Goal: Transaction & Acquisition: Purchase product/service

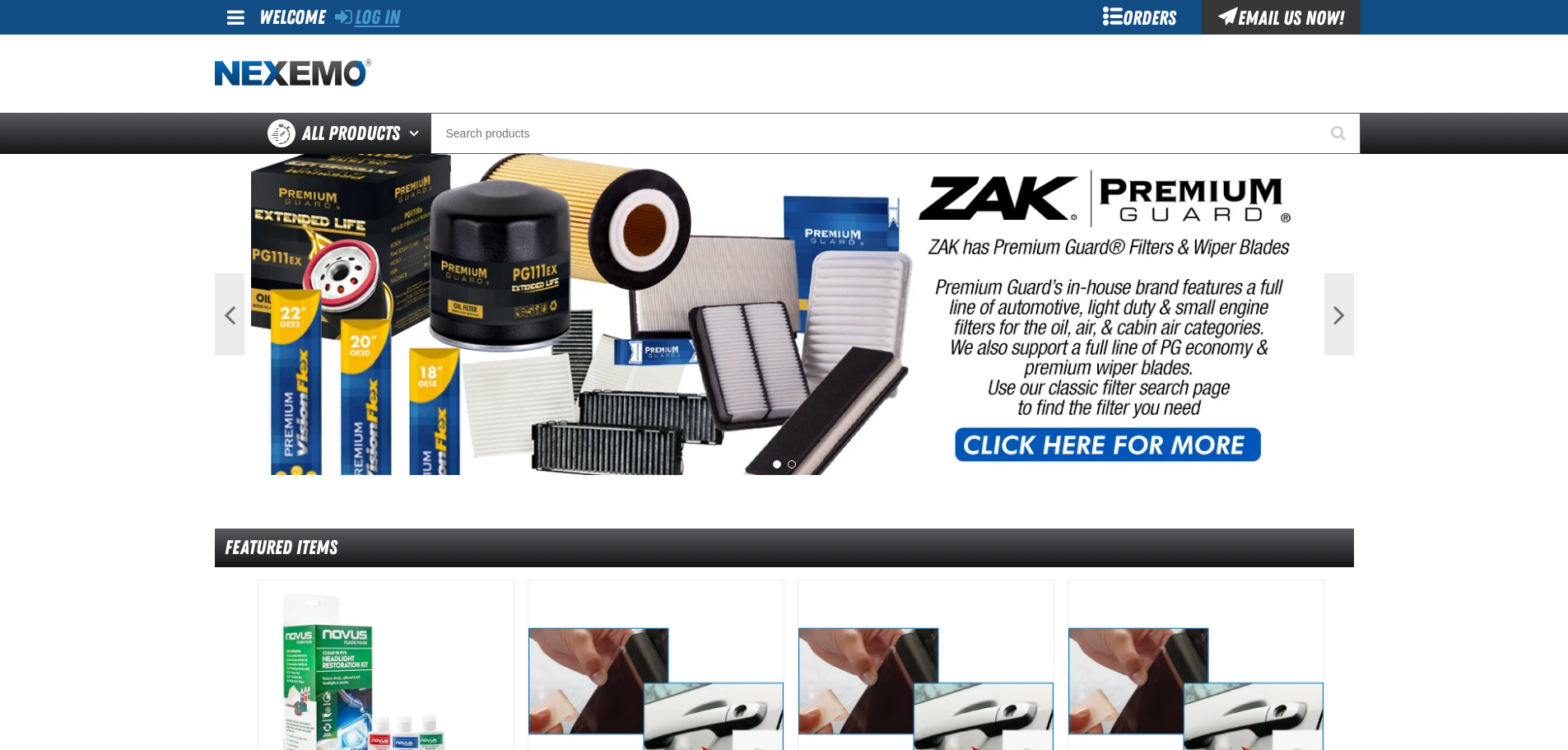
click at [383, 14] on link "Log In" at bounding box center [368, 18] width 65 height 23
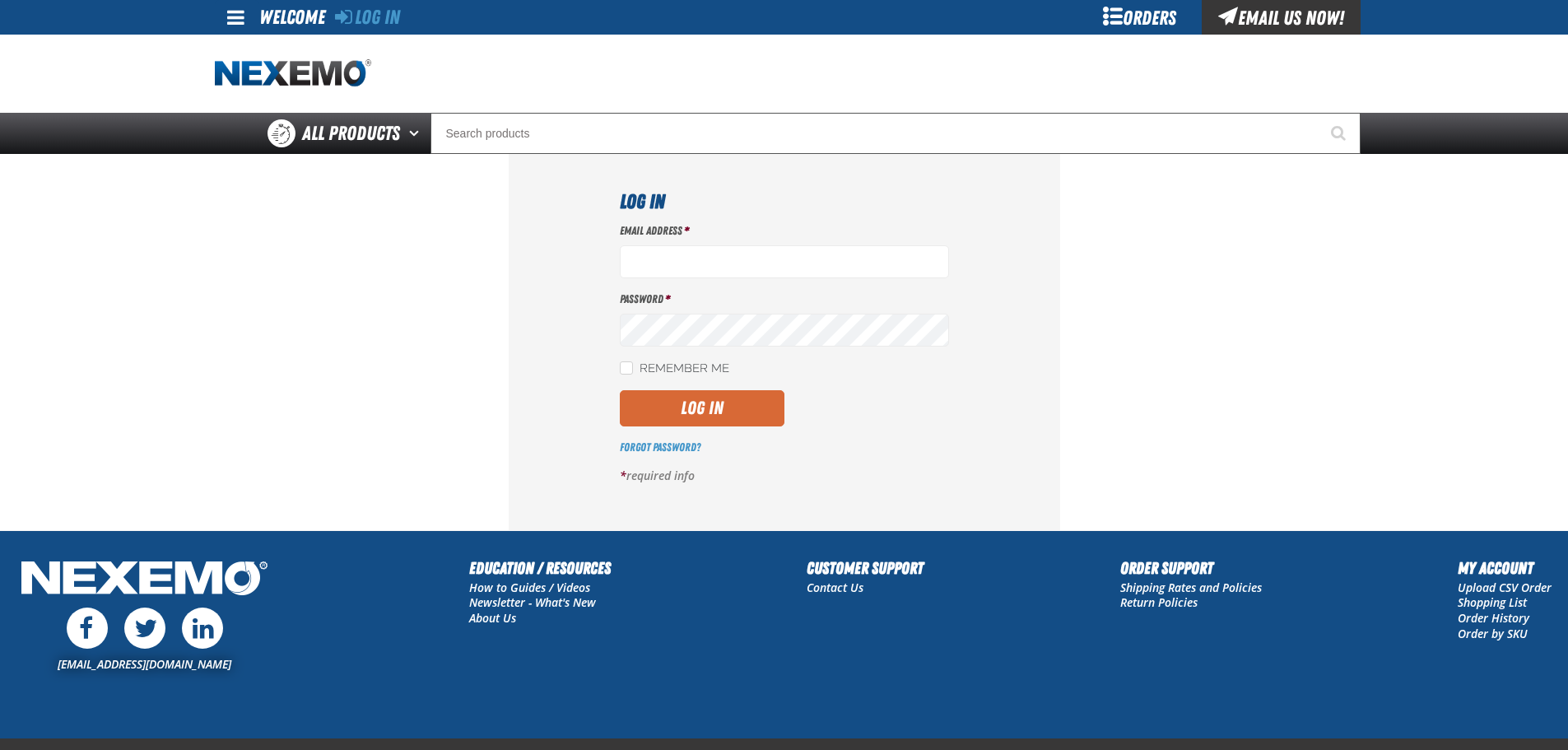
type input "ssnow@vtaig.com"
click at [707, 413] on button "Log In" at bounding box center [702, 408] width 165 height 36
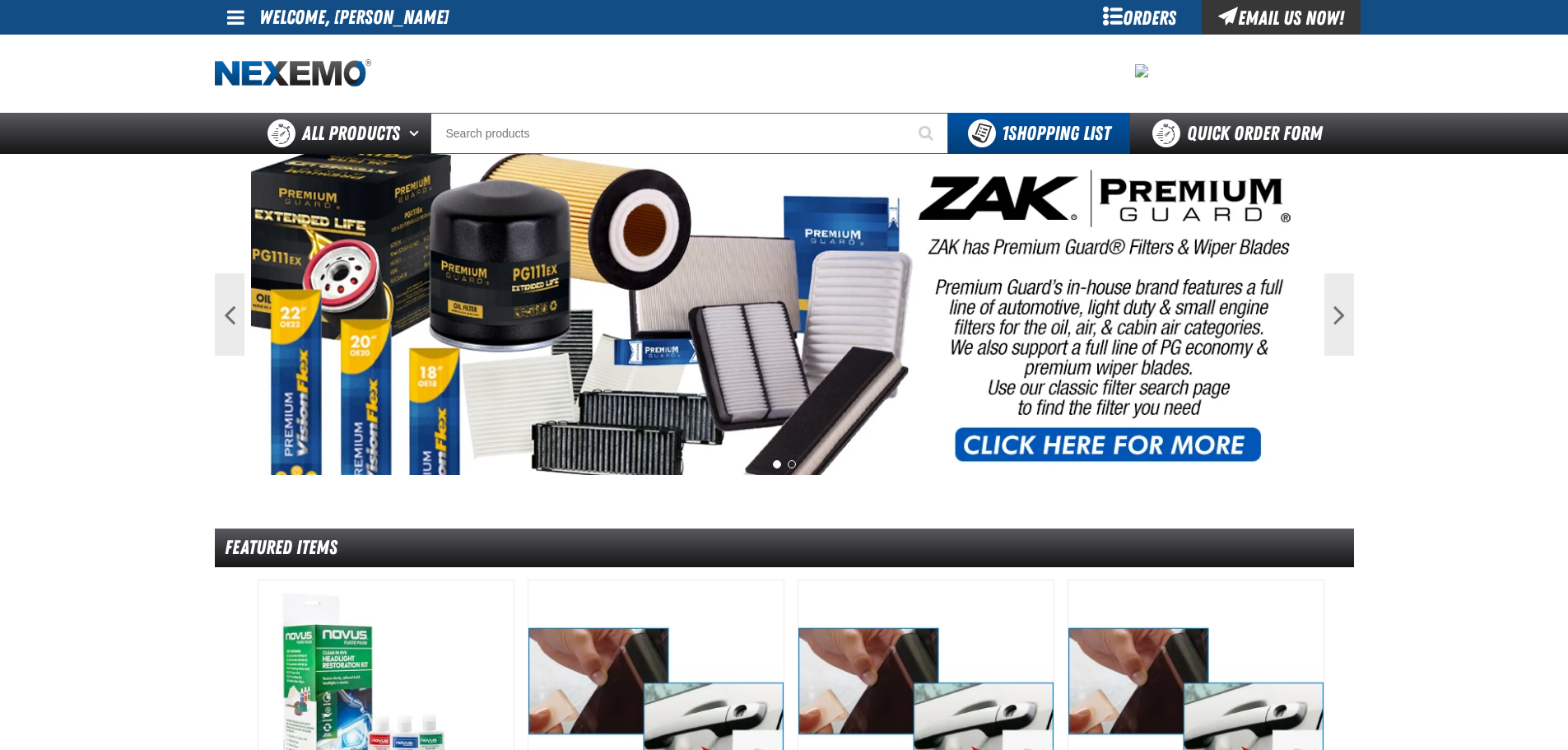
click at [1135, 19] on div "Orders" at bounding box center [1139, 17] width 123 height 34
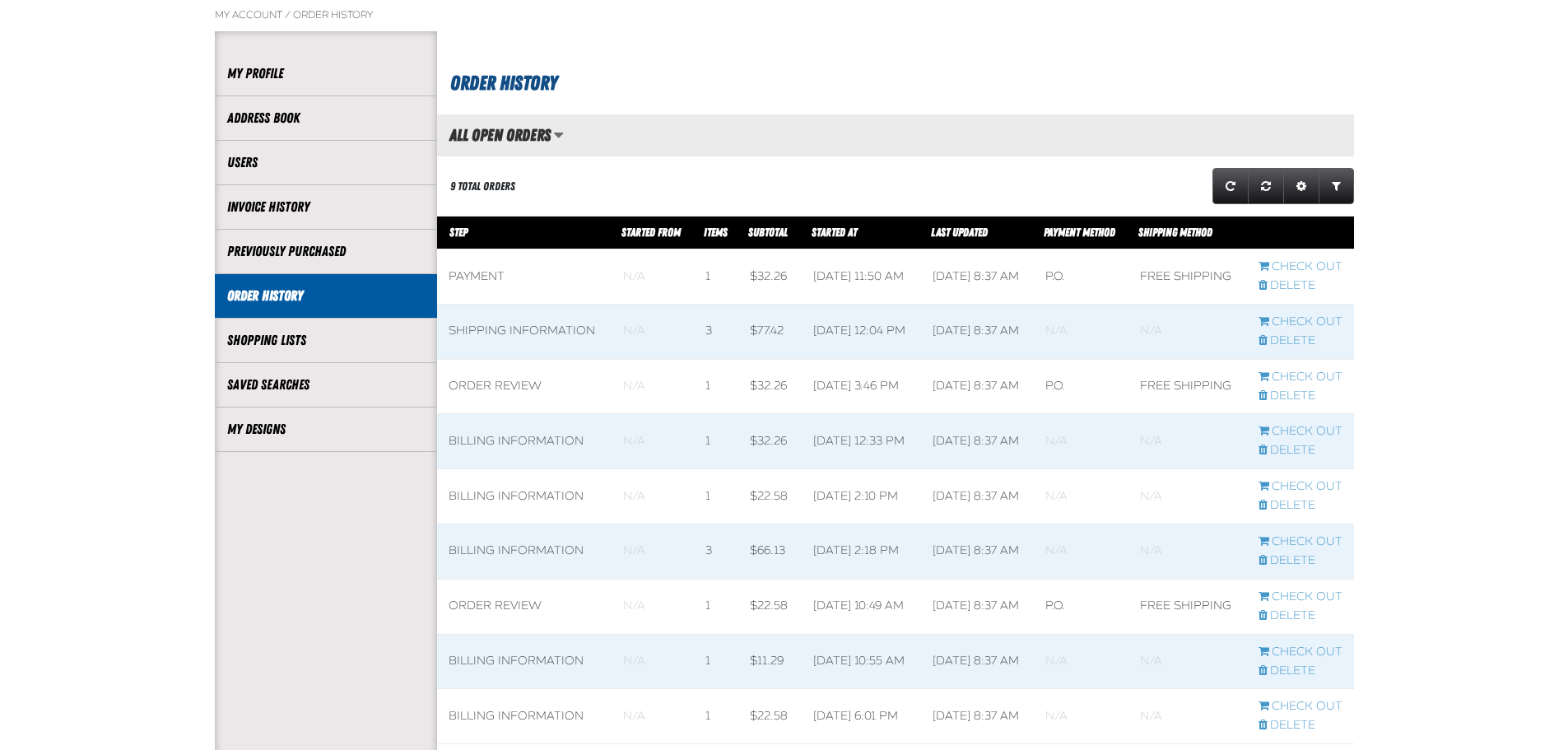
scroll to position [247, 0]
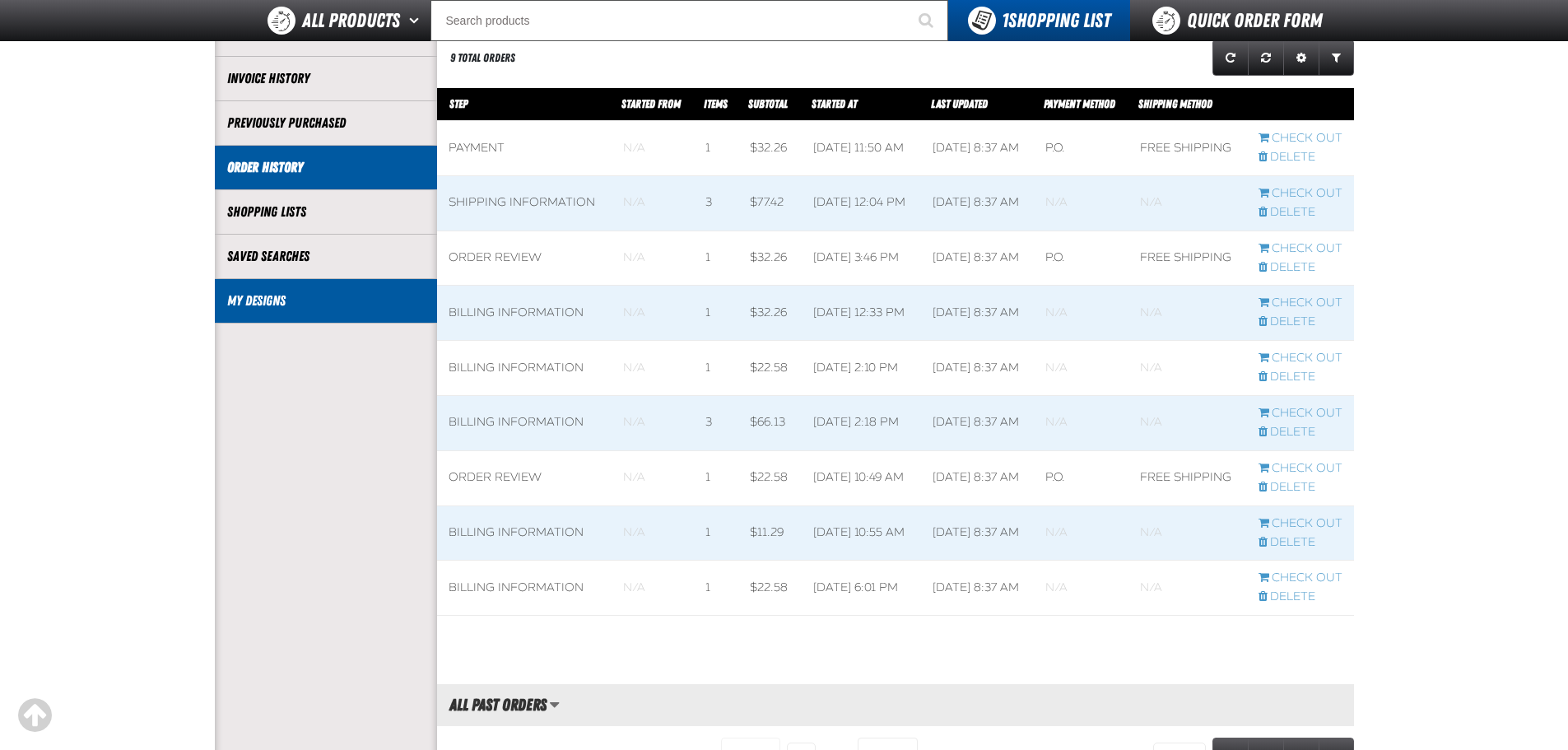
click at [257, 300] on link "My Designs" at bounding box center [326, 300] width 198 height 19
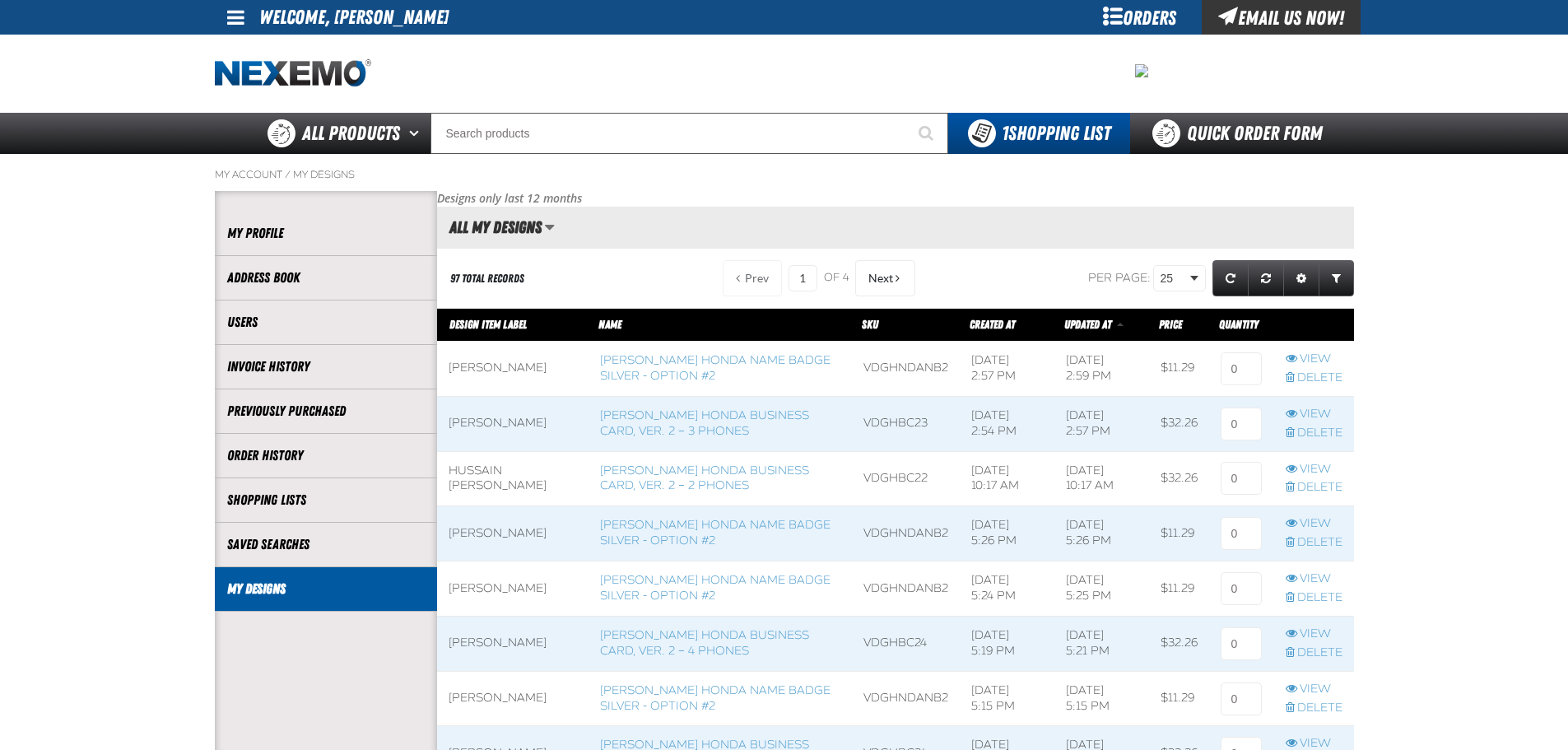
scroll to position [1, 1]
click at [518, 228] on h2 "All My Designs" at bounding box center [489, 227] width 105 height 19
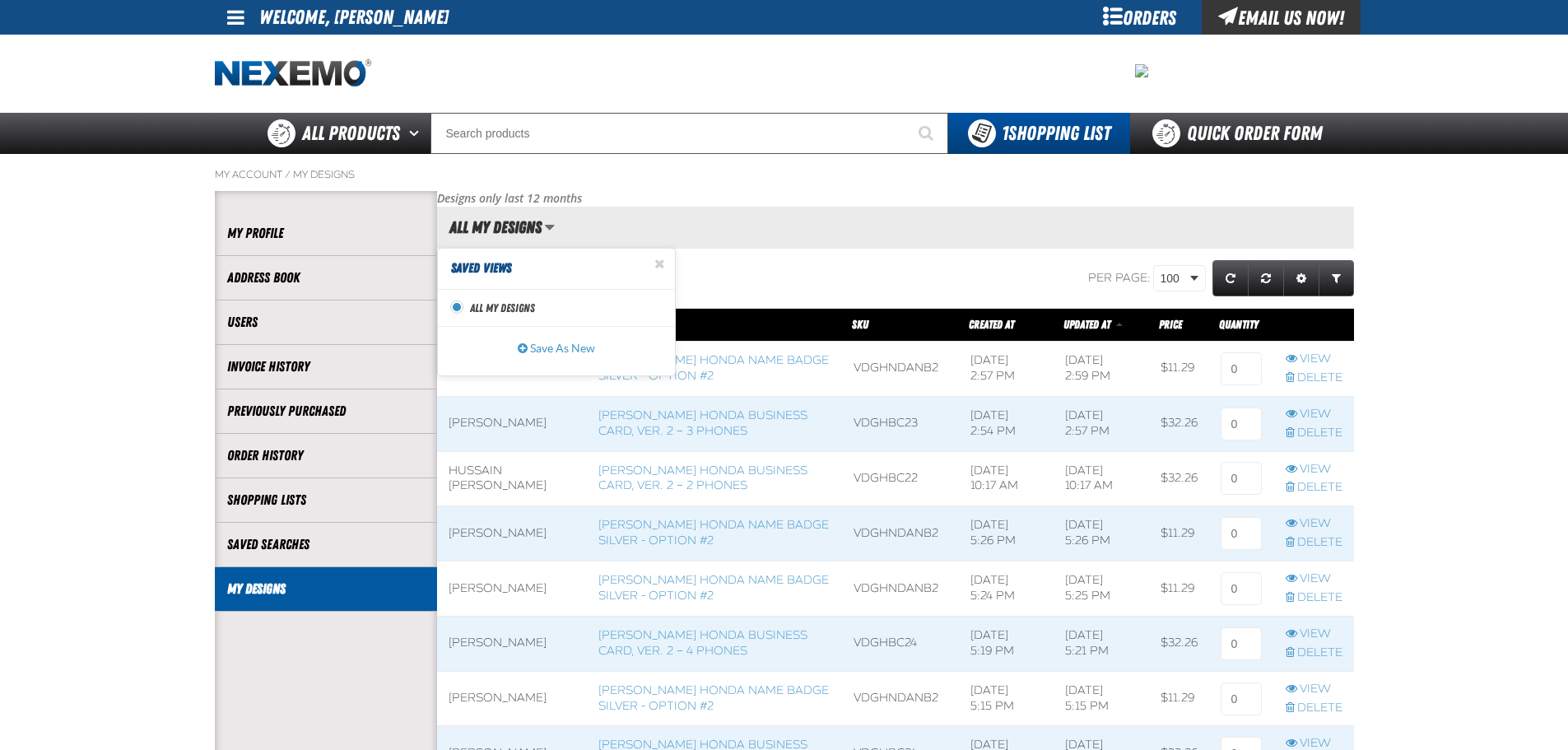
click at [518, 228] on h2 "All My Designs" at bounding box center [489, 227] width 105 height 19
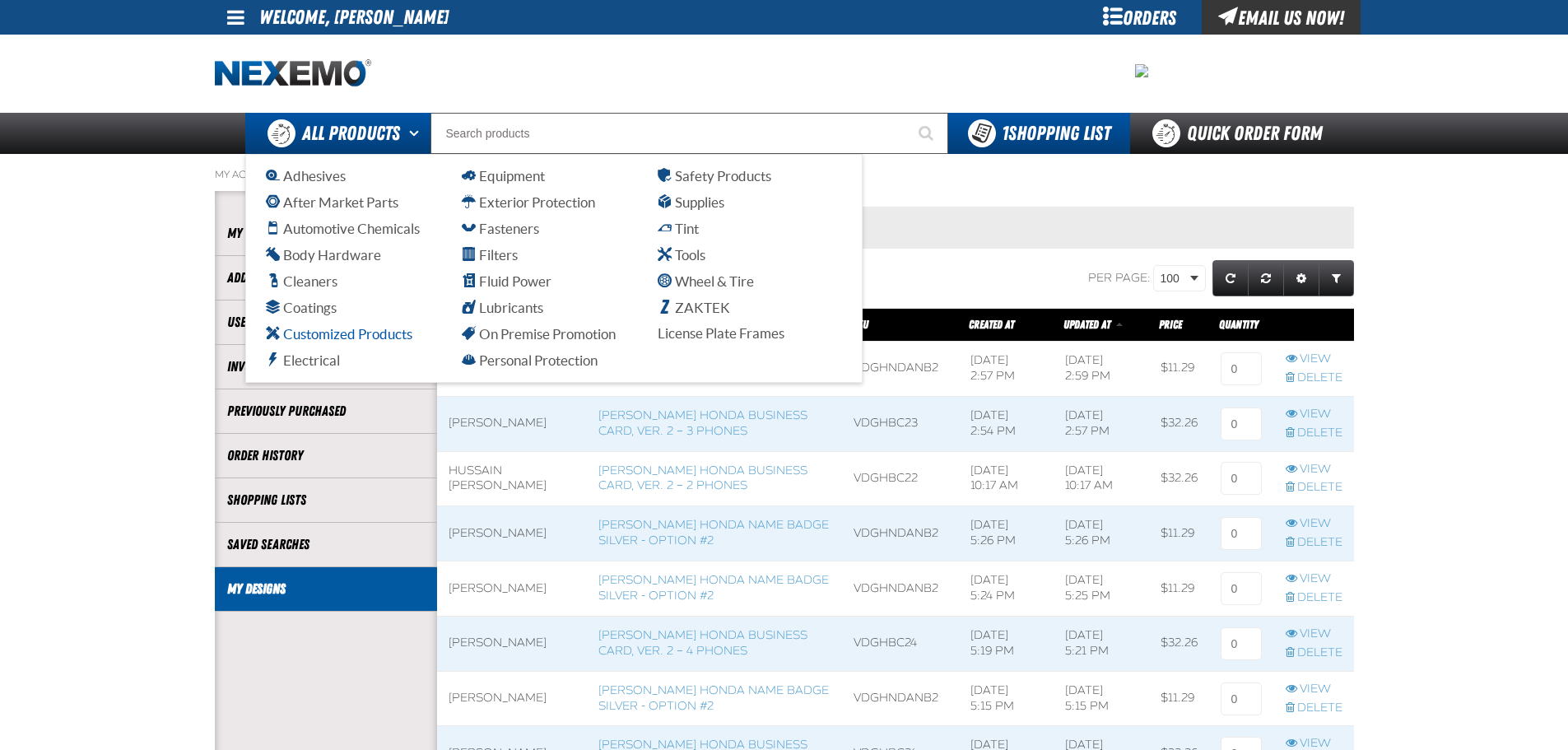
click at [365, 331] on span "Customized Products" at bounding box center [339, 334] width 146 height 16
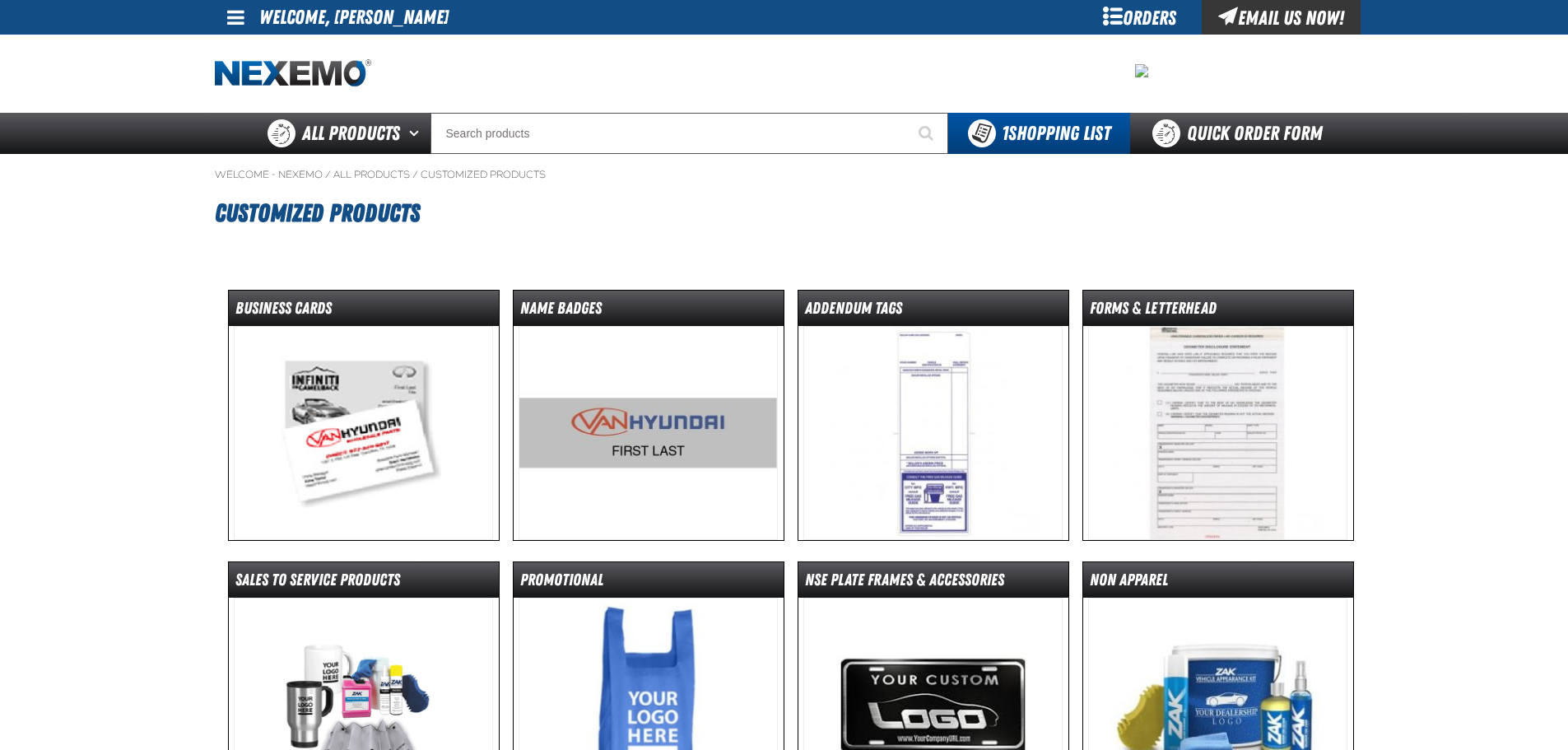
click at [446, 436] on img at bounding box center [363, 433] width 259 height 214
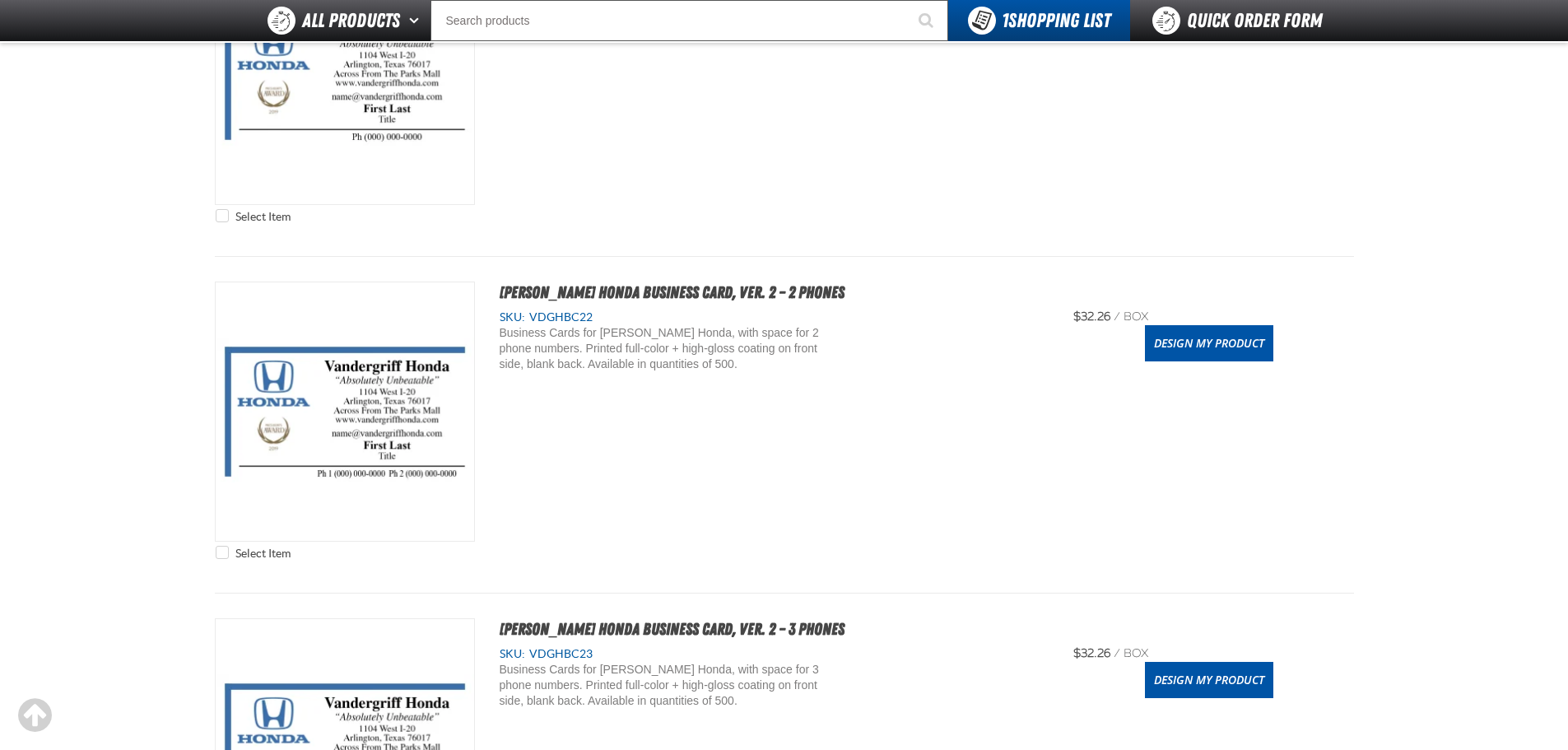
scroll to position [1811, 0]
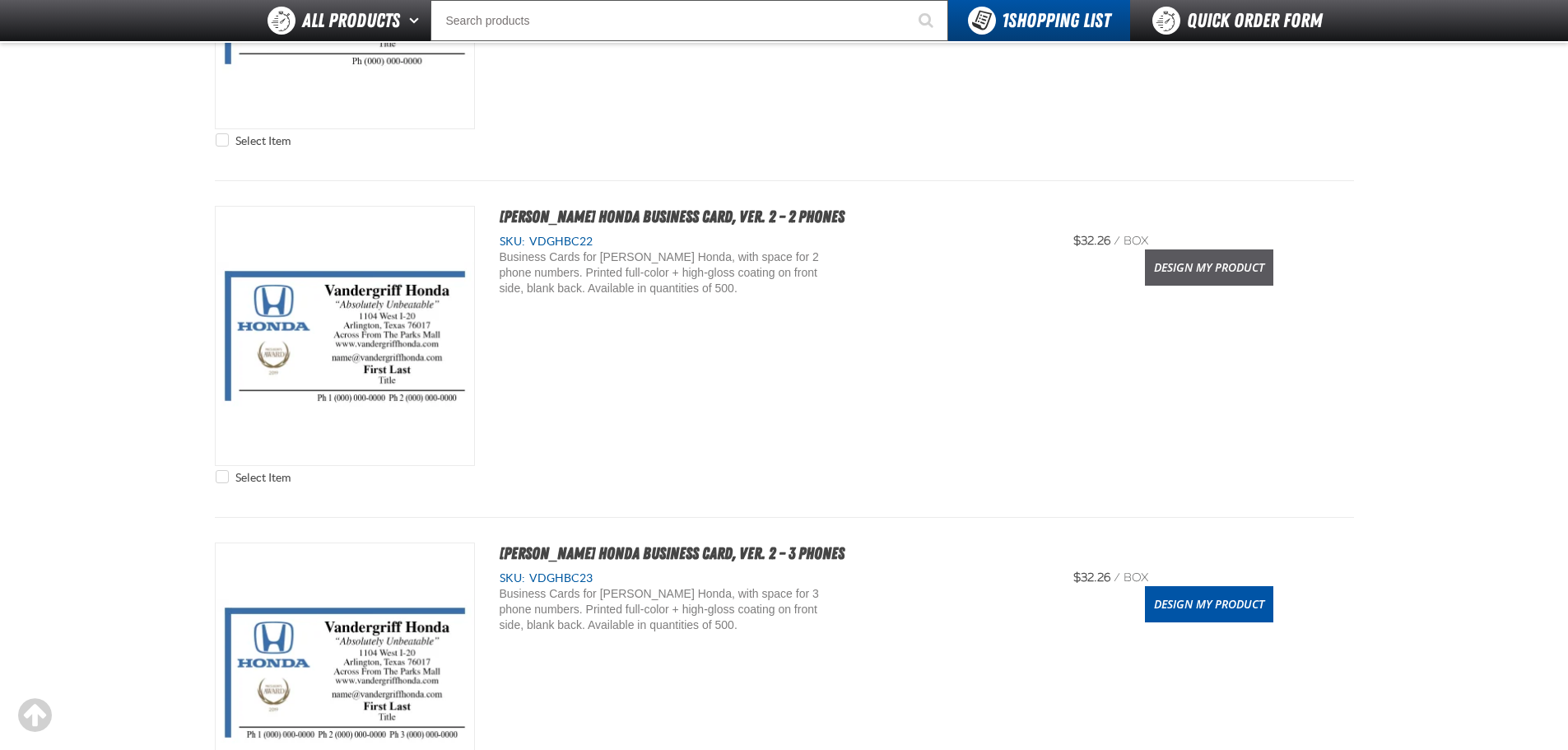
click at [1241, 266] on link "Design My Product" at bounding box center [1209, 267] width 129 height 36
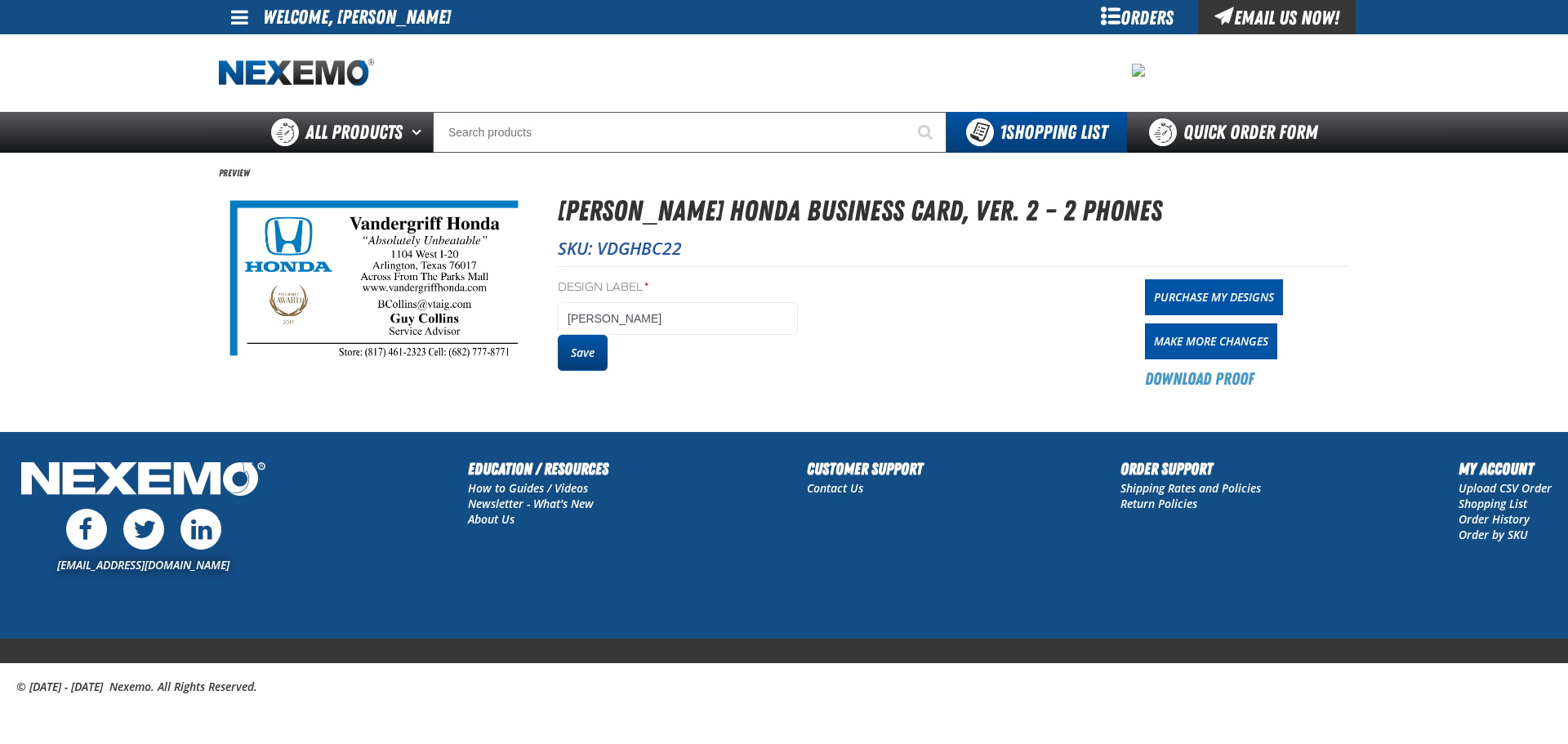
click at [570, 347] on button "Save" at bounding box center [582, 353] width 50 height 36
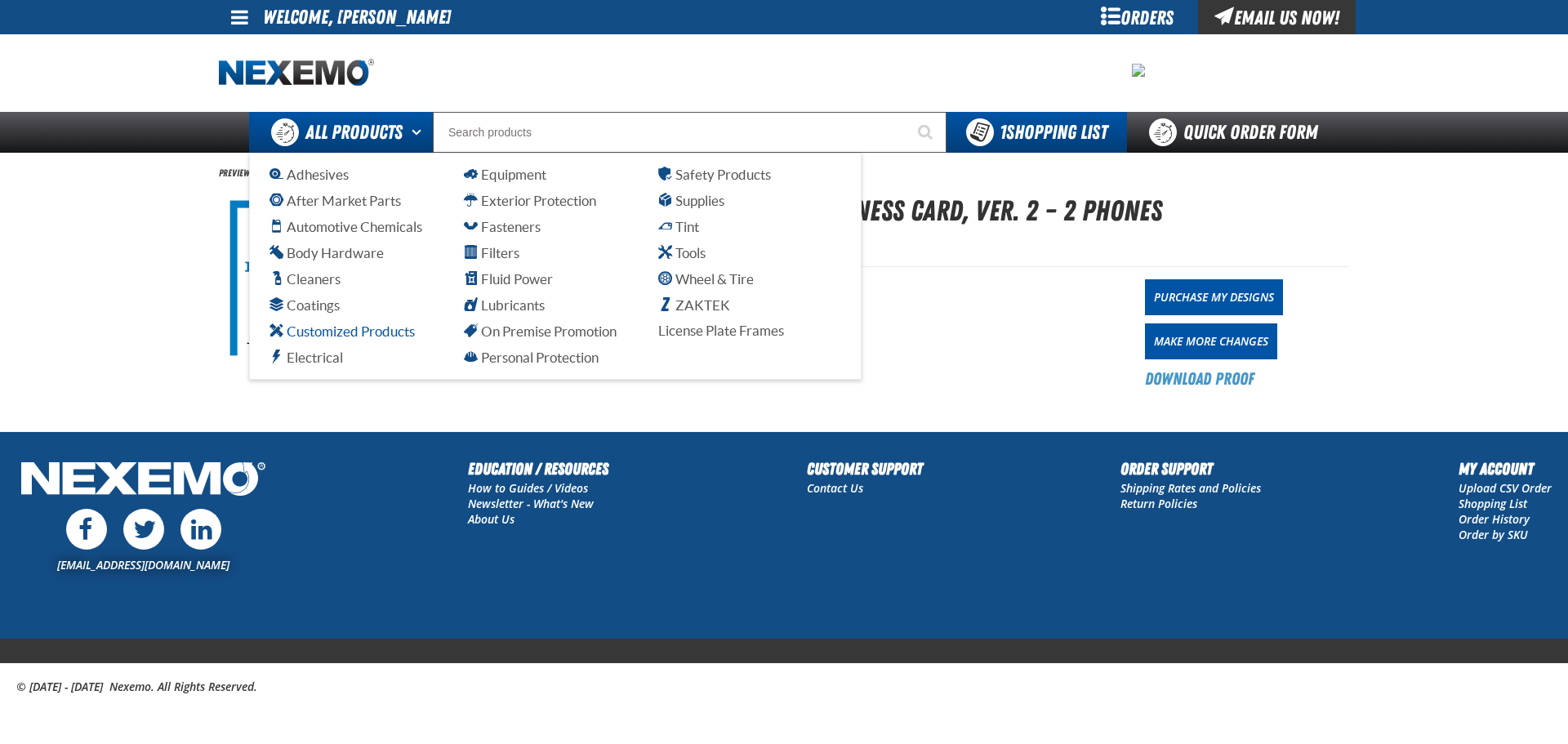
click at [368, 323] on link "Customized Products" at bounding box center [360, 332] width 183 height 19
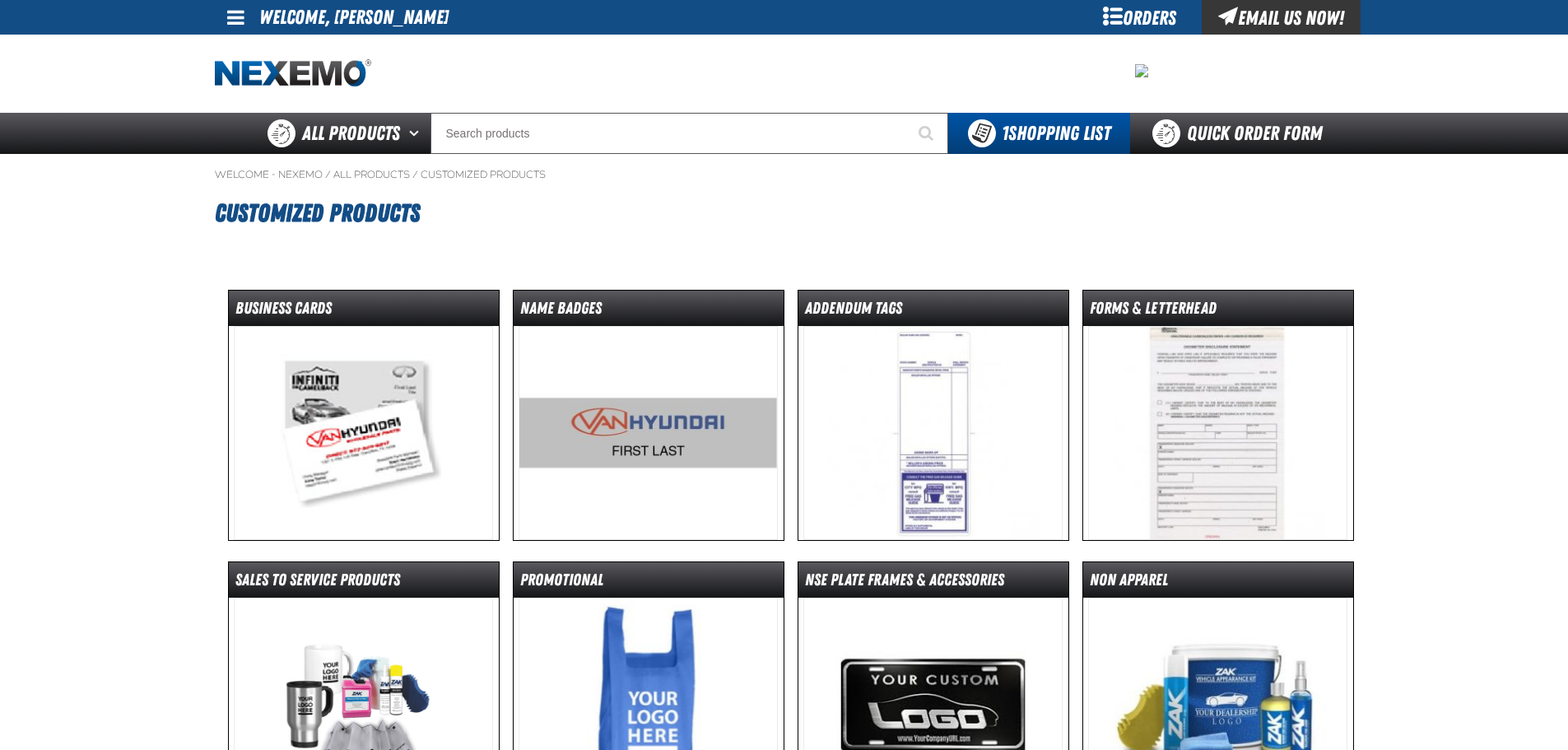
click at [602, 416] on img at bounding box center [648, 433] width 259 height 214
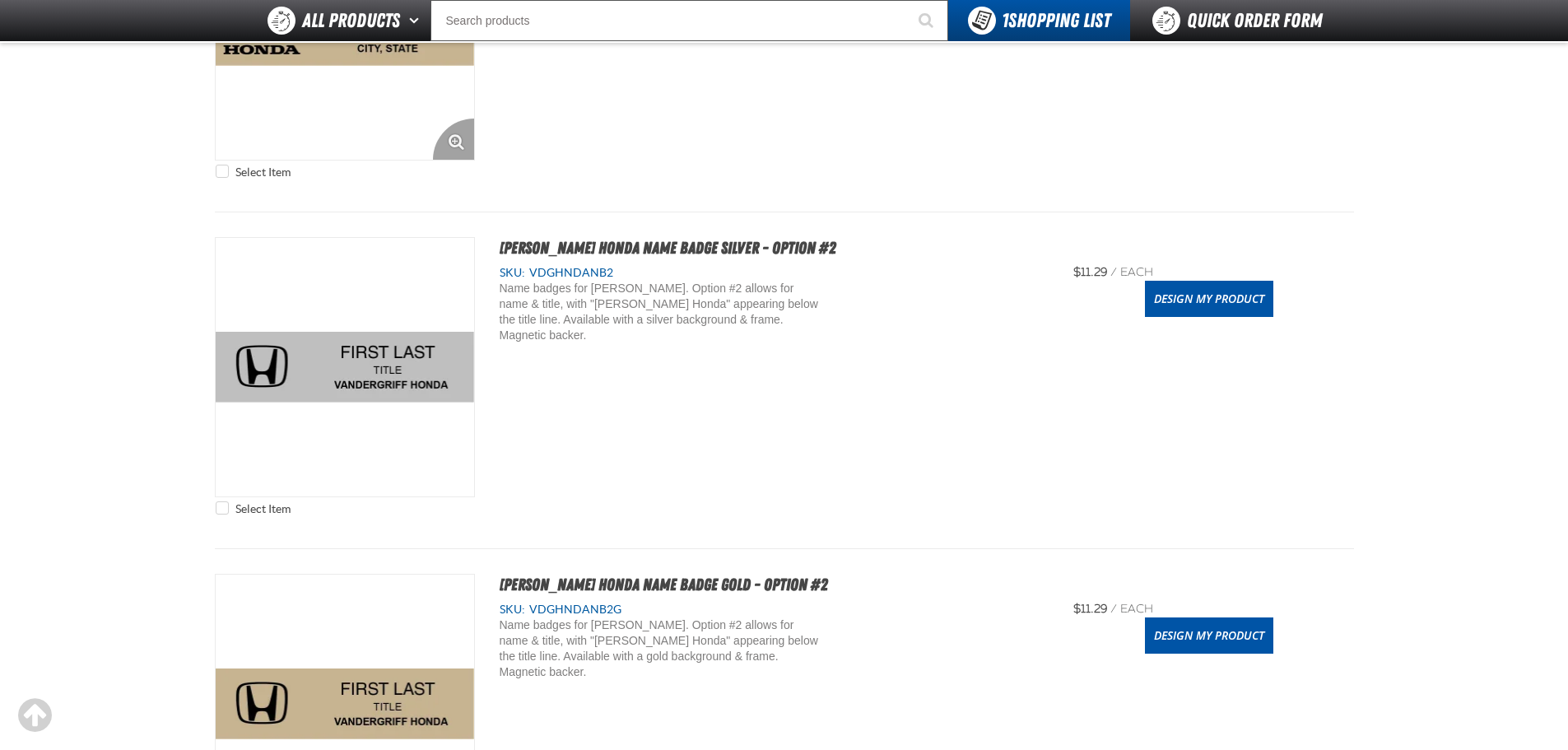
scroll to position [906, 0]
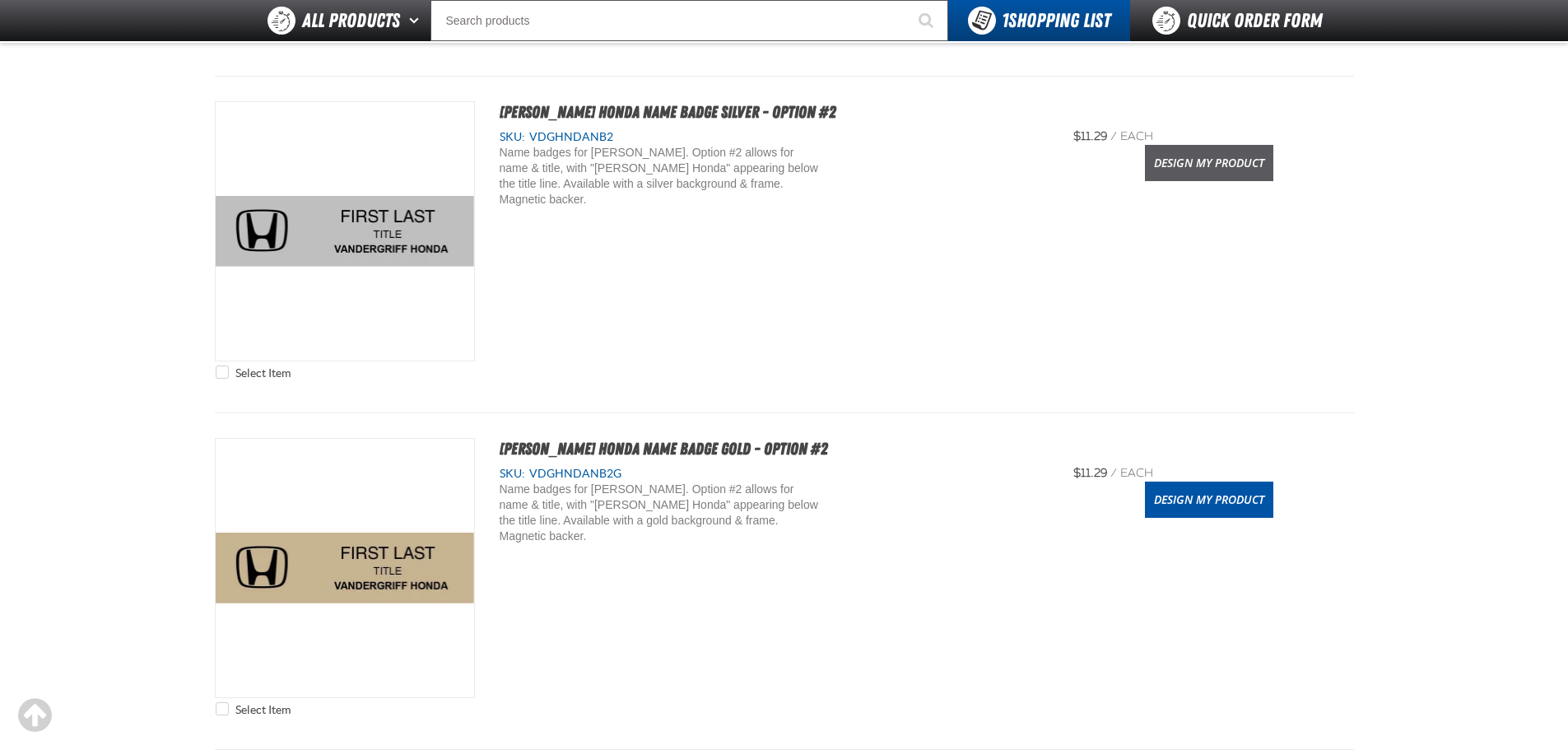
click at [1236, 150] on link "Design My Product" at bounding box center [1209, 162] width 129 height 36
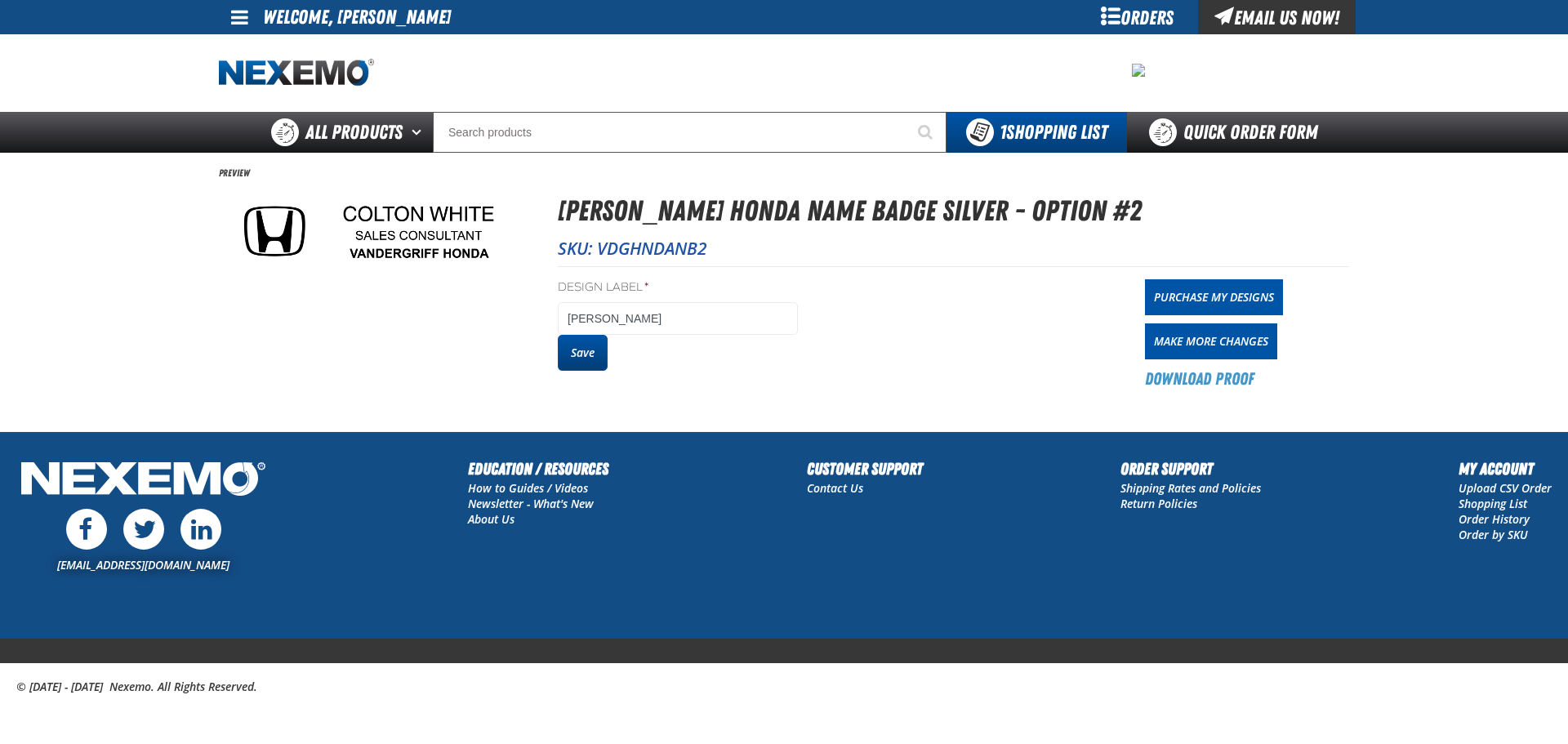
click at [577, 347] on button "Save" at bounding box center [582, 353] width 50 height 36
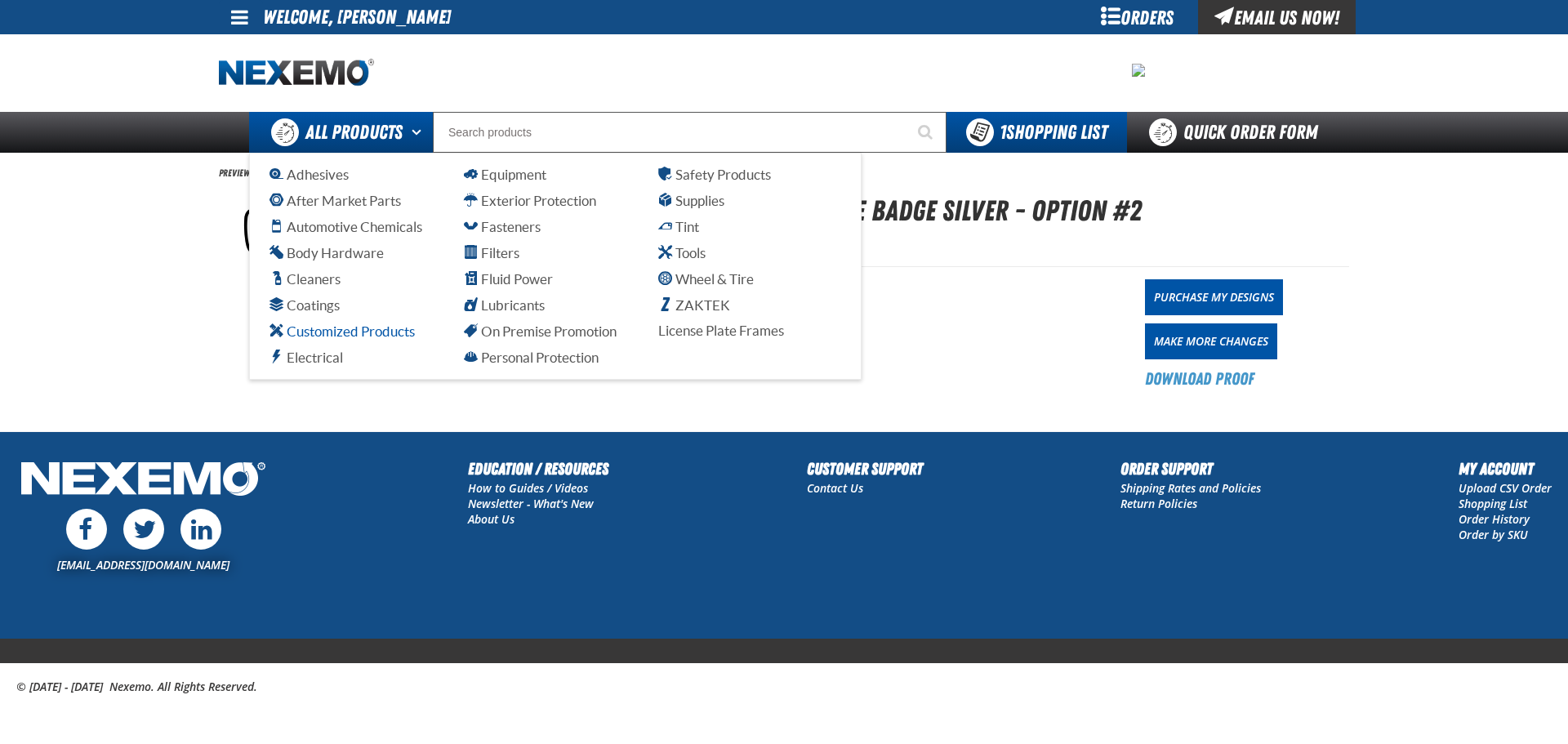
click at [339, 332] on span "Customized Products" at bounding box center [342, 332] width 145 height 16
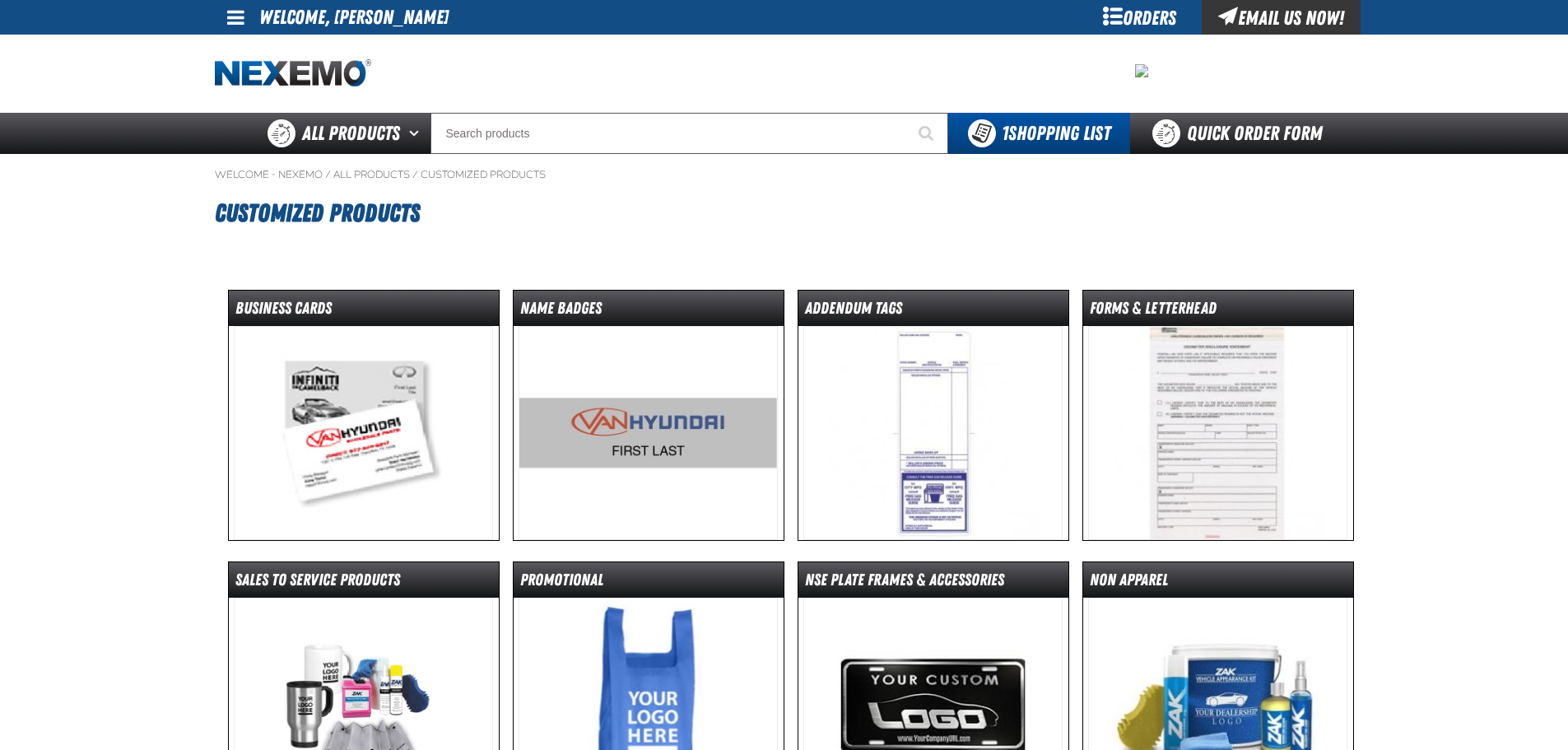
click at [352, 419] on img at bounding box center [363, 433] width 259 height 214
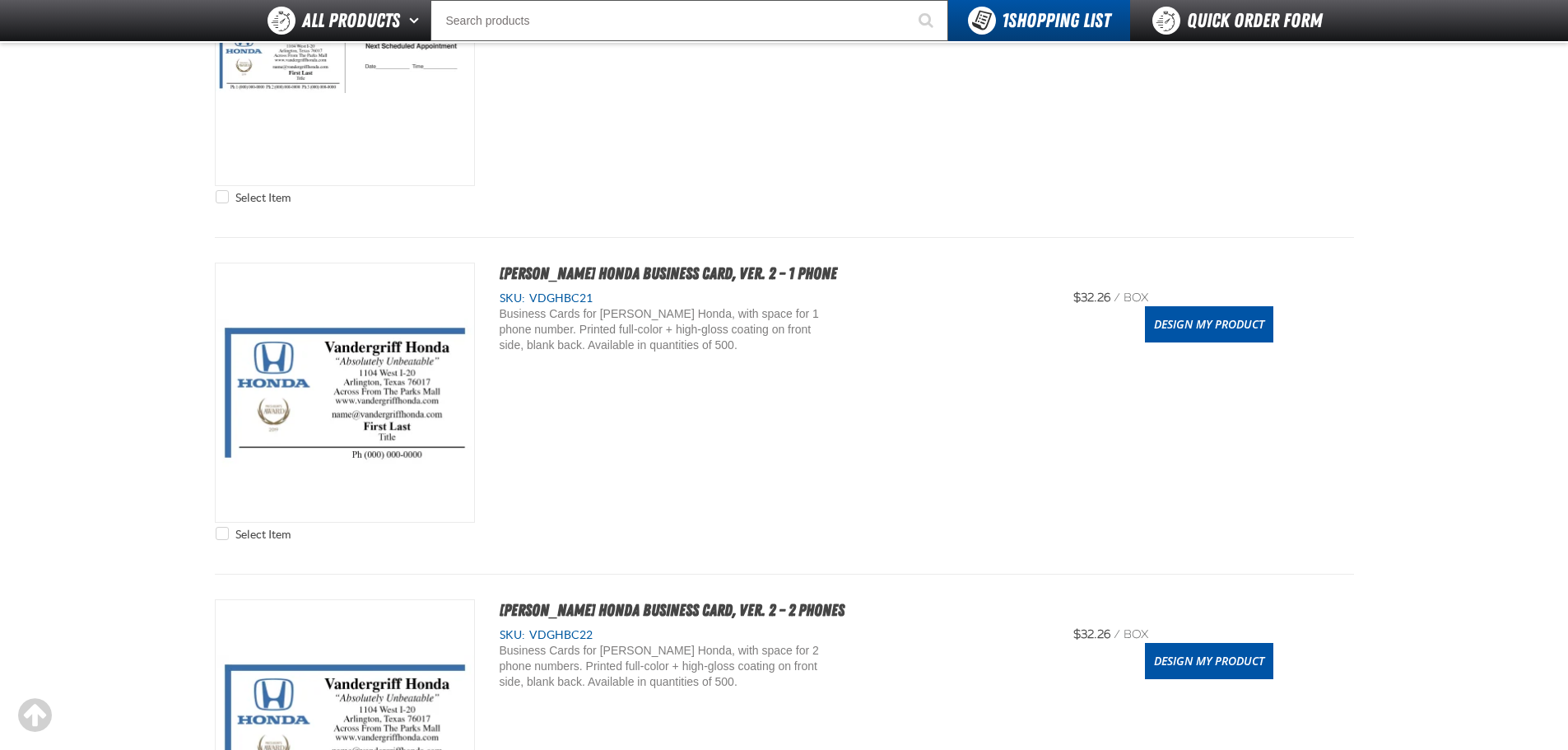
scroll to position [1564, 0]
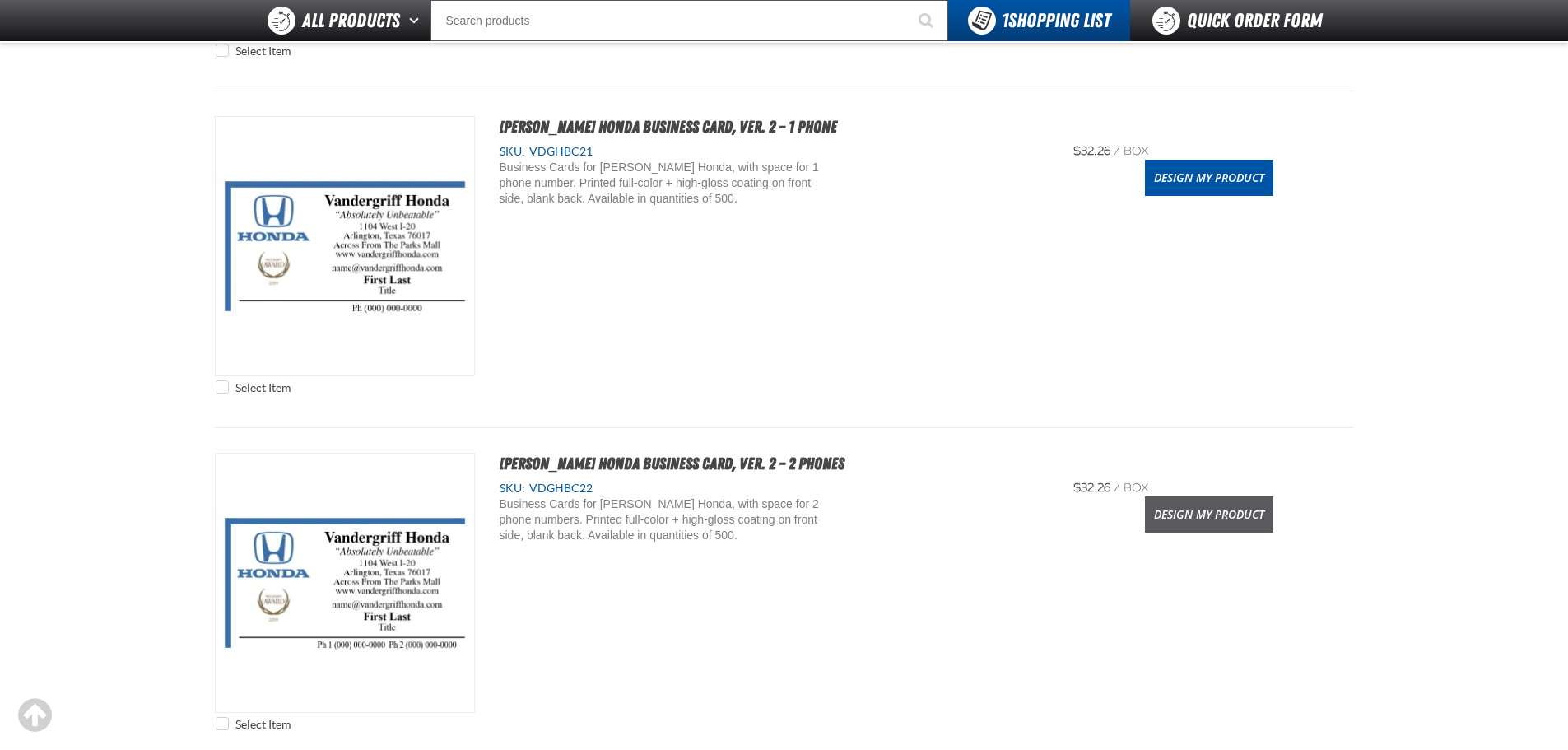
click at [1176, 517] on link "Design My Product" at bounding box center [1209, 514] width 129 height 36
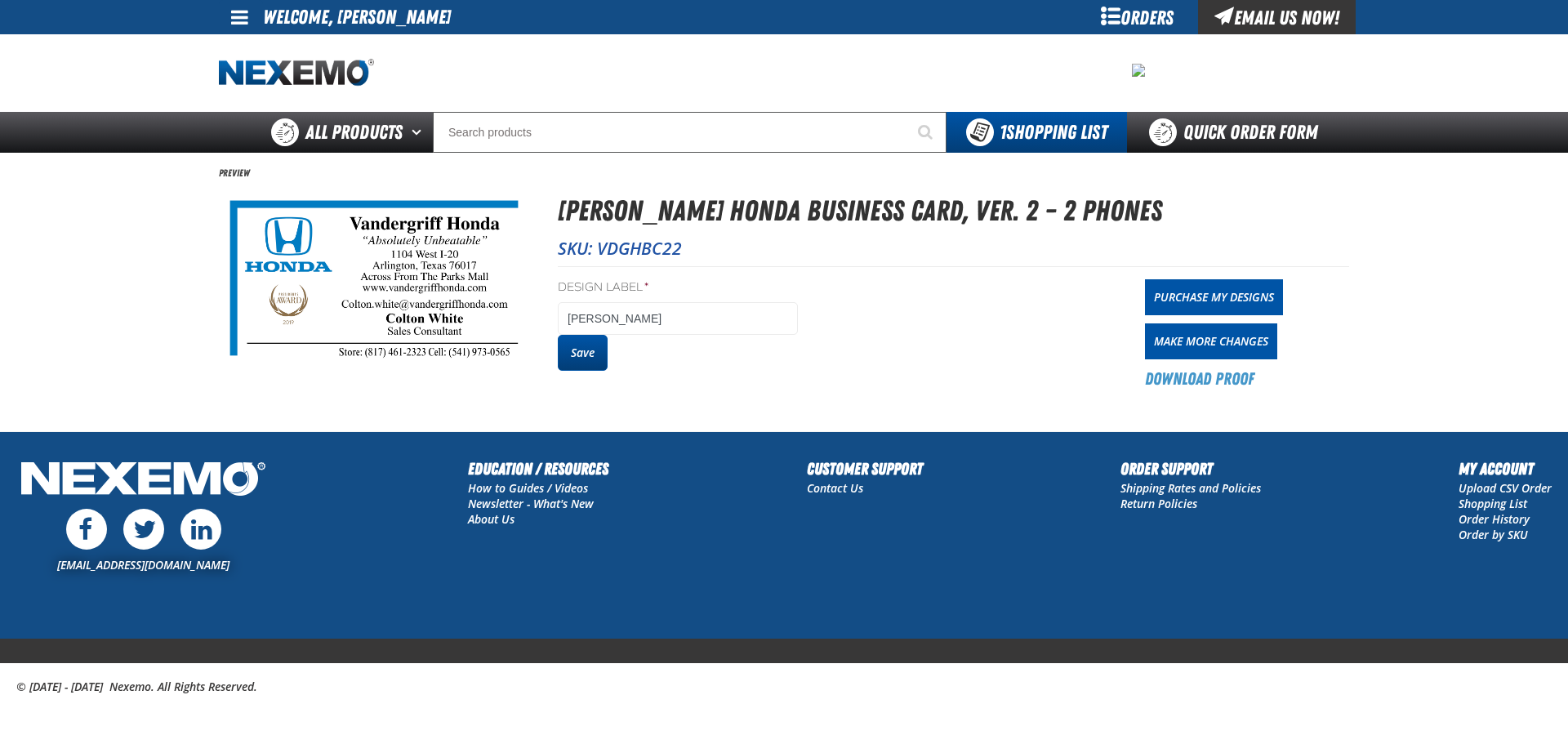
click at [584, 354] on button "Save" at bounding box center [582, 353] width 50 height 36
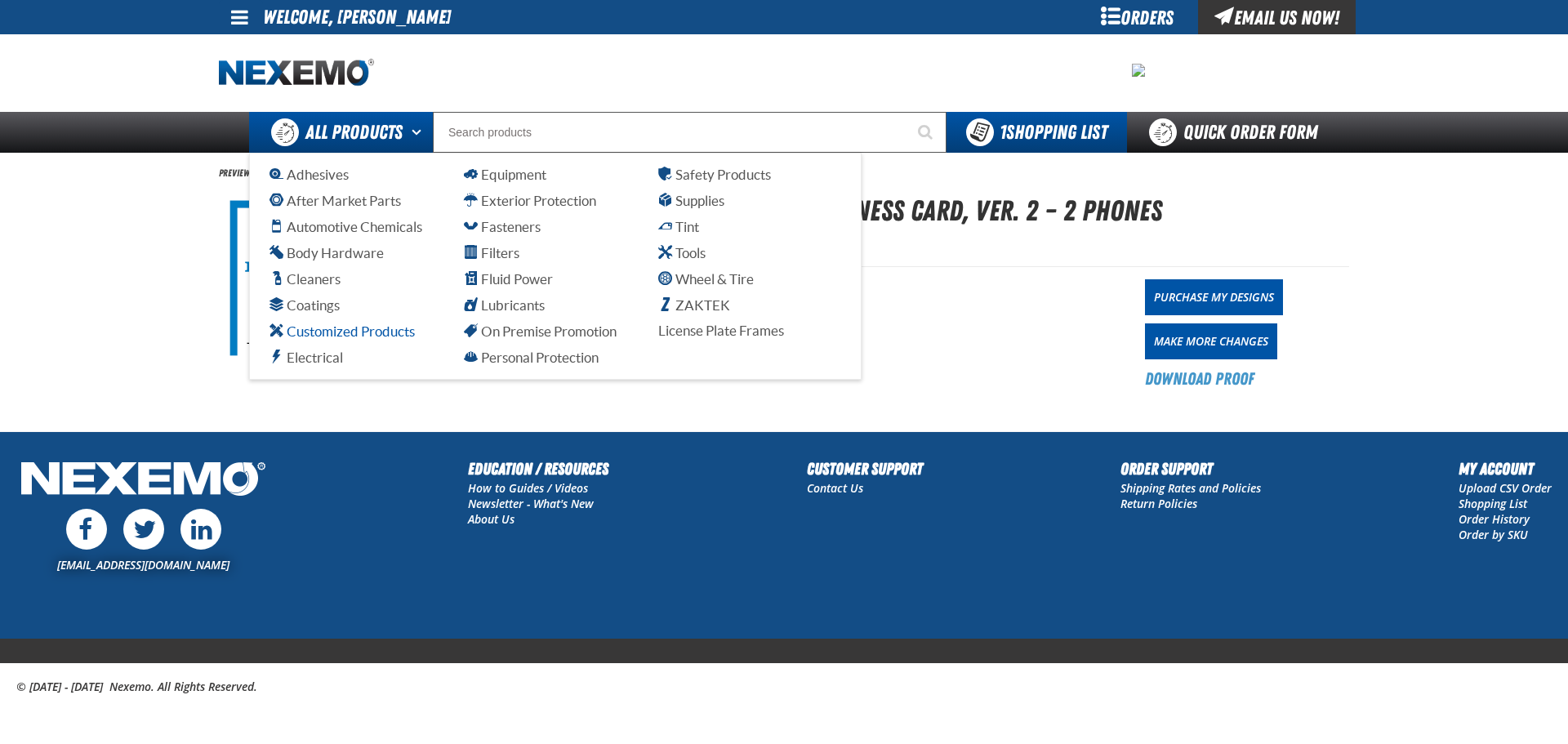
click at [358, 332] on span "Customized Products" at bounding box center [342, 332] width 145 height 16
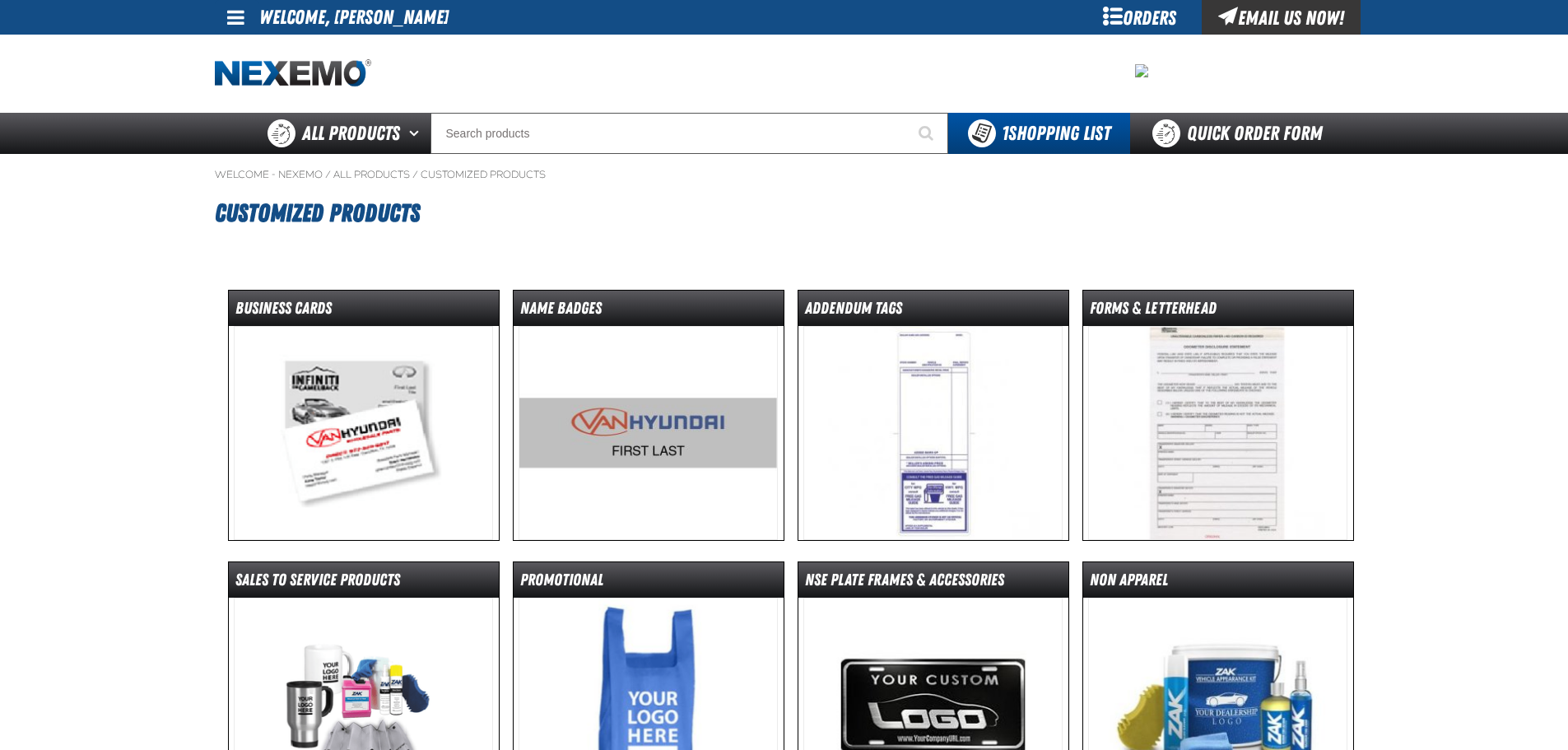
click at [652, 438] on img at bounding box center [648, 433] width 259 height 214
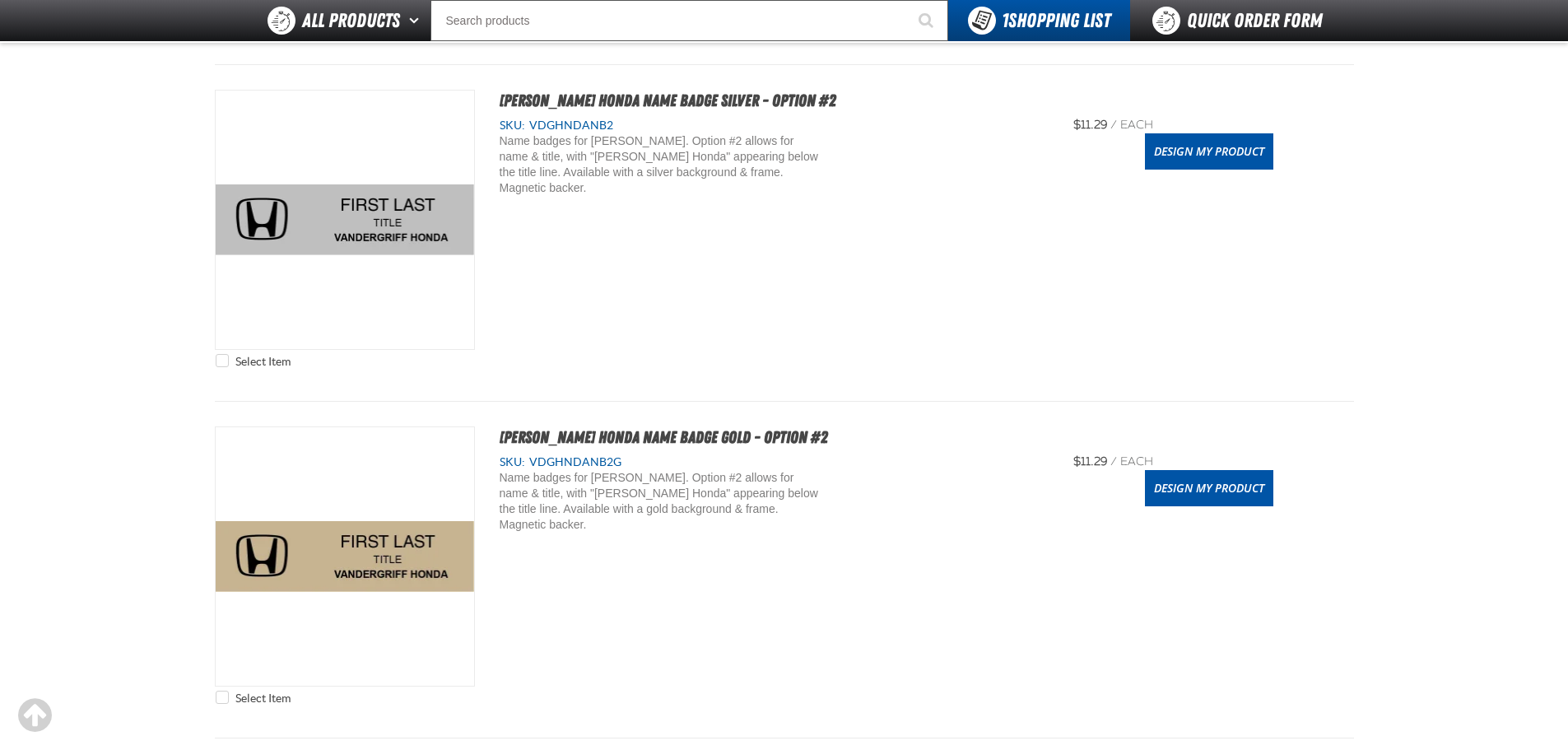
scroll to position [823, 0]
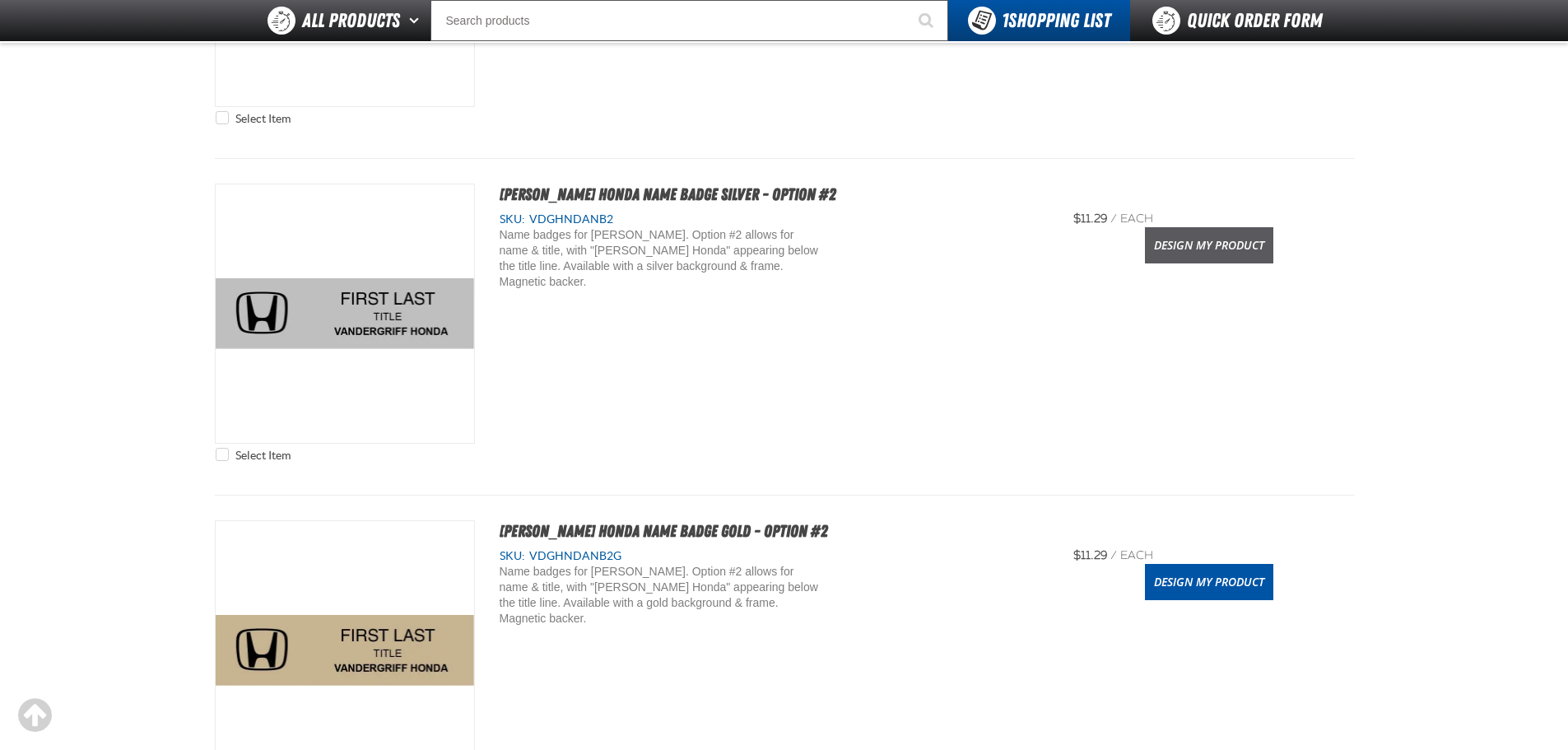
click at [1249, 256] on link "Design My Product" at bounding box center [1209, 245] width 129 height 36
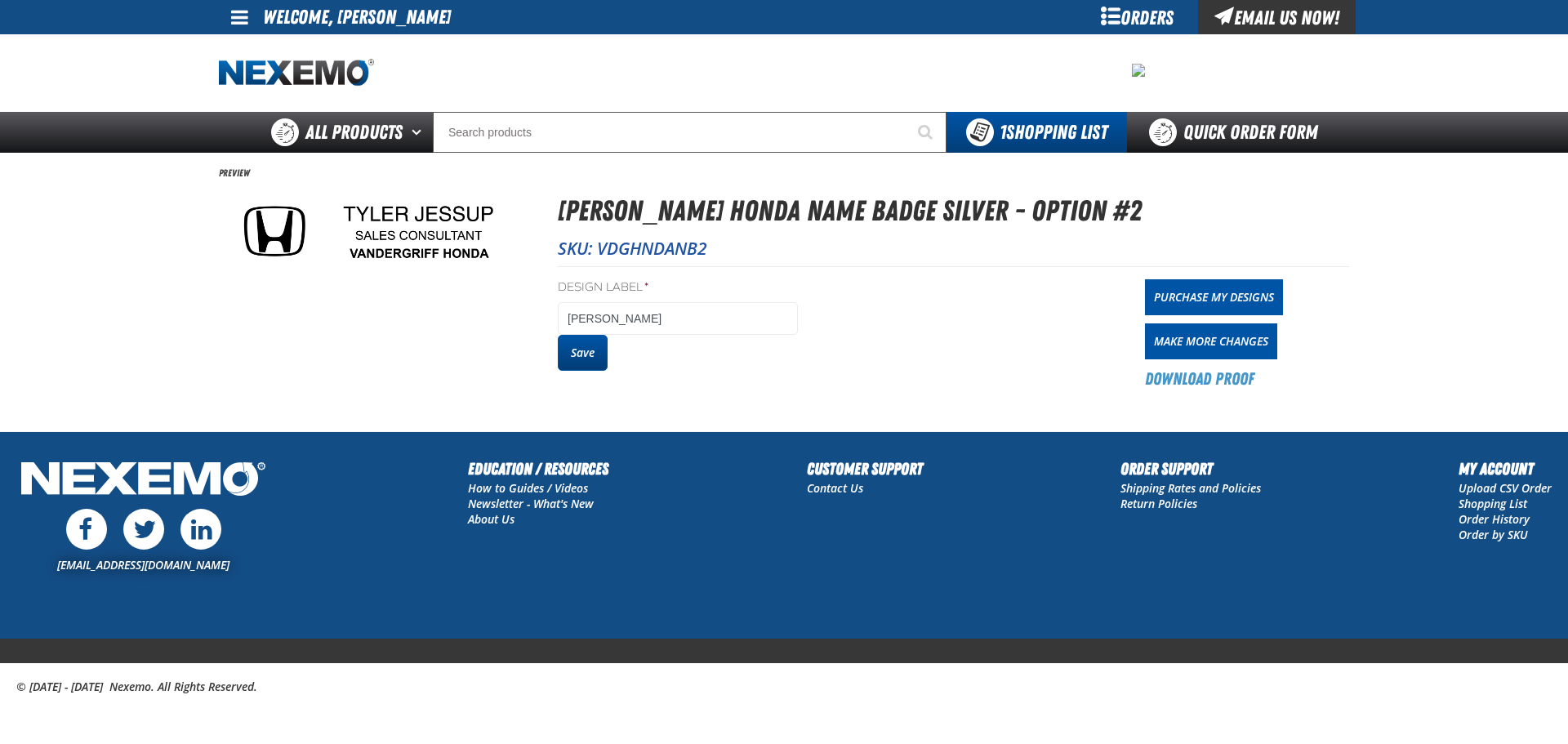
click at [573, 351] on button "Save" at bounding box center [582, 353] width 50 height 36
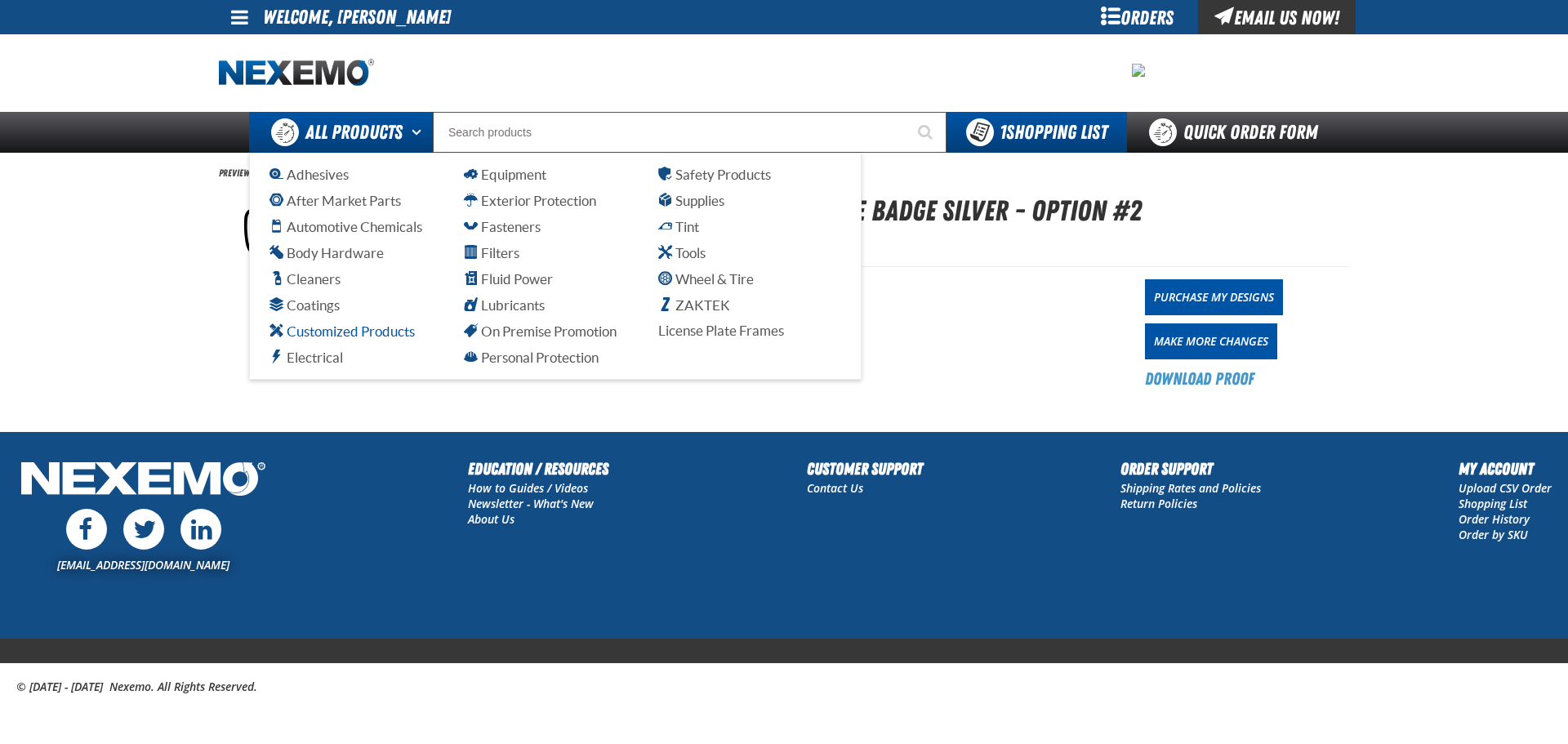
click at [357, 331] on span "Customized Products" at bounding box center [342, 332] width 145 height 16
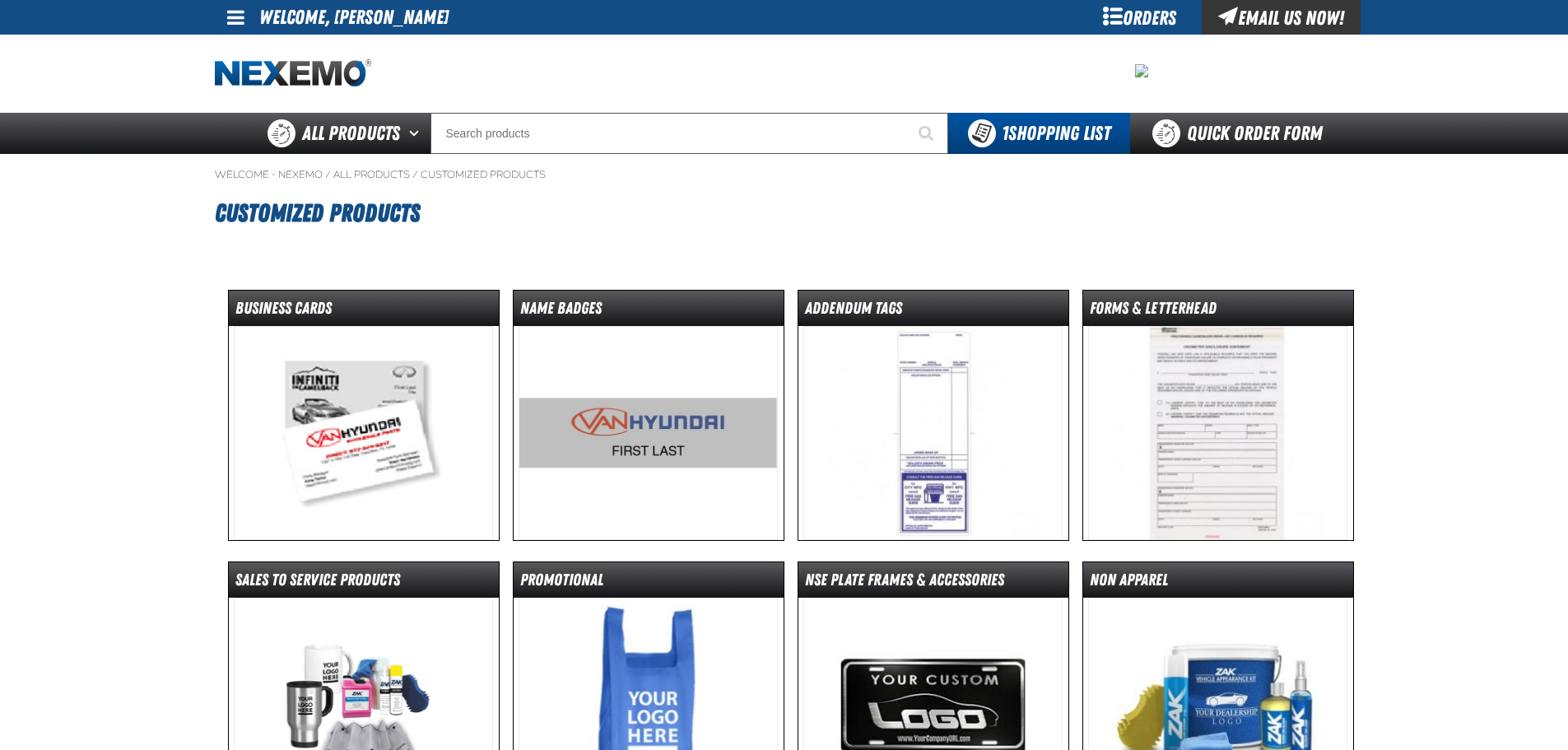
click at [403, 448] on img at bounding box center [363, 433] width 259 height 214
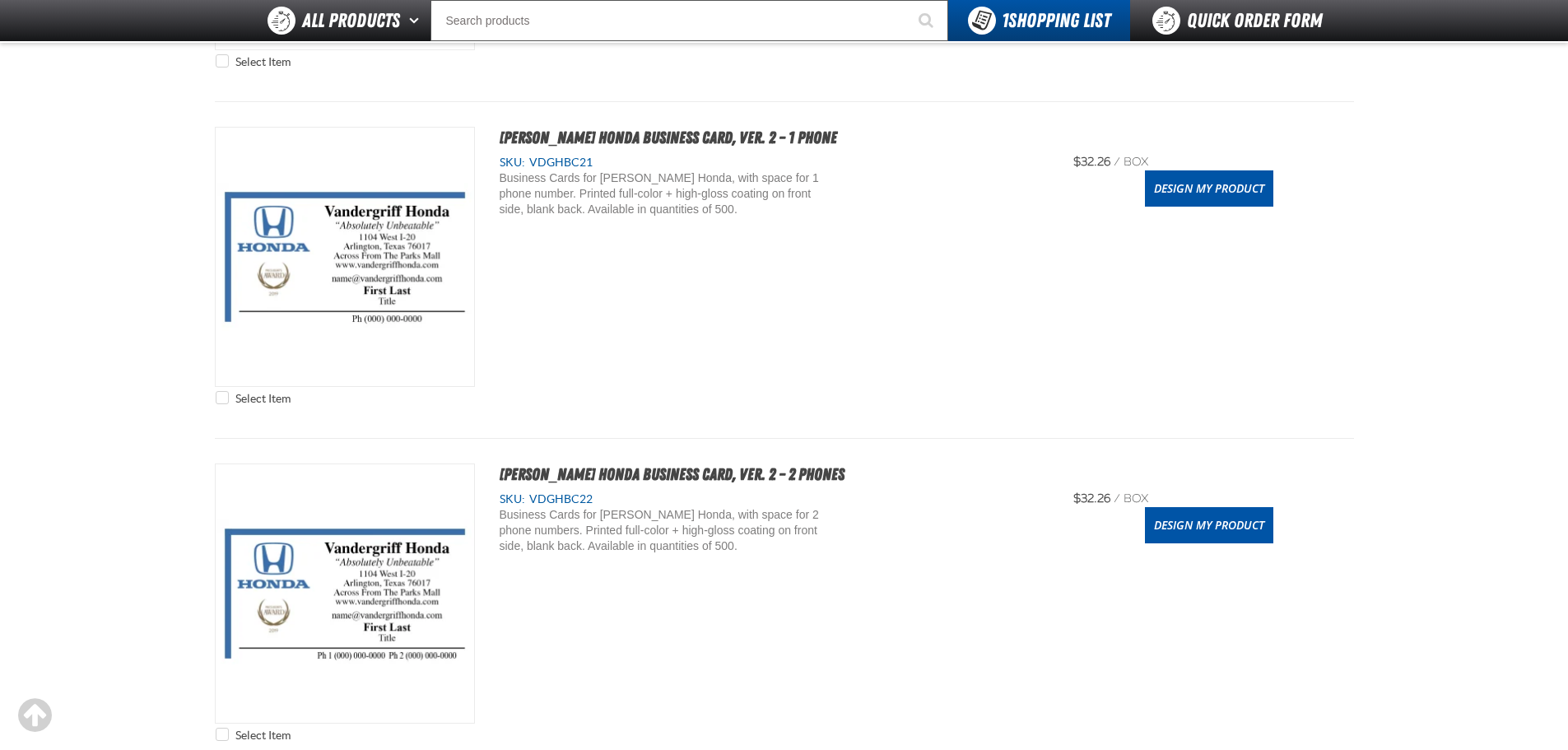
scroll to position [1564, 0]
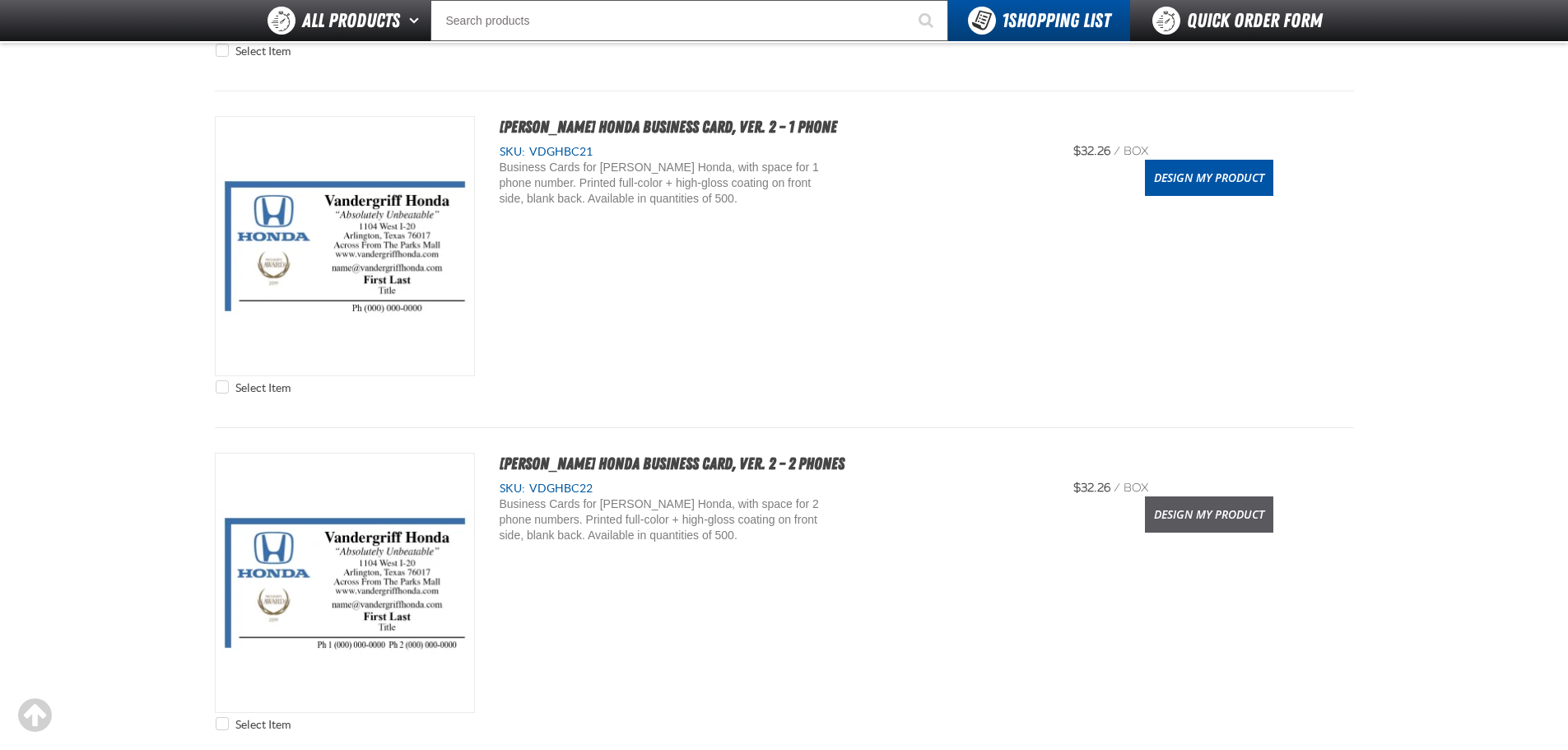
click at [1186, 513] on link "Design My Product" at bounding box center [1209, 514] width 129 height 36
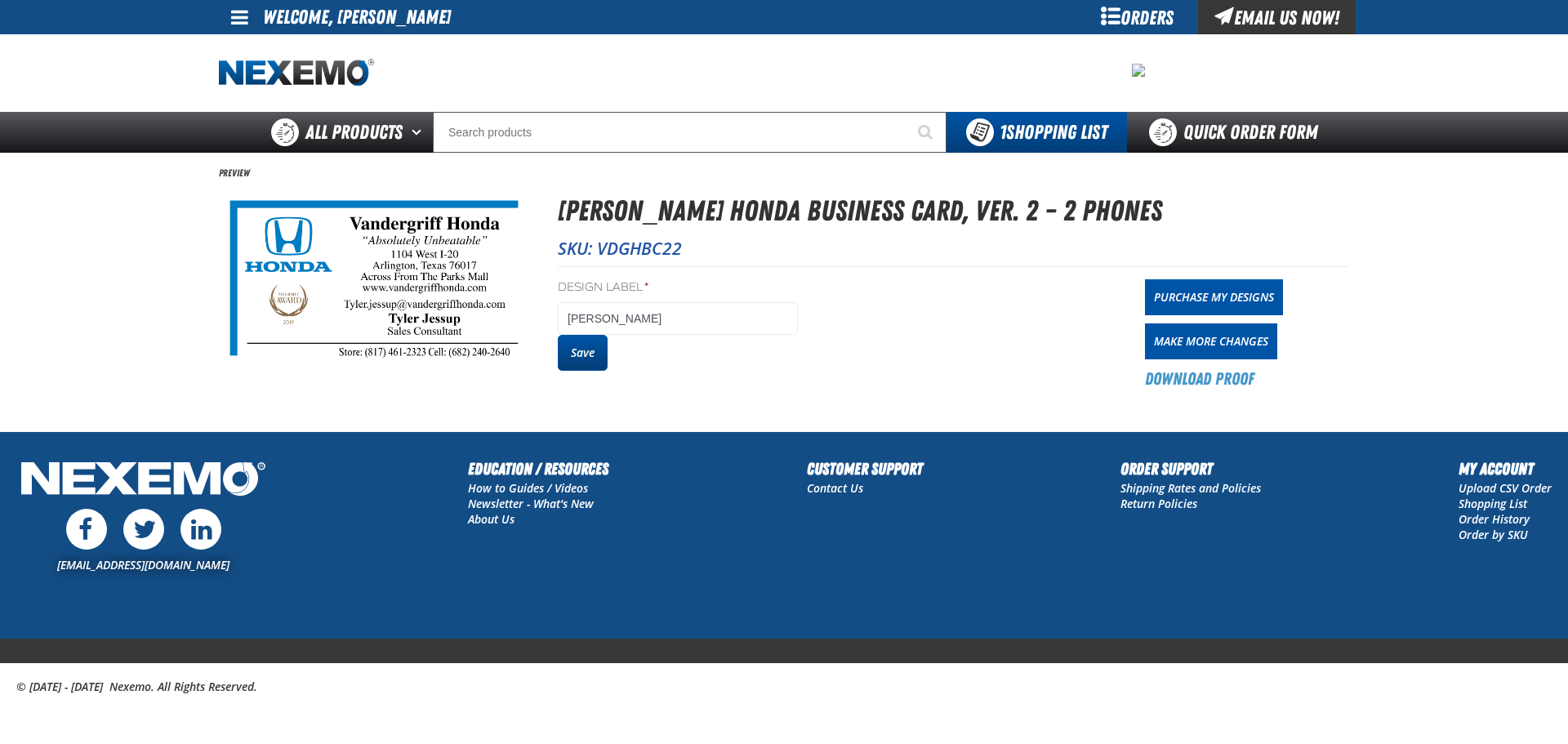
click at [580, 335] on button "Save" at bounding box center [582, 353] width 50 height 36
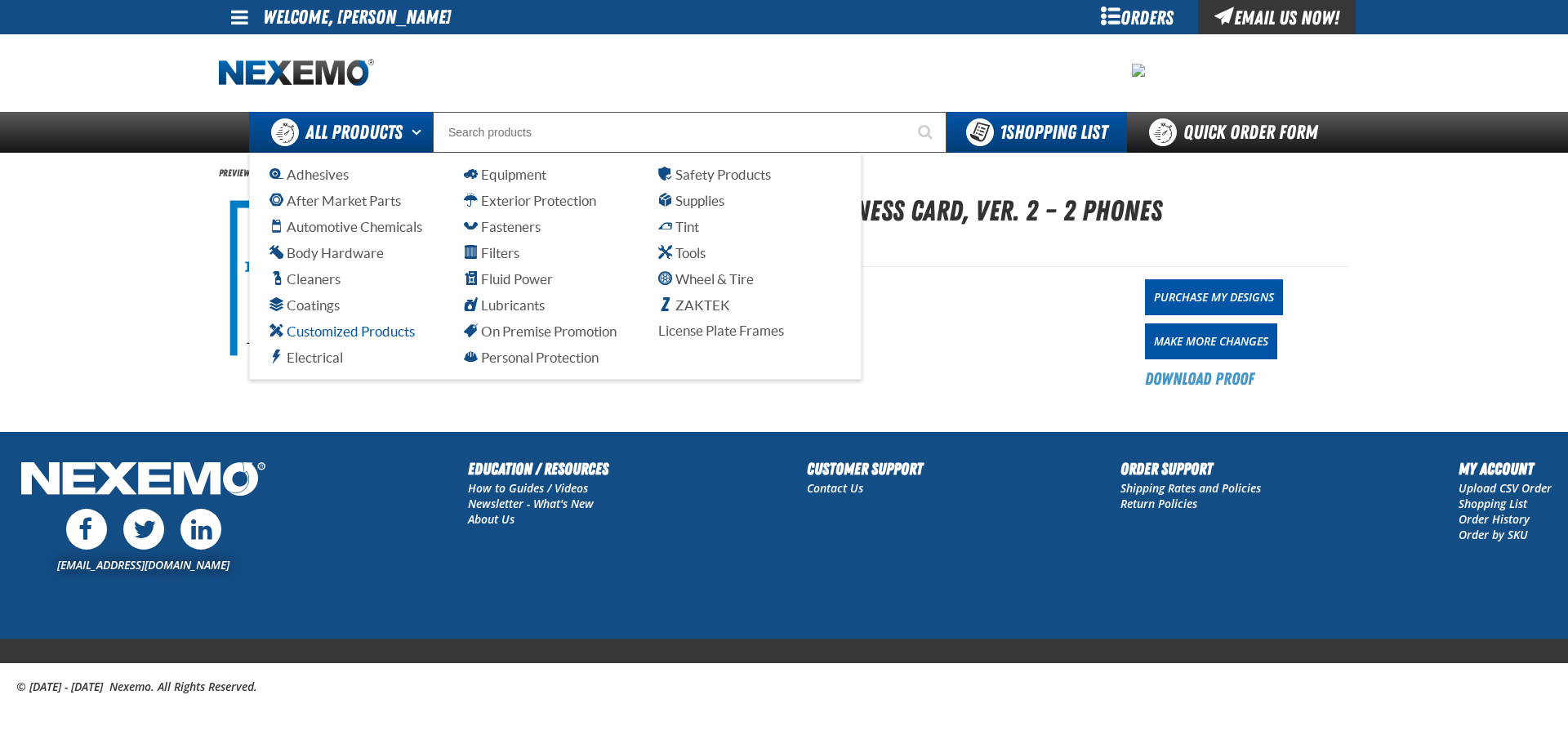
click at [334, 338] on span "Customized Products" at bounding box center [342, 332] width 145 height 16
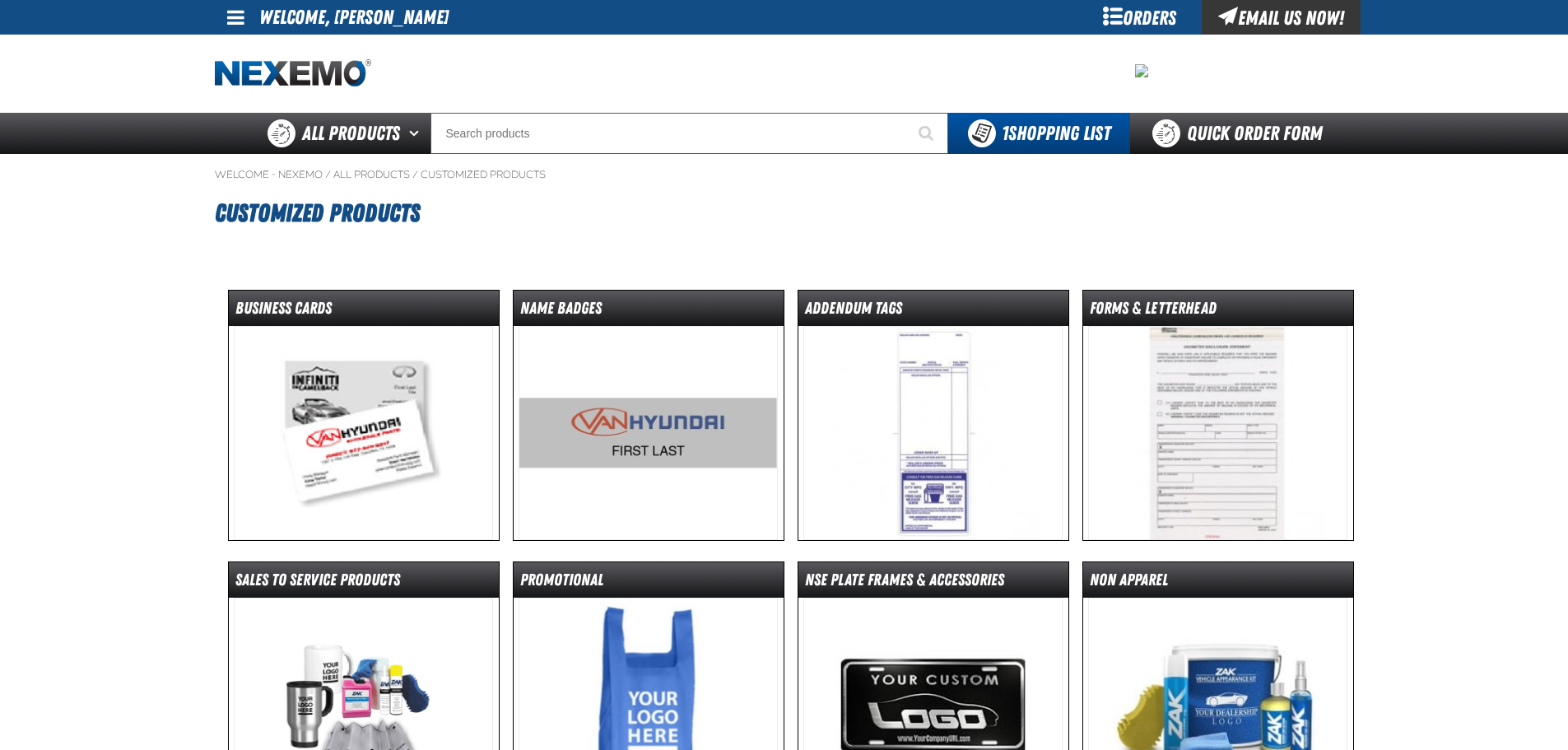
click at [708, 434] on img at bounding box center [648, 433] width 259 height 214
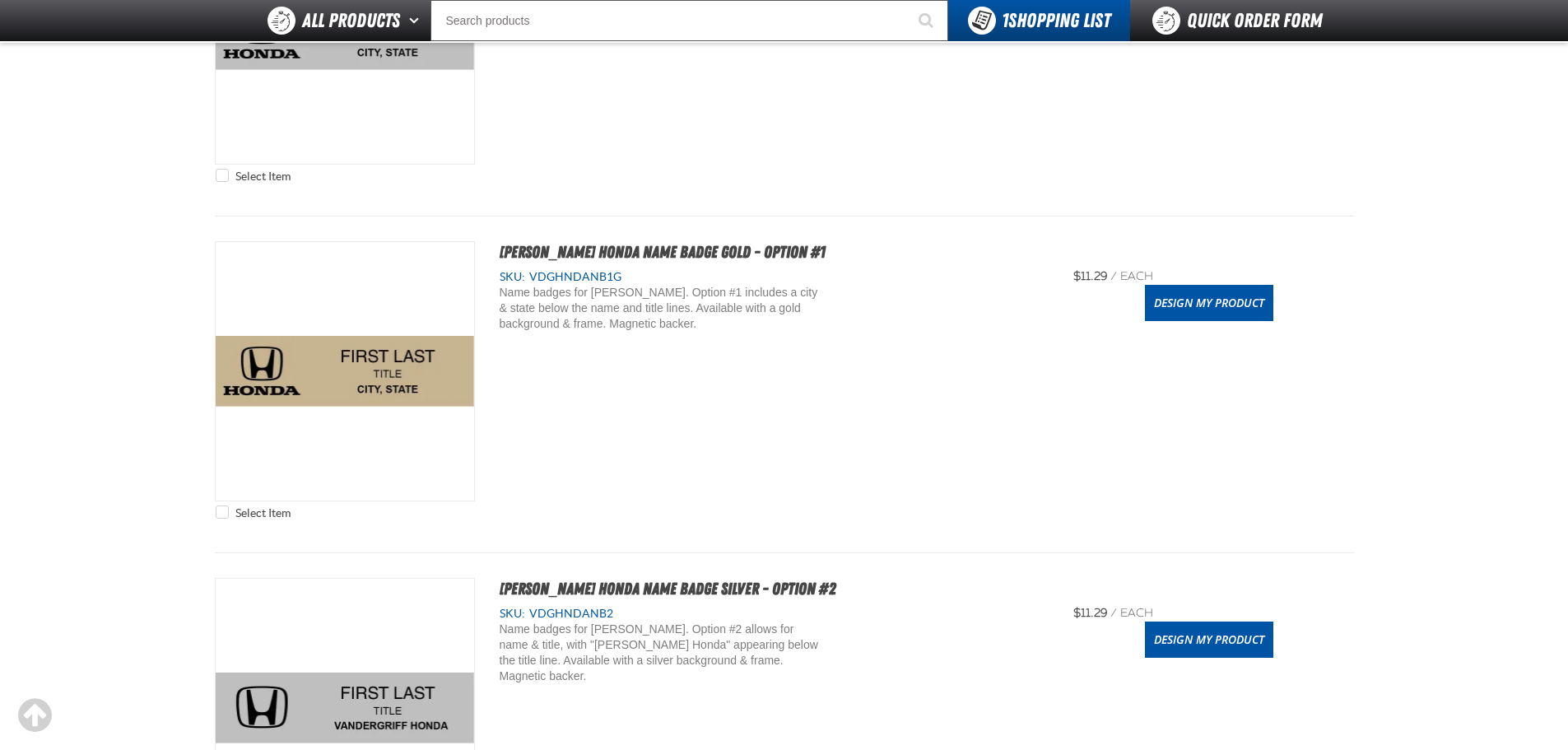
scroll to position [659, 0]
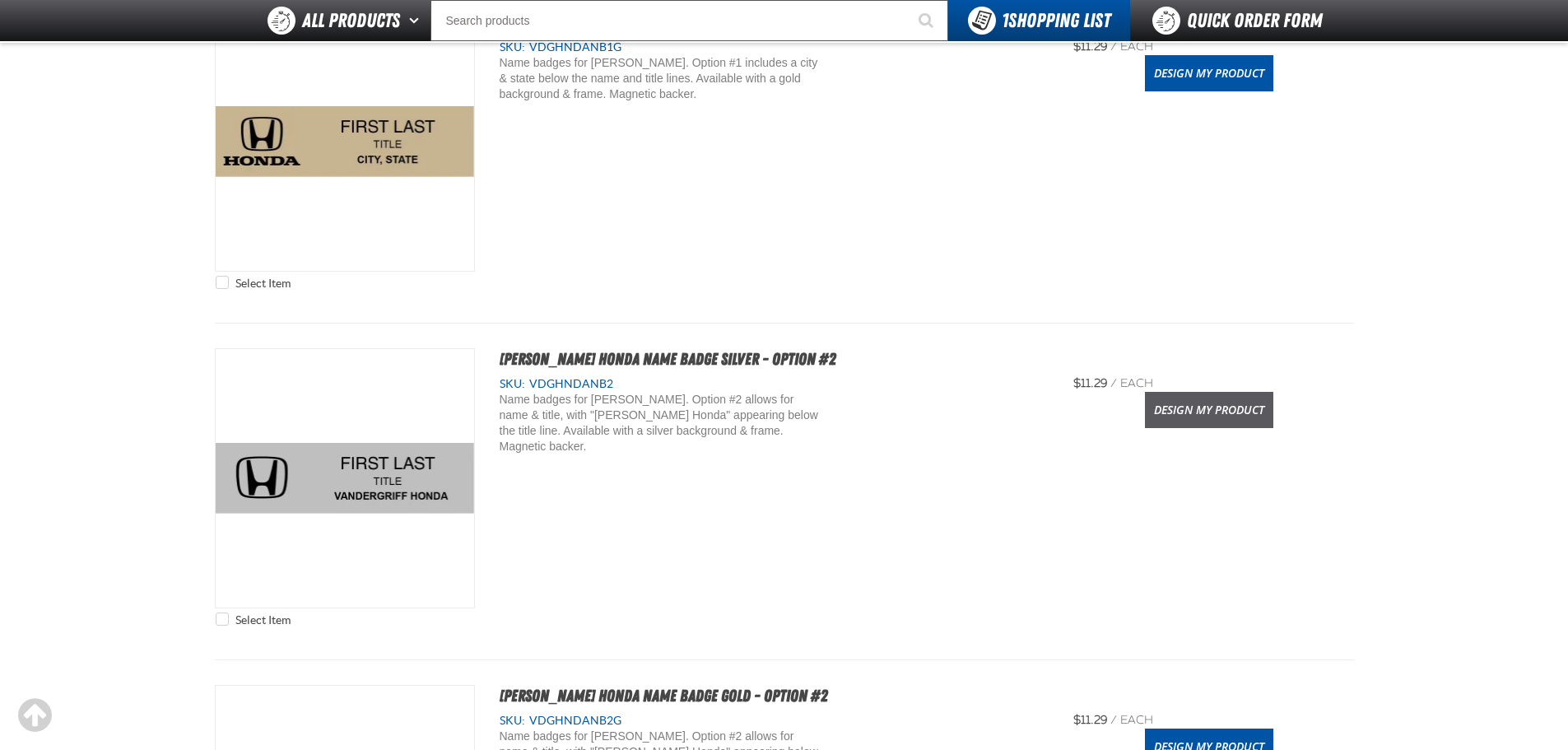
click at [1189, 400] on link "Design My Product" at bounding box center [1209, 409] width 129 height 36
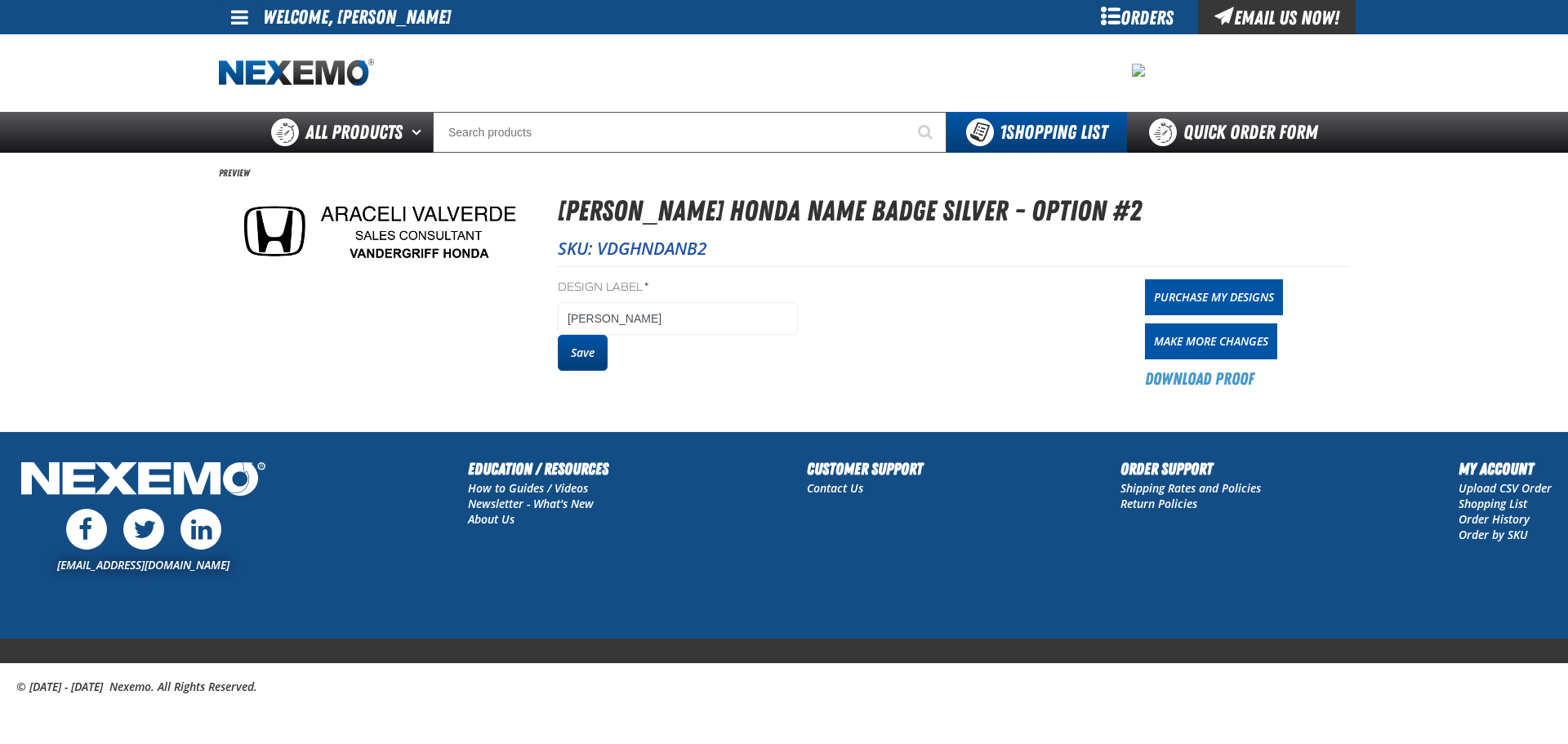
click at [601, 353] on button "Save" at bounding box center [582, 353] width 50 height 36
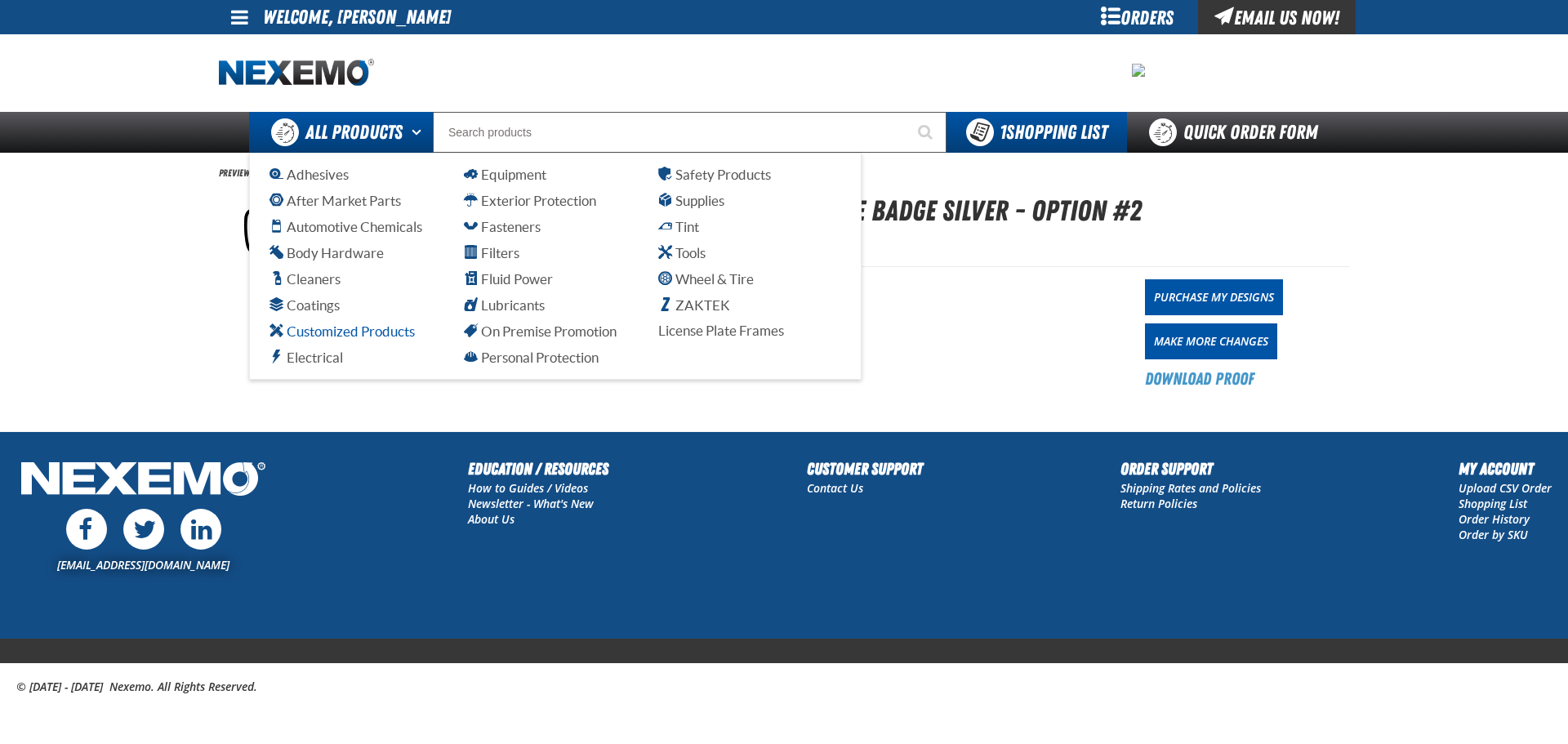
click at [388, 337] on span "Customized Products" at bounding box center [342, 332] width 145 height 16
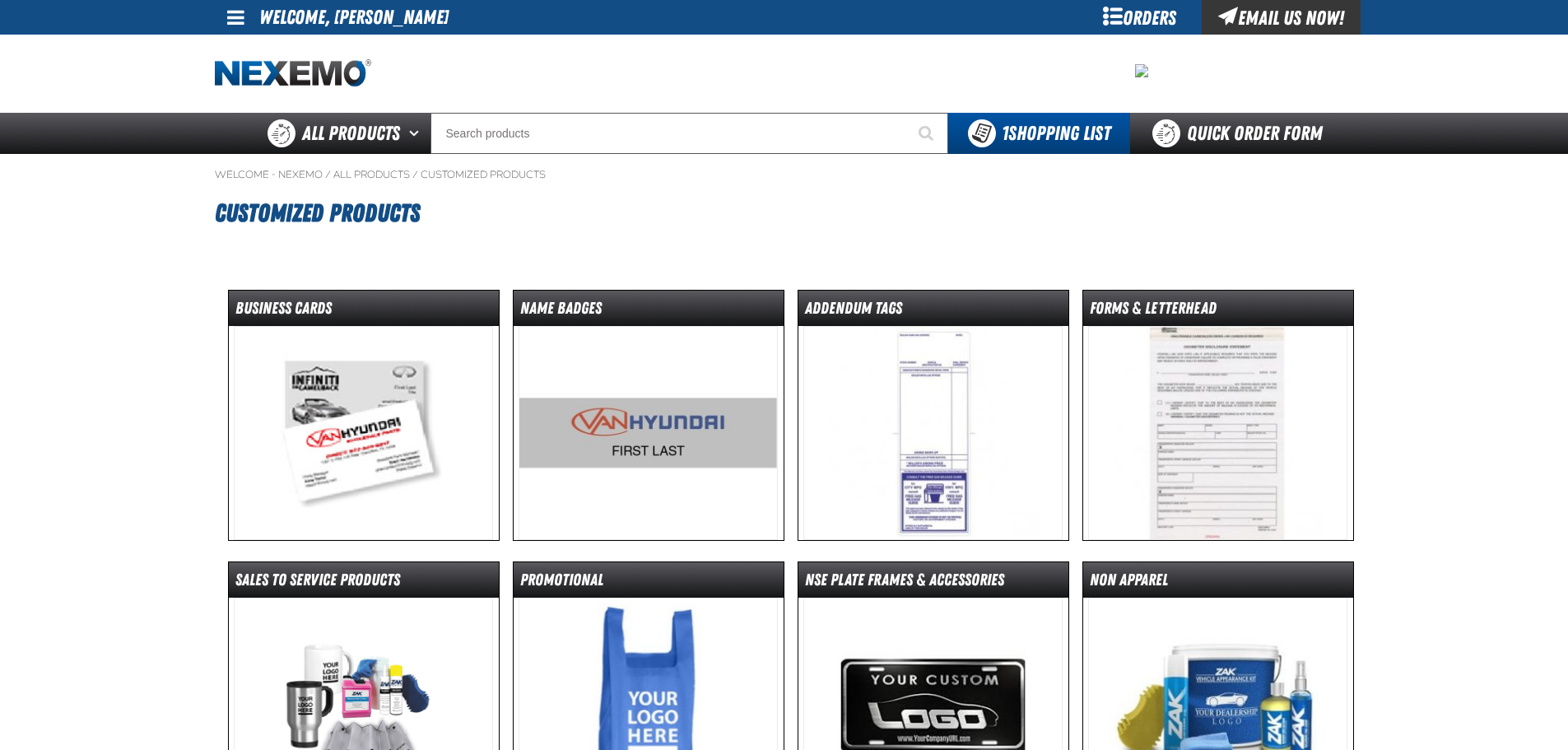
click at [450, 435] on img at bounding box center [363, 433] width 259 height 214
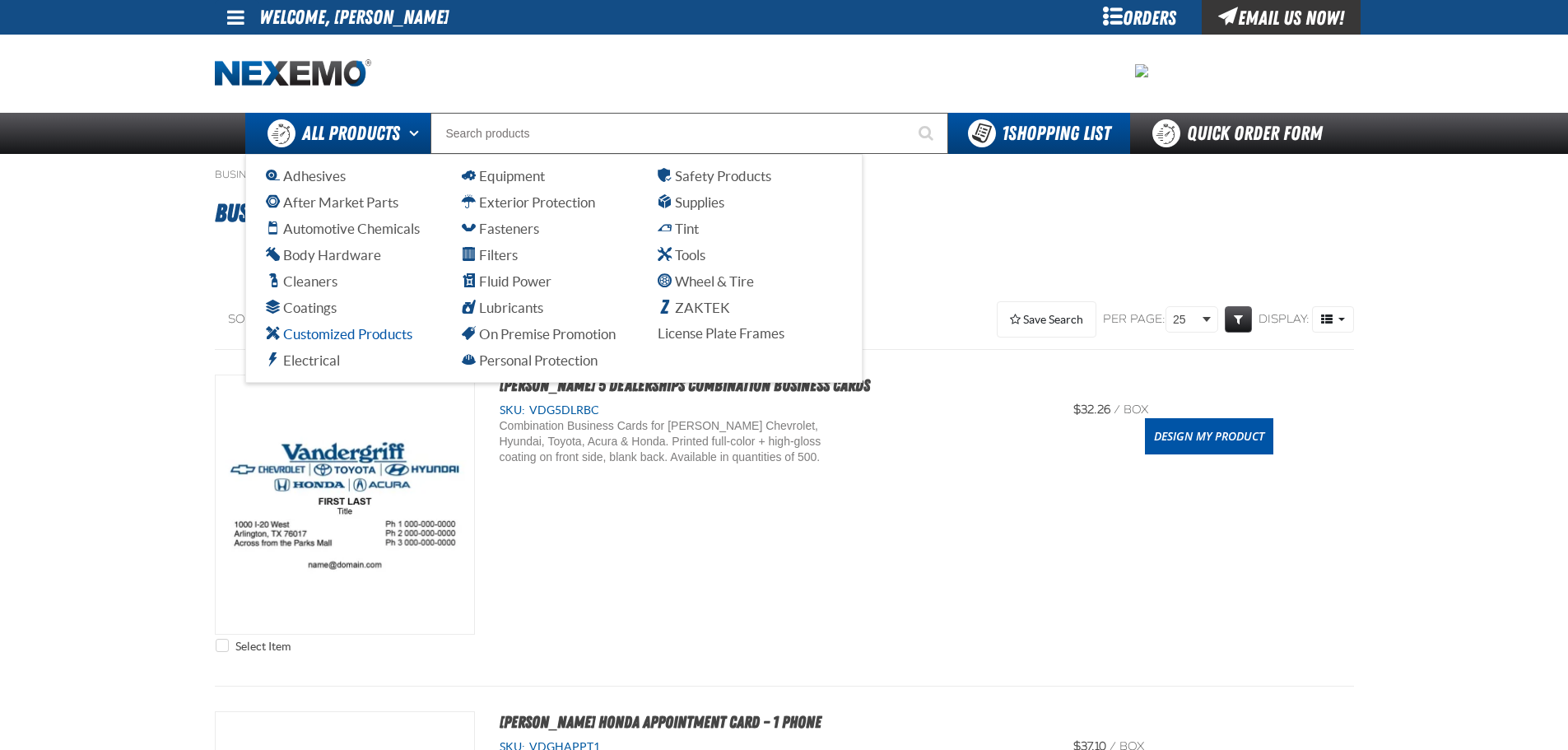
click at [359, 333] on span "Customized Products" at bounding box center [339, 334] width 146 height 16
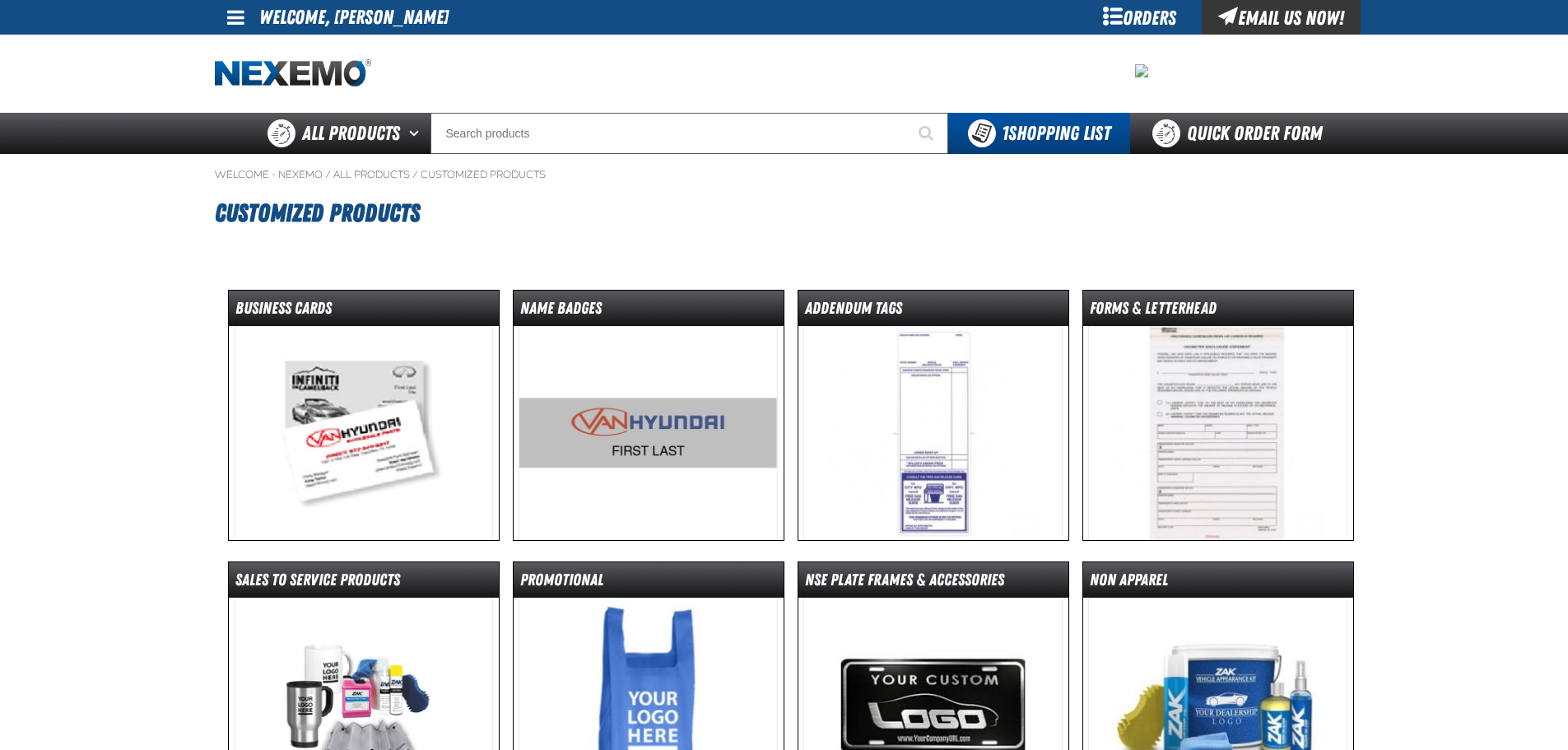
click at [661, 392] on img at bounding box center [648, 433] width 259 height 214
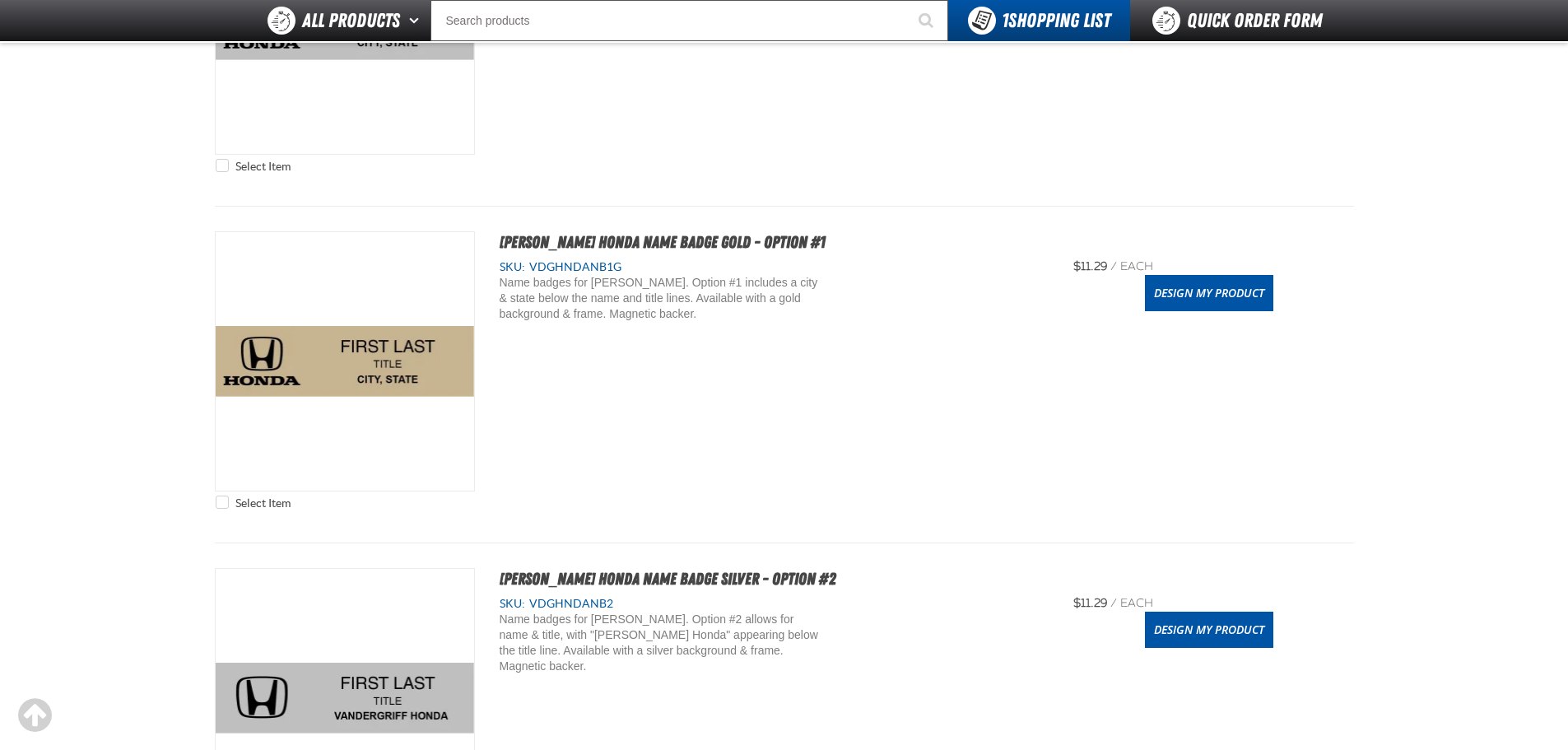
scroll to position [576, 0]
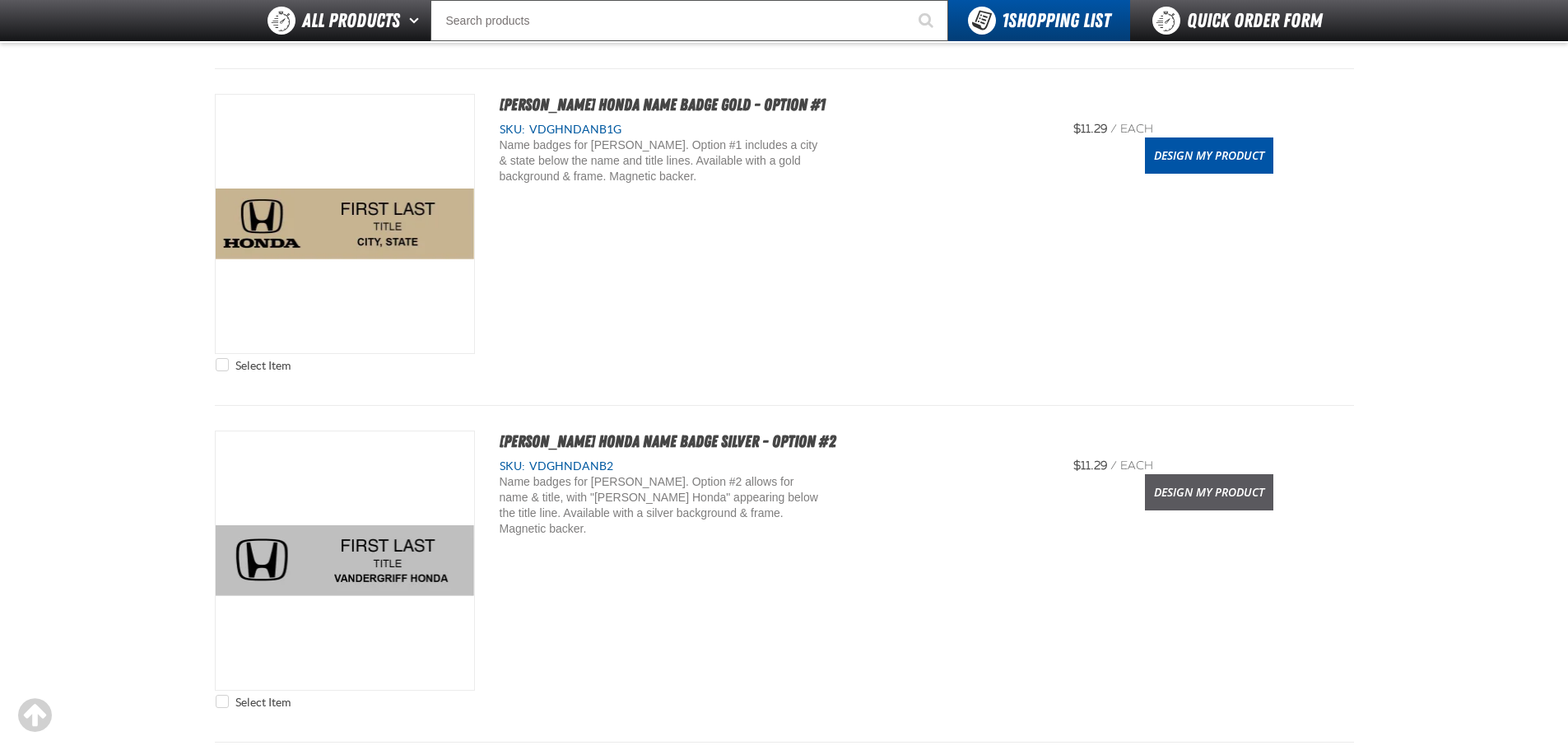
click at [1244, 490] on link "Design My Product" at bounding box center [1209, 492] width 129 height 36
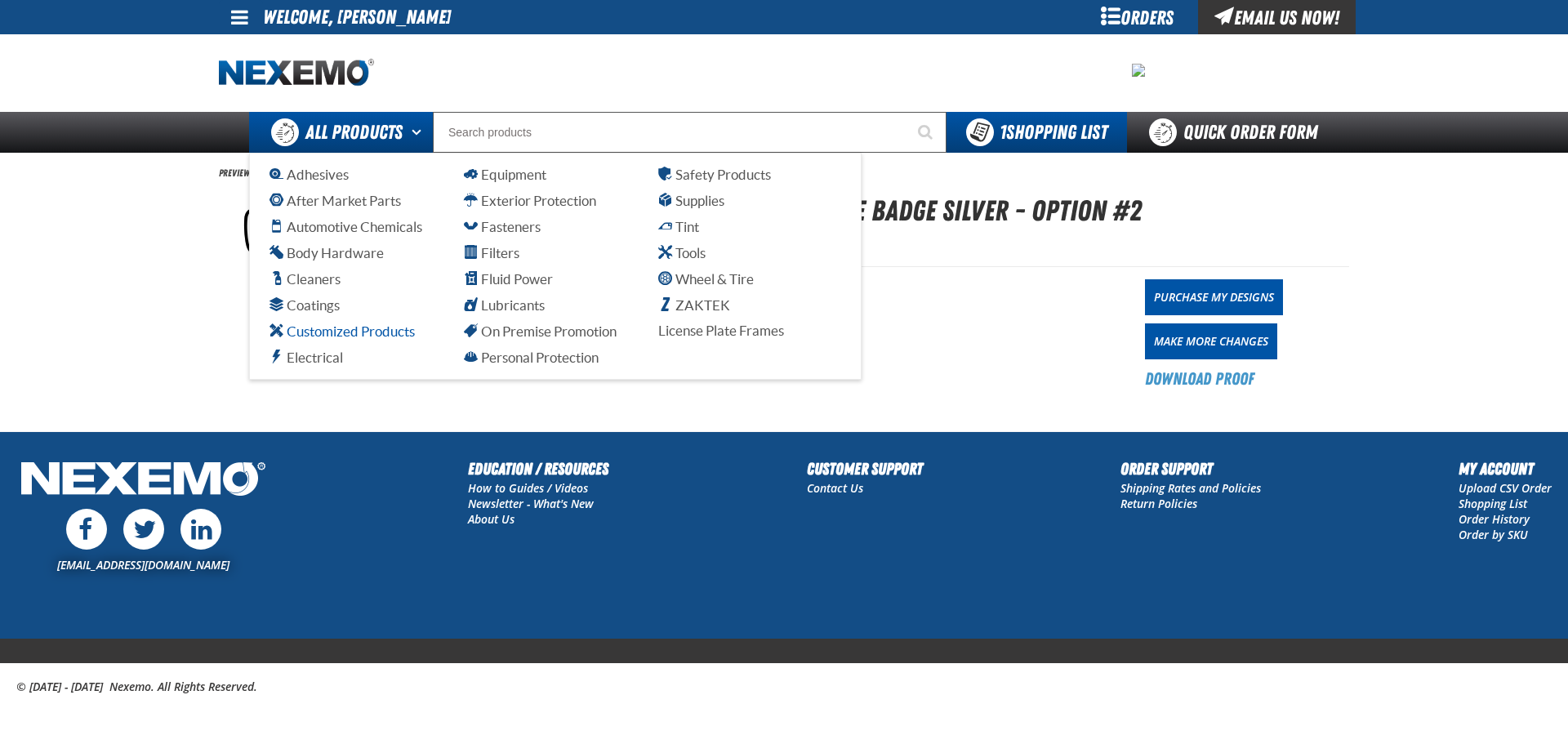
click at [367, 335] on span "Customized Products" at bounding box center [342, 332] width 145 height 16
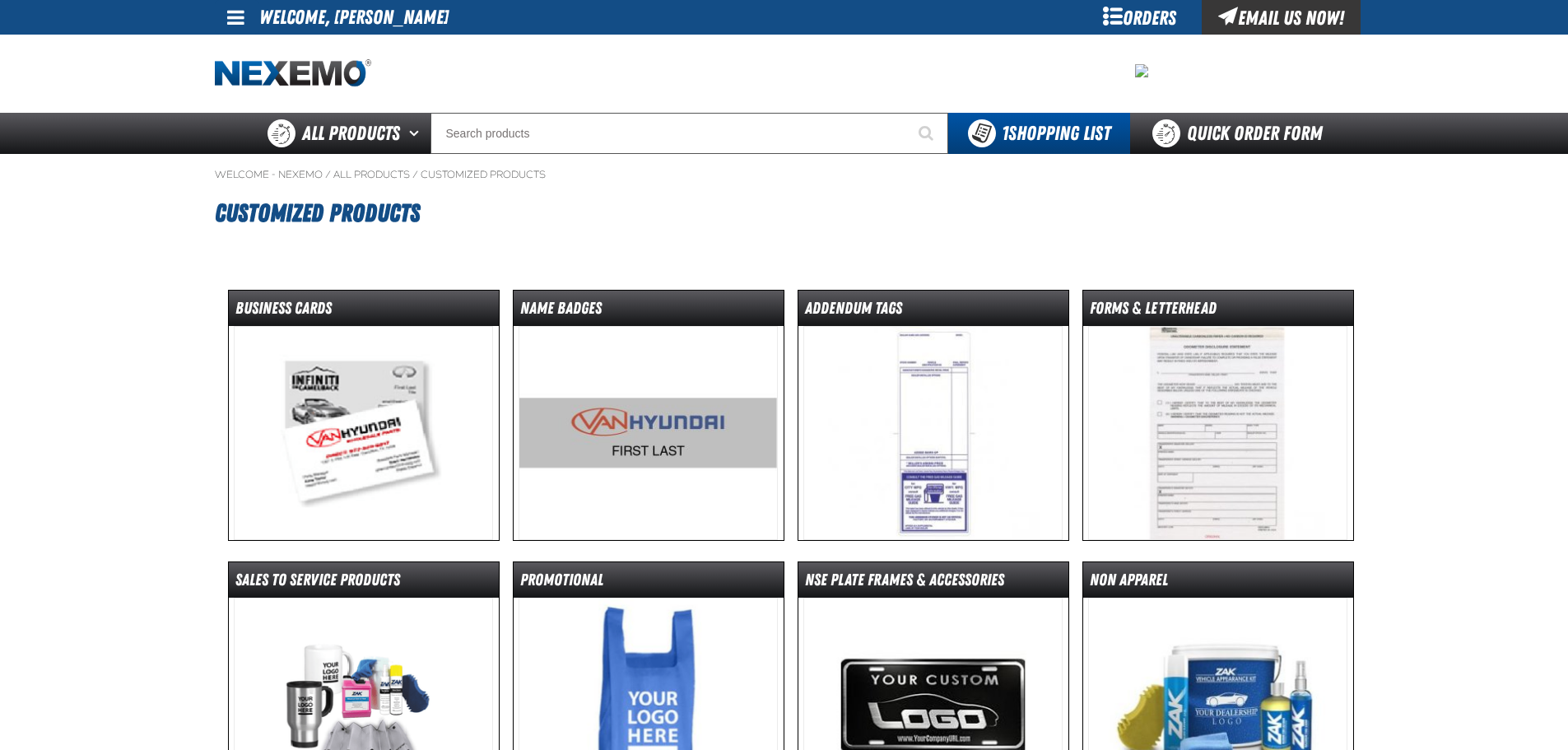
click at [599, 445] on img at bounding box center [648, 433] width 259 height 214
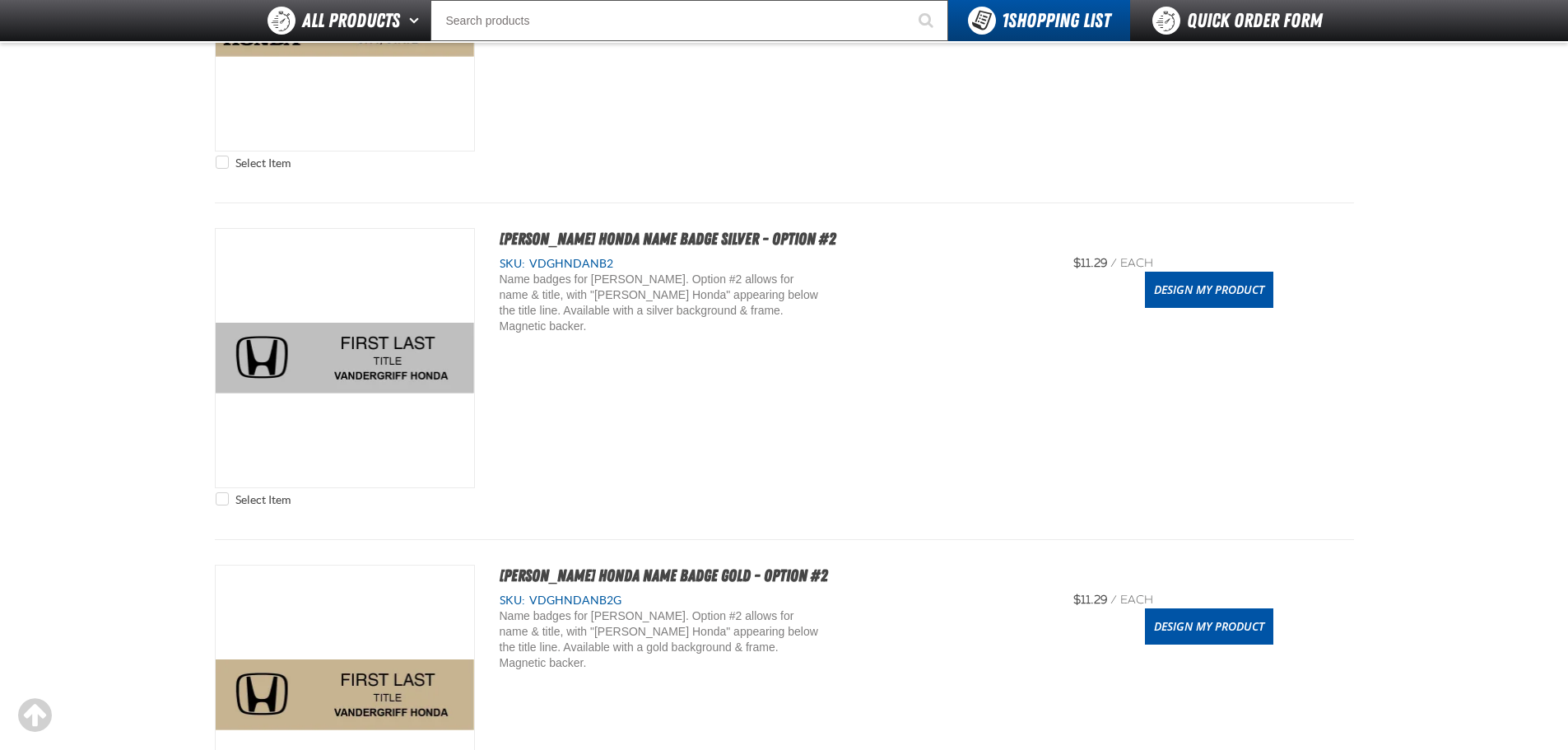
scroll to position [741, 0]
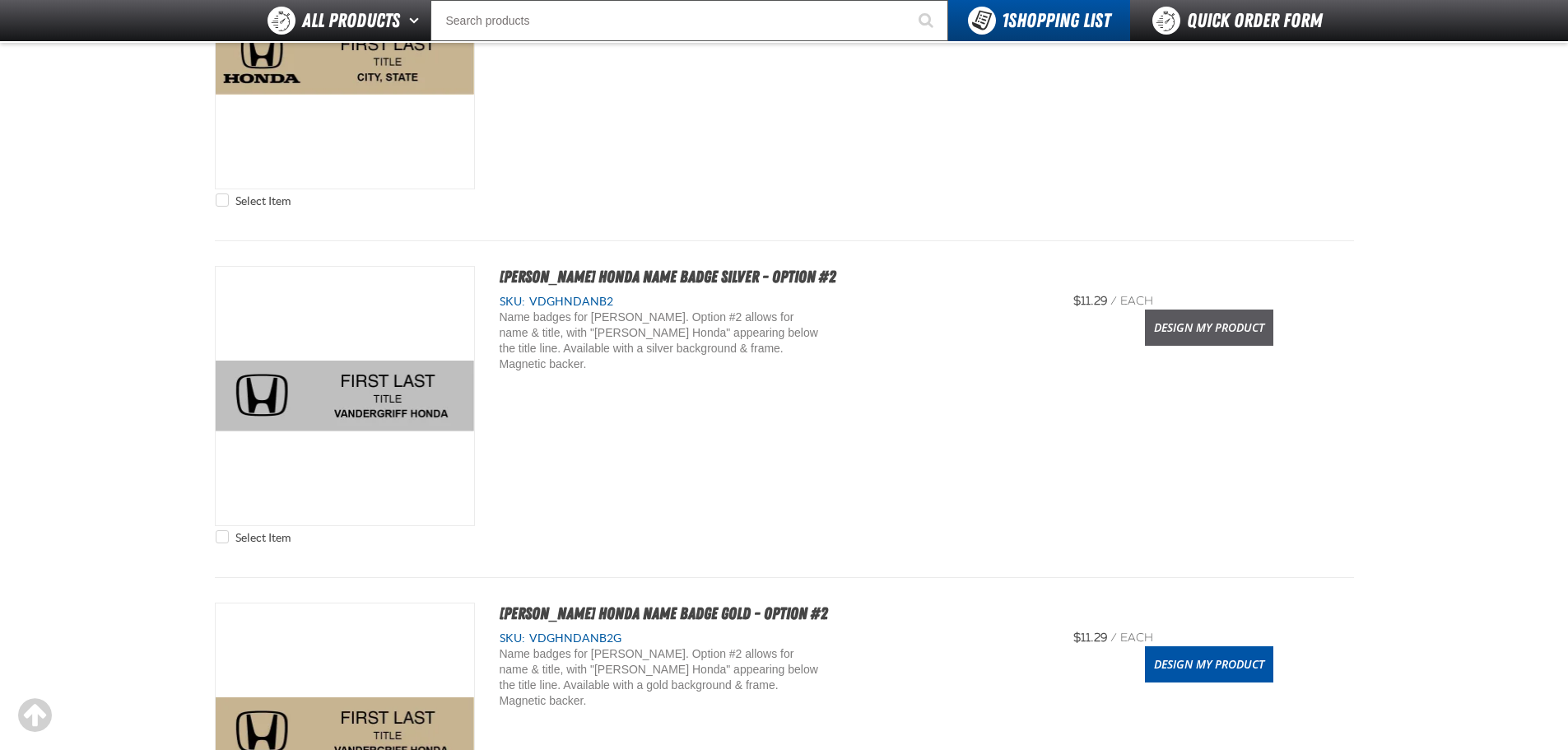
click at [1224, 322] on link "Design My Product" at bounding box center [1209, 327] width 129 height 36
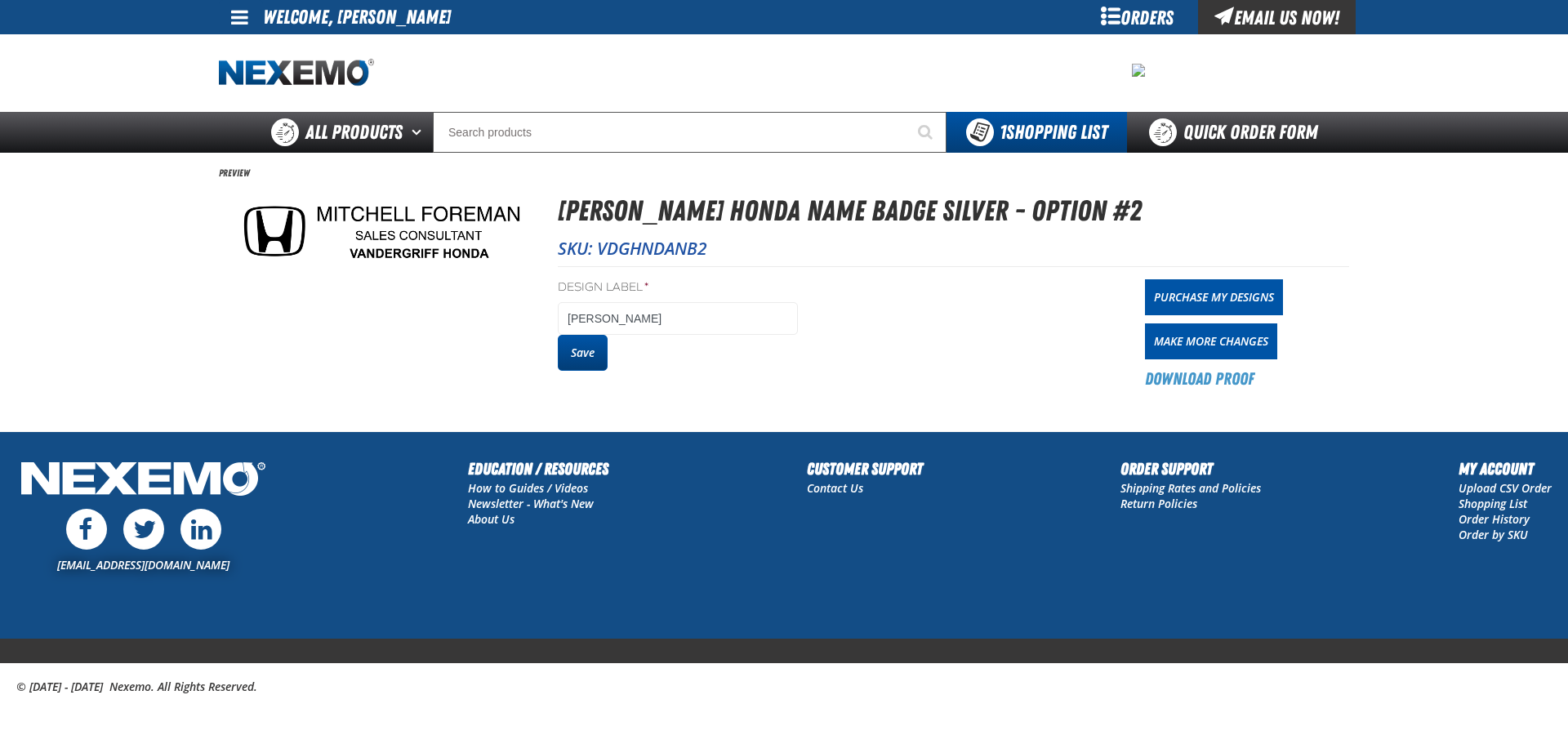
click at [594, 361] on button "Save" at bounding box center [582, 353] width 50 height 36
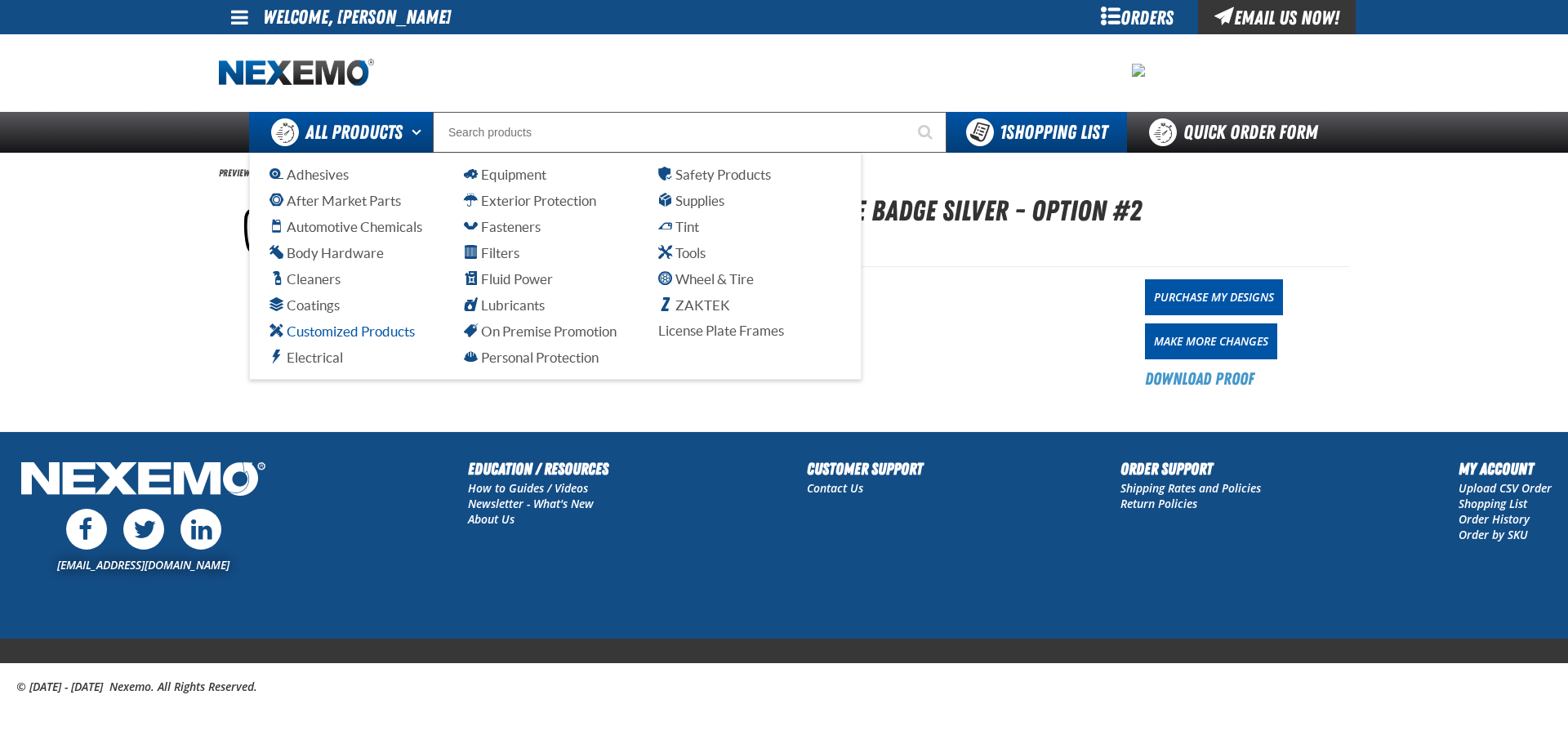
click at [388, 325] on span "Customized Products" at bounding box center [342, 332] width 145 height 16
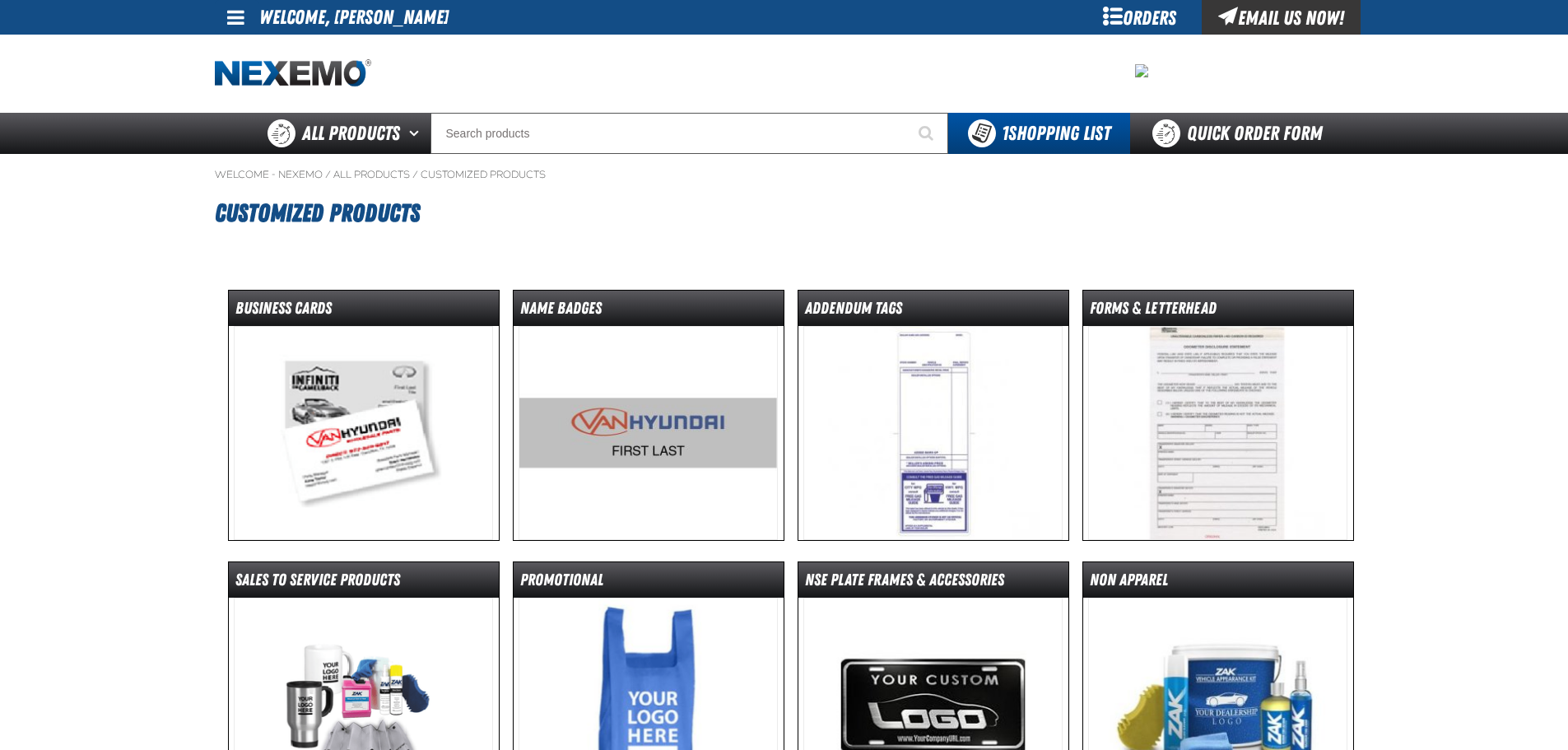
click at [407, 401] on img at bounding box center [363, 433] width 259 height 214
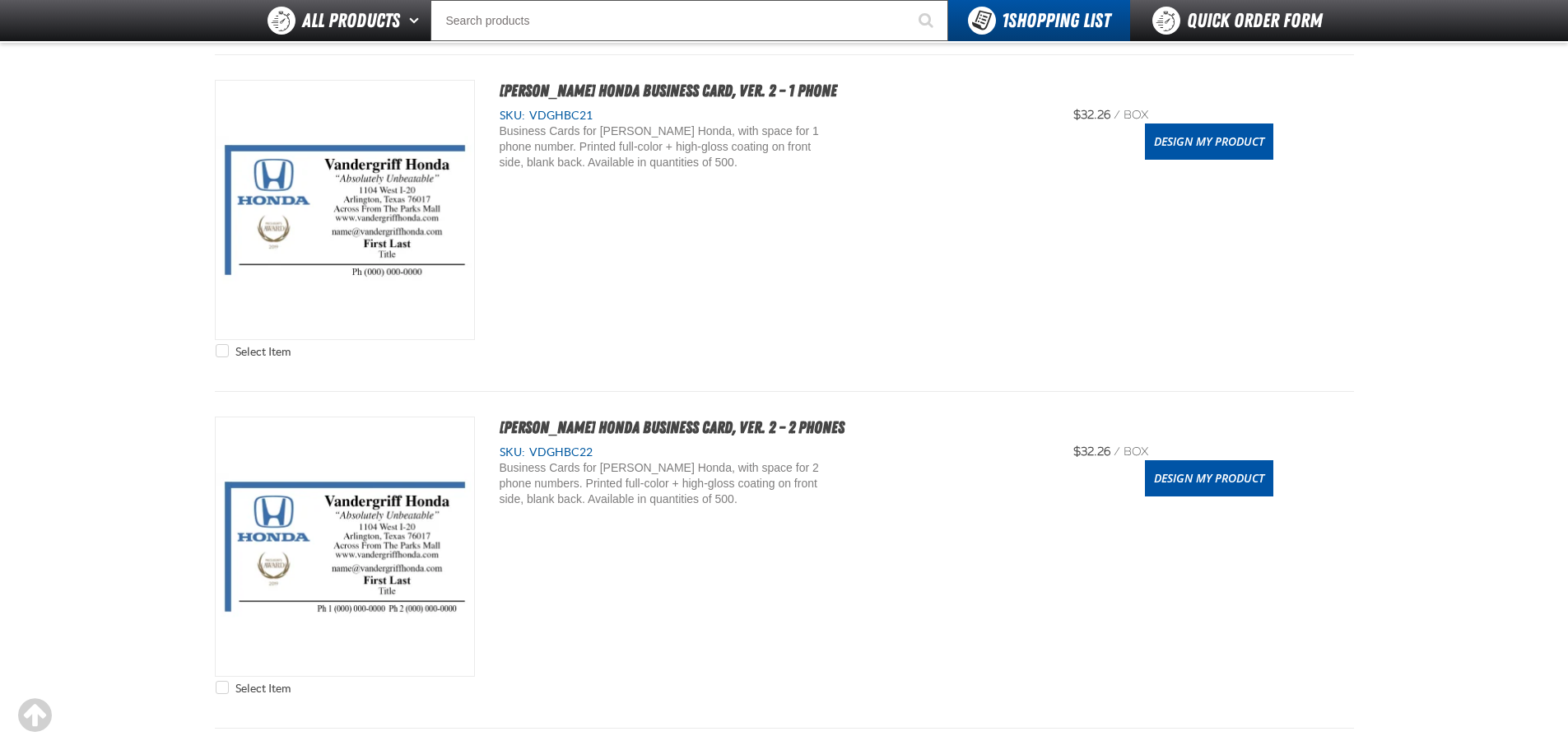
scroll to position [1729, 0]
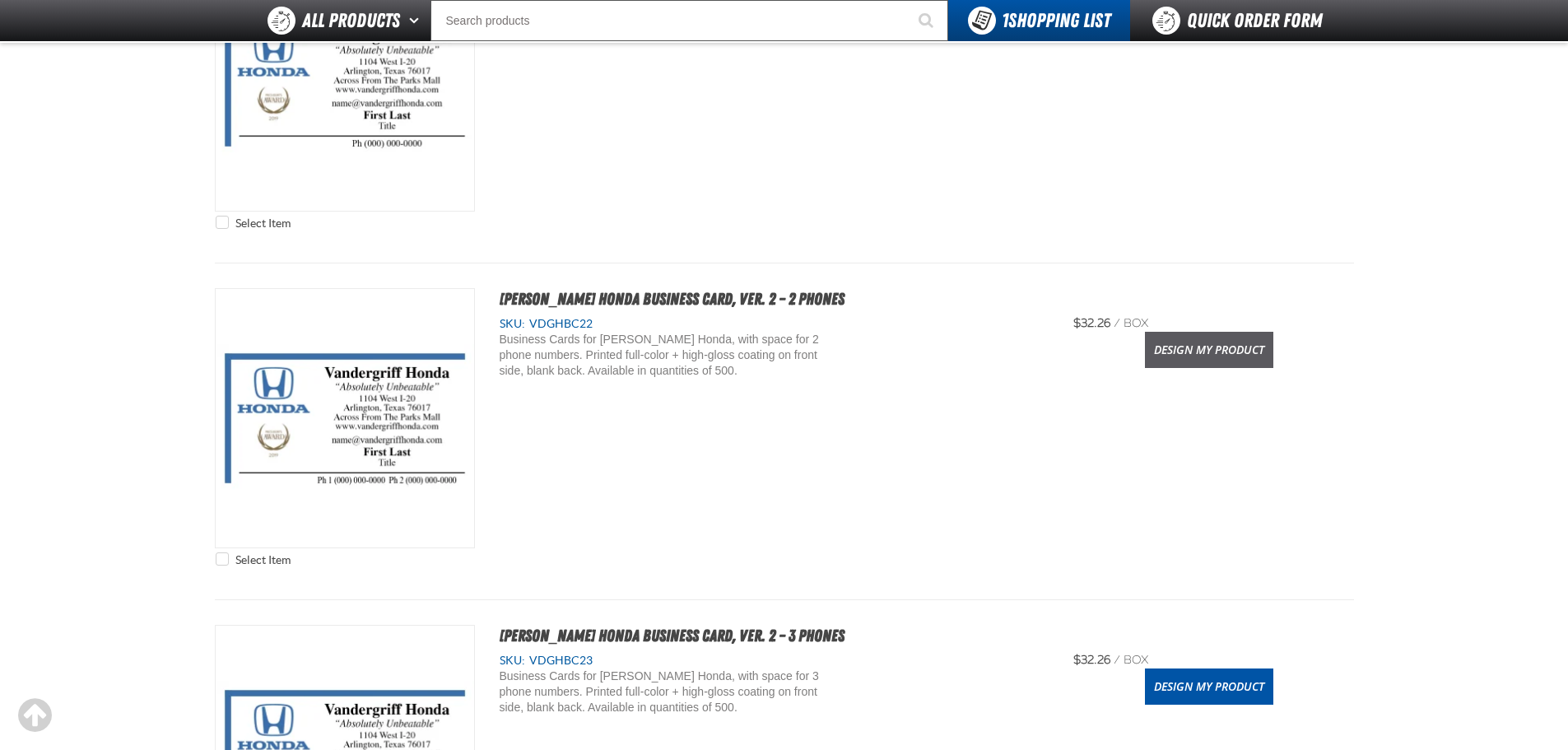
click at [1190, 339] on link "Design My Product" at bounding box center [1209, 349] width 129 height 36
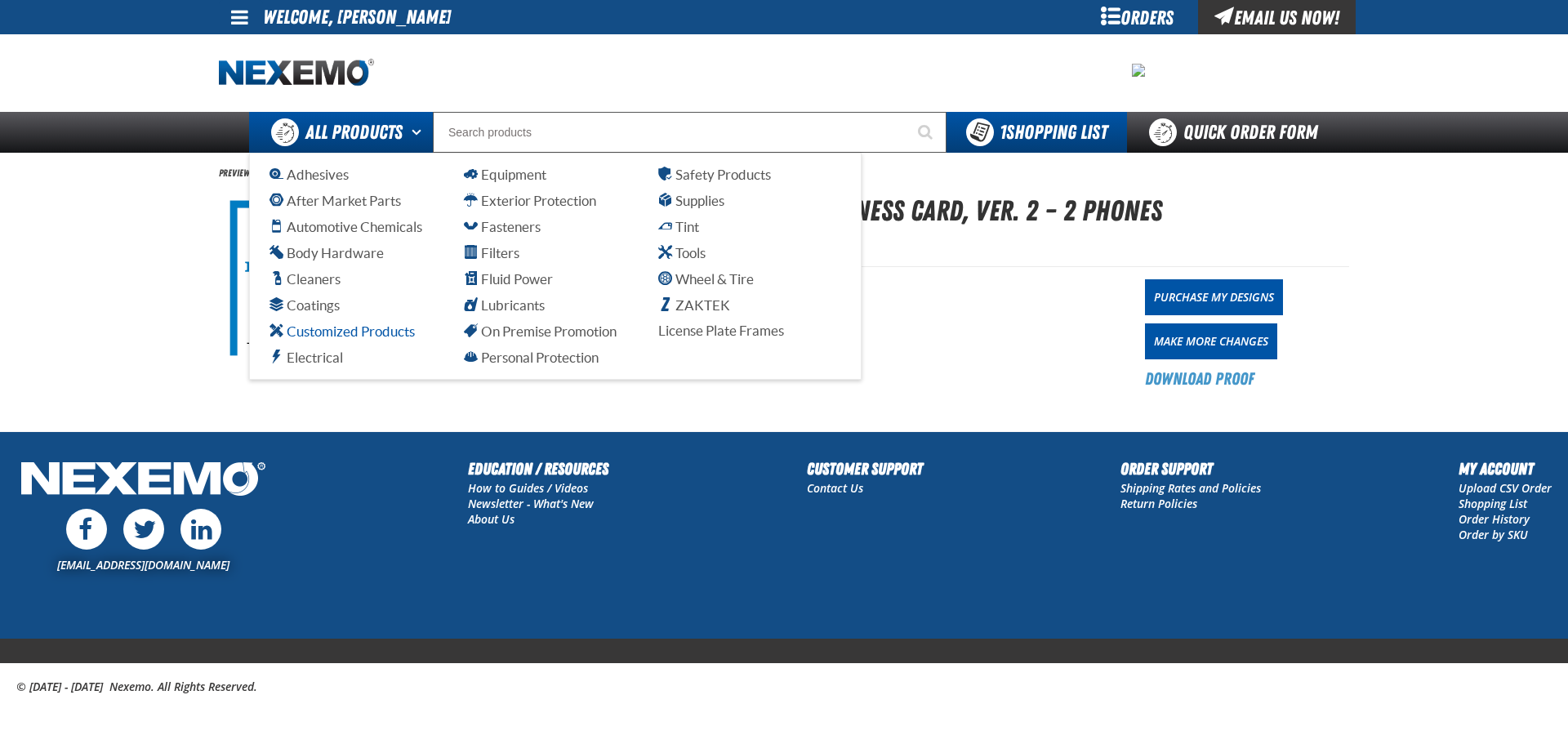
click at [354, 324] on span "Customized Products" at bounding box center [342, 332] width 145 height 16
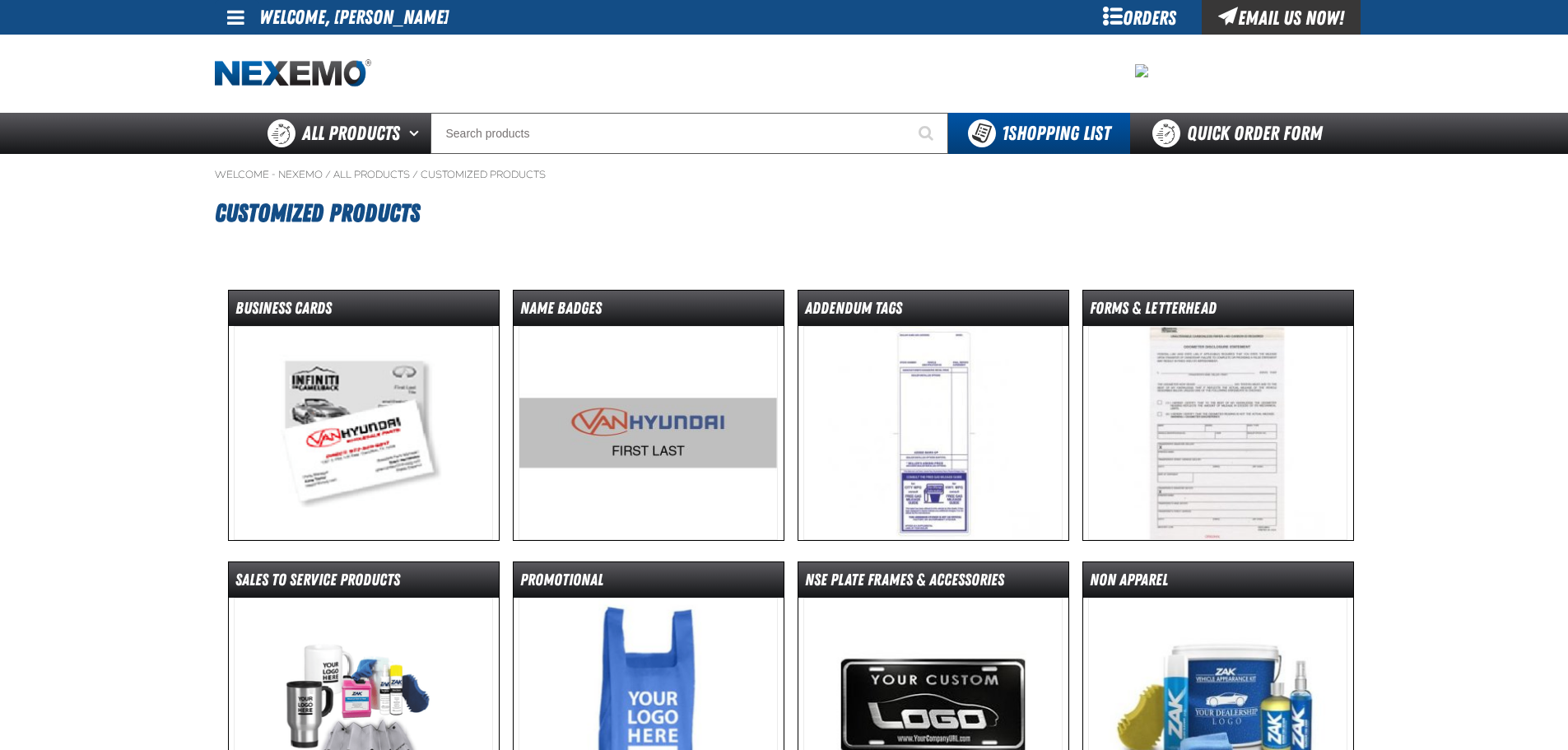
click at [636, 390] on img at bounding box center [648, 433] width 259 height 214
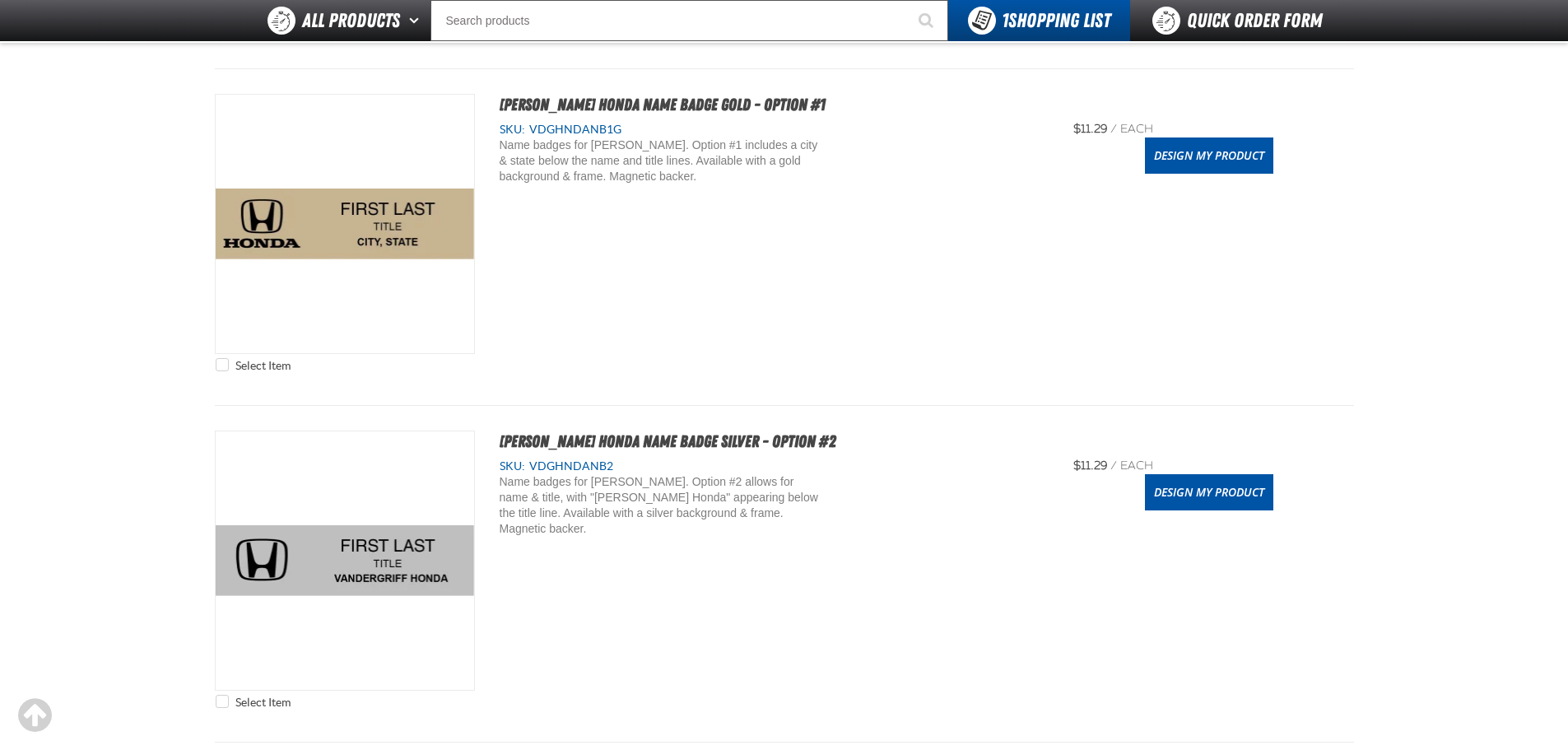
scroll to position [823, 0]
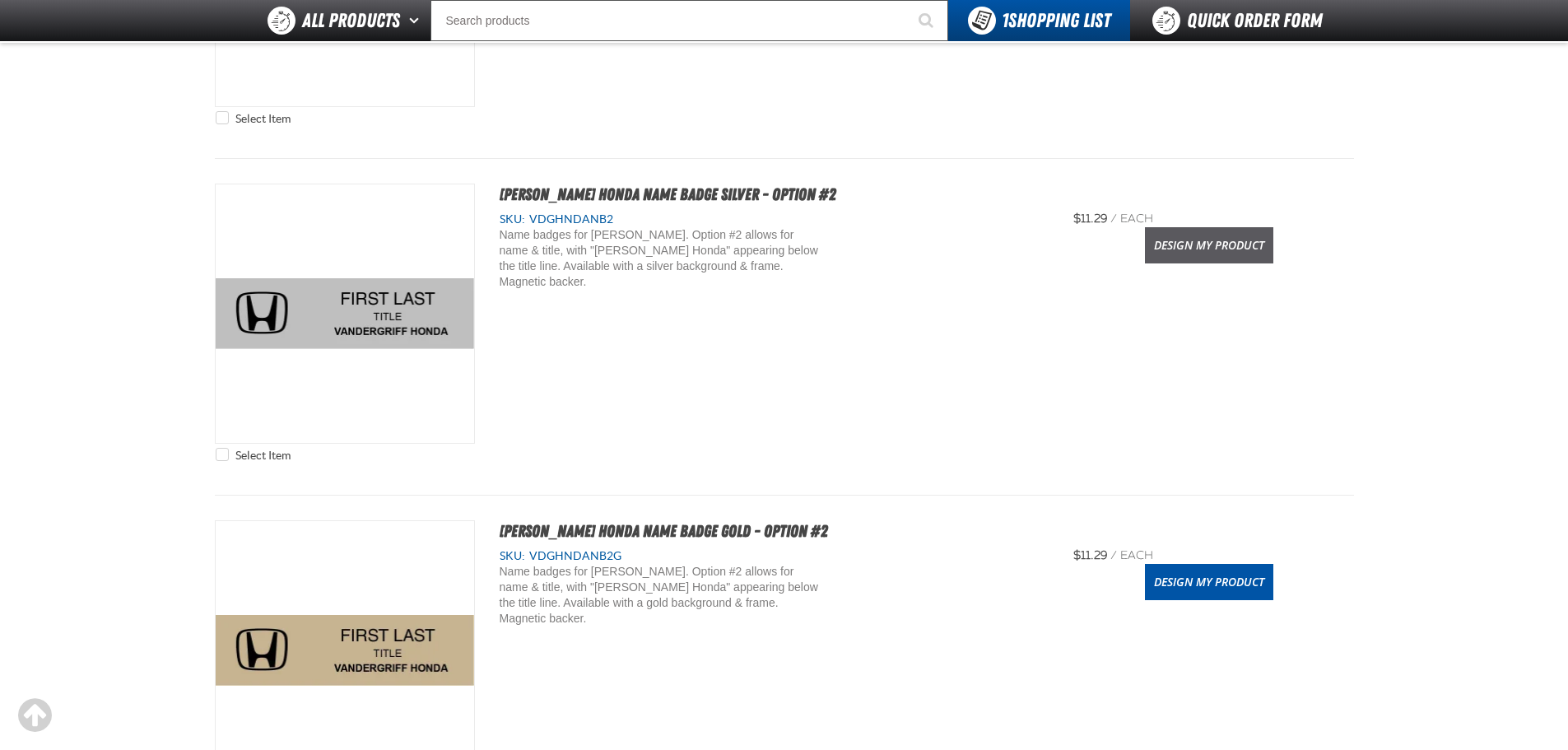
click at [1193, 236] on link "Design My Product" at bounding box center [1209, 245] width 129 height 36
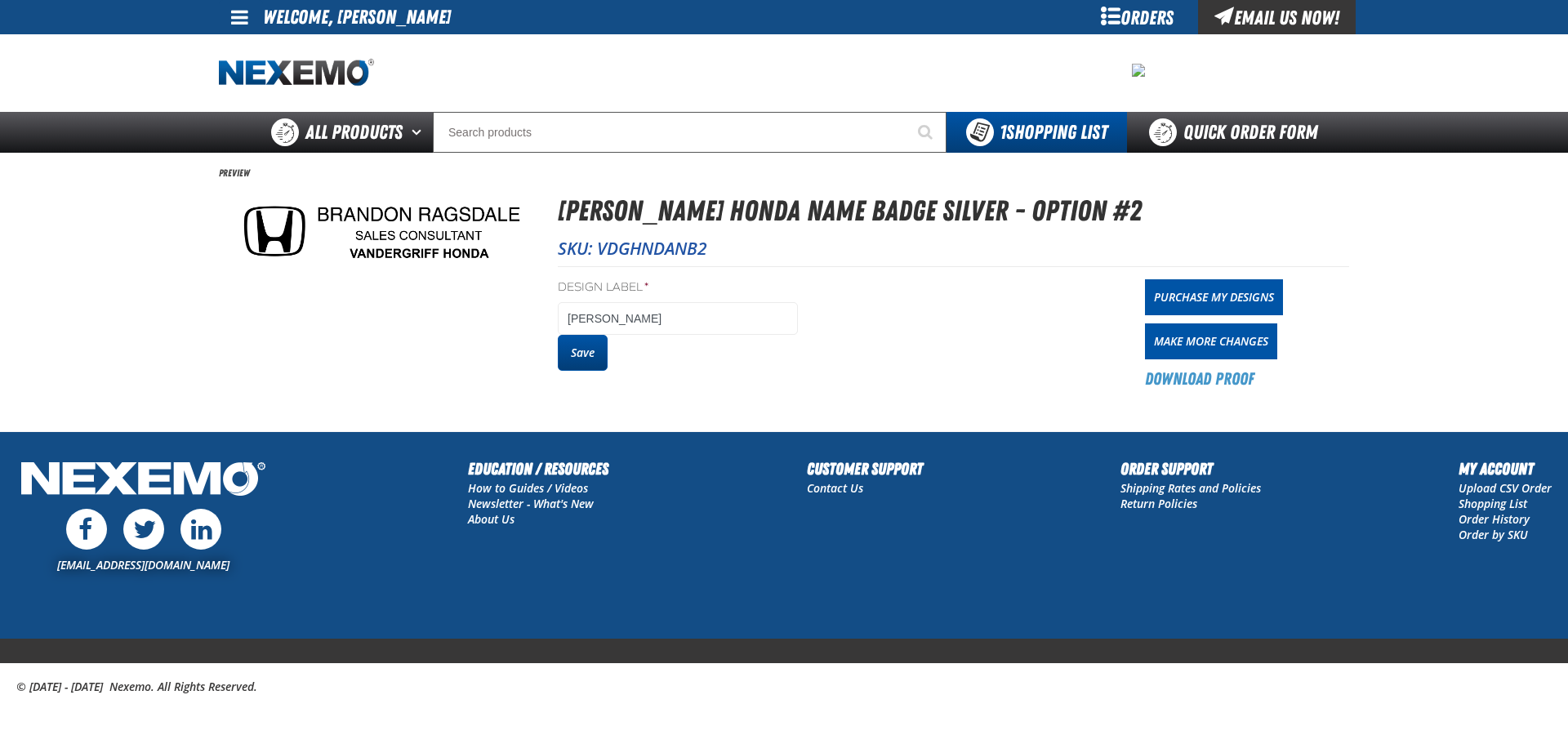
click at [582, 345] on button "Save" at bounding box center [582, 353] width 50 height 36
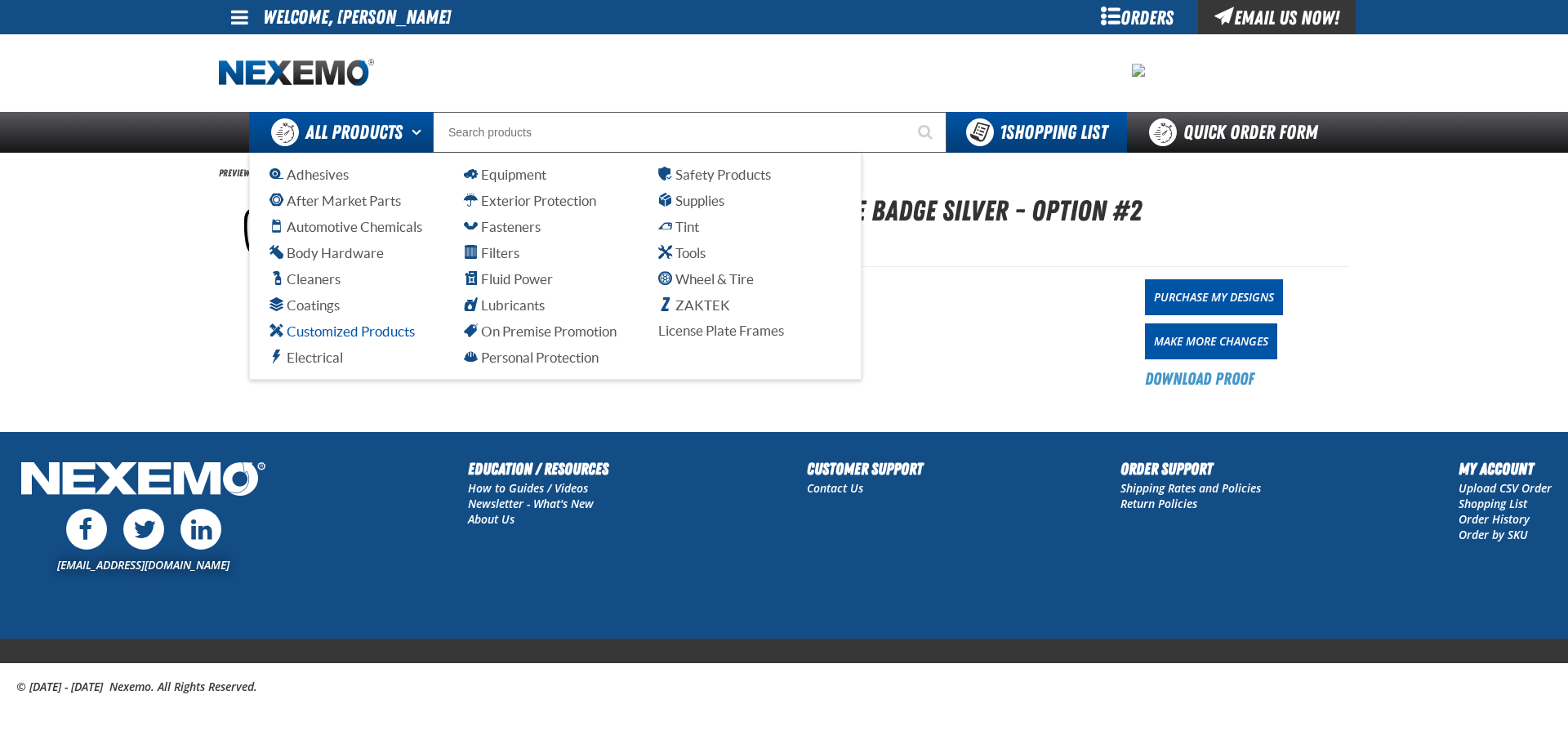
click at [374, 326] on span "Customized Products" at bounding box center [342, 332] width 145 height 16
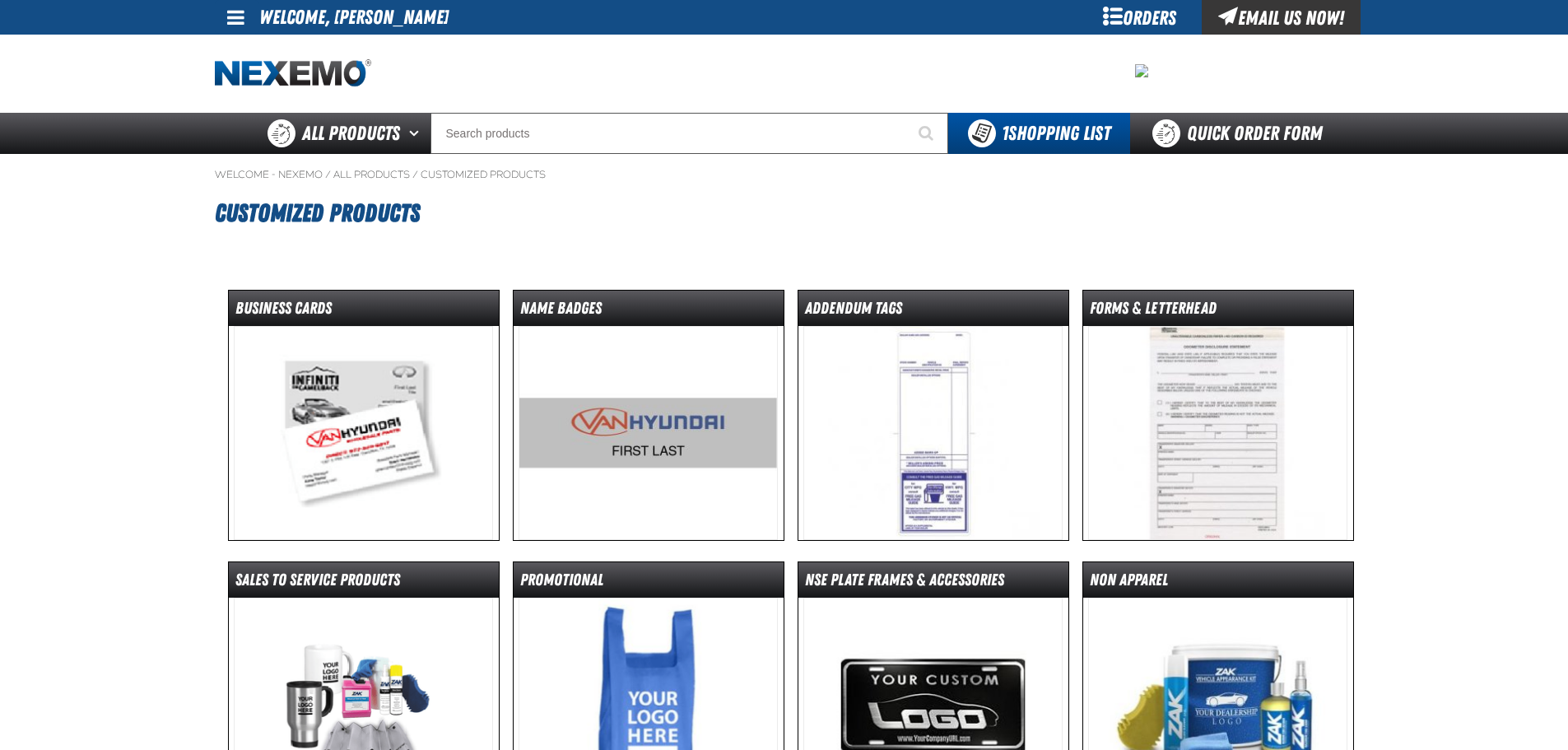
click at [406, 401] on img at bounding box center [363, 433] width 259 height 214
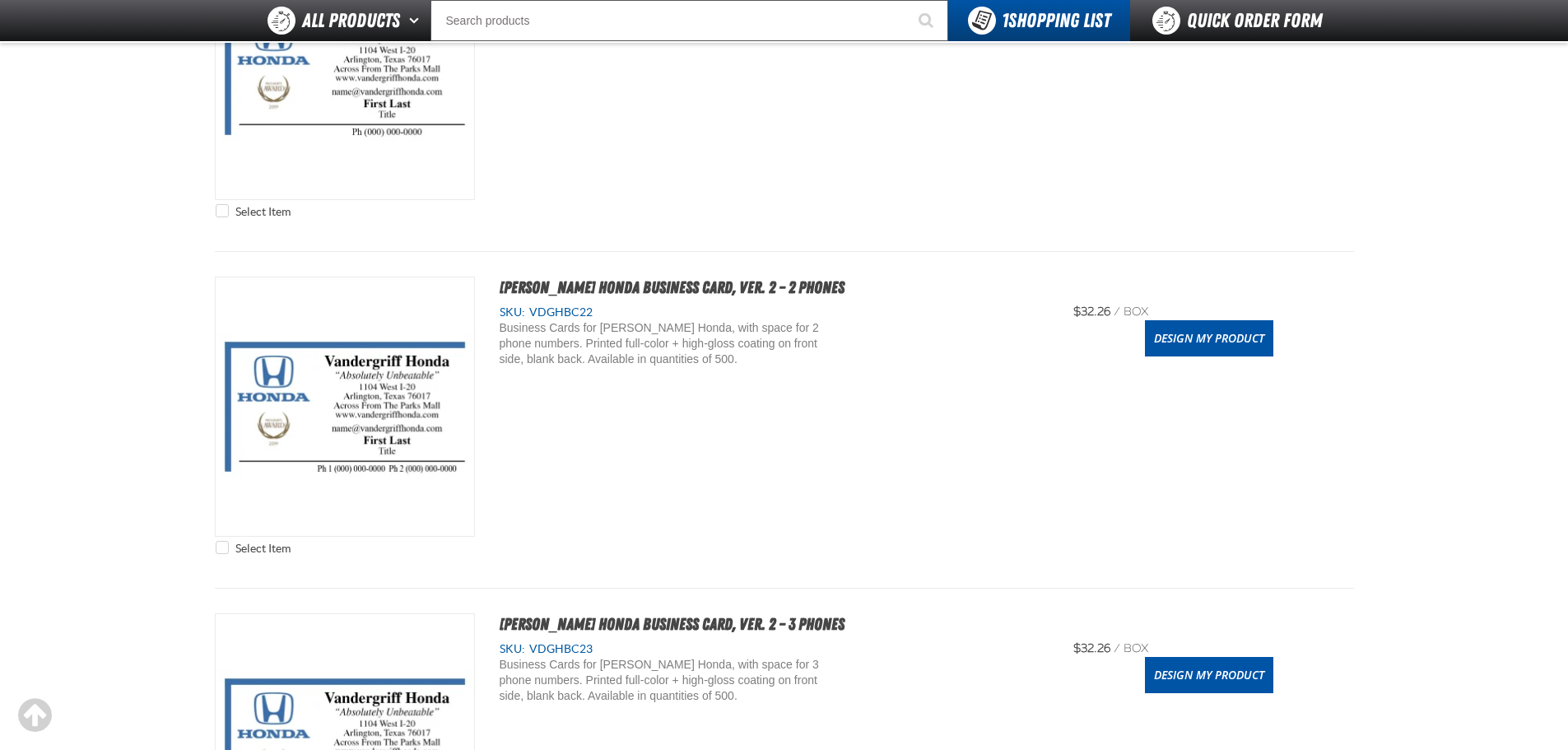
scroll to position [1894, 0]
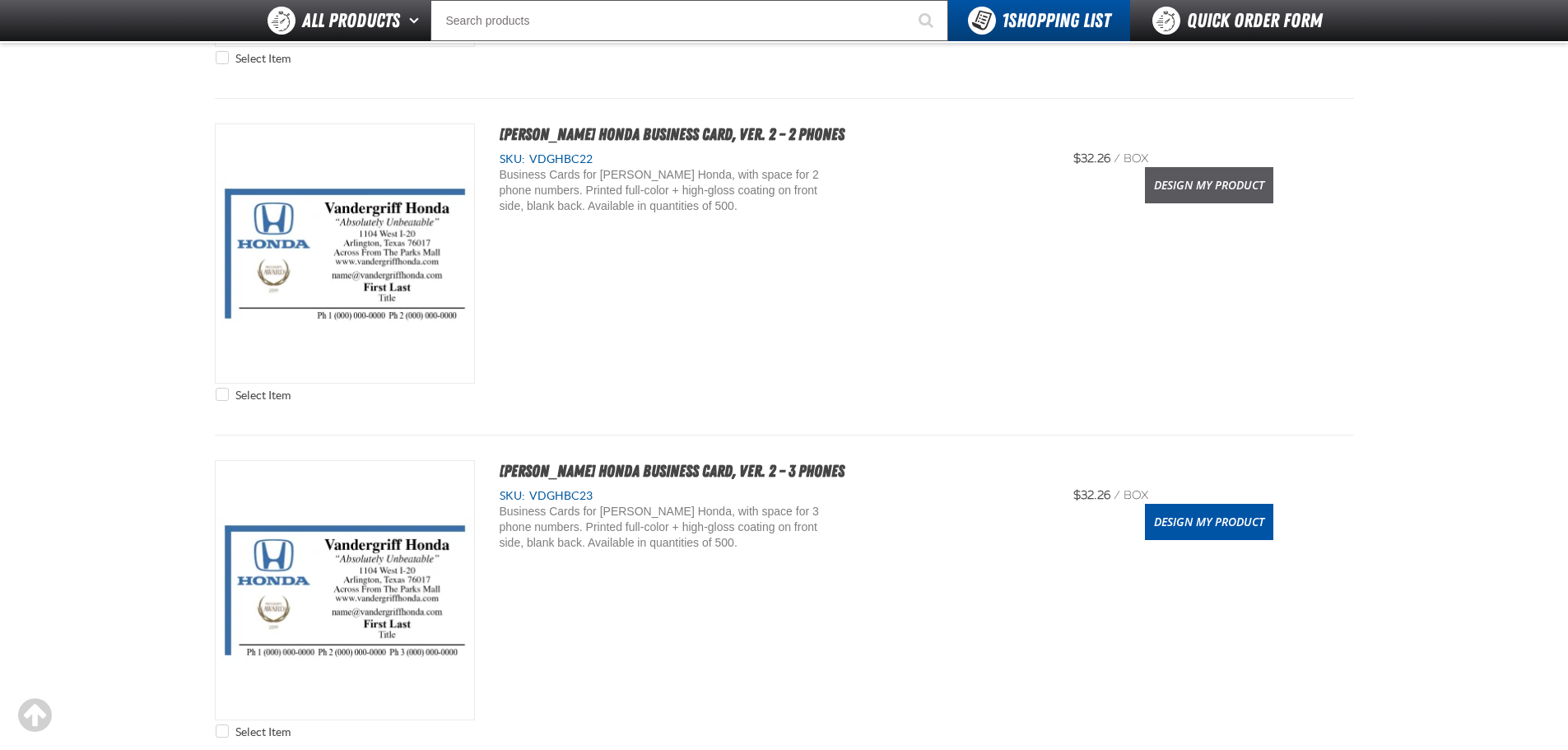
click at [1240, 182] on link "Design My Product" at bounding box center [1209, 184] width 129 height 36
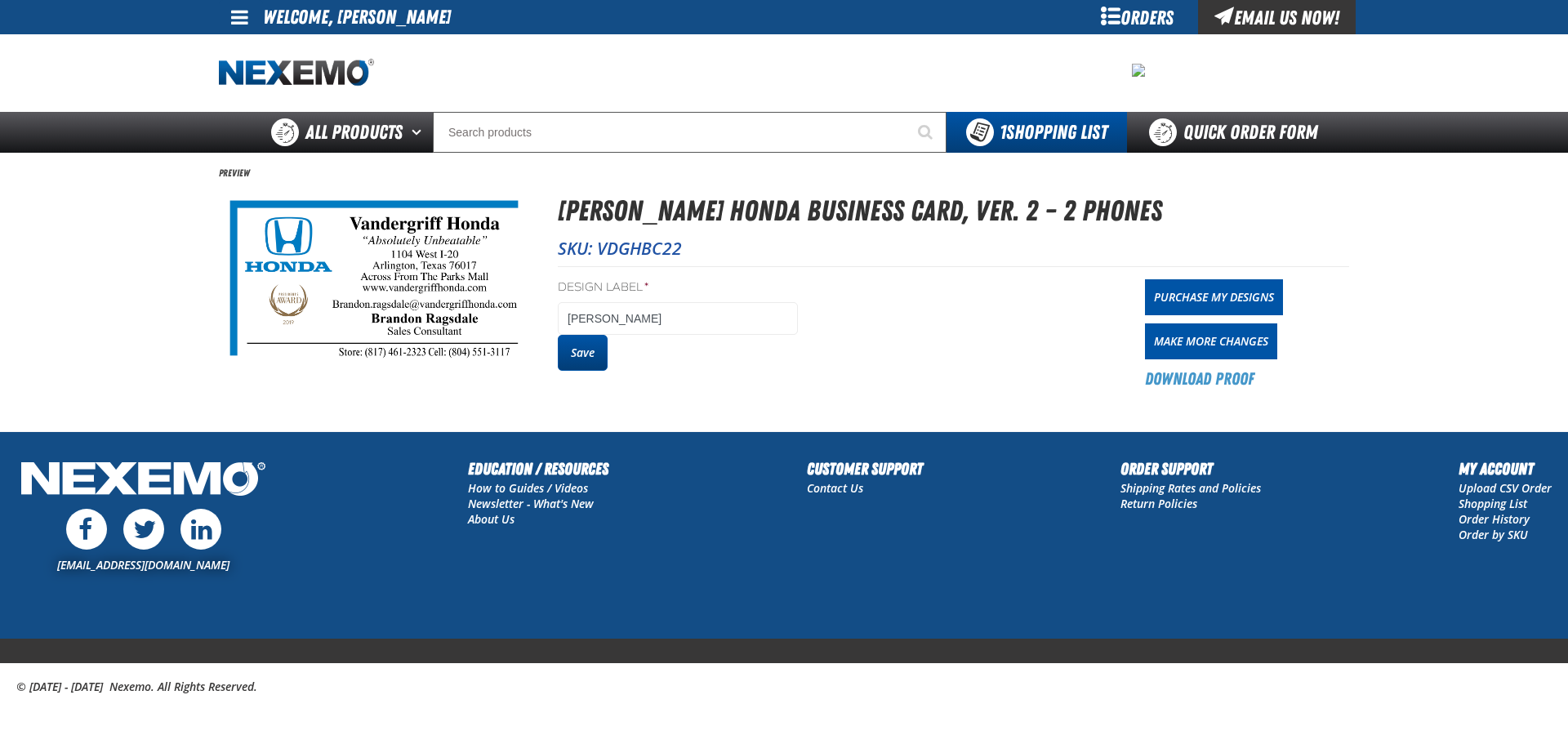
click at [598, 359] on button "Save" at bounding box center [582, 353] width 50 height 36
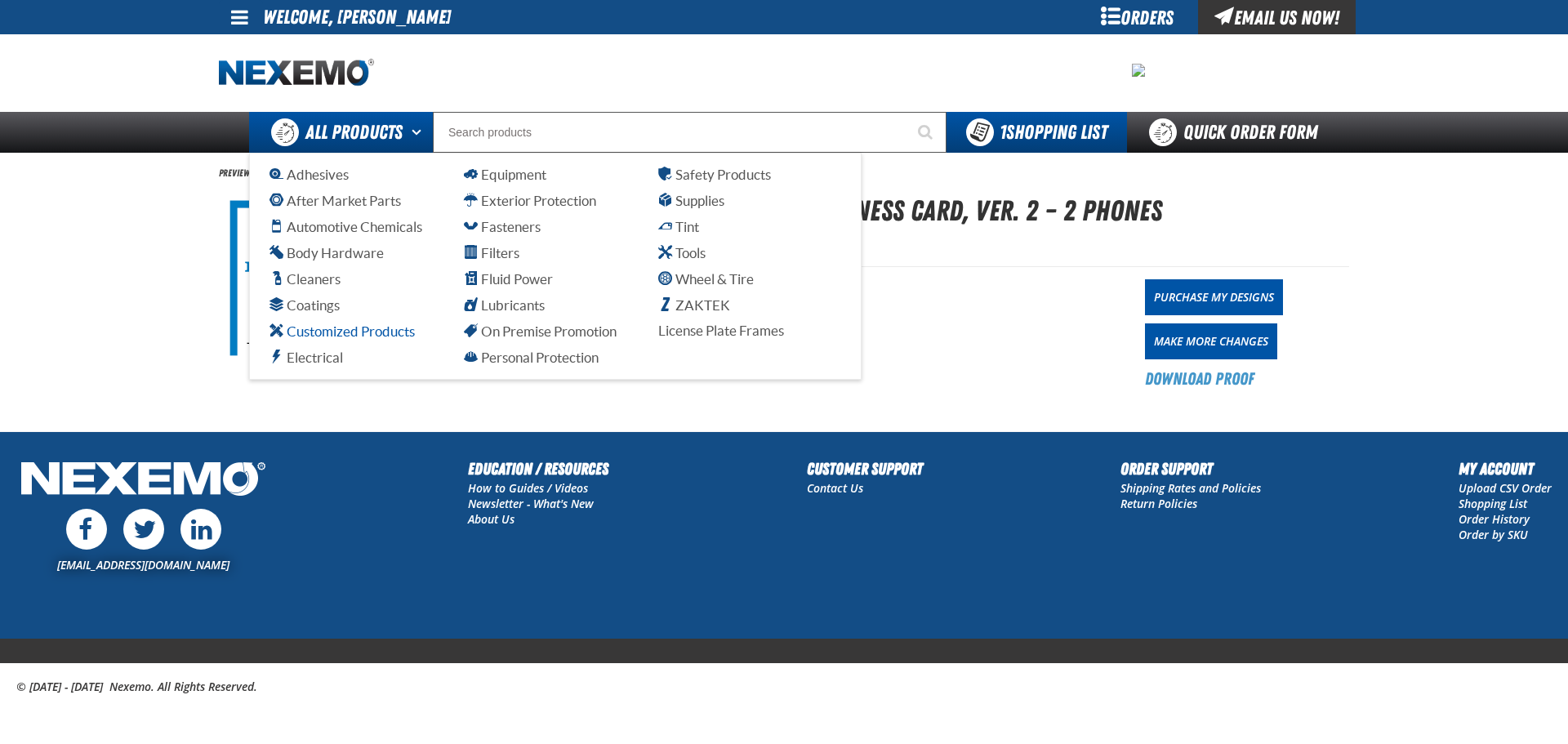
click at [382, 331] on span "Customized Products" at bounding box center [342, 332] width 145 height 16
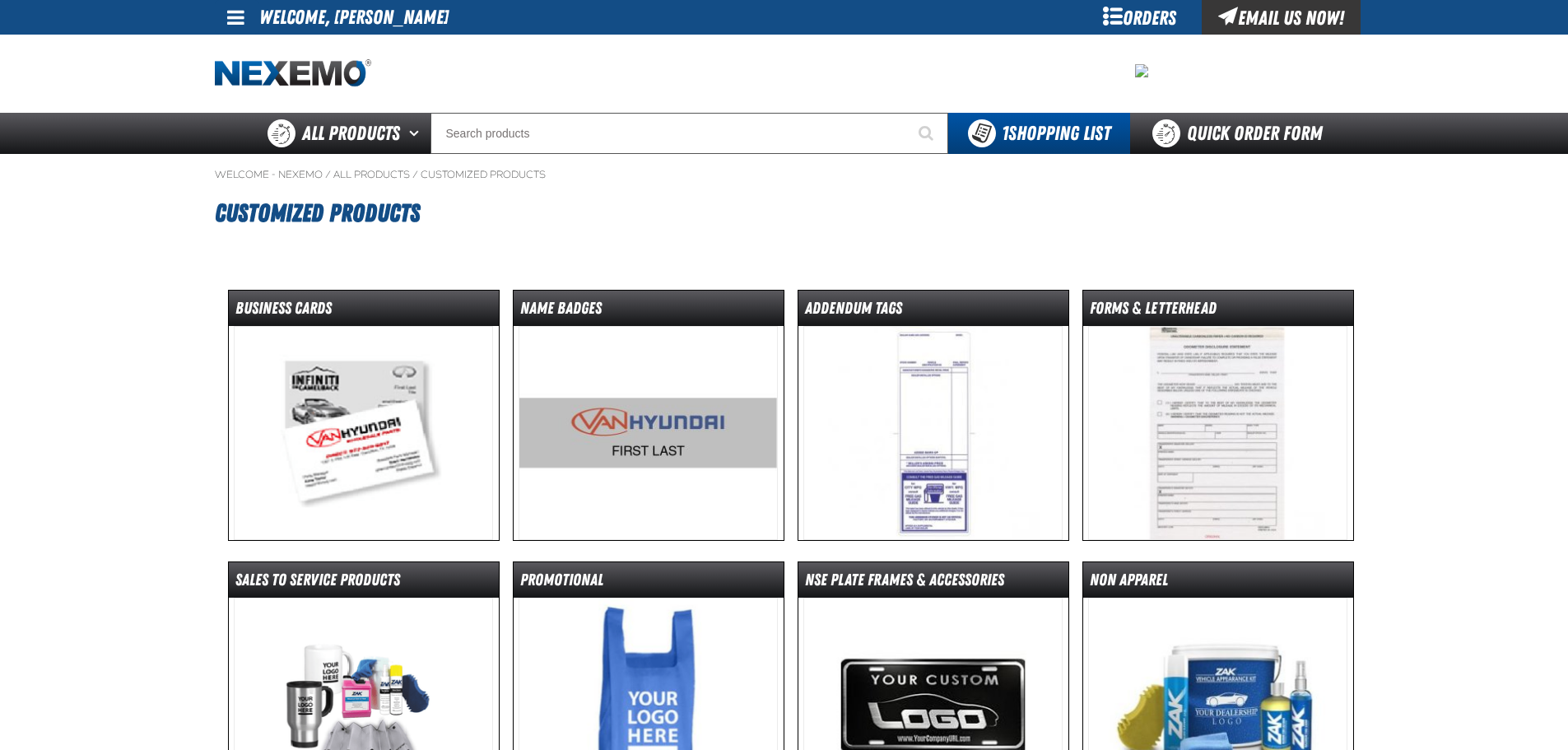
click at [571, 456] on img at bounding box center [648, 433] width 259 height 214
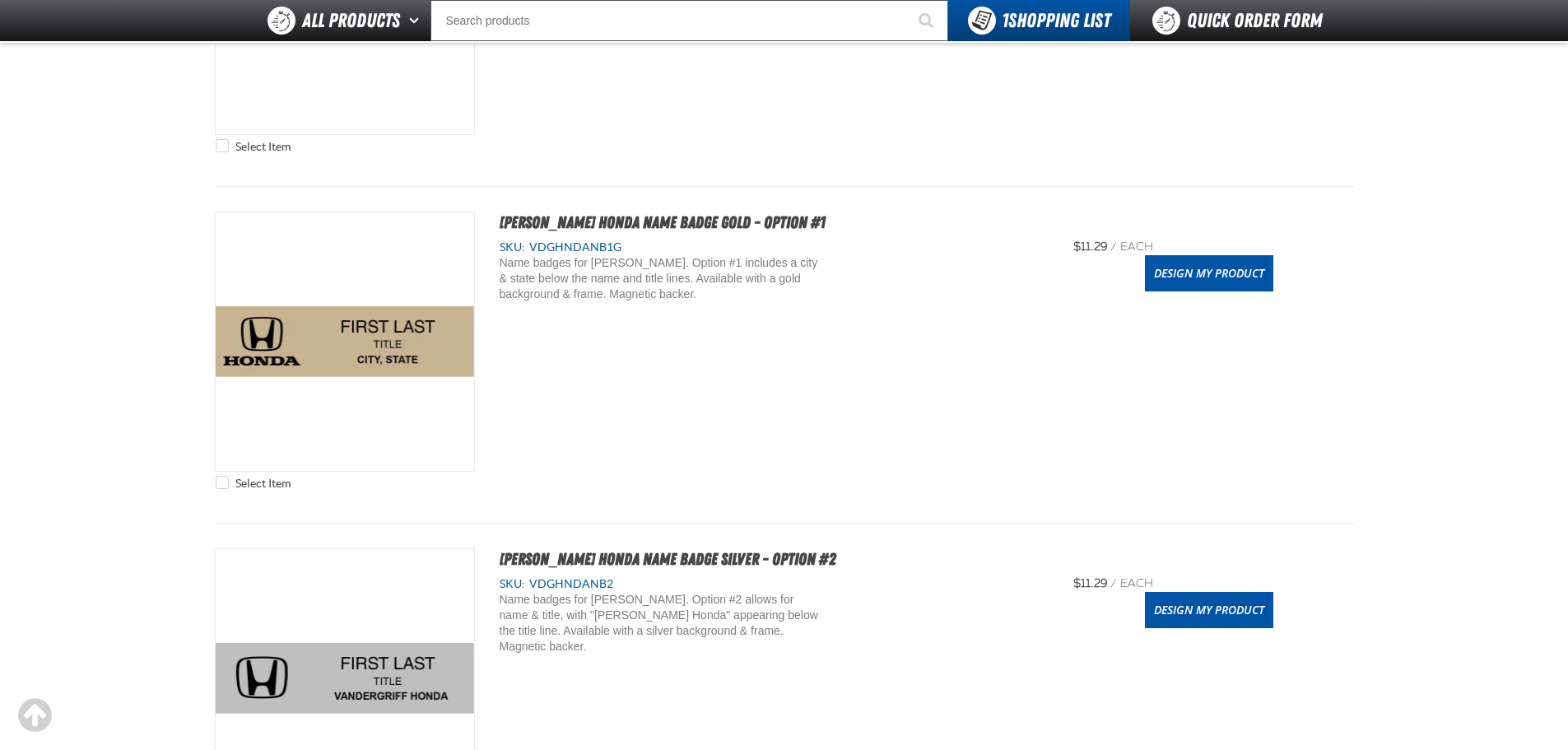
scroll to position [659, 0]
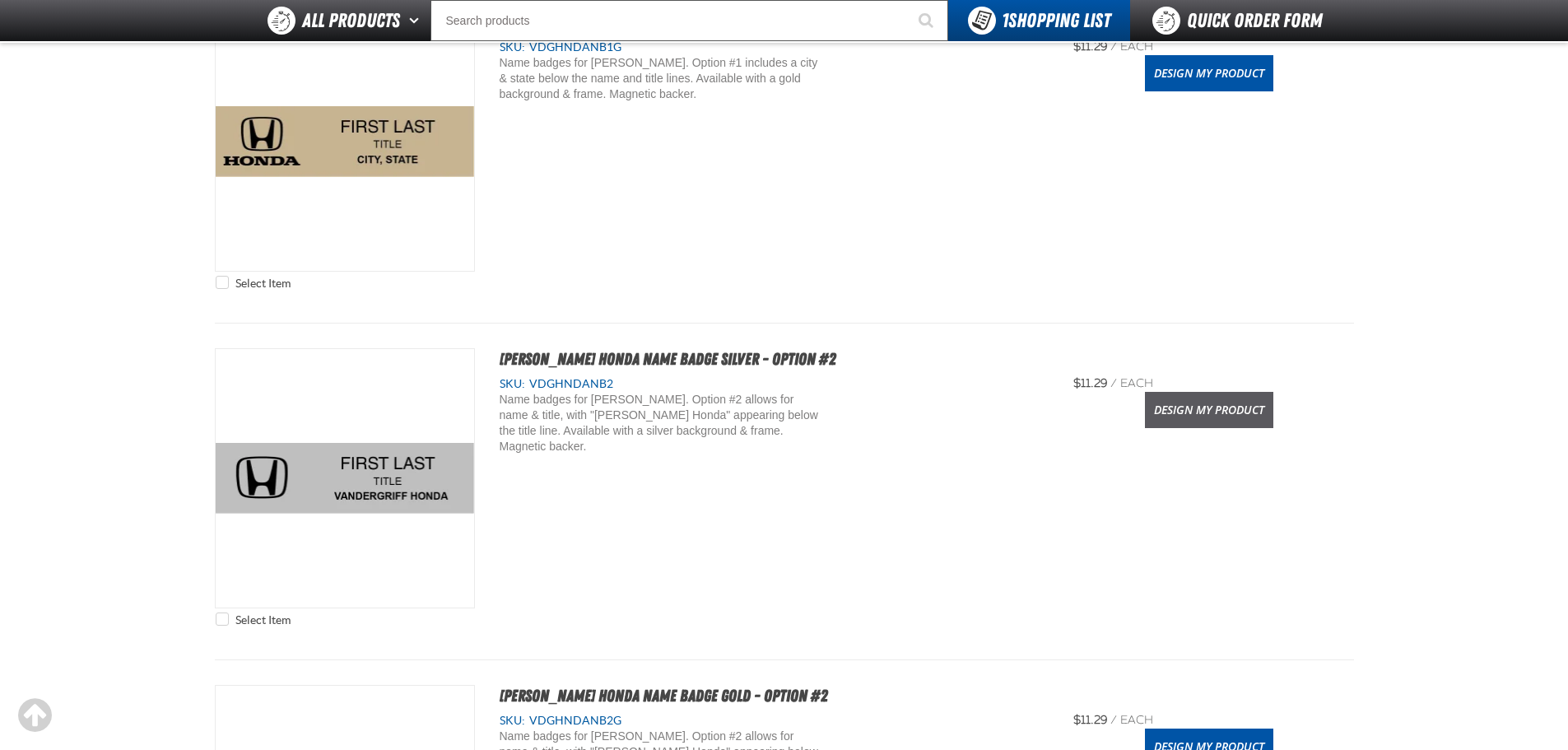
click at [1229, 409] on link "Design My Product" at bounding box center [1209, 409] width 129 height 36
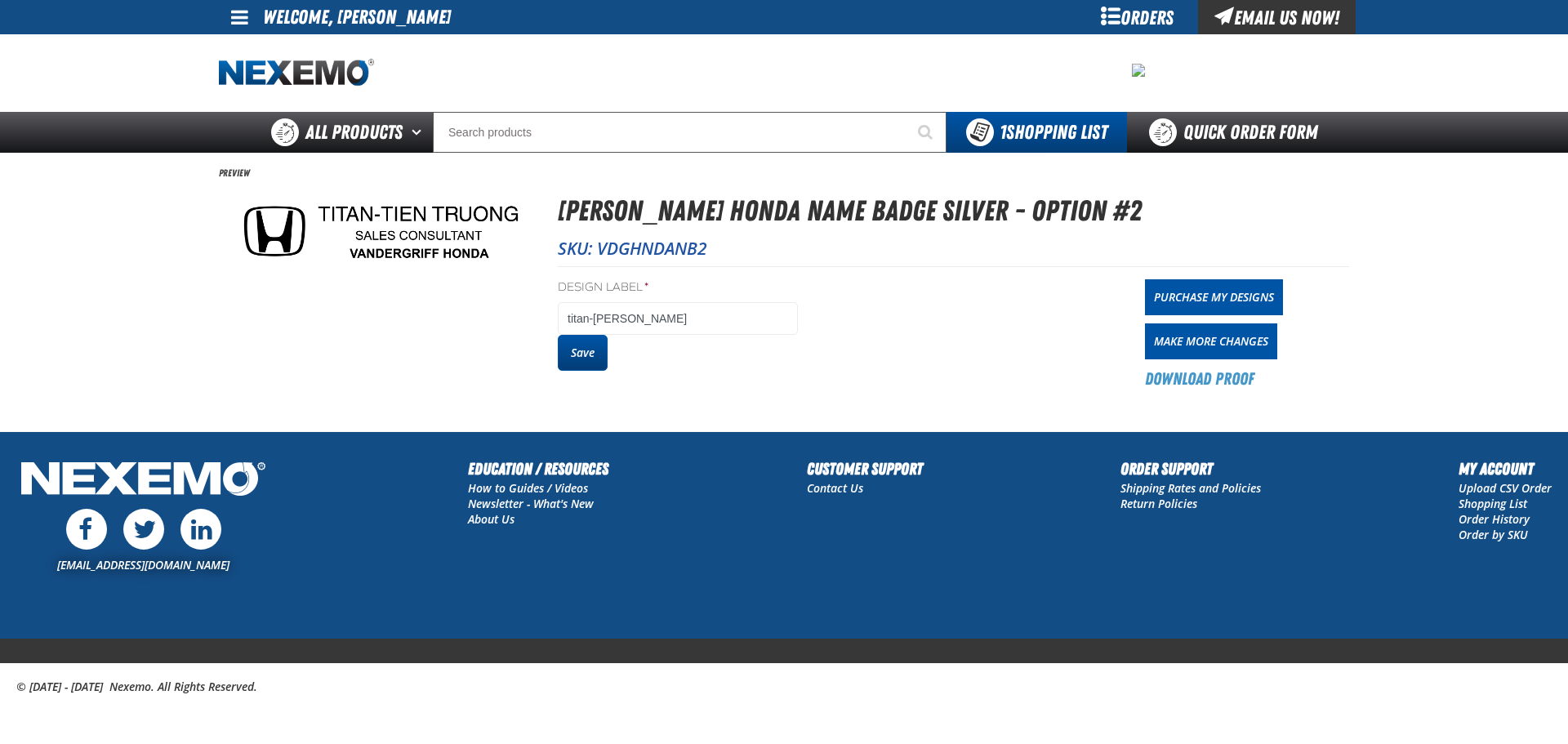
click at [606, 355] on button "Save" at bounding box center [582, 353] width 50 height 36
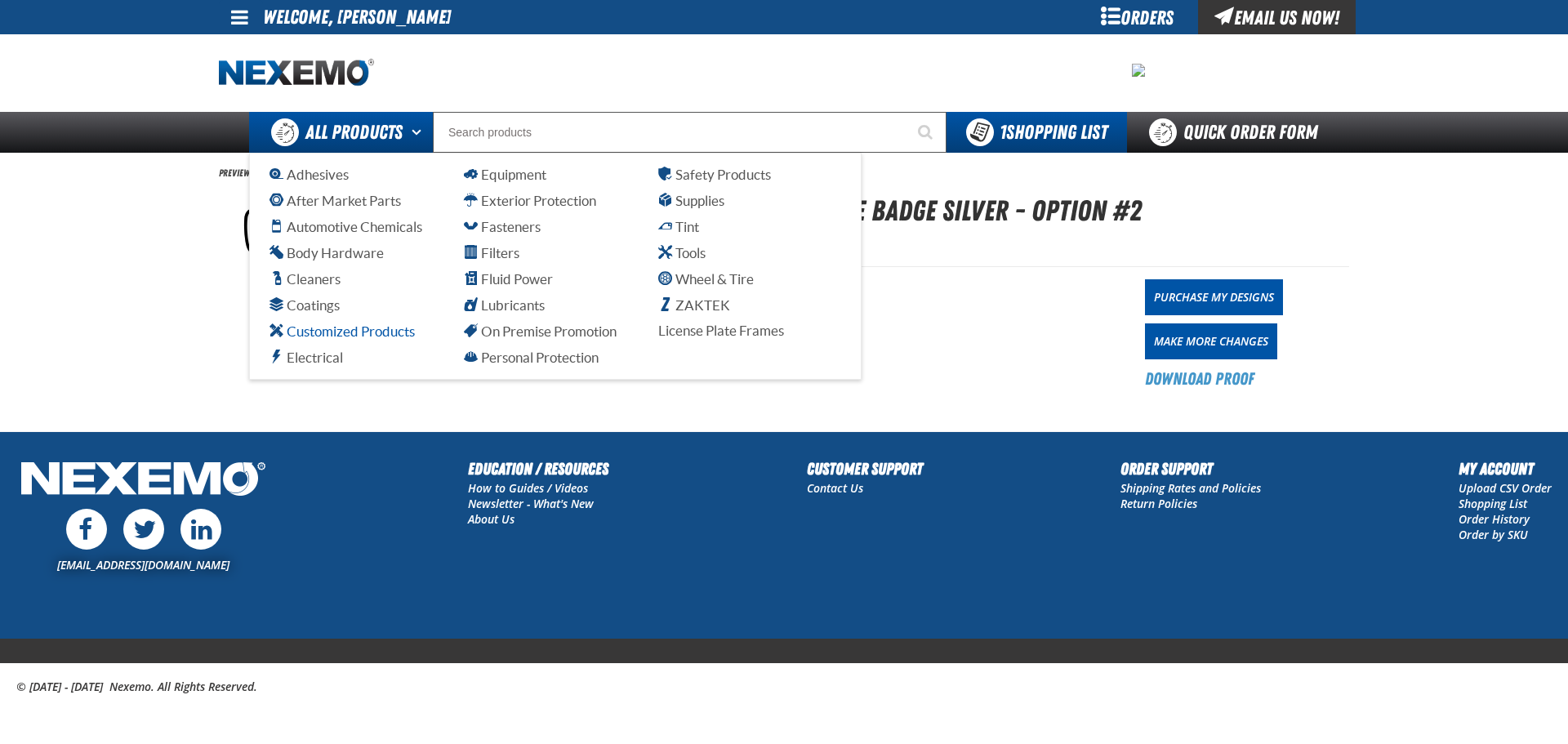
click at [354, 326] on span "Customized Products" at bounding box center [342, 332] width 145 height 16
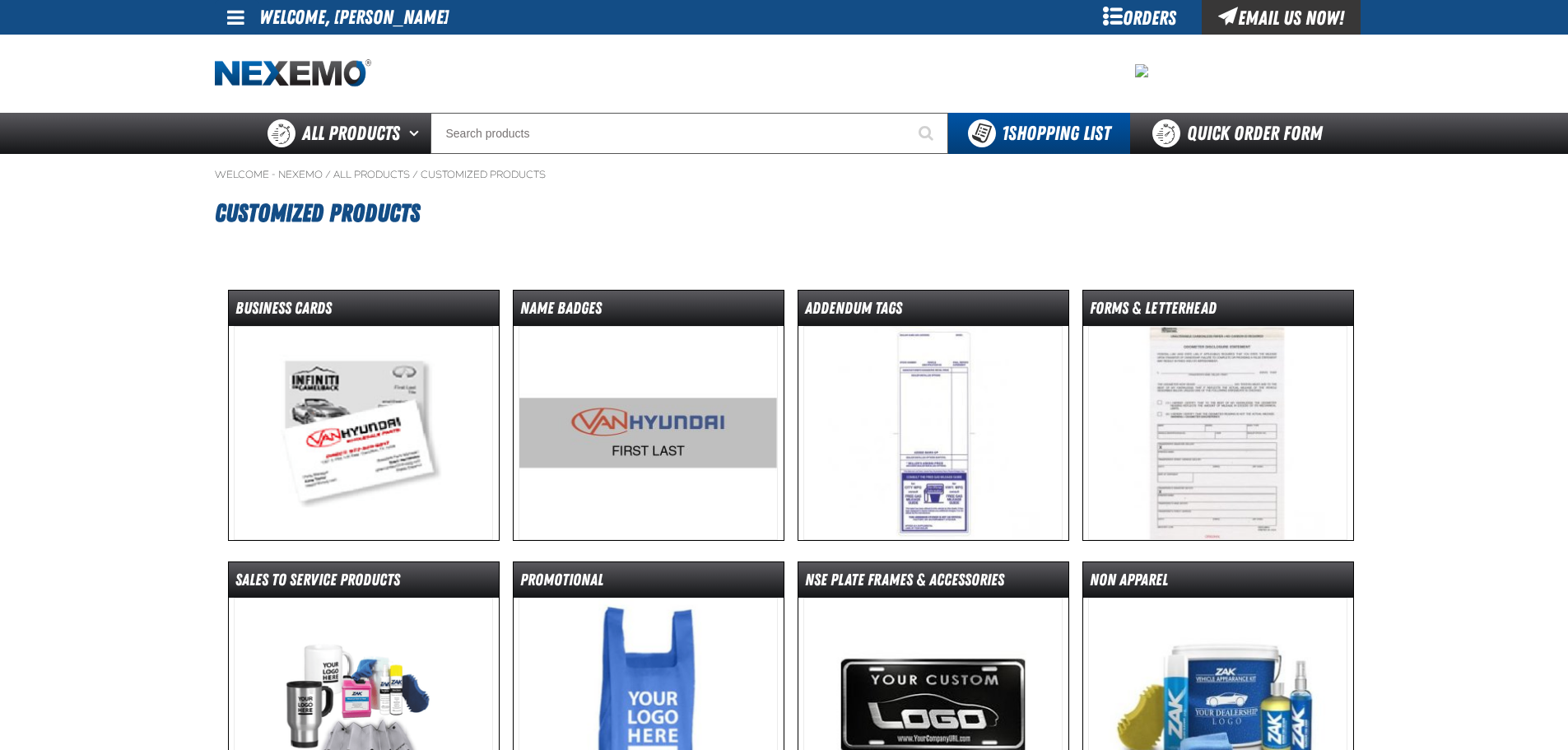
click at [376, 403] on img at bounding box center [363, 433] width 259 height 214
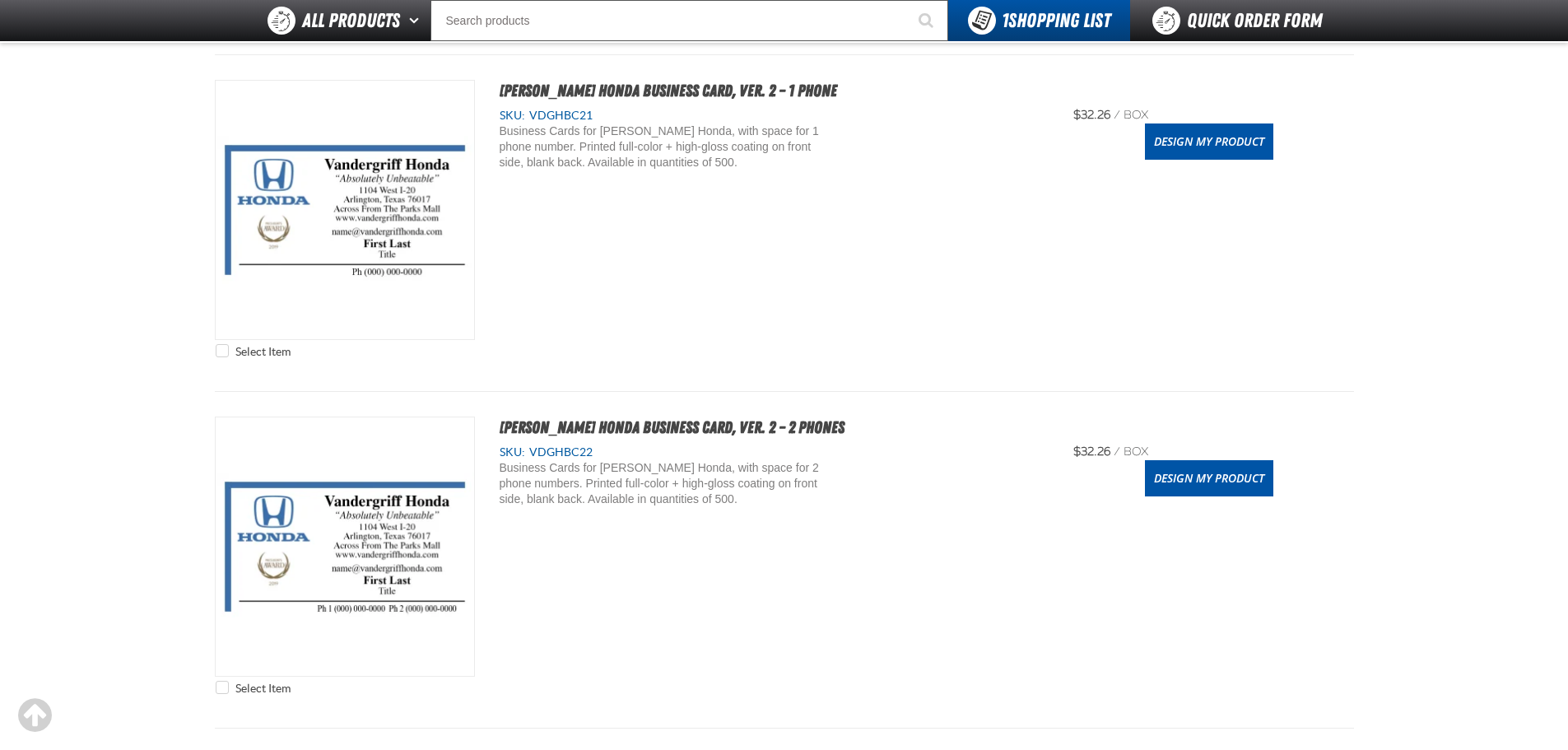
scroll to position [1729, 0]
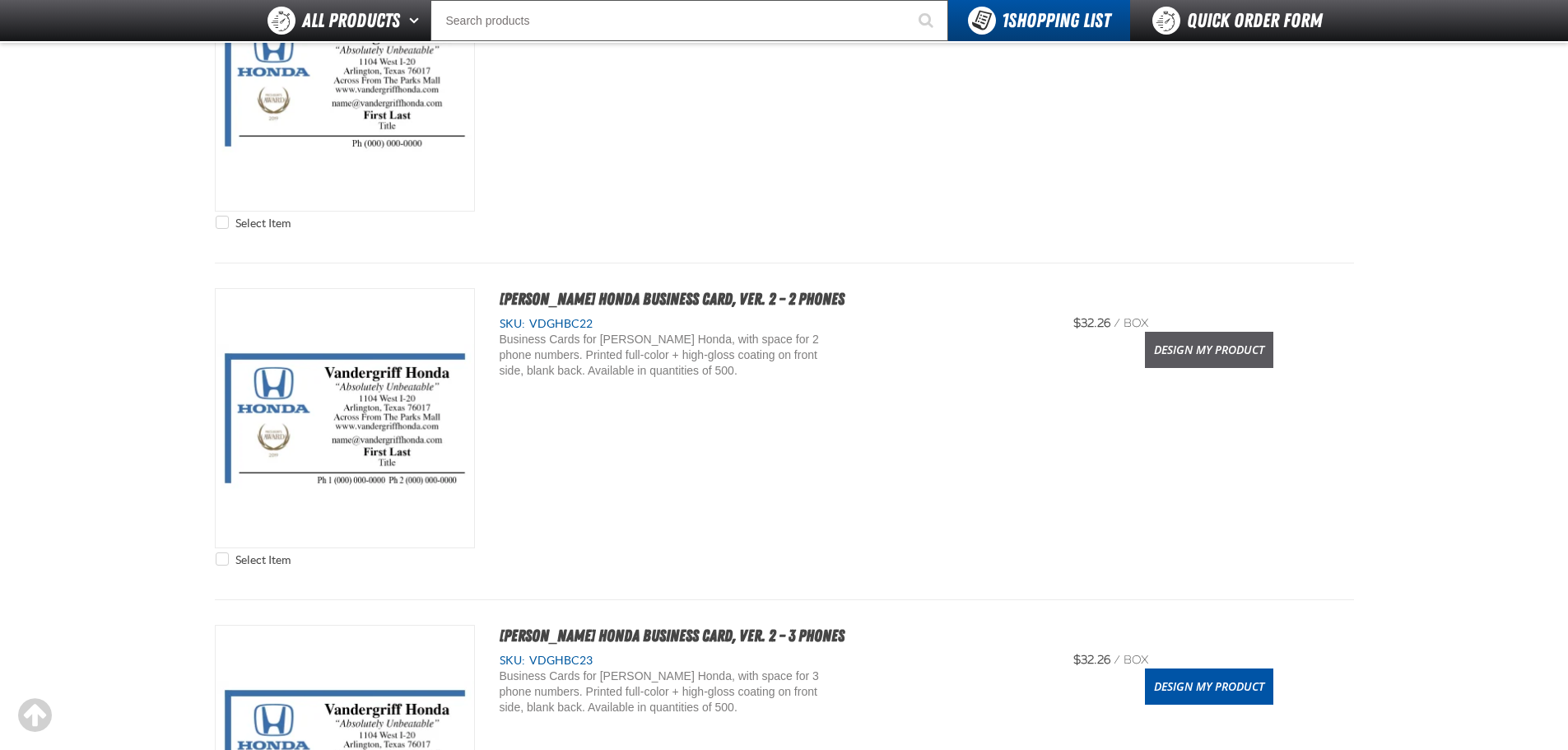
click at [1255, 362] on link "Design My Product" at bounding box center [1209, 349] width 129 height 36
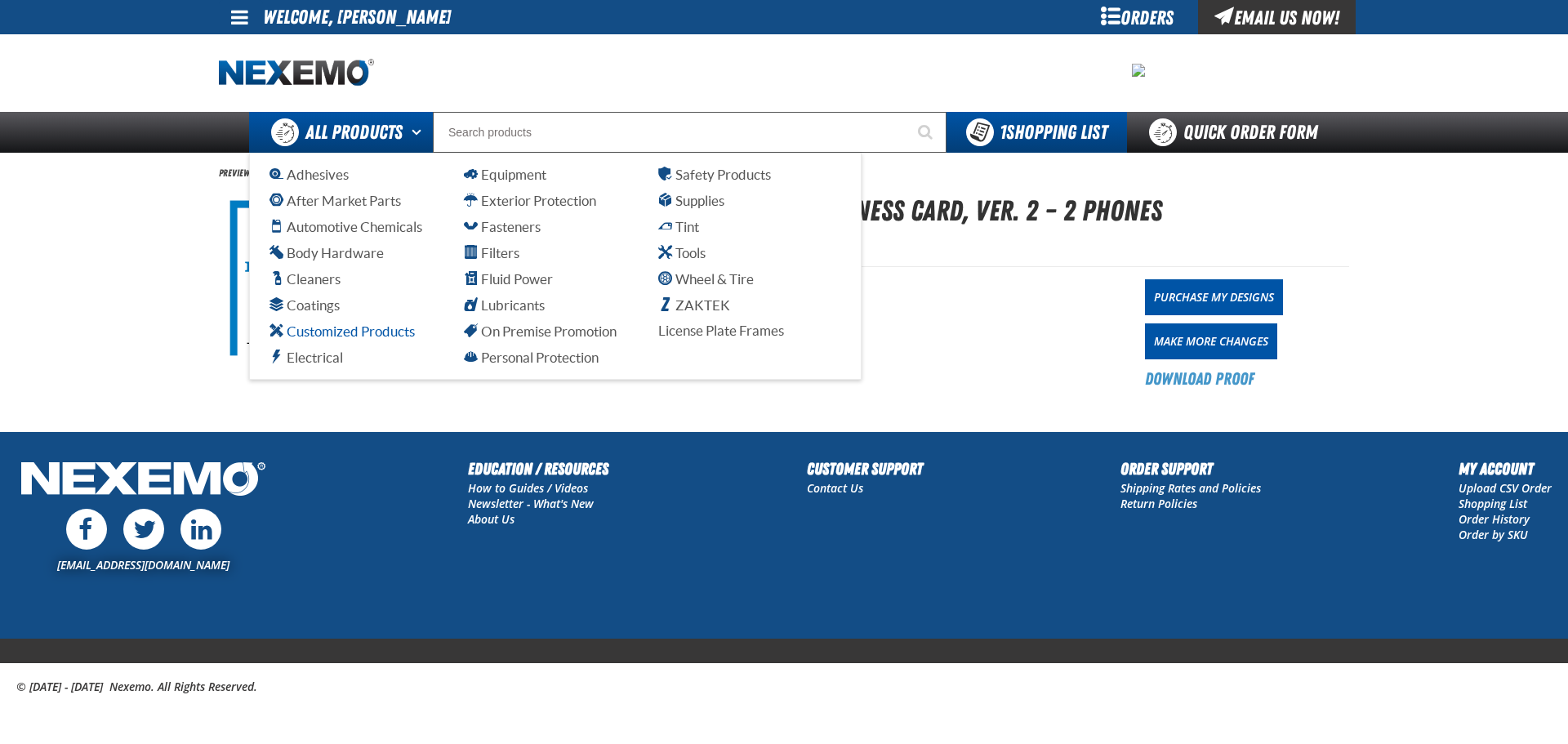
click at [383, 332] on span "Customized Products" at bounding box center [342, 332] width 145 height 16
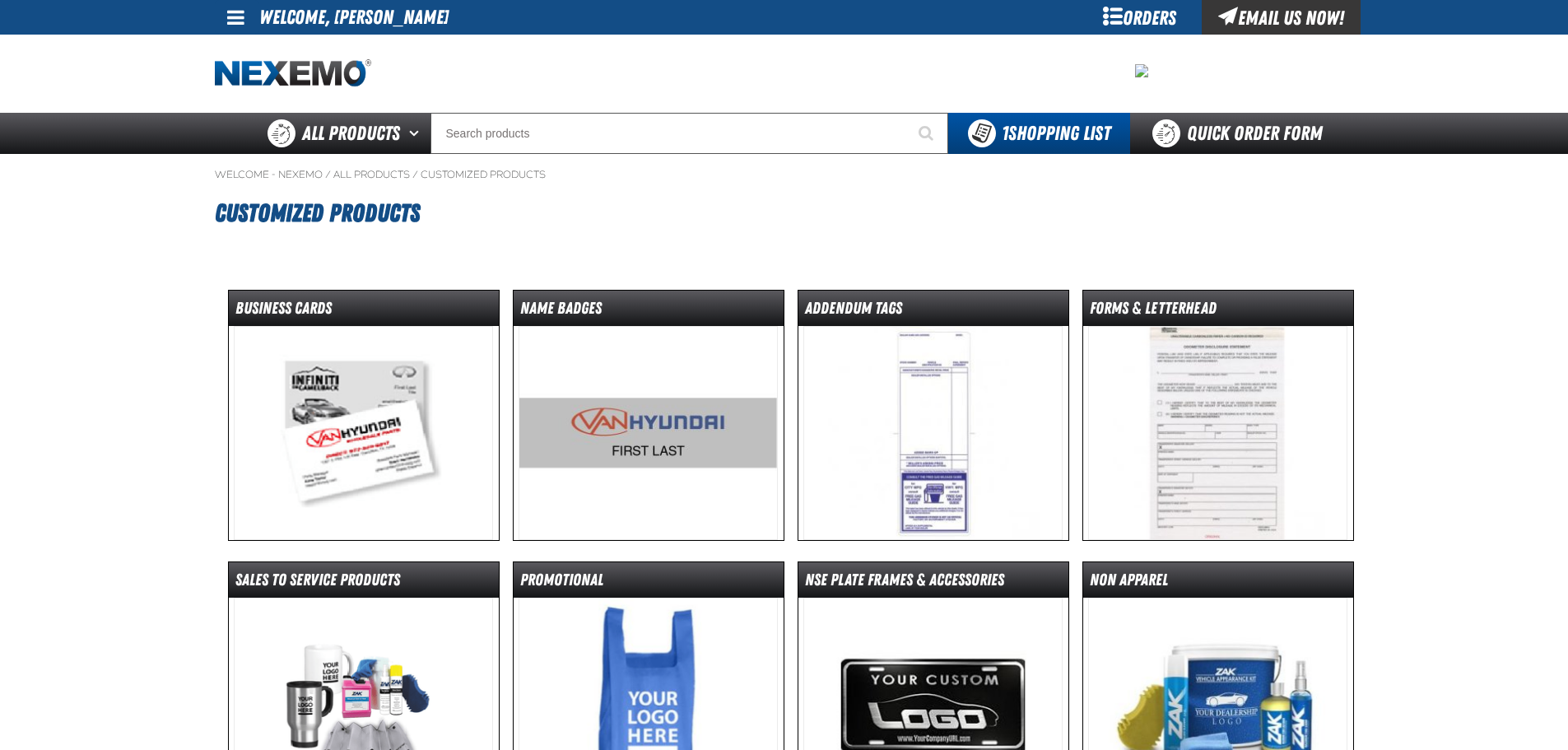
click at [706, 425] on img at bounding box center [648, 433] width 259 height 214
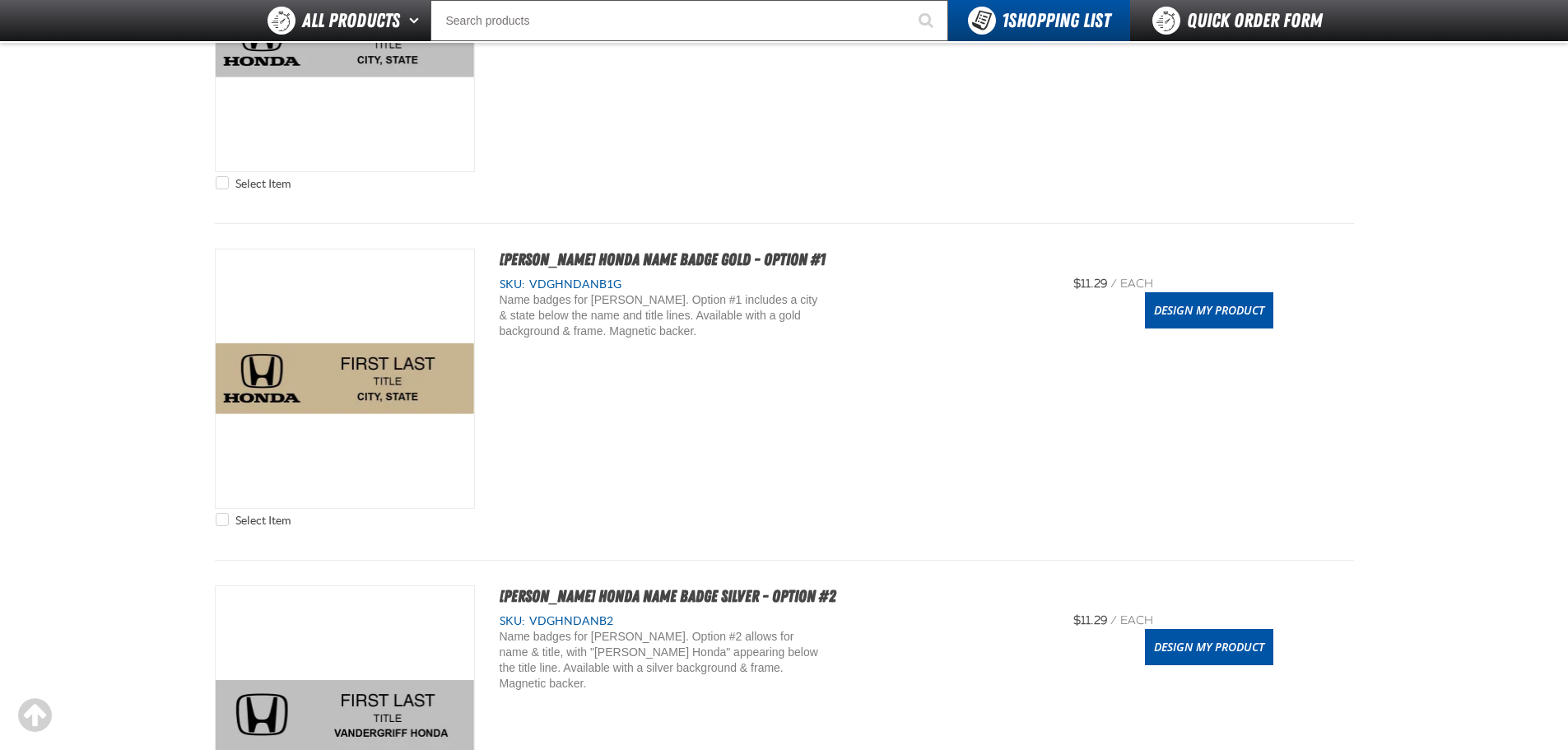
scroll to position [659, 0]
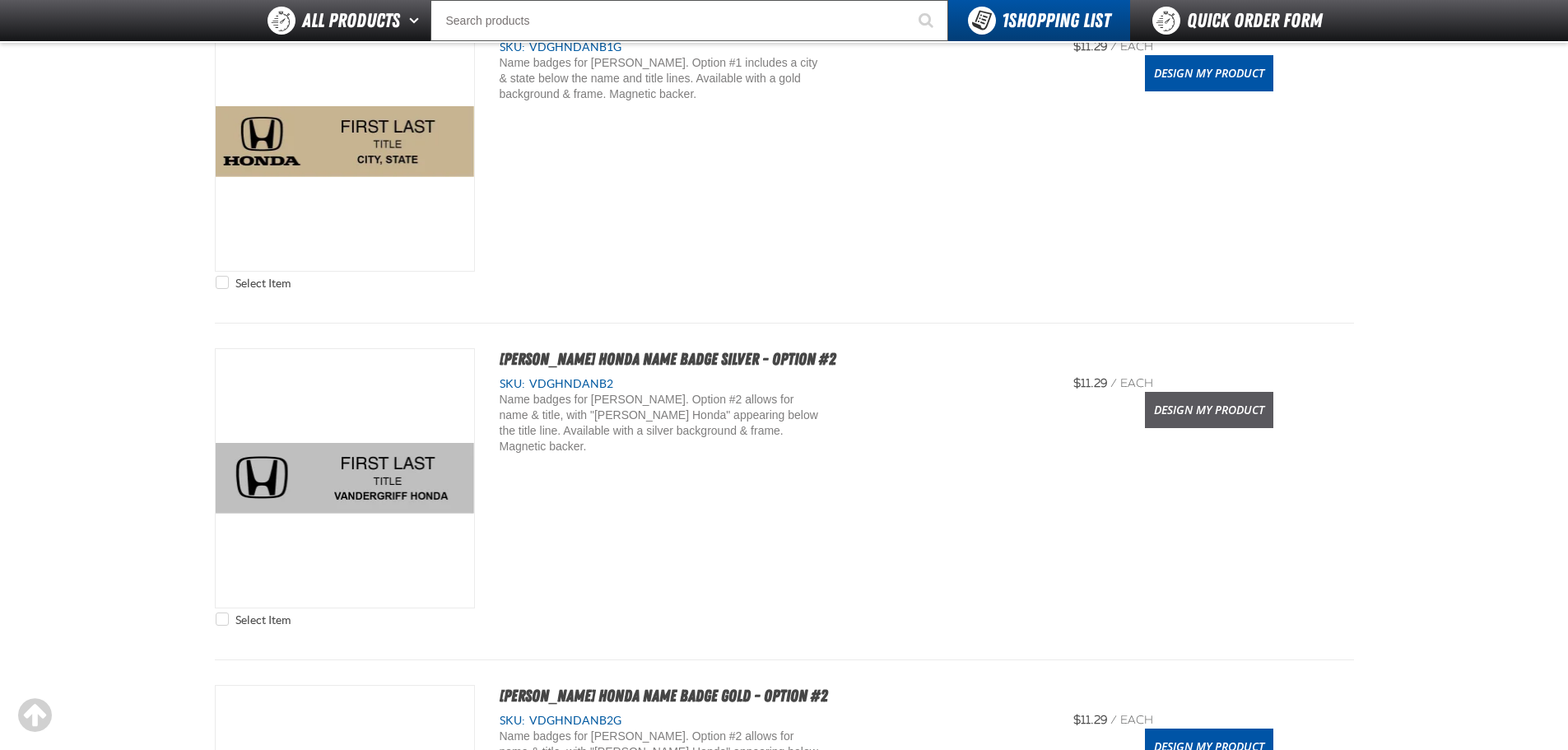
click at [1161, 410] on link "Design My Product" at bounding box center [1209, 409] width 129 height 36
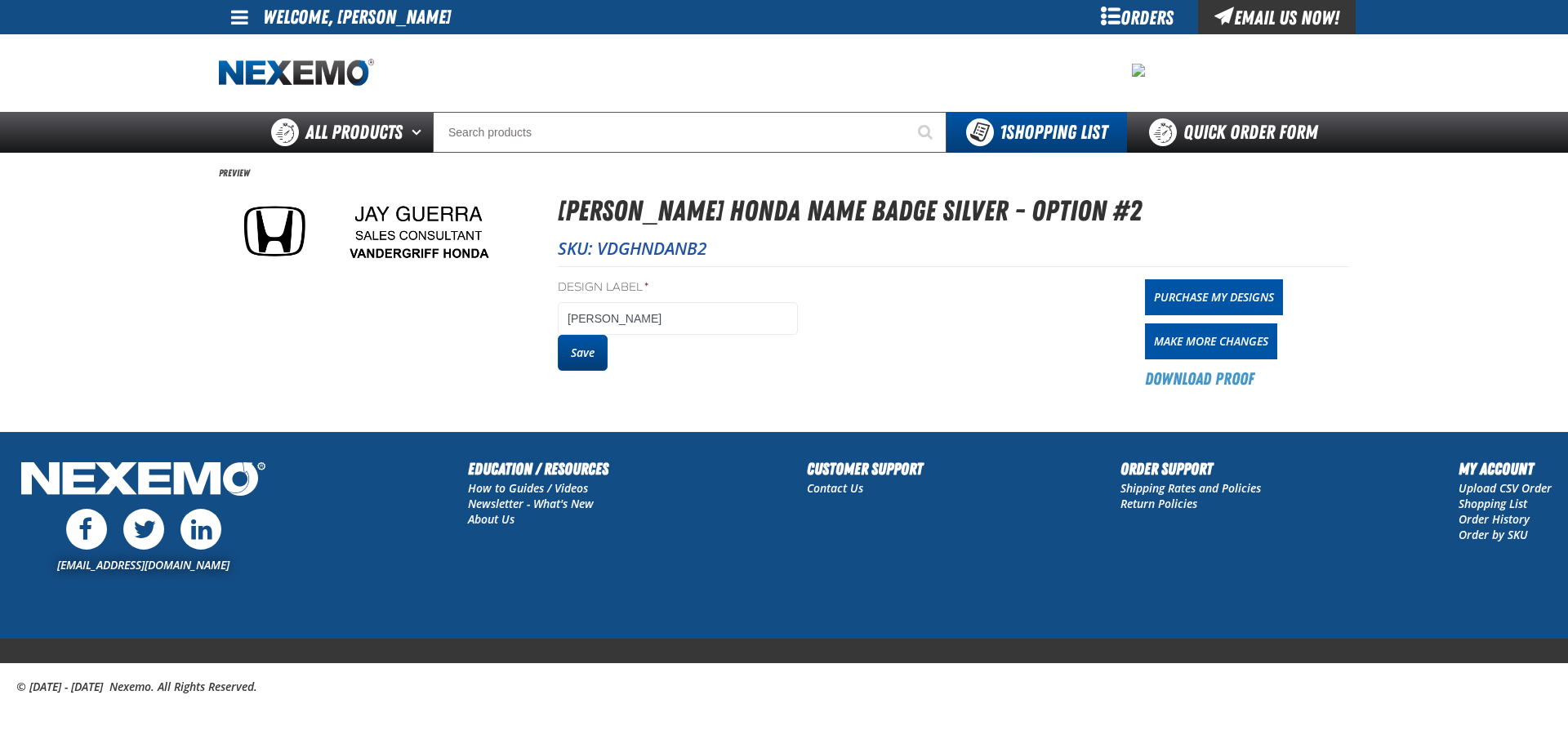
click at [574, 353] on button "Save" at bounding box center [582, 353] width 50 height 36
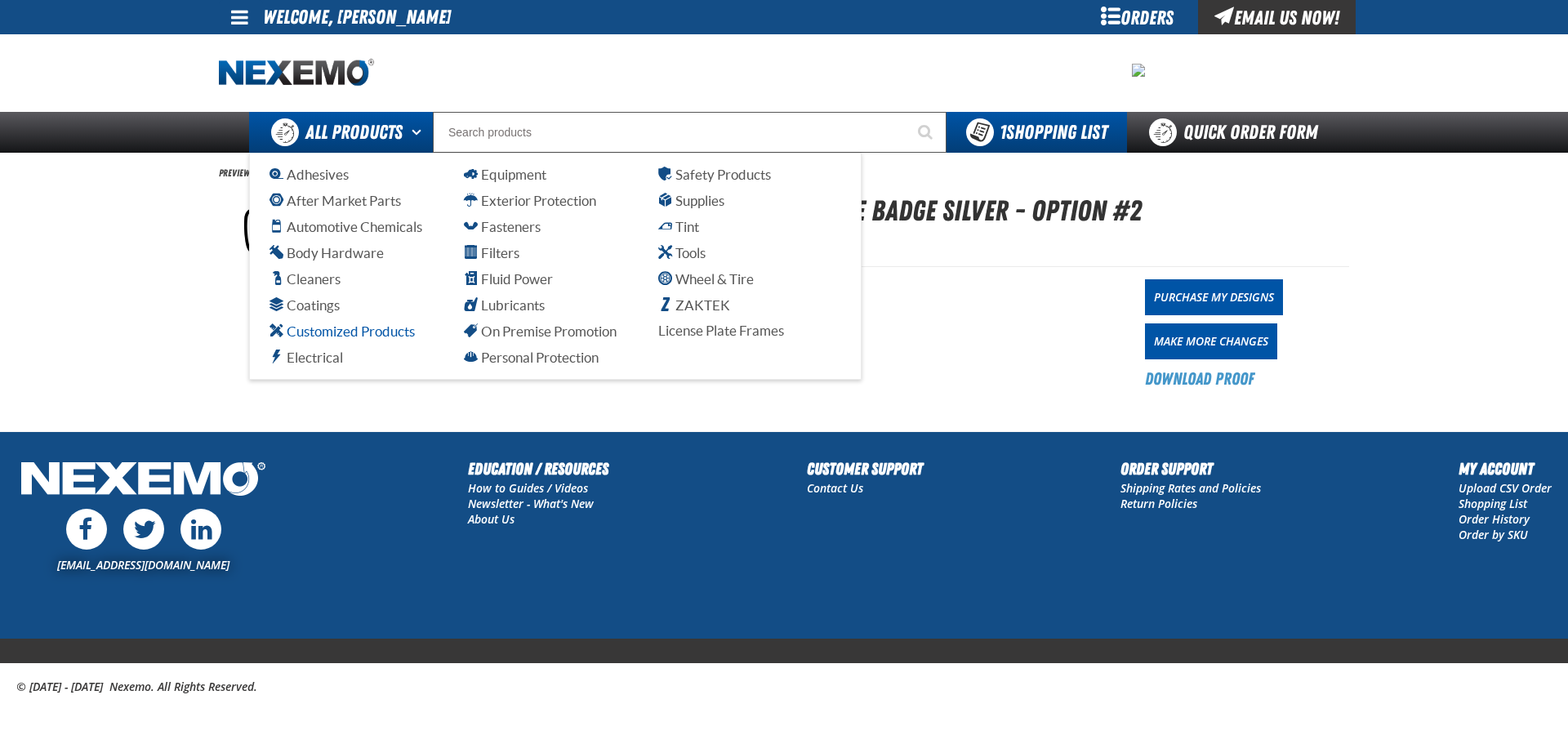
click at [388, 335] on span "Customized Products" at bounding box center [342, 332] width 145 height 16
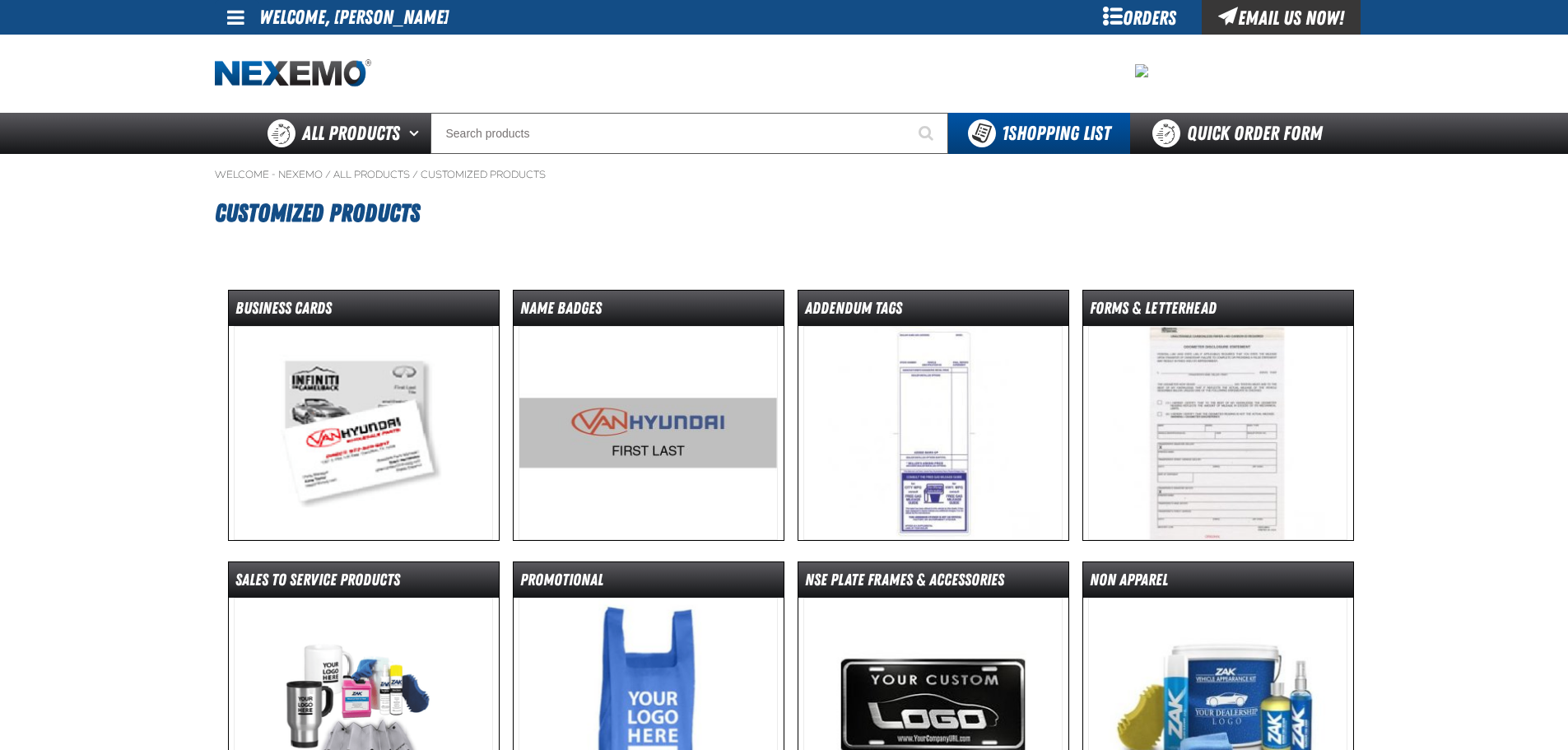
click at [368, 455] on img at bounding box center [363, 433] width 259 height 214
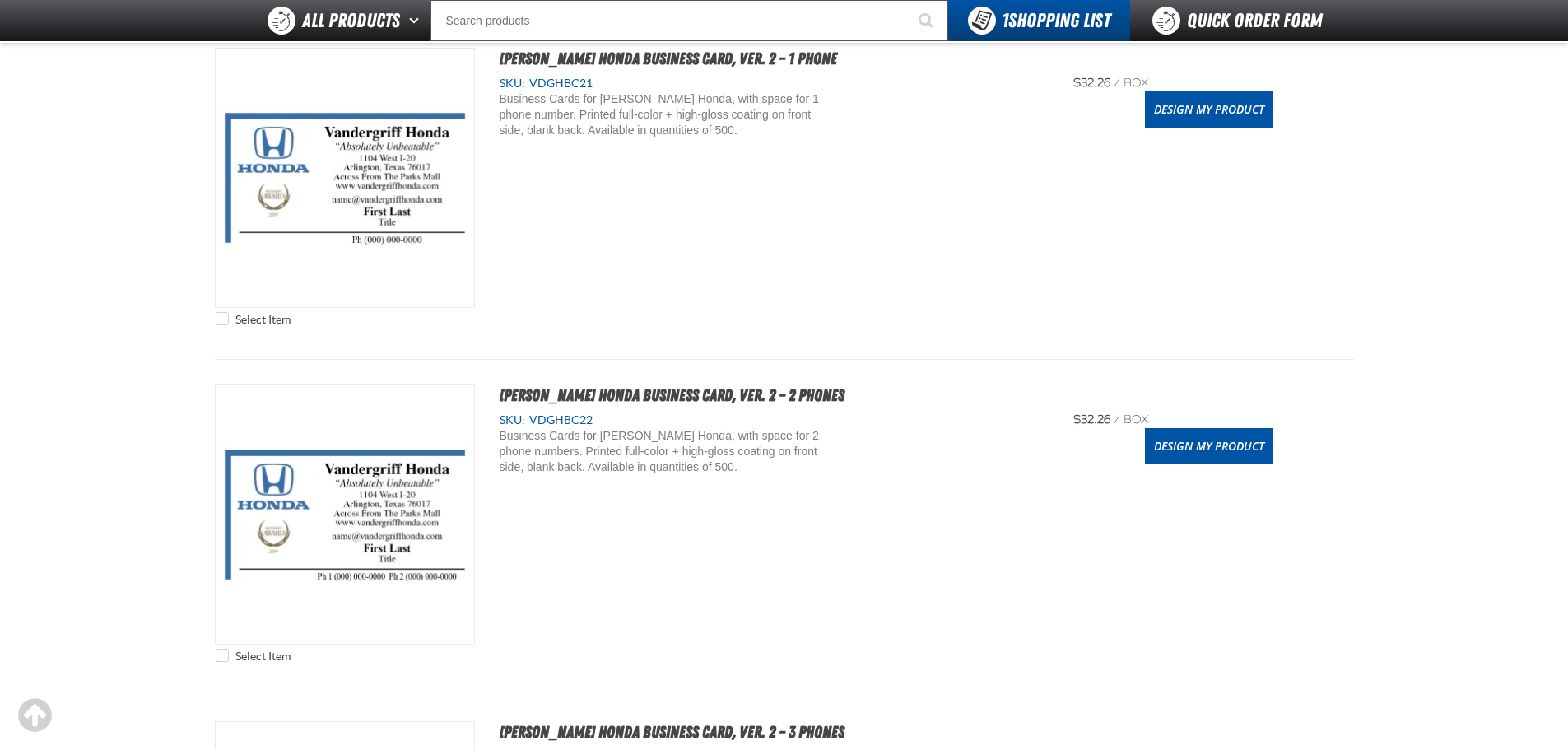
scroll to position [1646, 0]
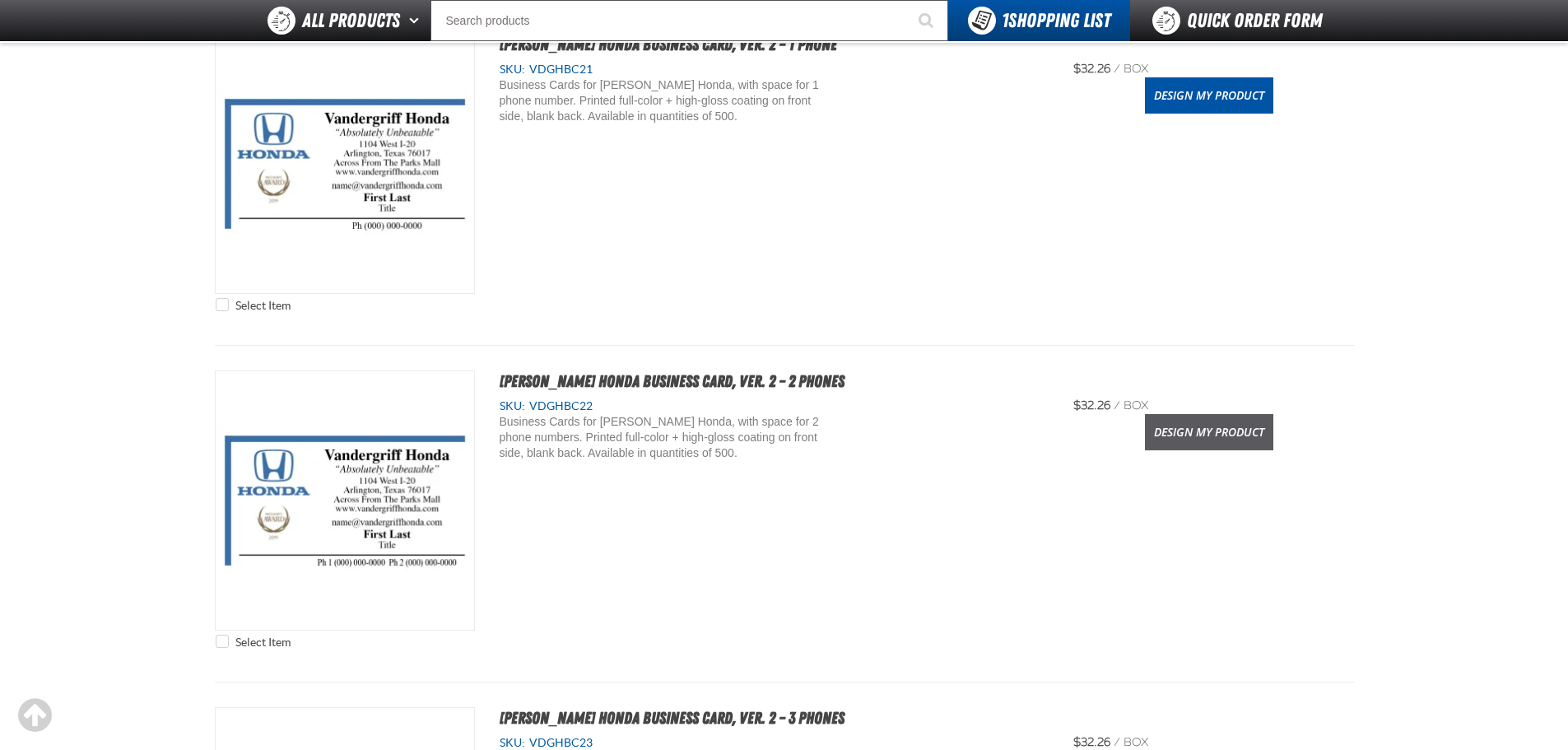
click at [1171, 441] on link "Design My Product" at bounding box center [1209, 431] width 129 height 36
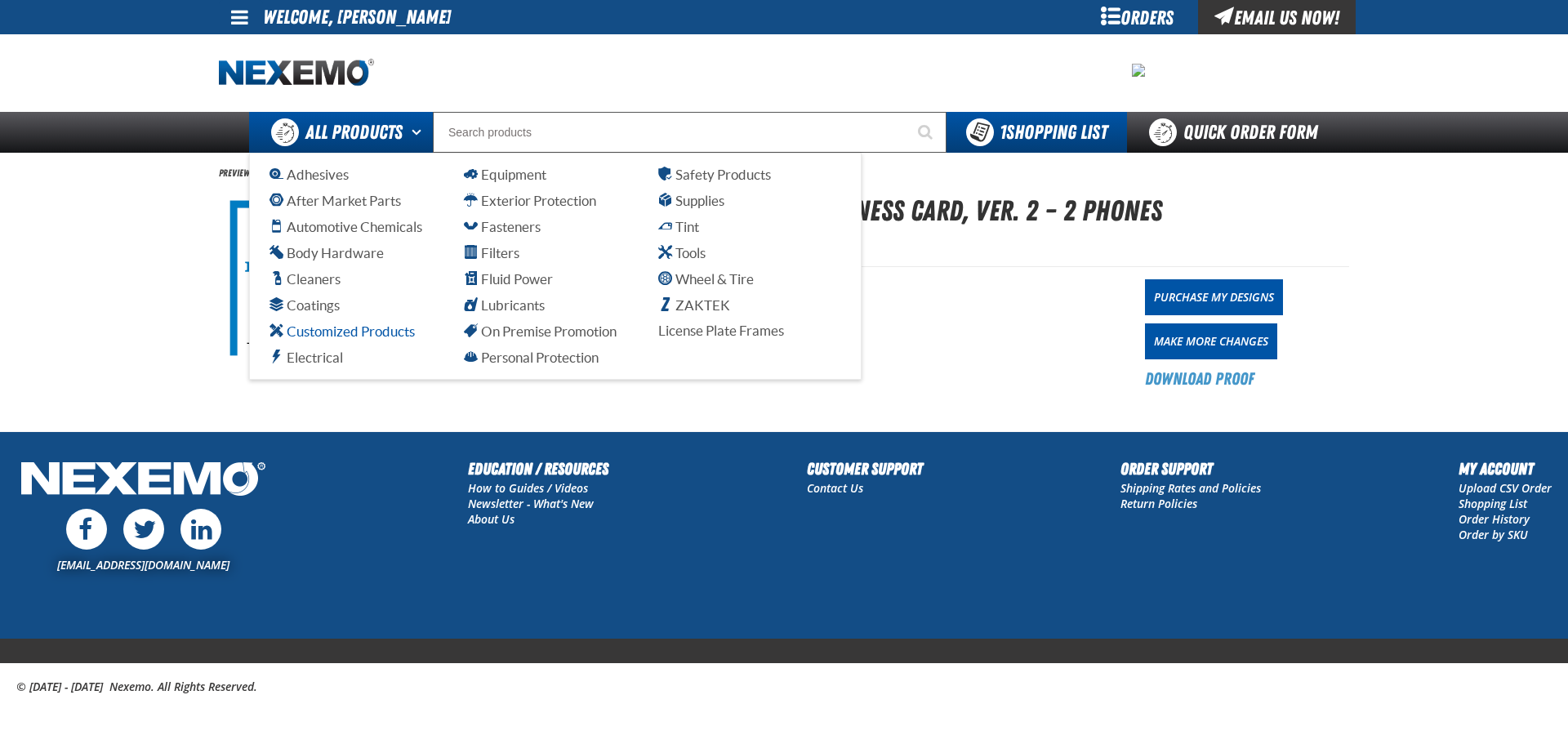
click at [327, 335] on span "Customized Products" at bounding box center [342, 332] width 145 height 16
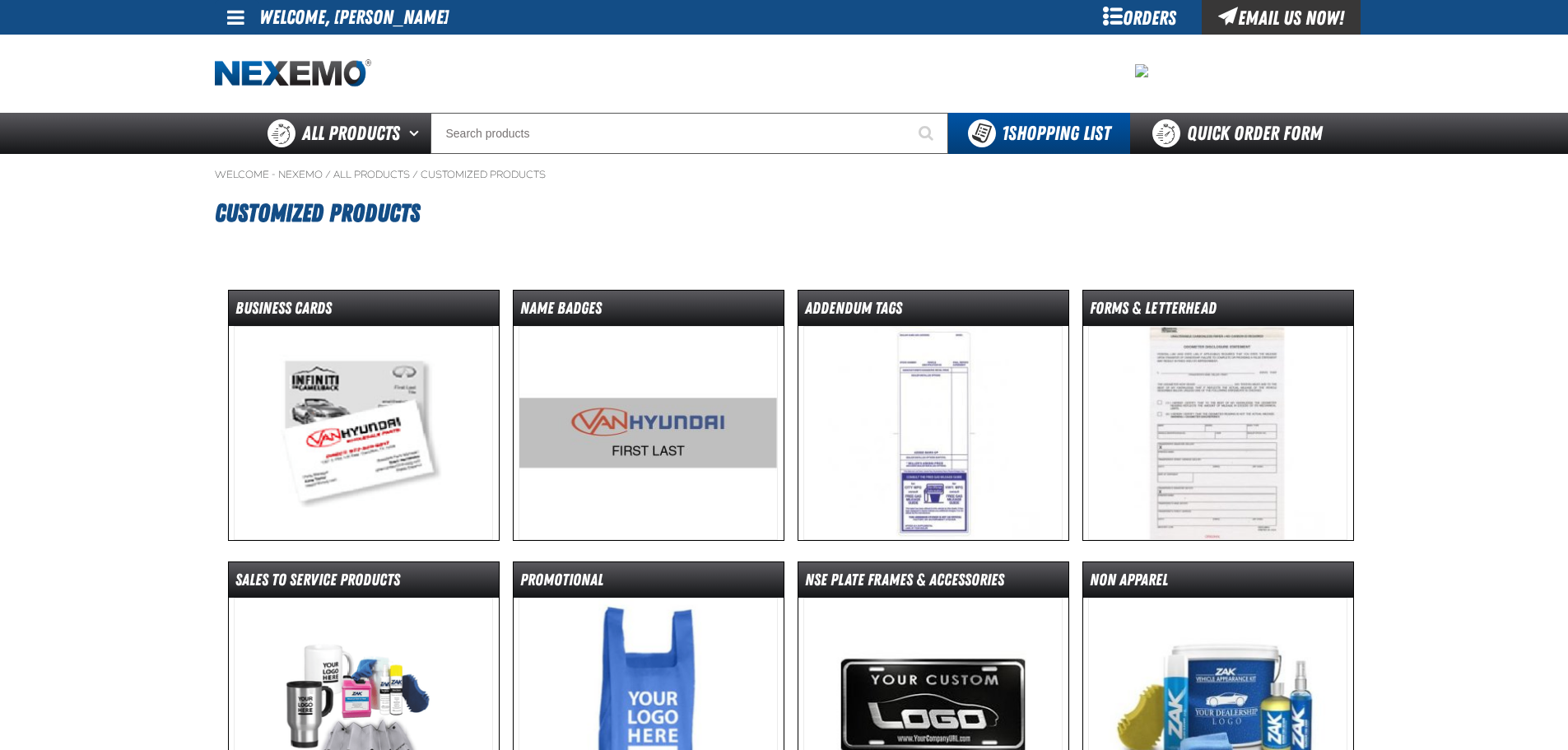
click at [378, 434] on img at bounding box center [363, 433] width 259 height 214
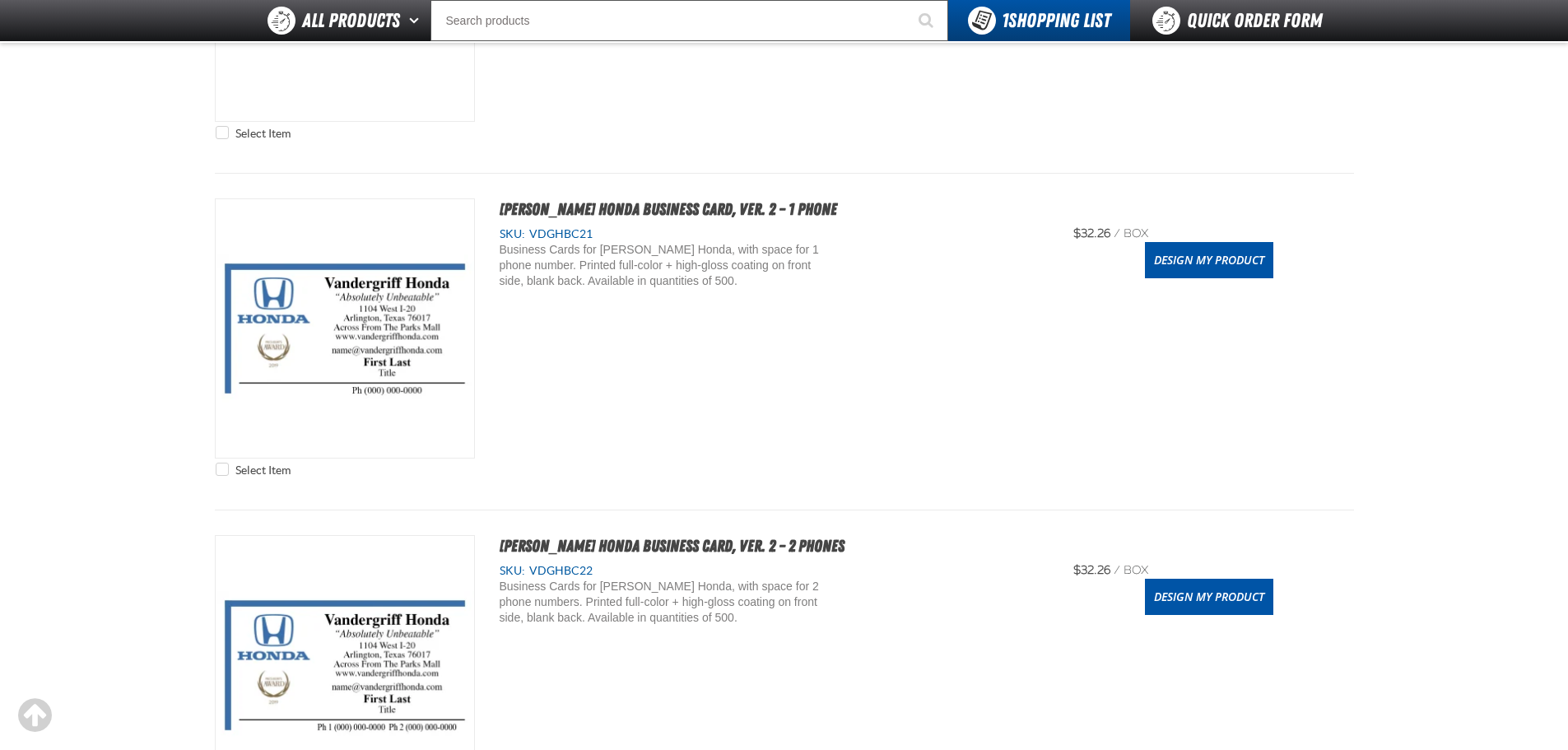
scroll to position [1811, 0]
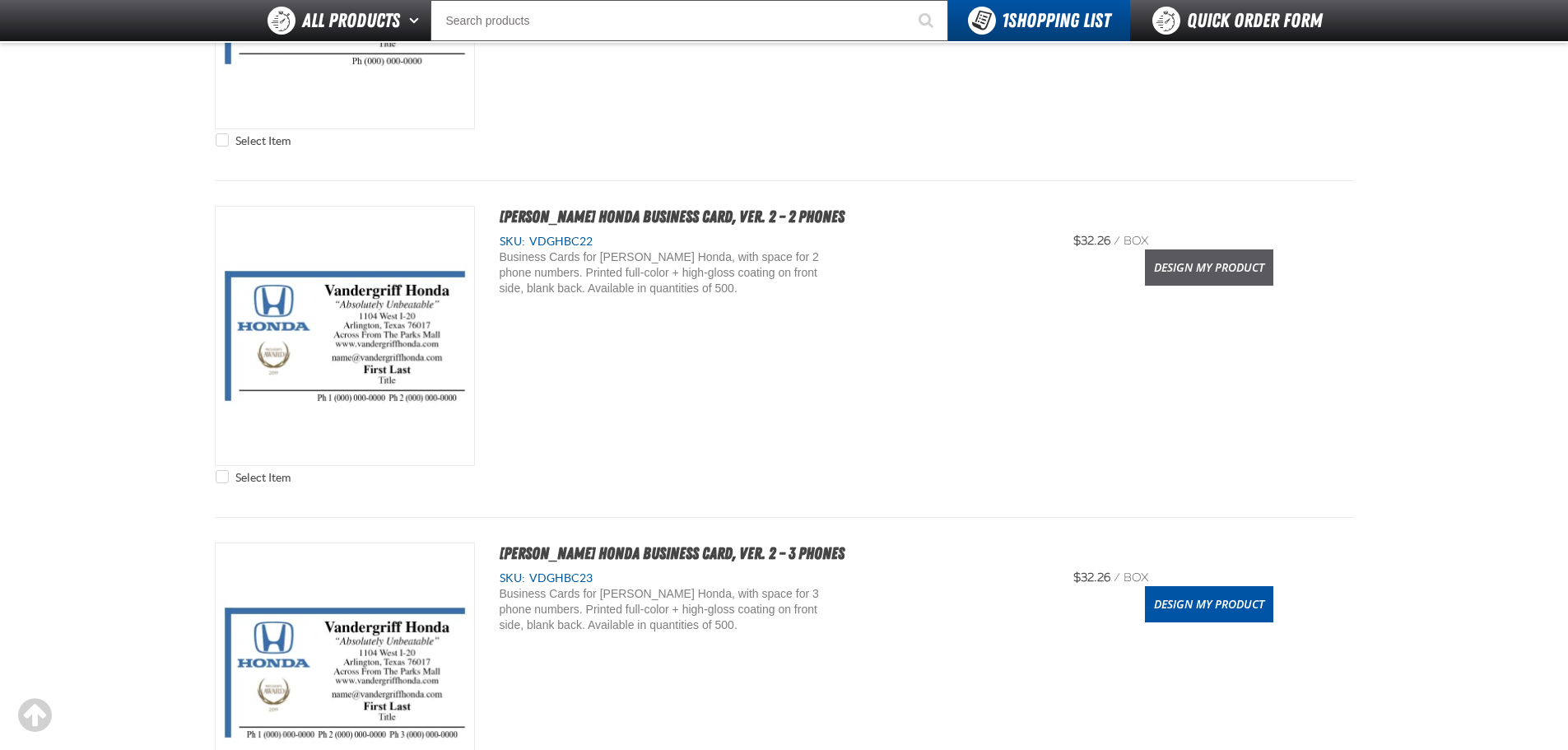
click at [1203, 267] on link "Design My Product" at bounding box center [1209, 267] width 129 height 36
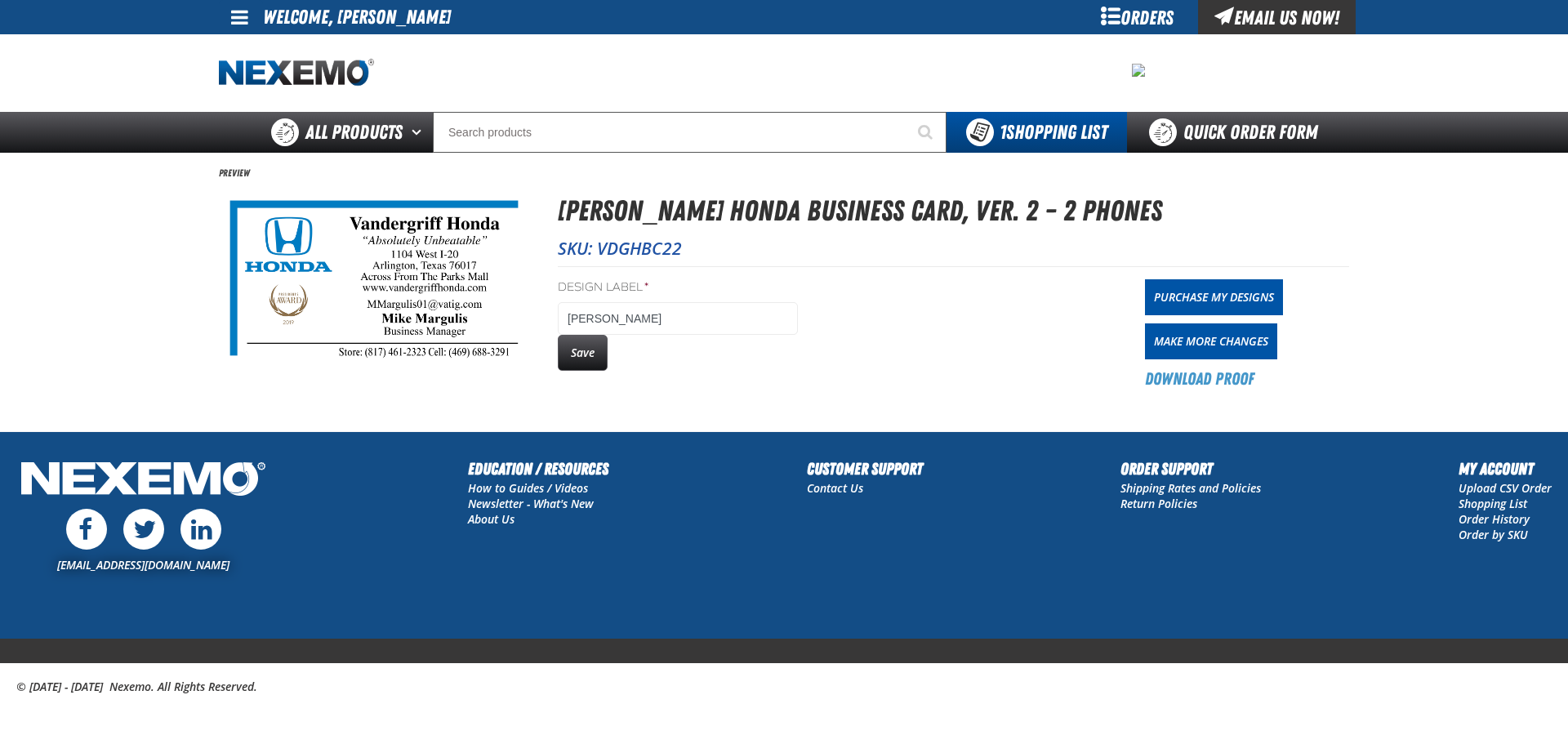
click at [1107, 18] on div "Orders" at bounding box center [1137, 17] width 122 height 34
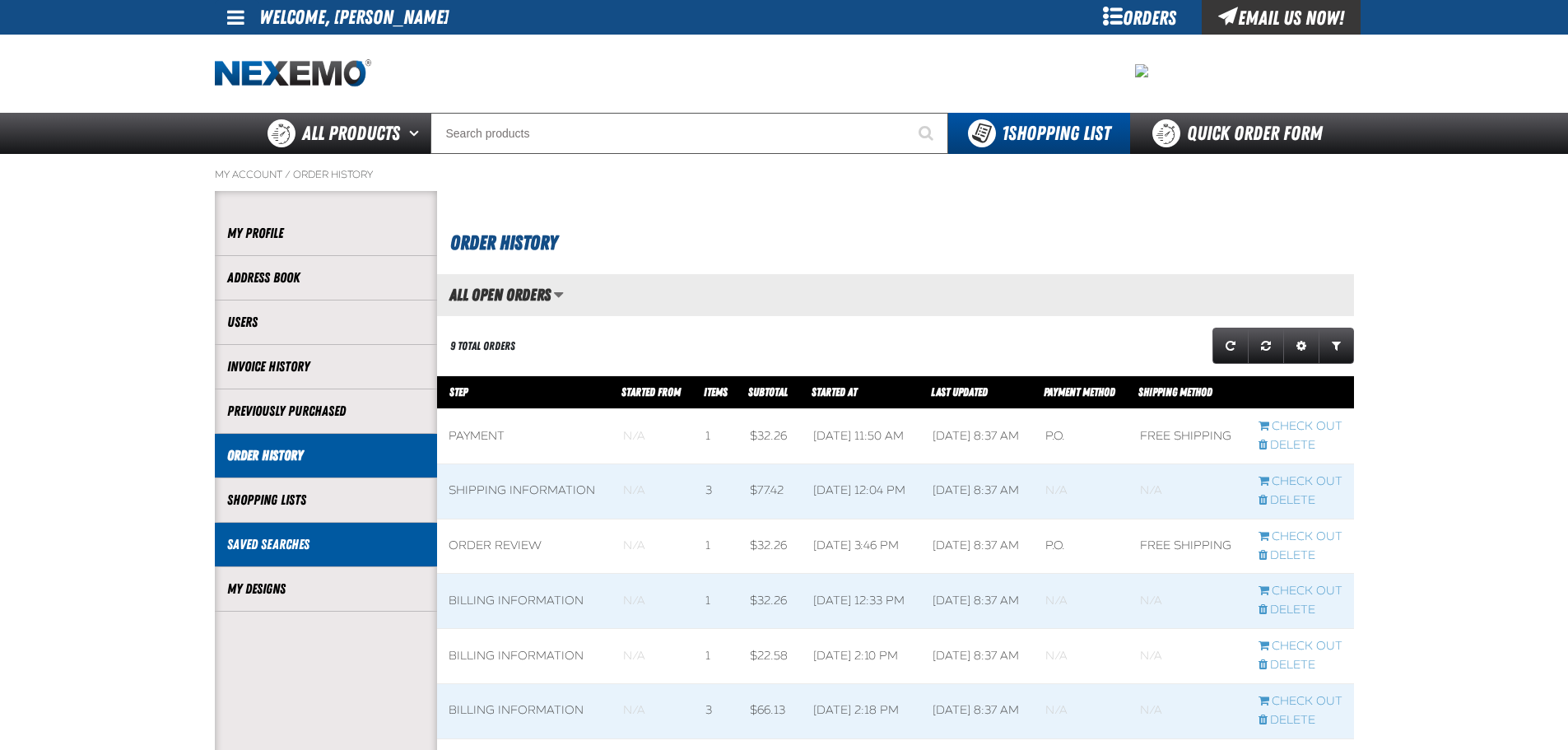
scroll to position [1, 1]
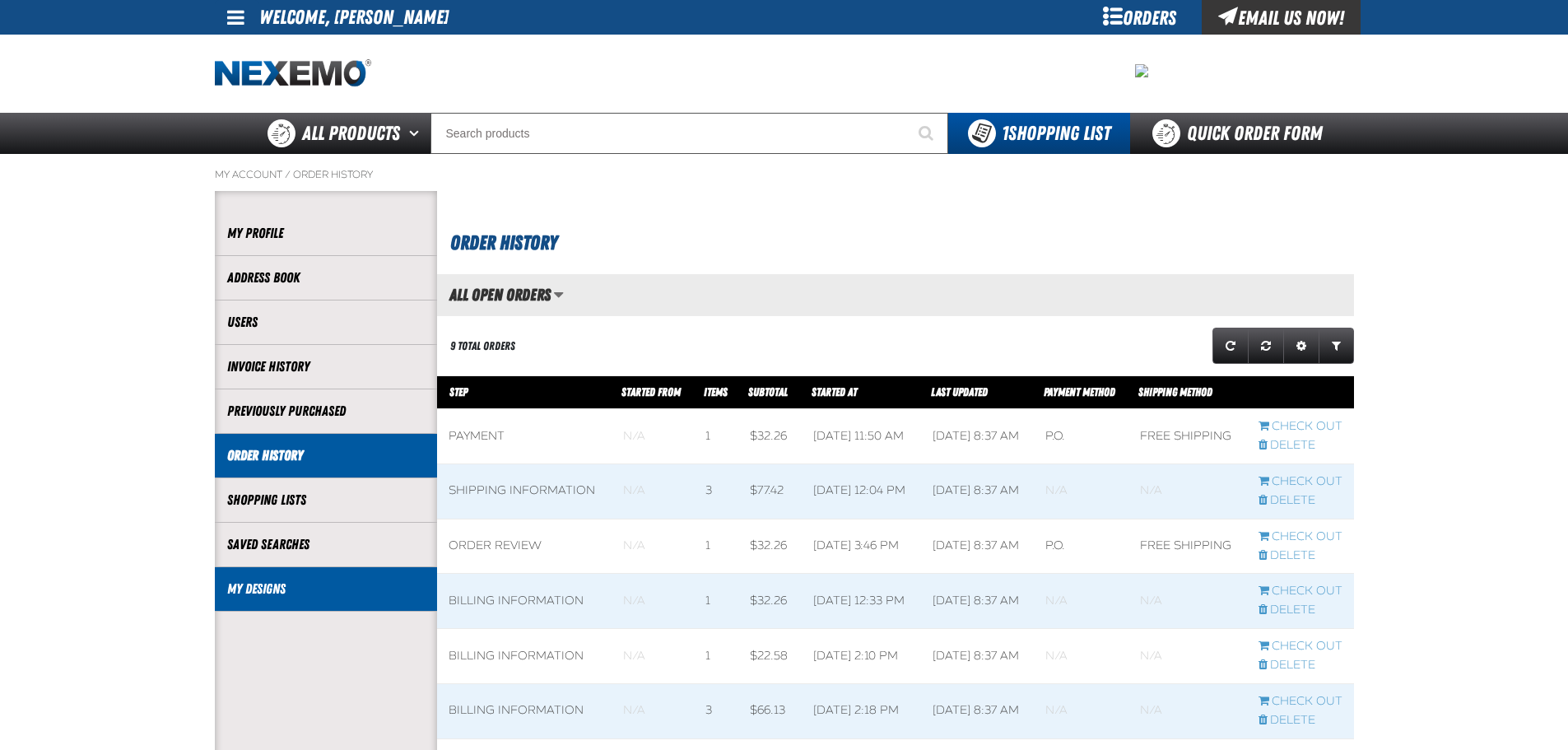
click at [312, 594] on link "My Designs" at bounding box center [326, 589] width 198 height 19
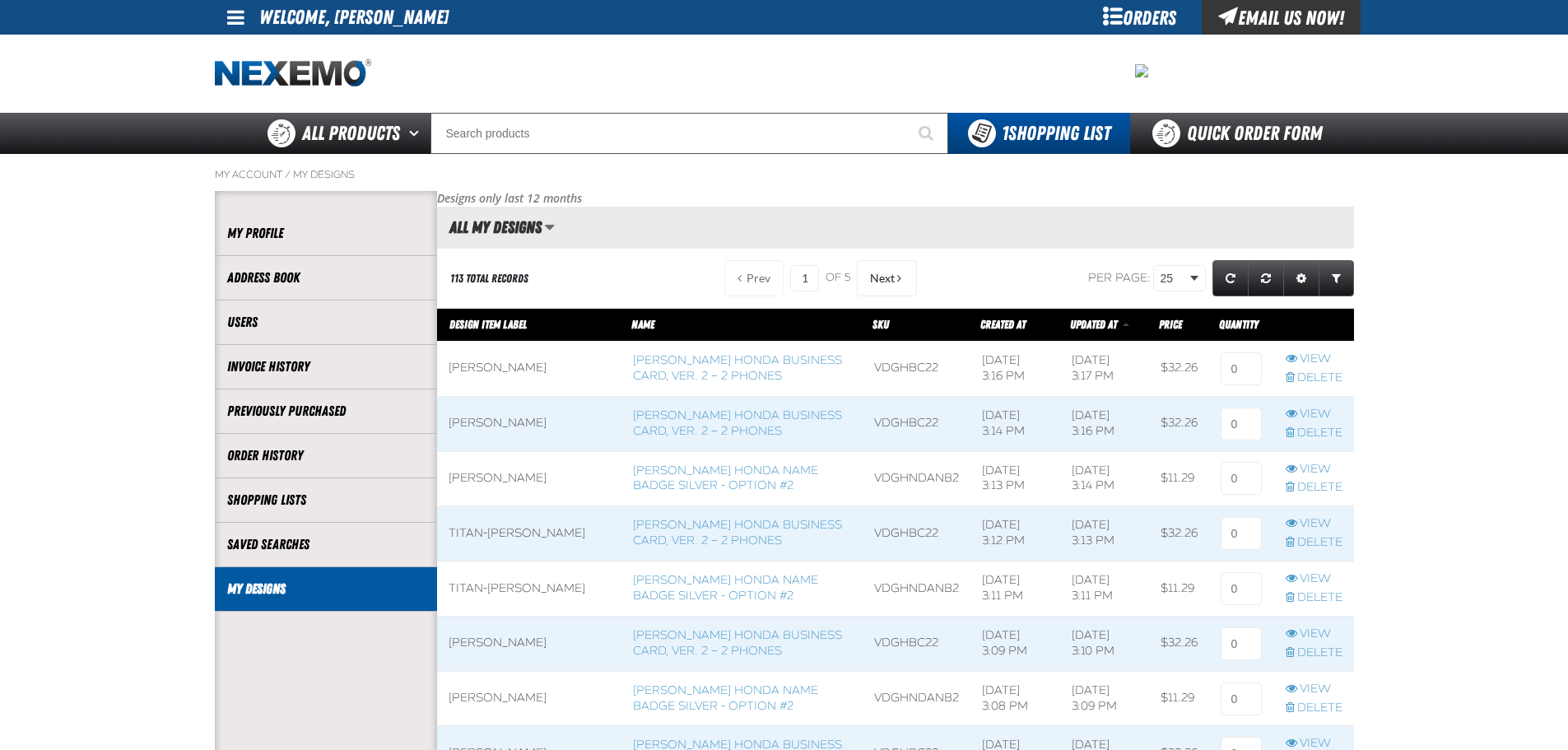
click at [1174, 265] on div "Per page: 25 10 25 50 100 Grid Settings" at bounding box center [1139, 278] width 430 height 43
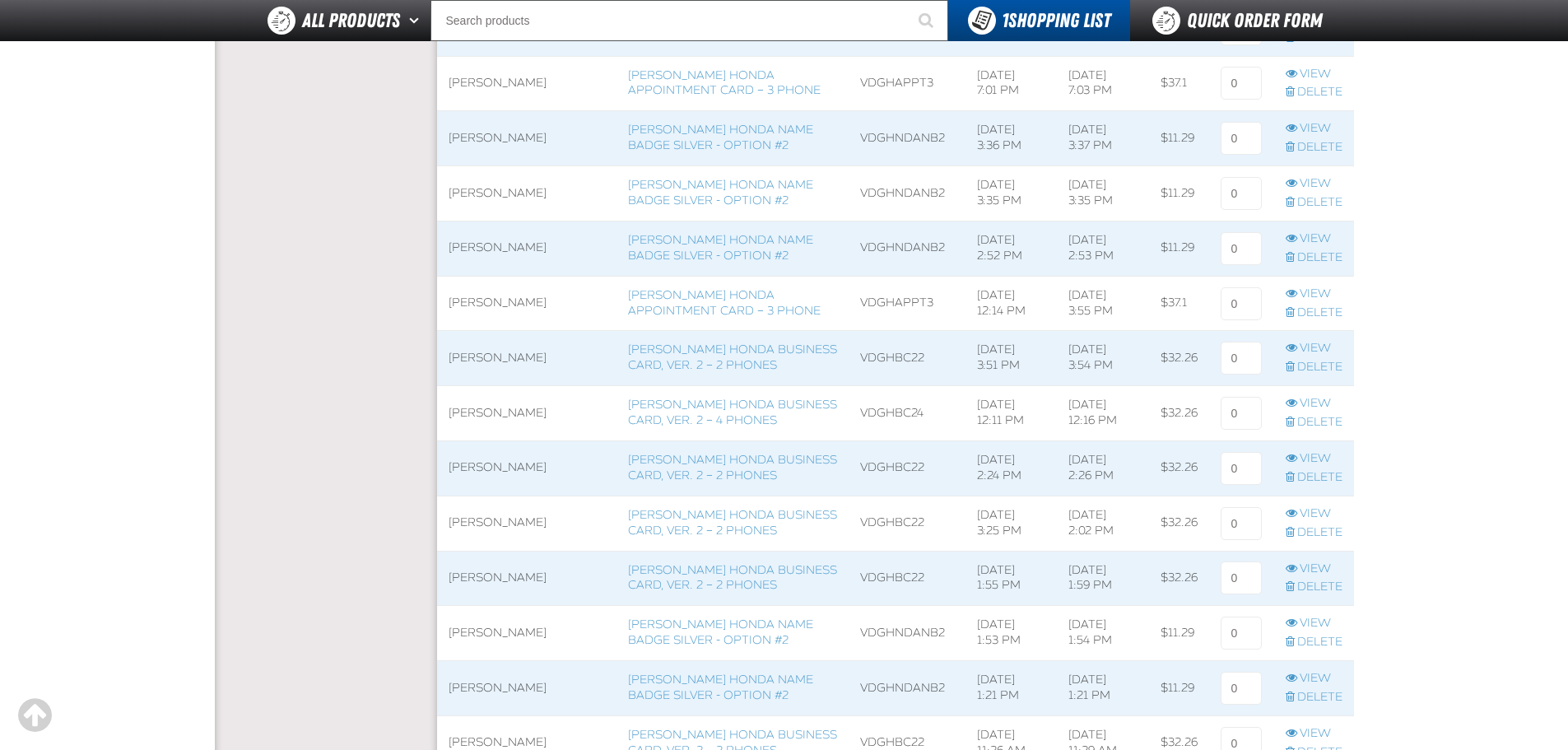
scroll to position [2141, 0]
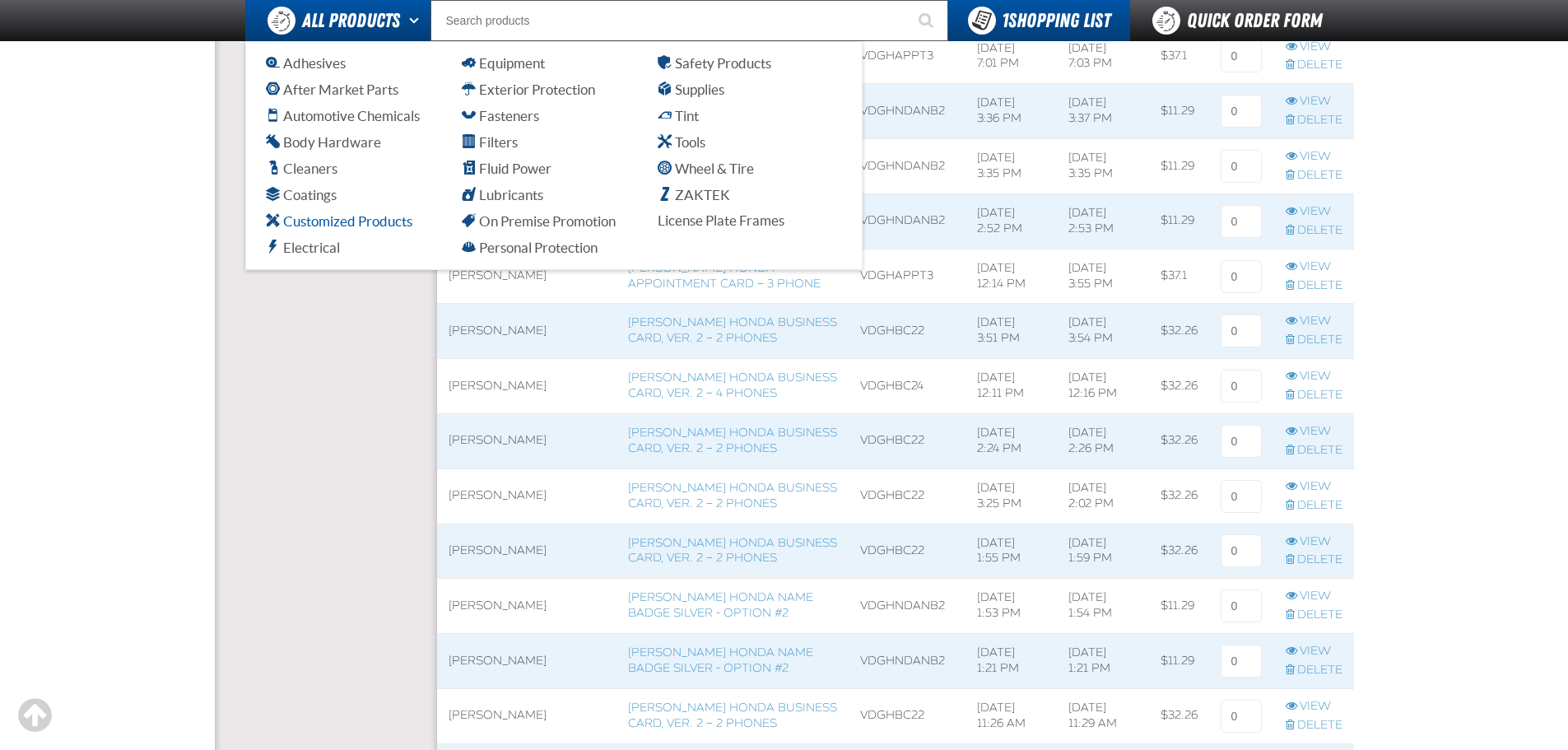
click at [314, 222] on span "Customized Products" at bounding box center [339, 221] width 146 height 16
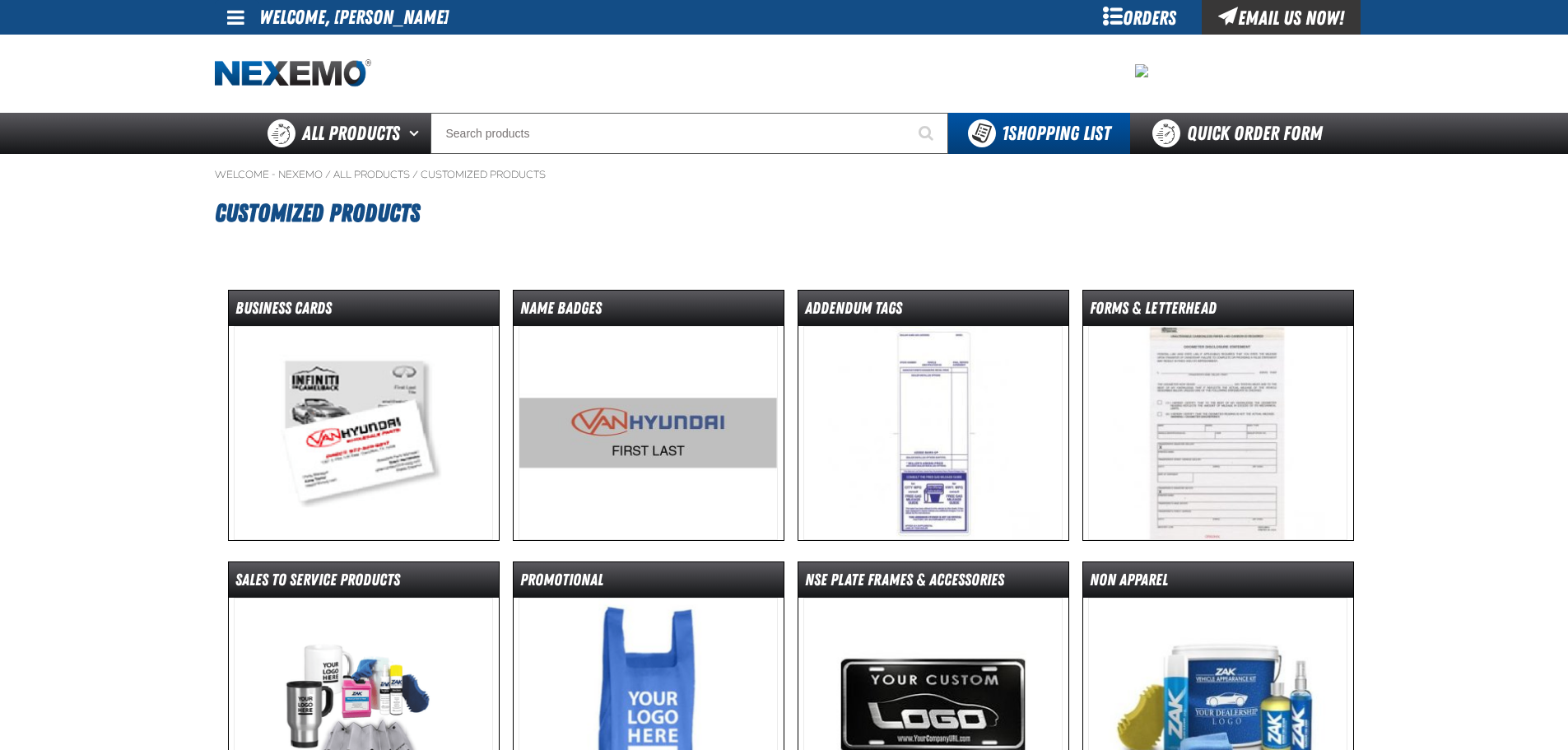
click at [638, 436] on img at bounding box center [648, 433] width 259 height 214
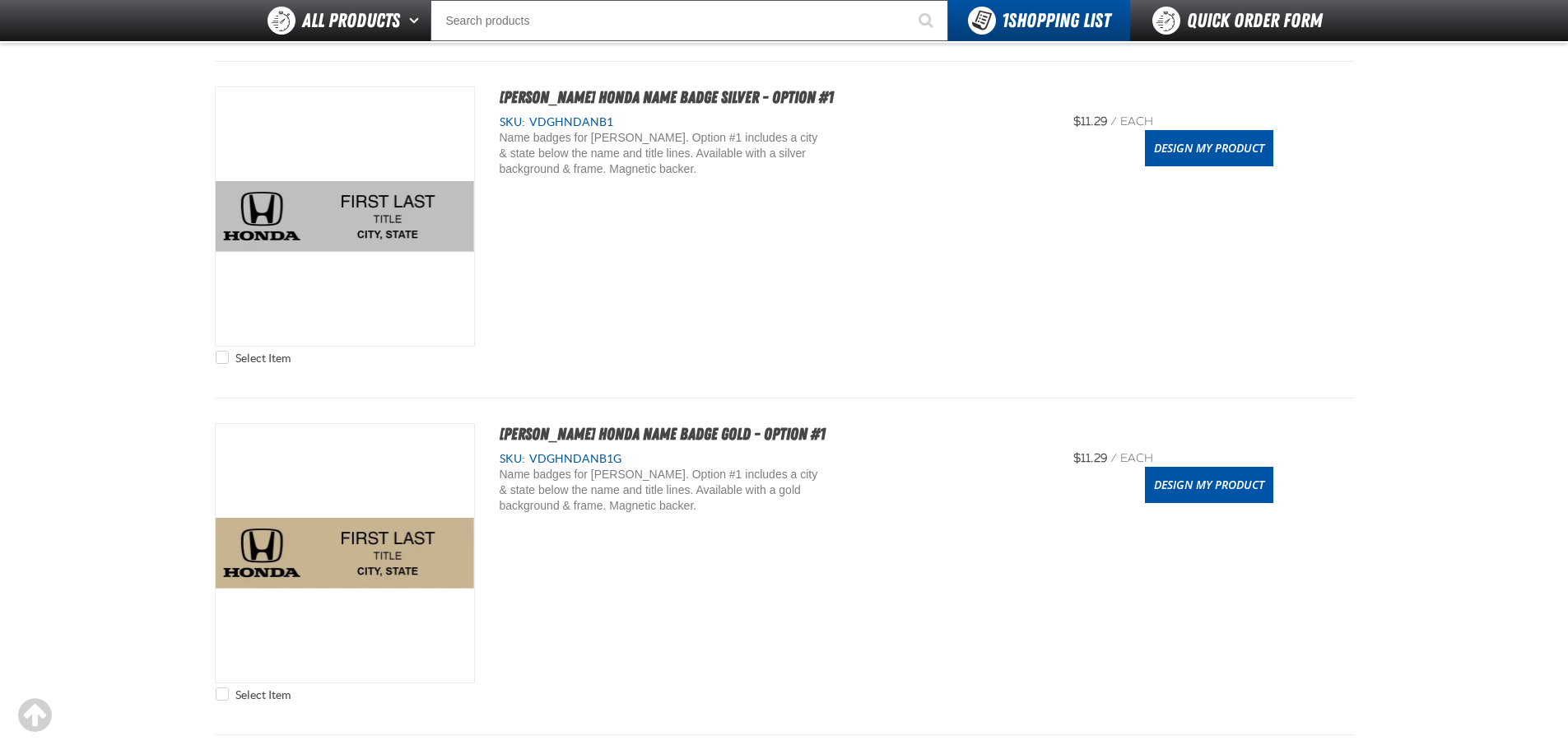
scroll to position [576, 0]
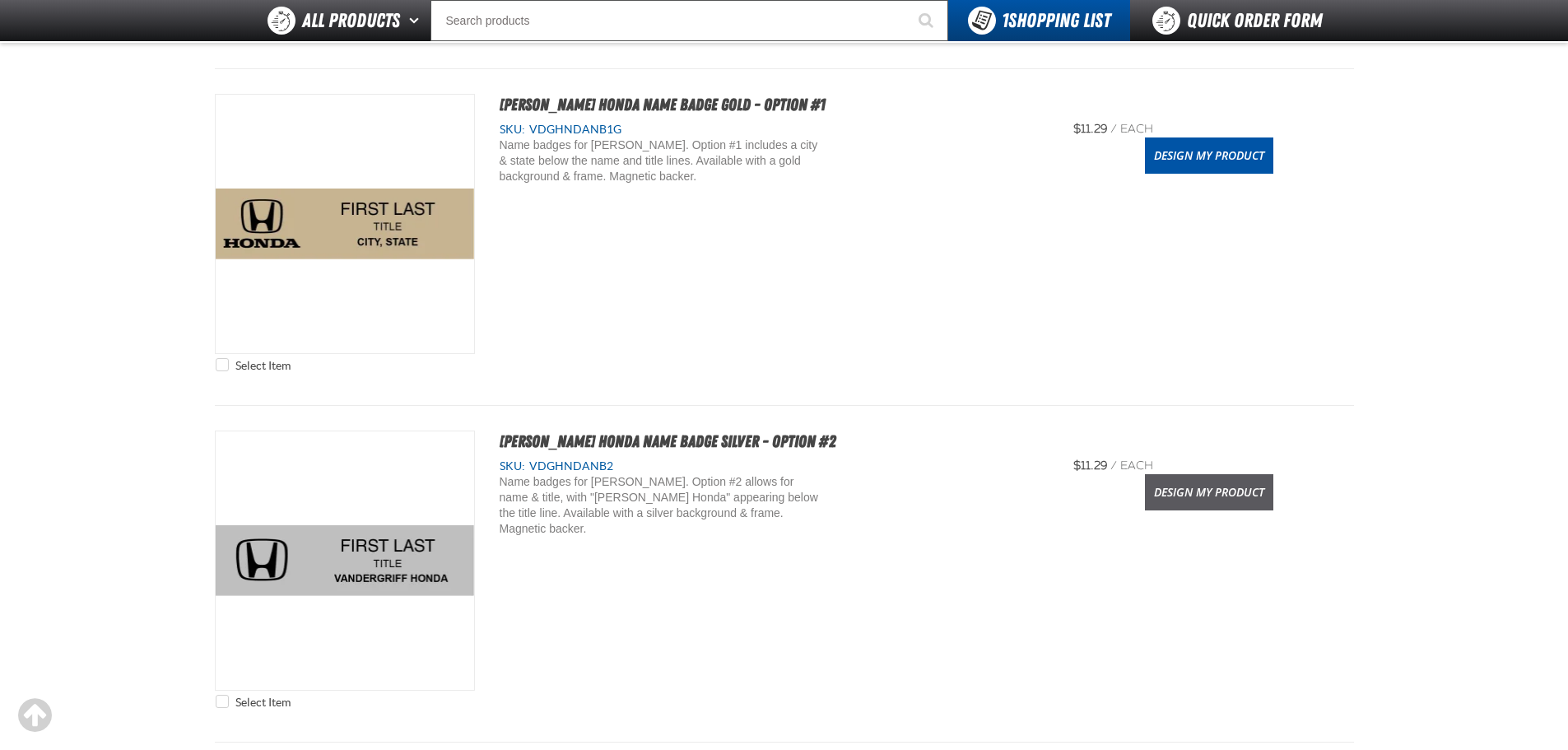
click at [1229, 491] on link "Design My Product" at bounding box center [1209, 492] width 129 height 36
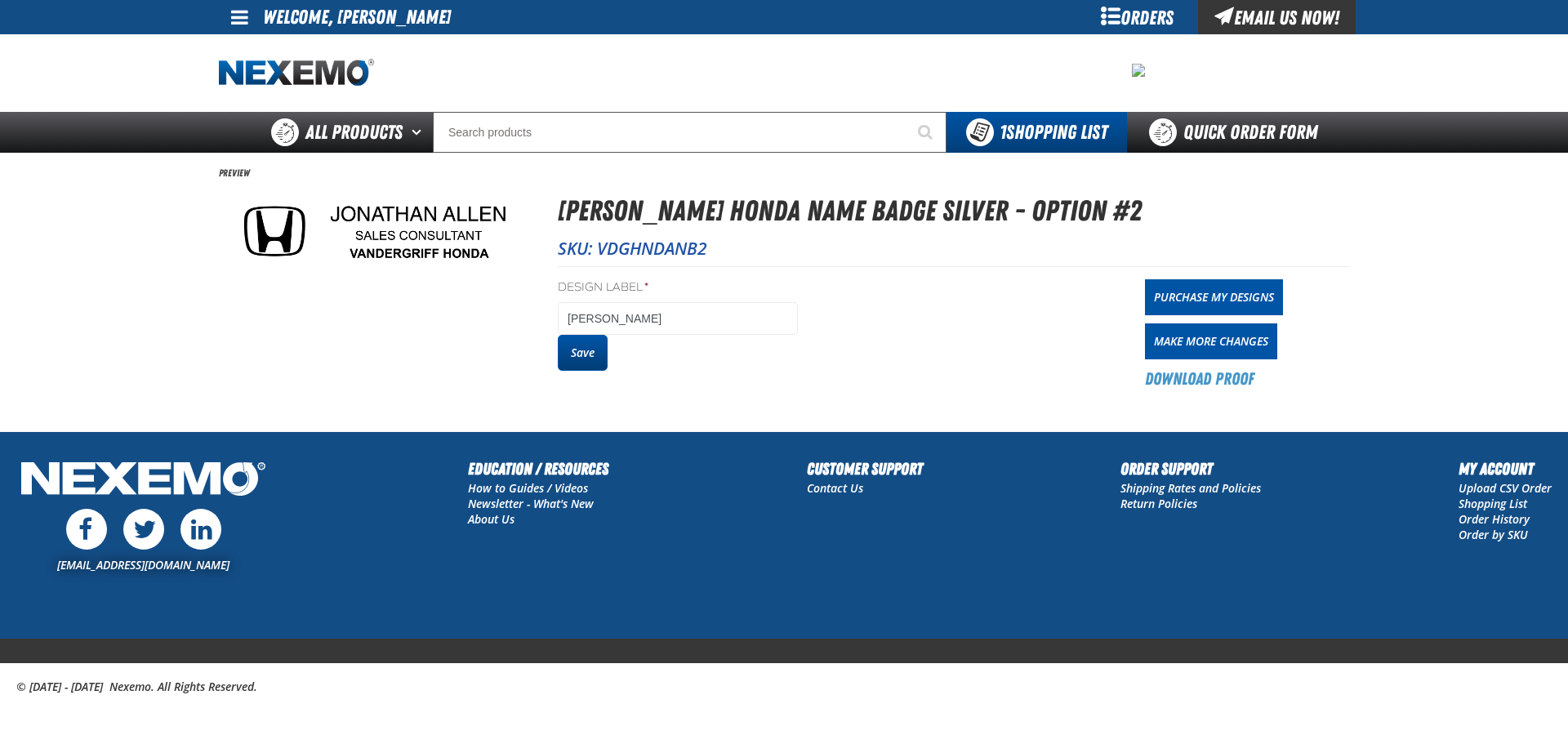
click at [581, 345] on button "Save" at bounding box center [582, 353] width 50 height 36
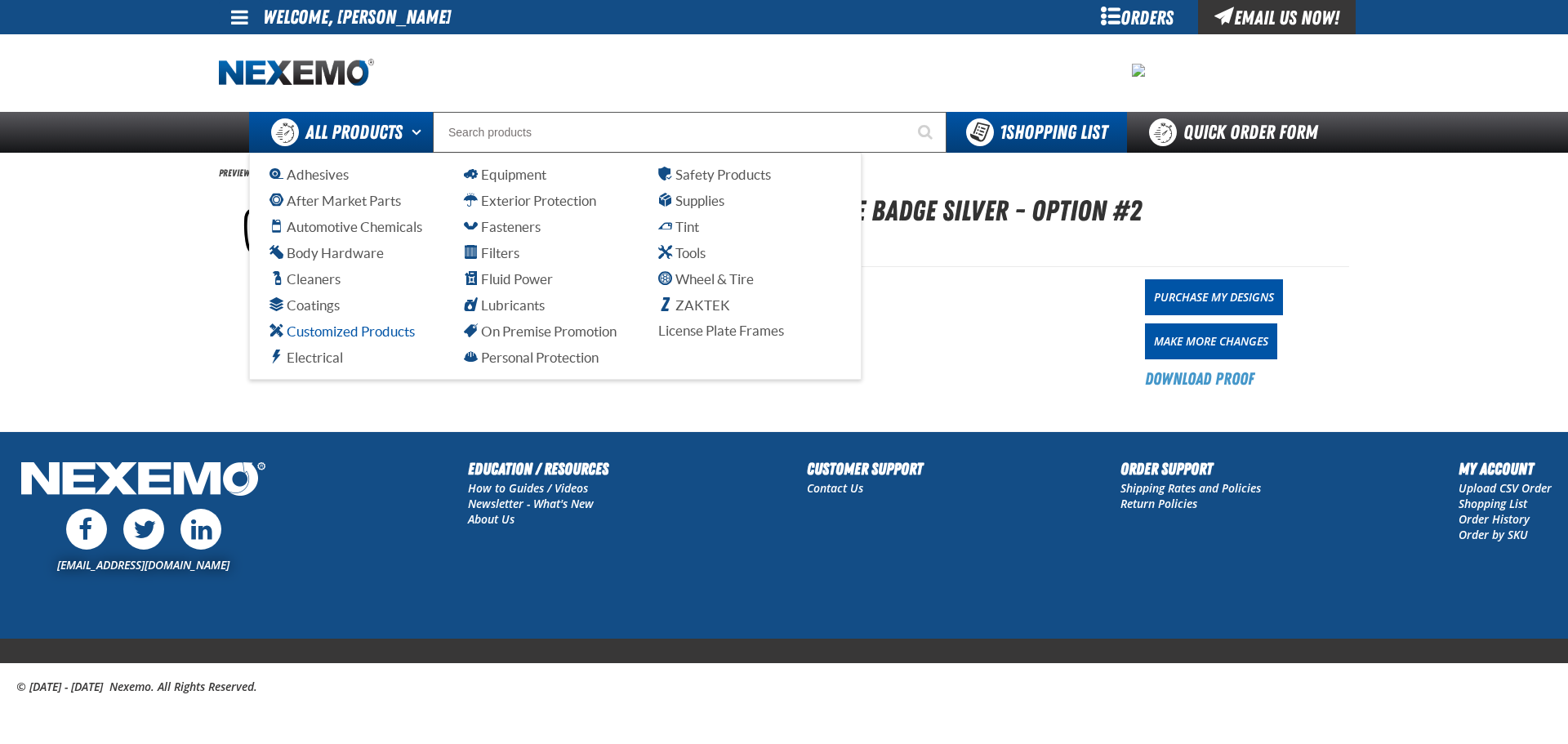
click at [343, 333] on span "Customized Products" at bounding box center [342, 332] width 145 height 16
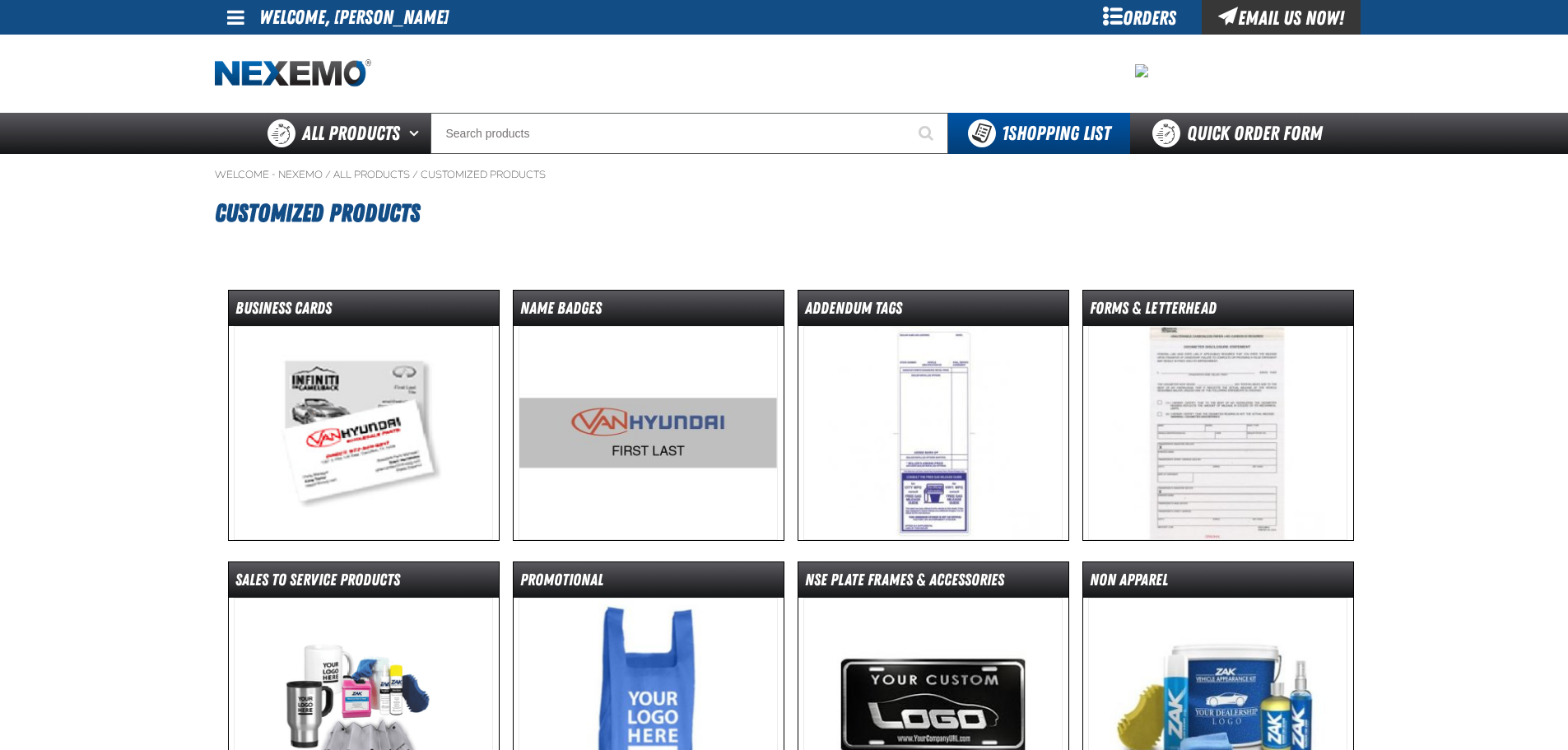
click at [404, 398] on img at bounding box center [363, 433] width 259 height 214
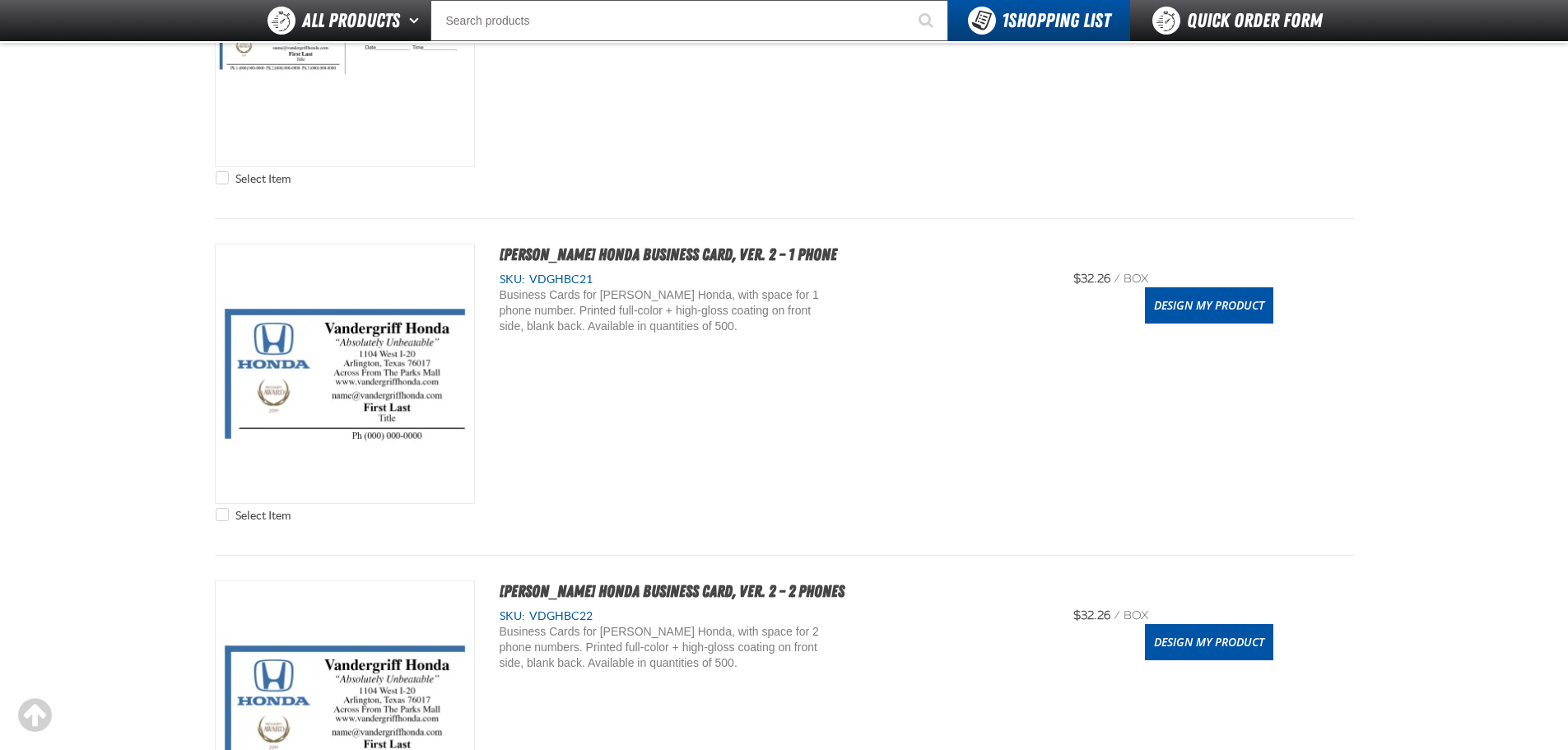
scroll to position [1564, 0]
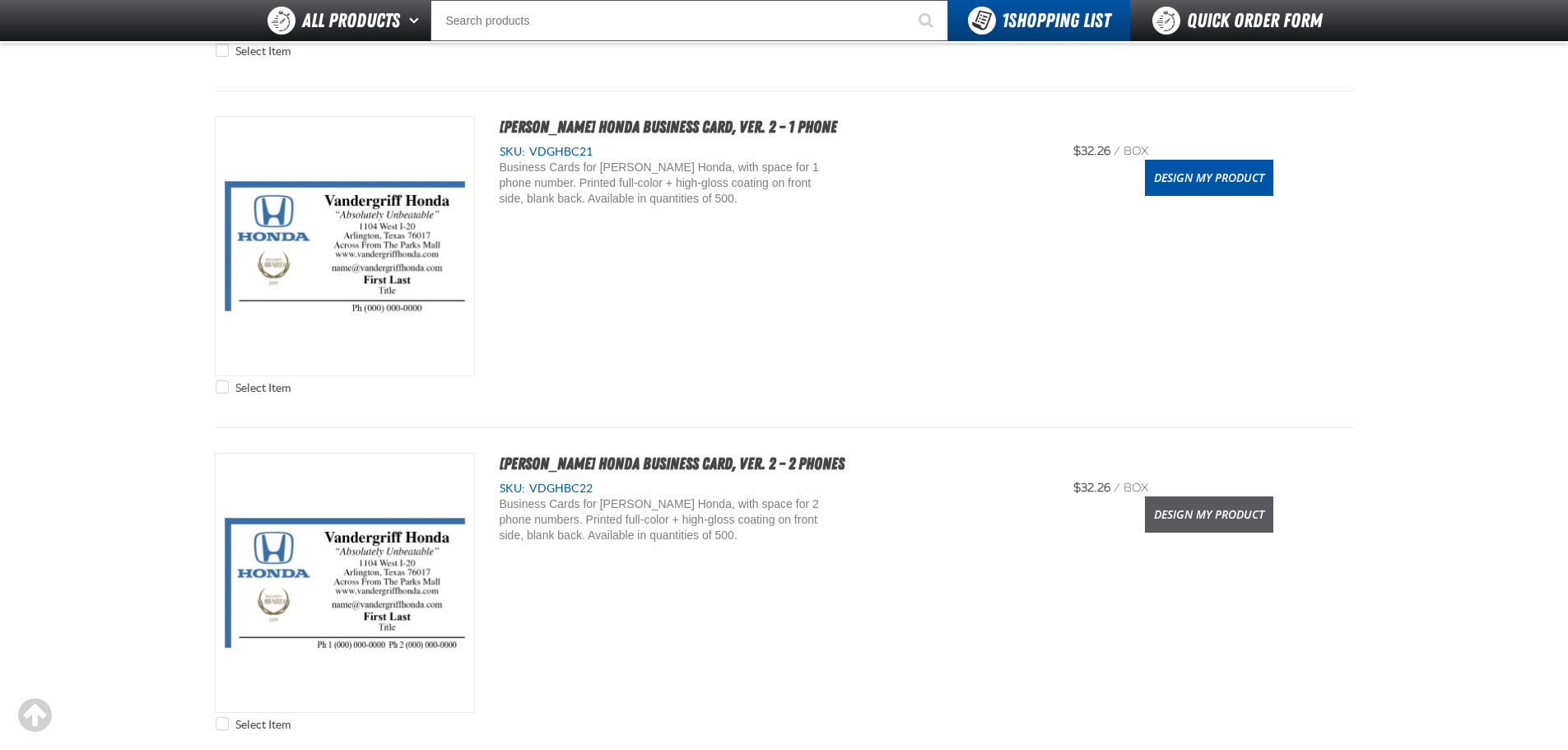
click at [1183, 517] on link "Design My Product" at bounding box center [1209, 514] width 129 height 36
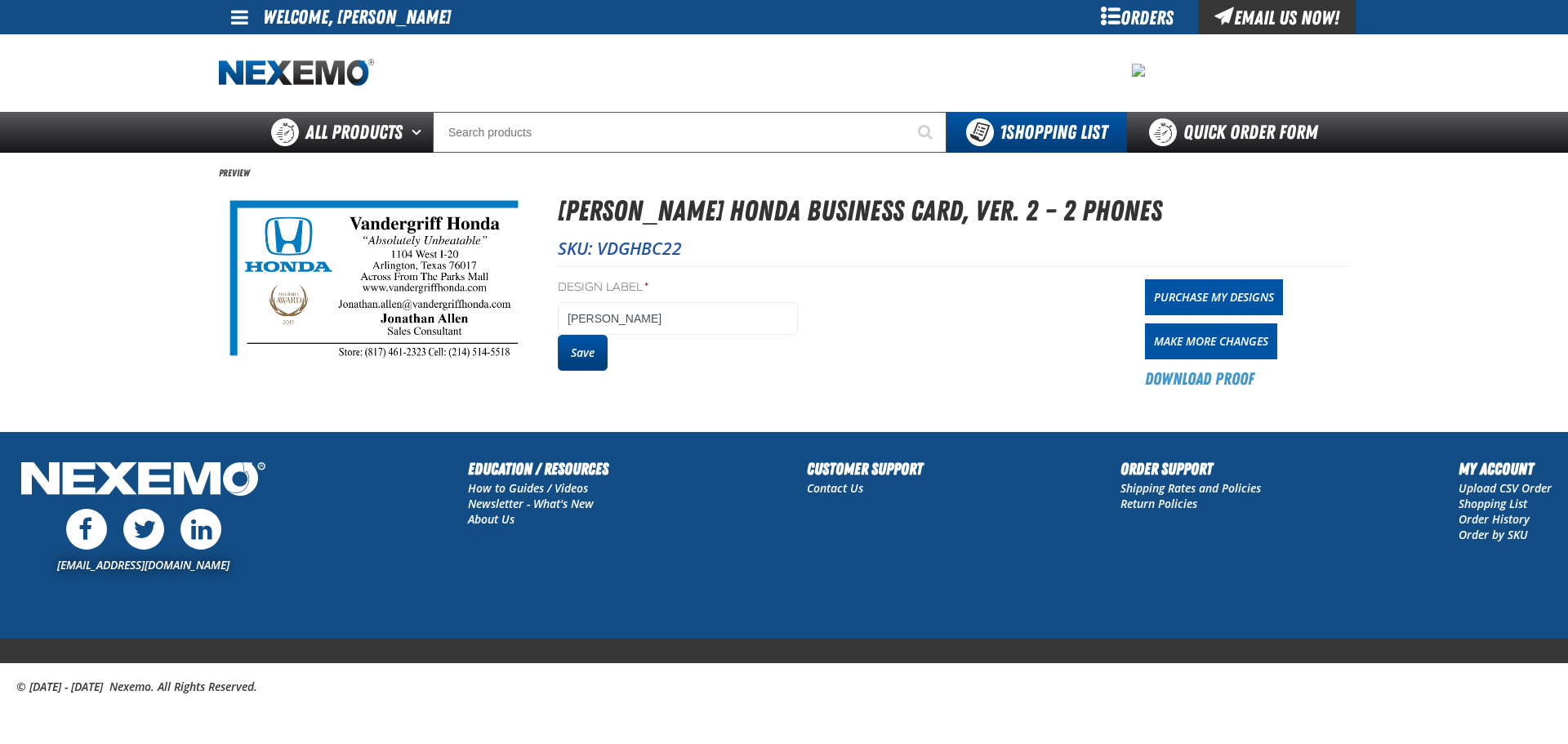
click at [579, 346] on button "Save" at bounding box center [582, 353] width 50 height 36
click at [1115, 21] on div "Orders" at bounding box center [1137, 17] width 122 height 34
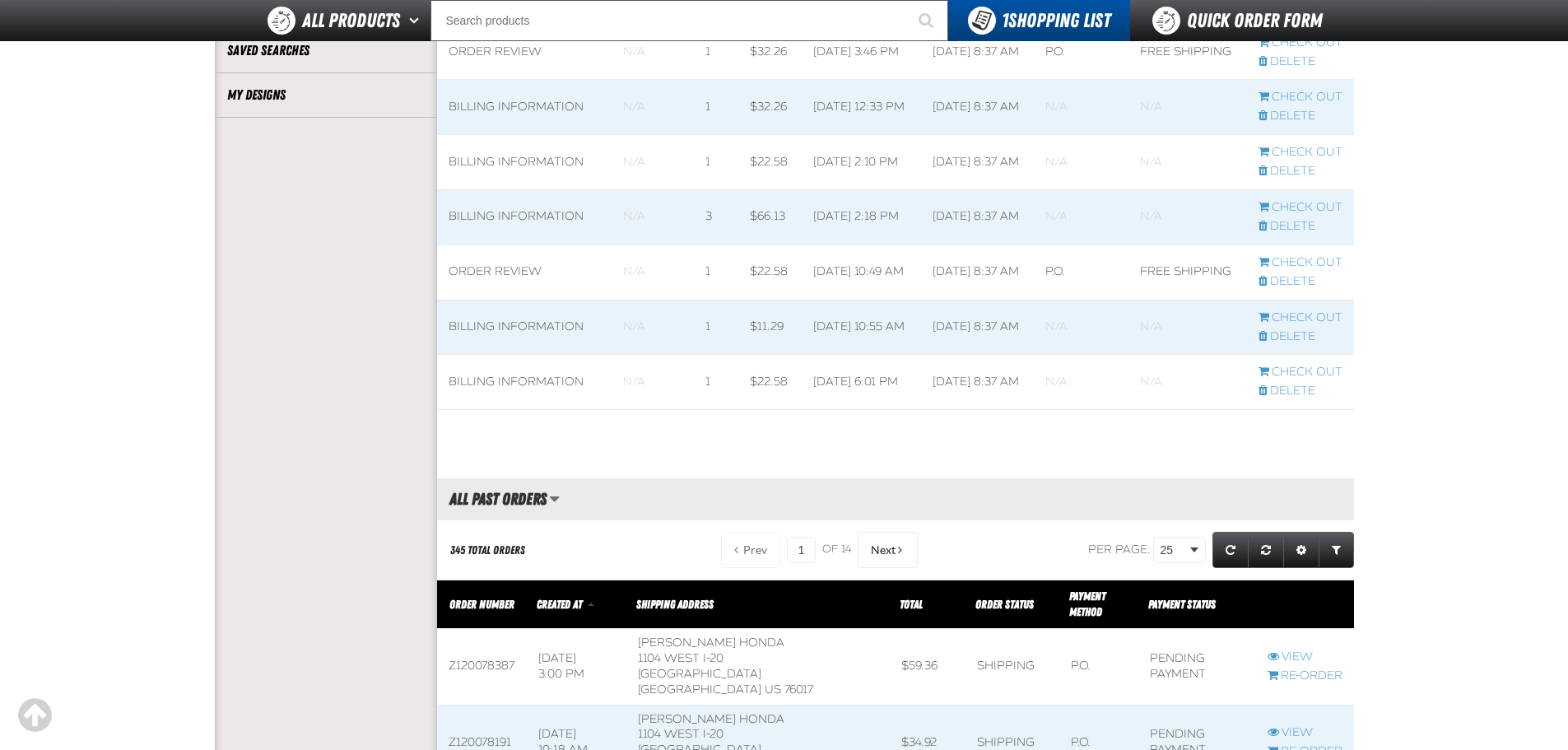
scroll to position [329, 0]
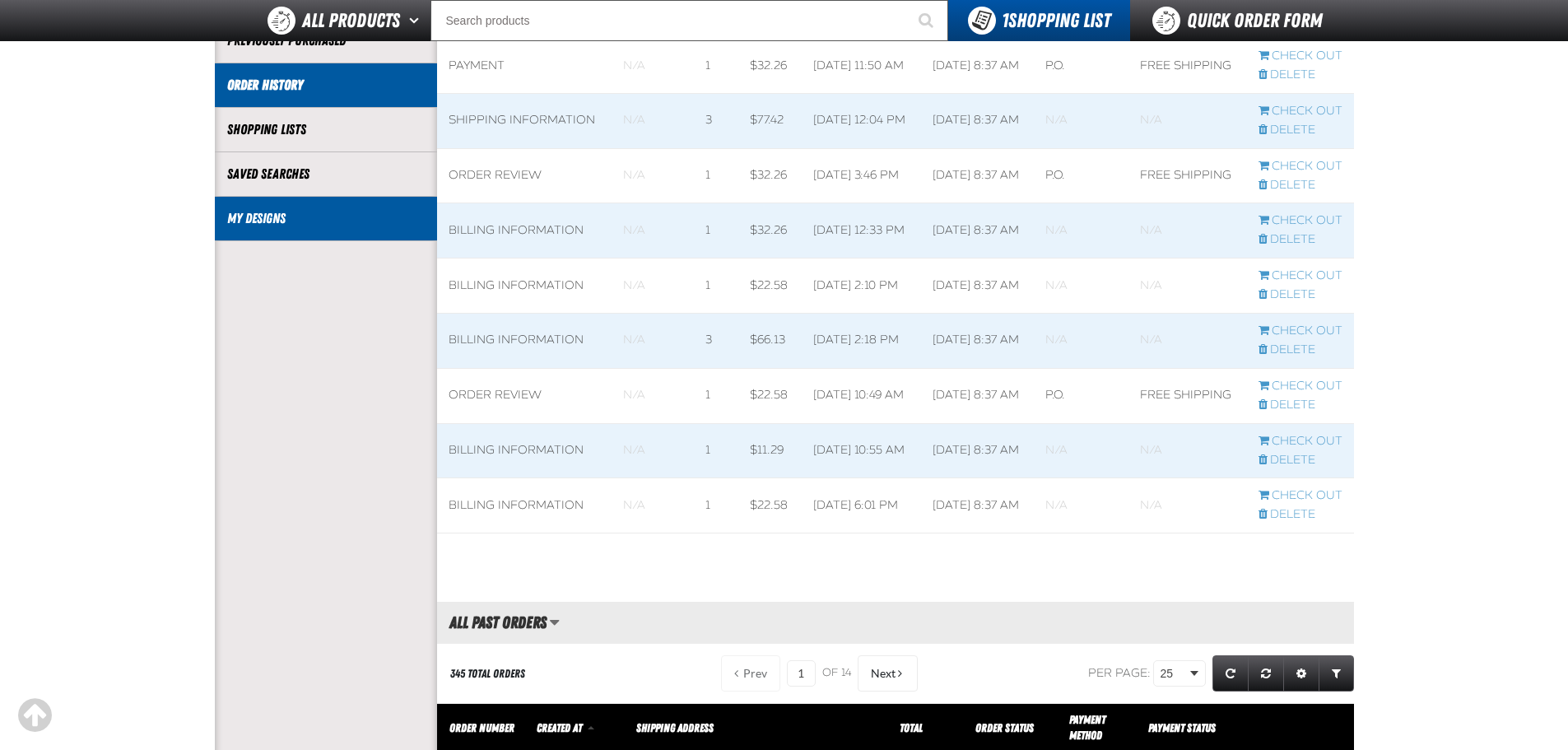
click at [253, 219] on link "My Designs" at bounding box center [326, 218] width 198 height 19
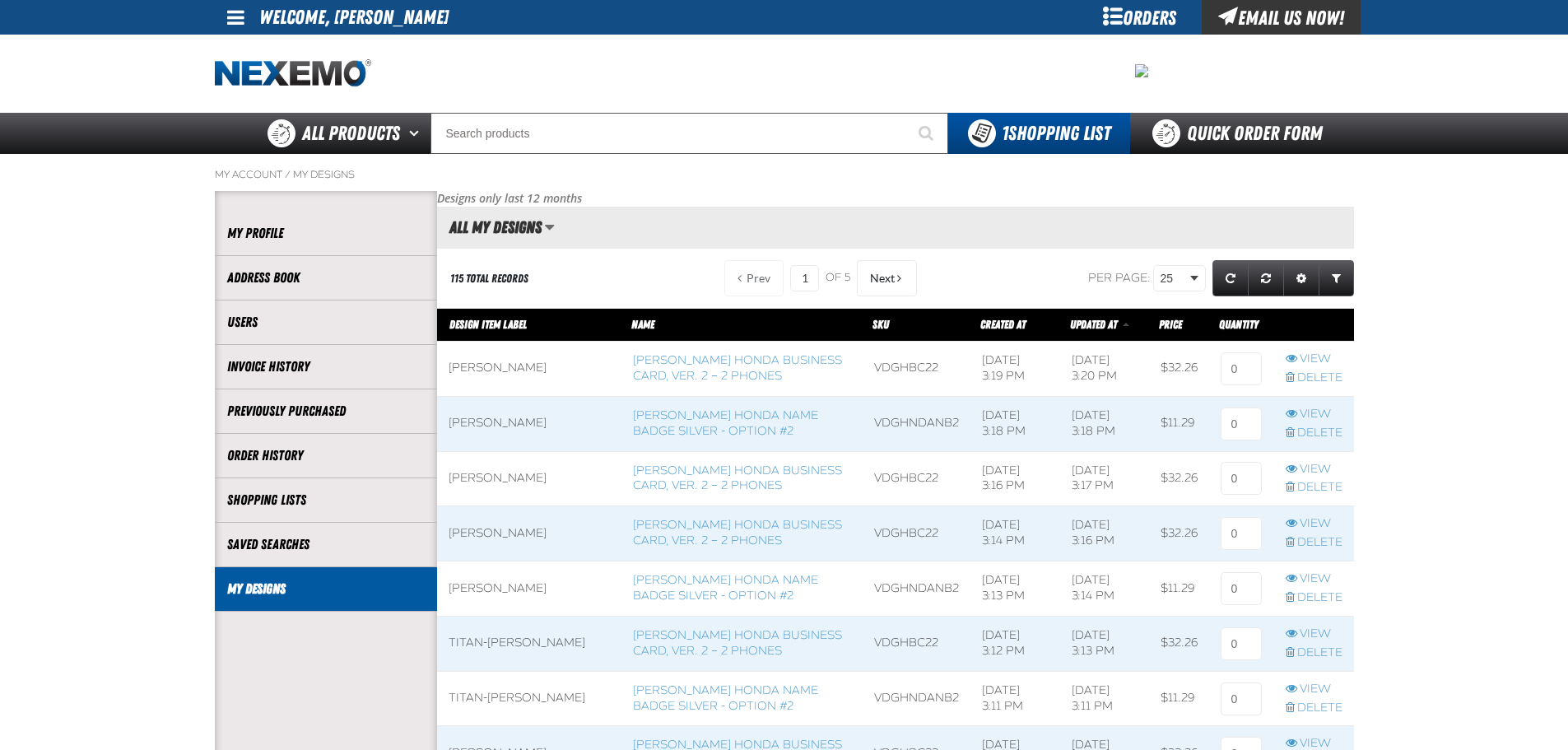
scroll to position [1, 1]
click at [1238, 370] on input at bounding box center [1241, 368] width 41 height 33
type input "1"
click at [1242, 419] on input at bounding box center [1241, 424] width 41 height 33
type input "2"
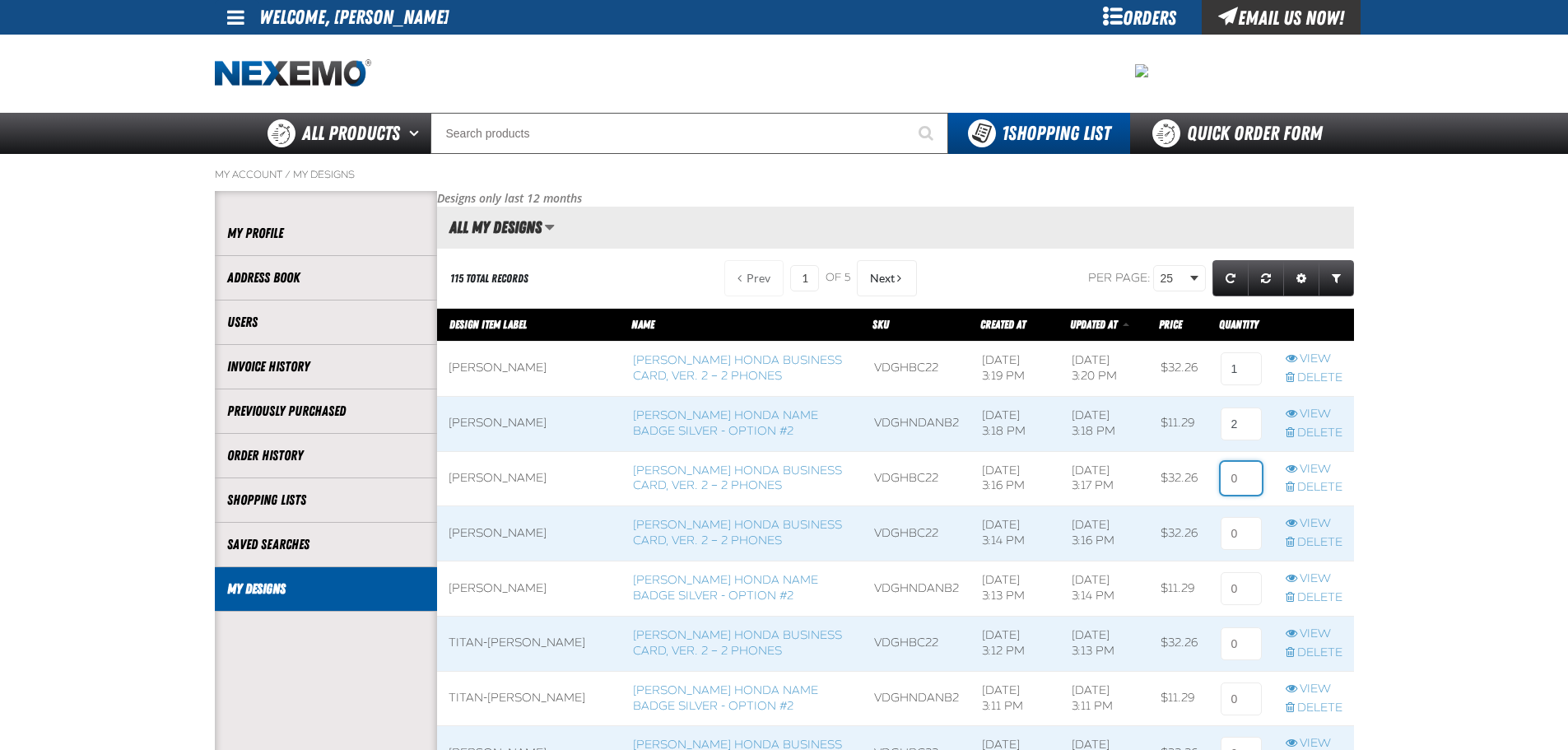
click at [1242, 474] on input at bounding box center [1241, 478] width 41 height 33
type input "1"
click at [1243, 547] on input at bounding box center [1241, 533] width 41 height 33
type input "1"
click at [1243, 589] on input at bounding box center [1241, 589] width 41 height 33
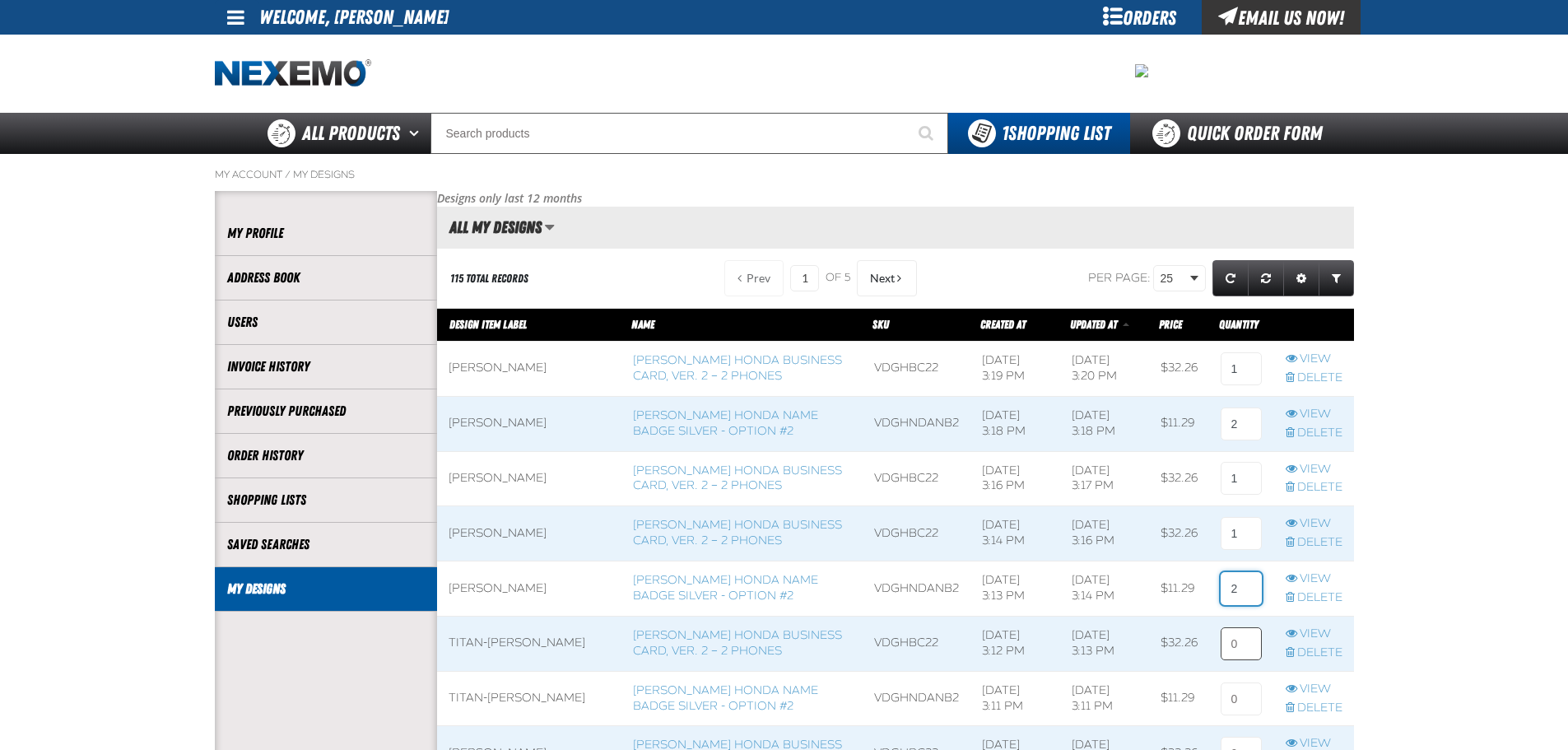
type input "2"
click at [1231, 648] on input at bounding box center [1241, 643] width 41 height 33
type input "1"
click at [1245, 710] on input at bounding box center [1241, 699] width 41 height 33
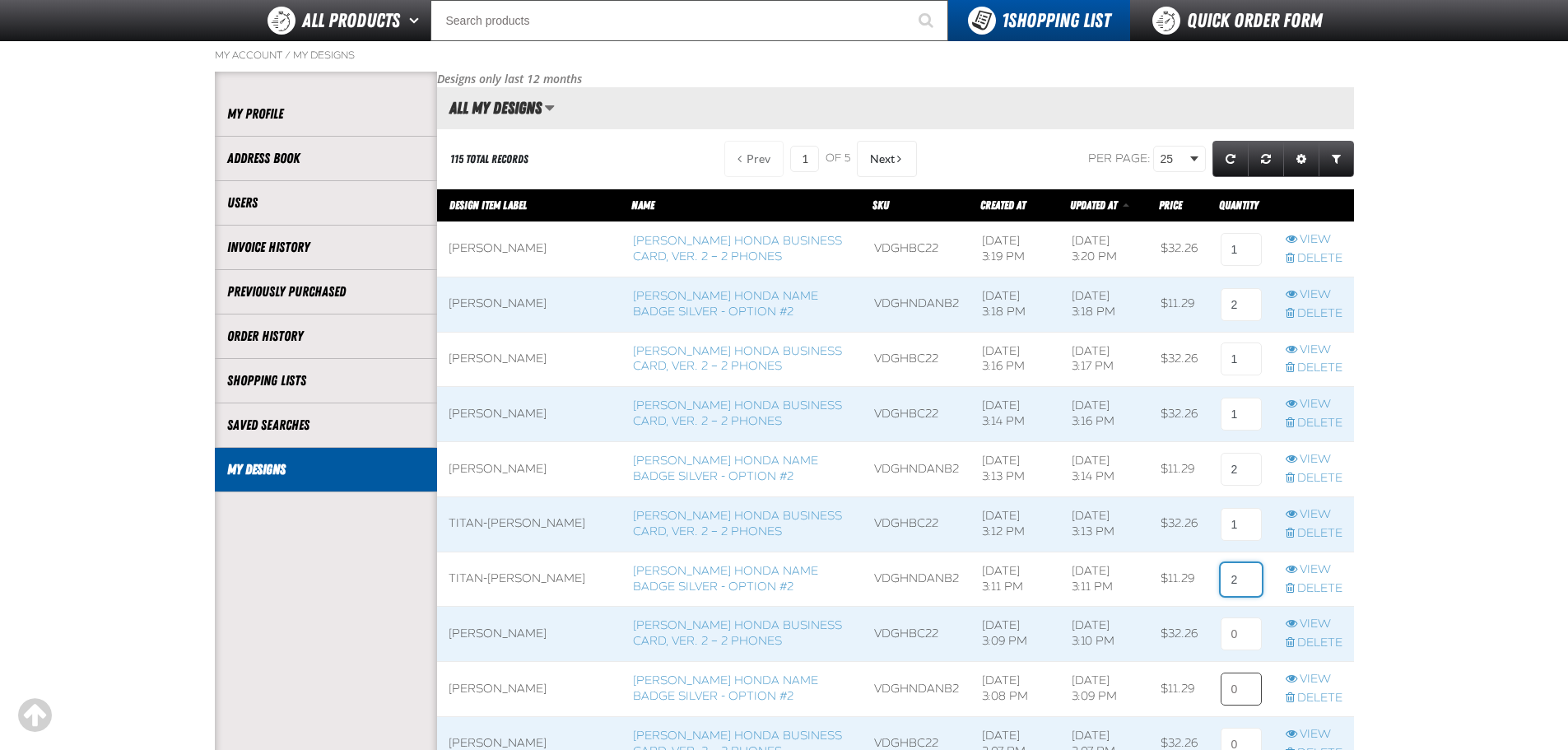
scroll to position [247, 0]
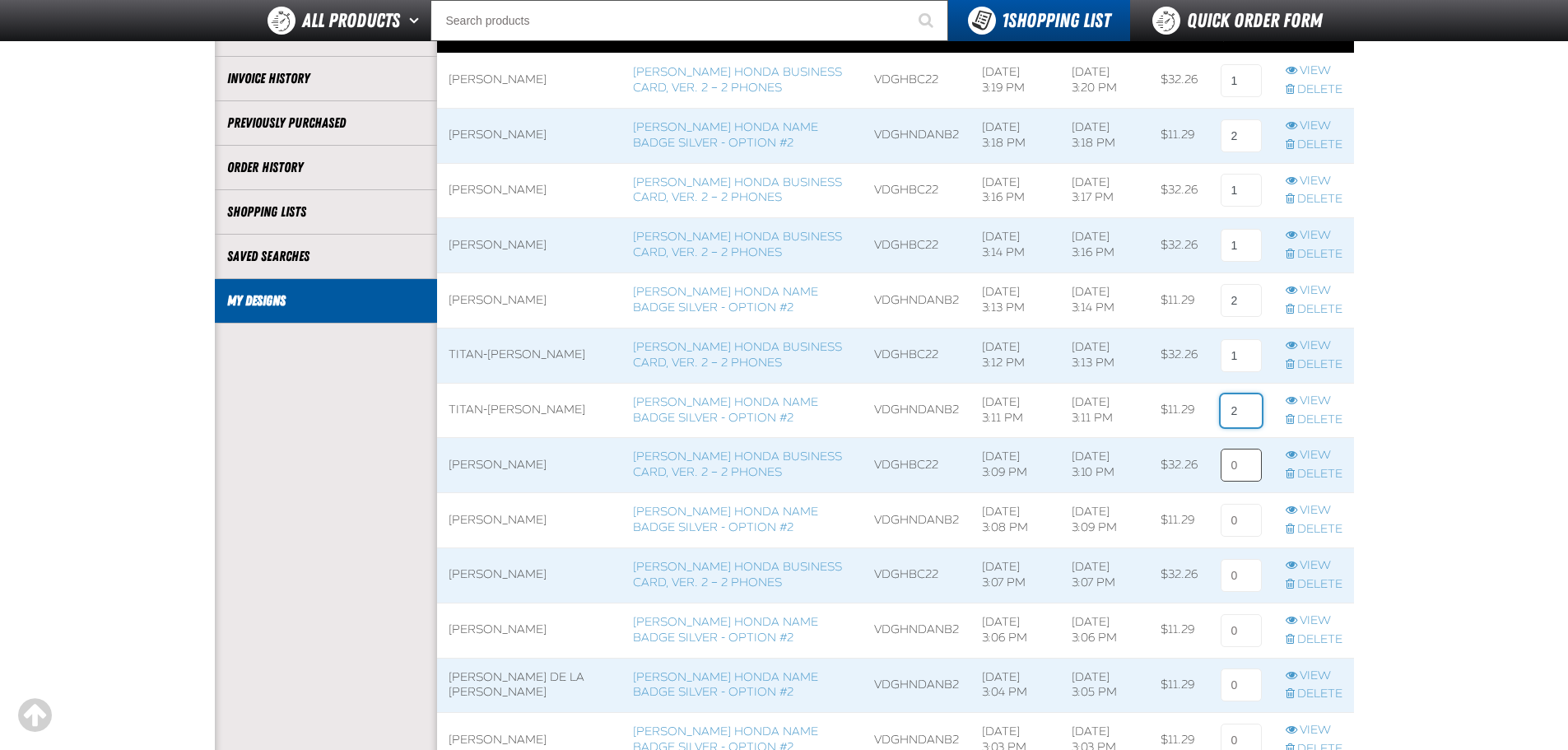
type input "2"
click at [1242, 471] on input at bounding box center [1241, 465] width 41 height 33
type input "1"
click at [1242, 516] on input at bounding box center [1241, 520] width 41 height 33
type input "2"
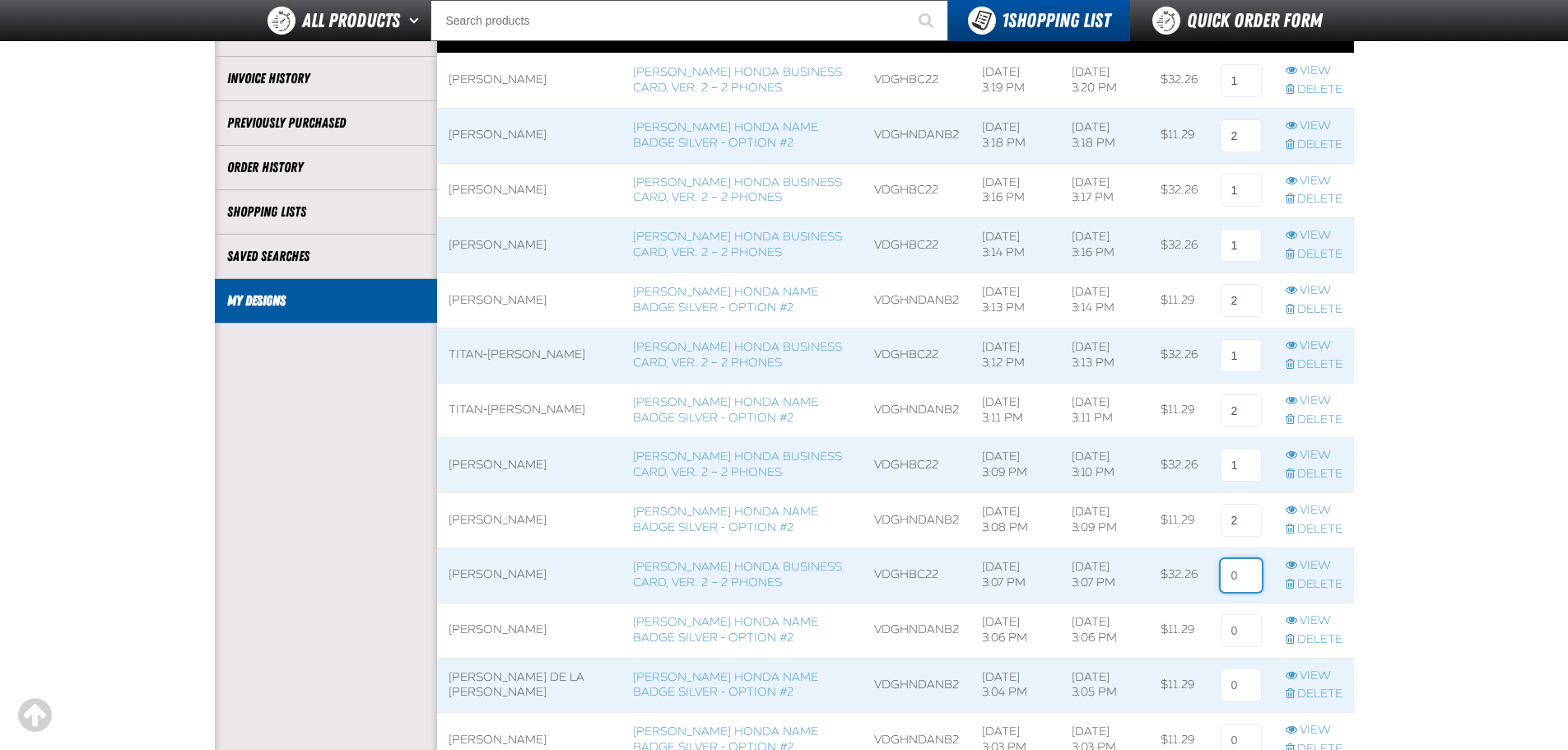
click at [1250, 581] on input at bounding box center [1241, 575] width 41 height 33
type input "1"
click at [1234, 640] on input at bounding box center [1241, 630] width 41 height 33
type input "2"
click at [1233, 682] on input at bounding box center [1241, 685] width 41 height 33
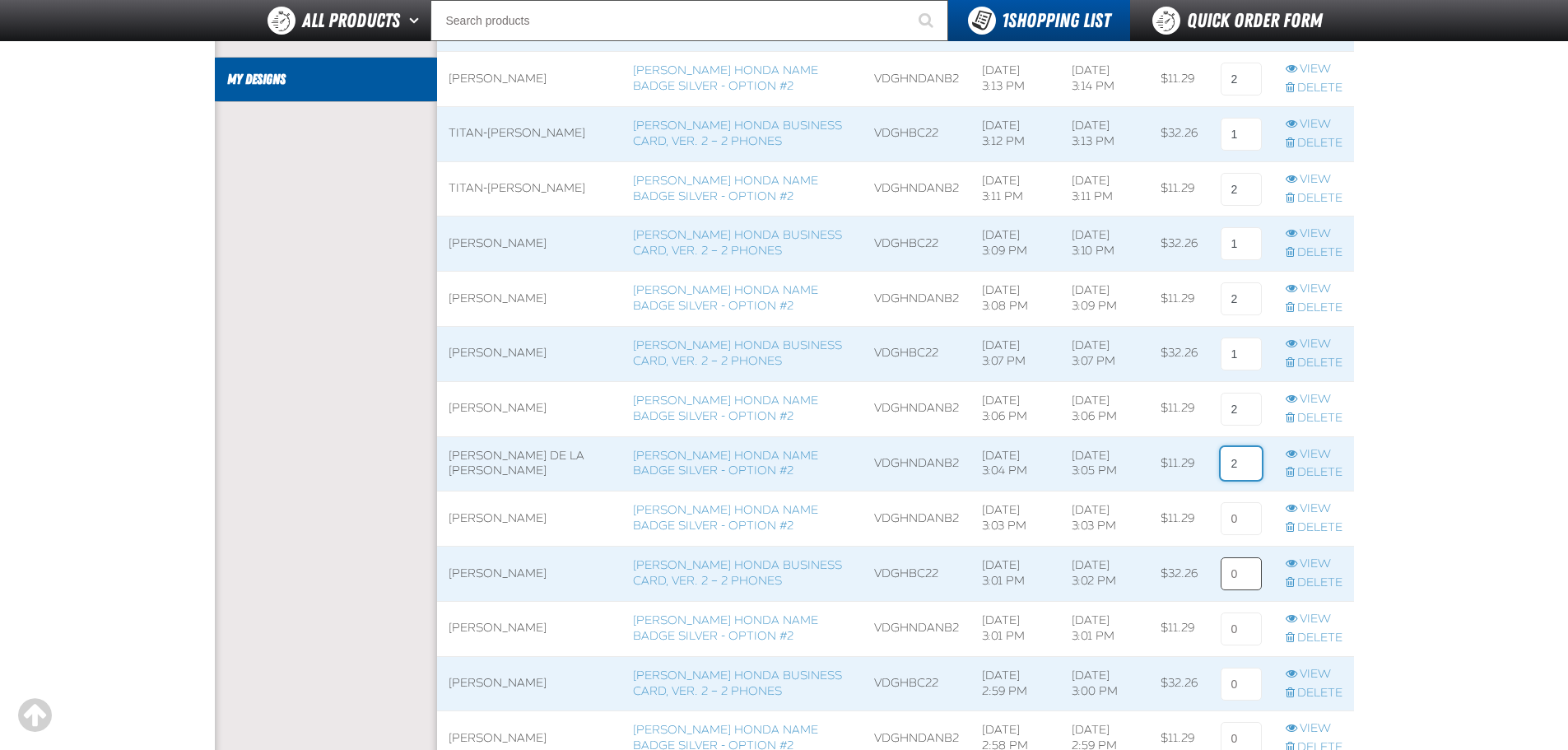
scroll to position [494, 0]
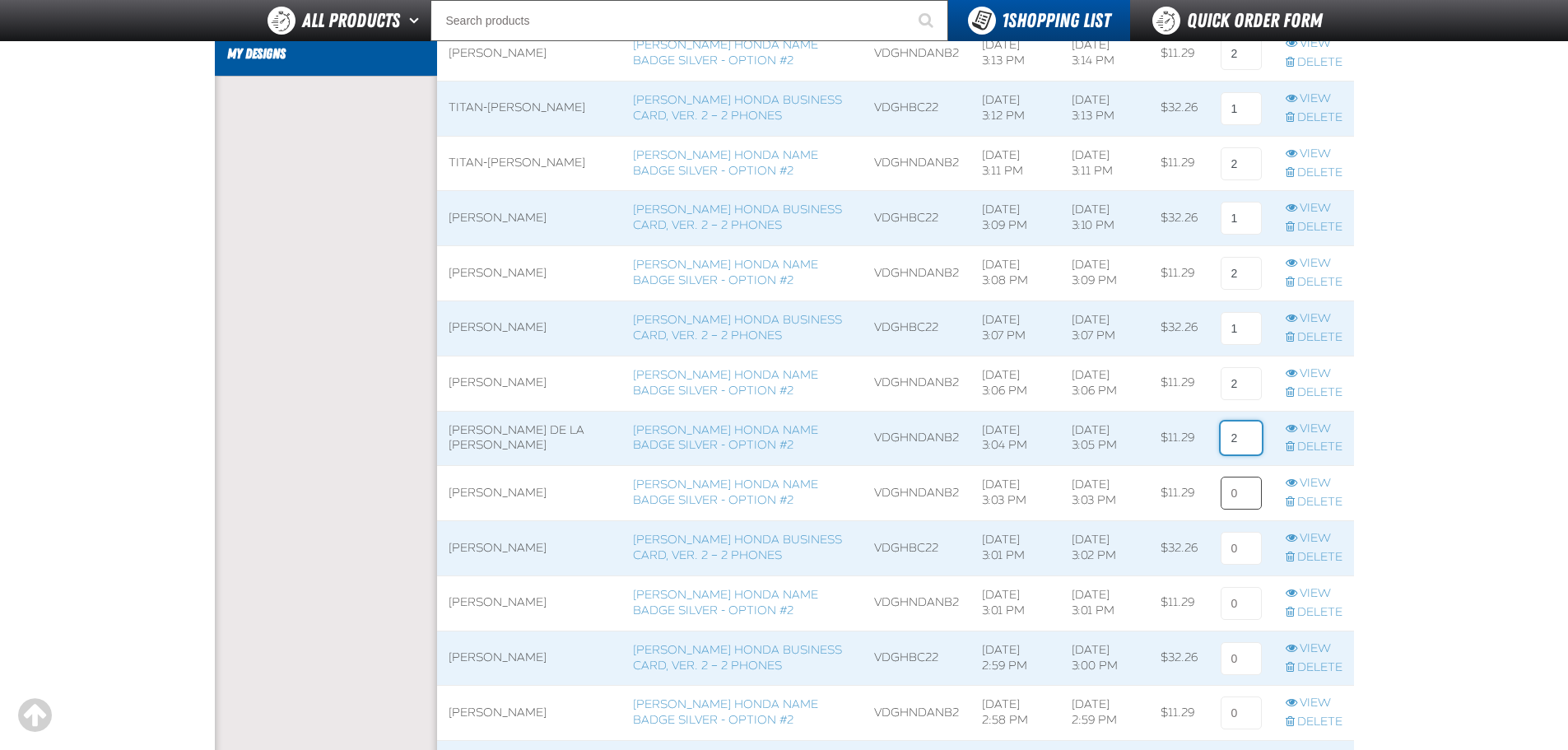
type input "2"
click at [1234, 494] on input at bounding box center [1241, 492] width 41 height 33
type input "2"
click at [1242, 558] on input at bounding box center [1241, 548] width 41 height 33
type input "1"
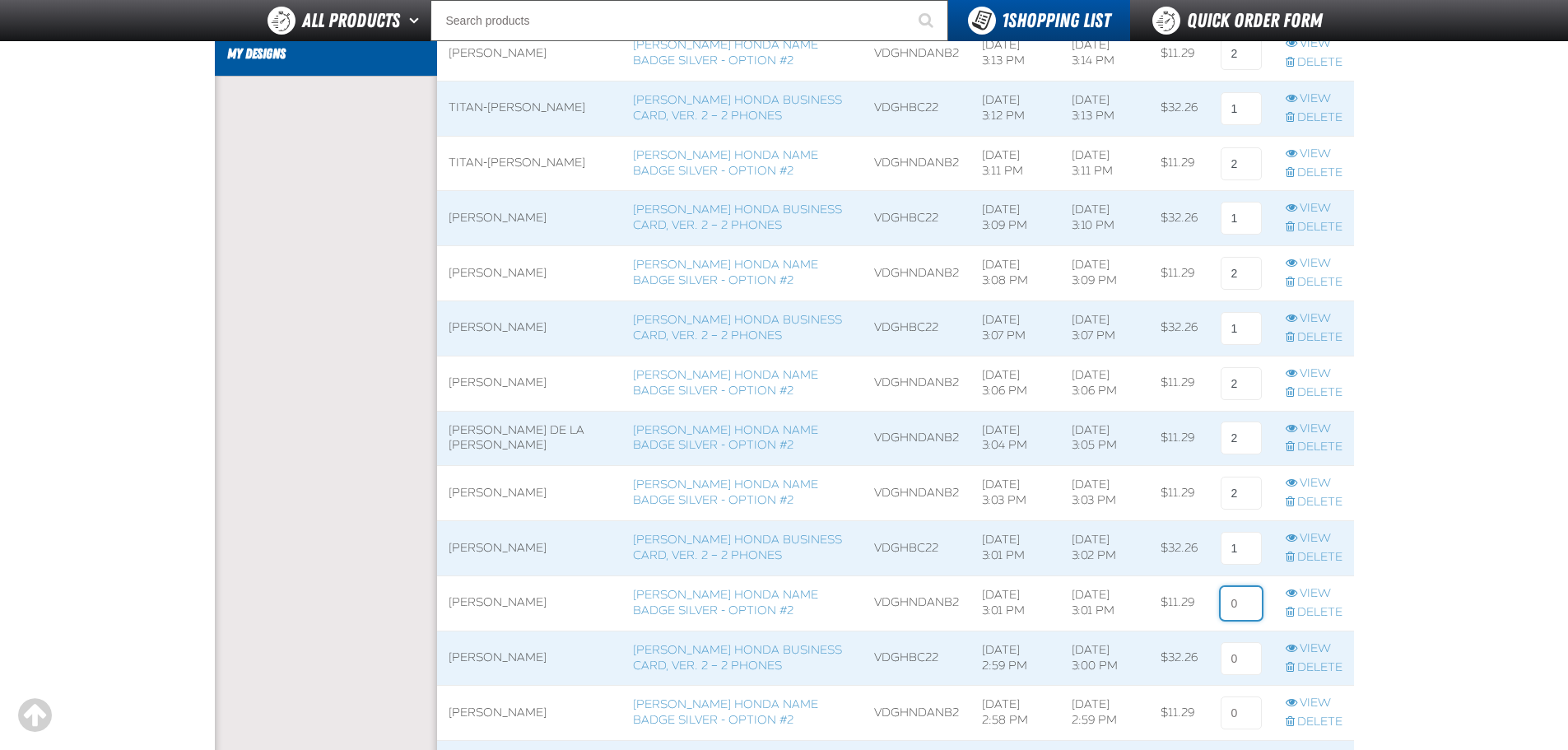
click at [1242, 598] on input at bounding box center [1241, 603] width 41 height 33
type input "2"
click at [1240, 651] on input at bounding box center [1241, 658] width 41 height 33
type input "1"
click at [1240, 709] on input at bounding box center [1241, 712] width 41 height 33
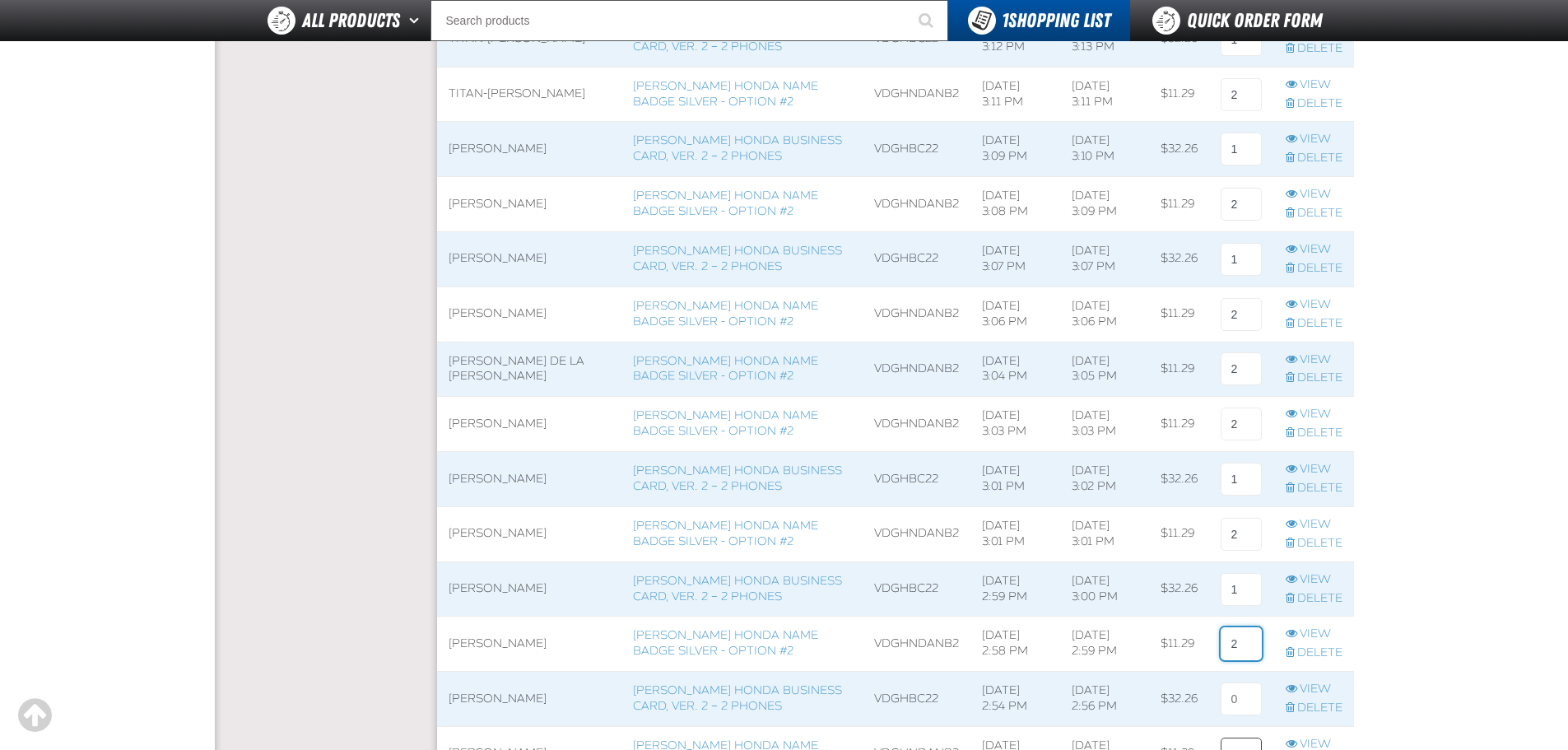
scroll to position [823, 0]
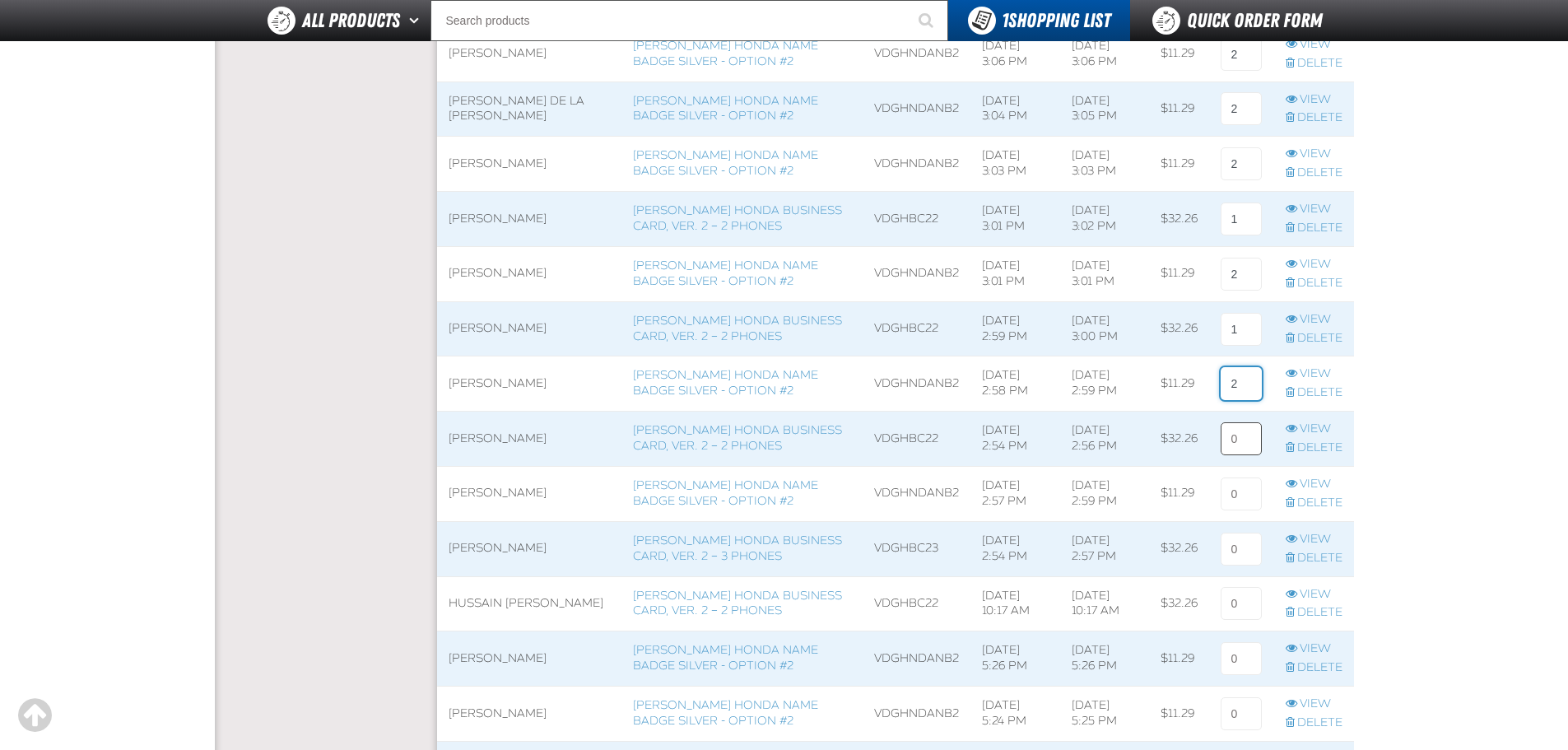
type input "2"
click at [1238, 444] on input at bounding box center [1241, 439] width 41 height 33
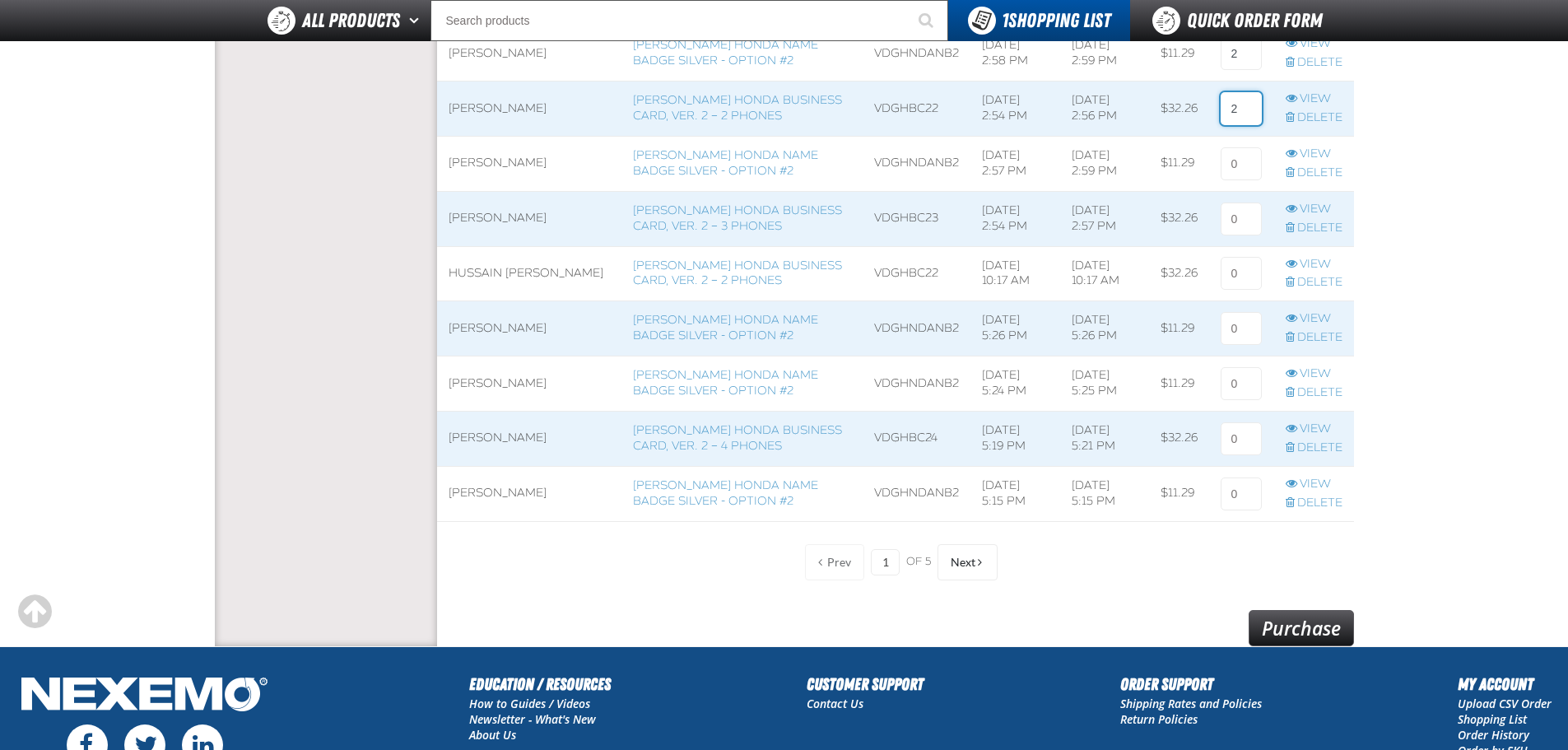
scroll to position [1317, 0]
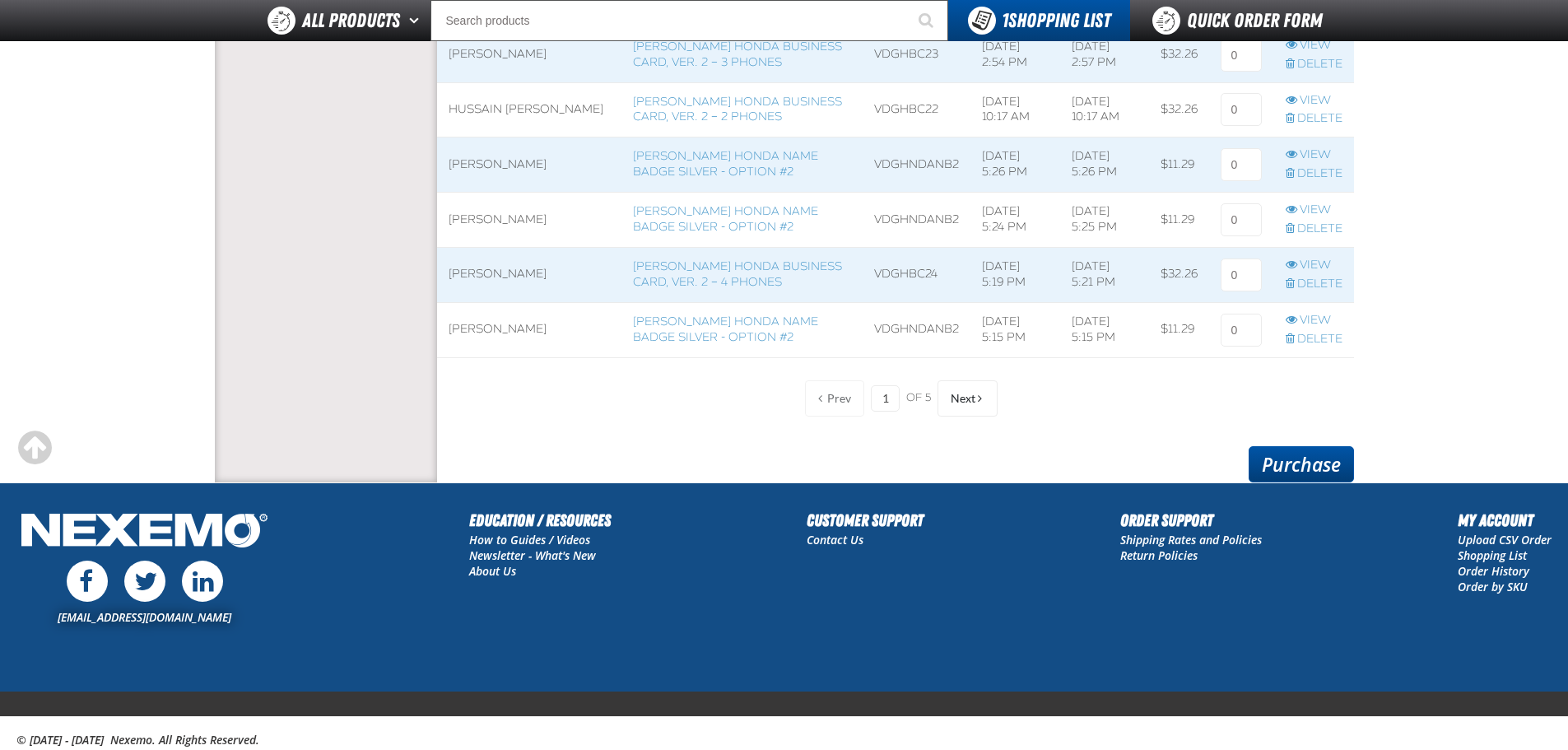
type input "2"
click at [1298, 468] on link "Purchase" at bounding box center [1301, 464] width 105 height 36
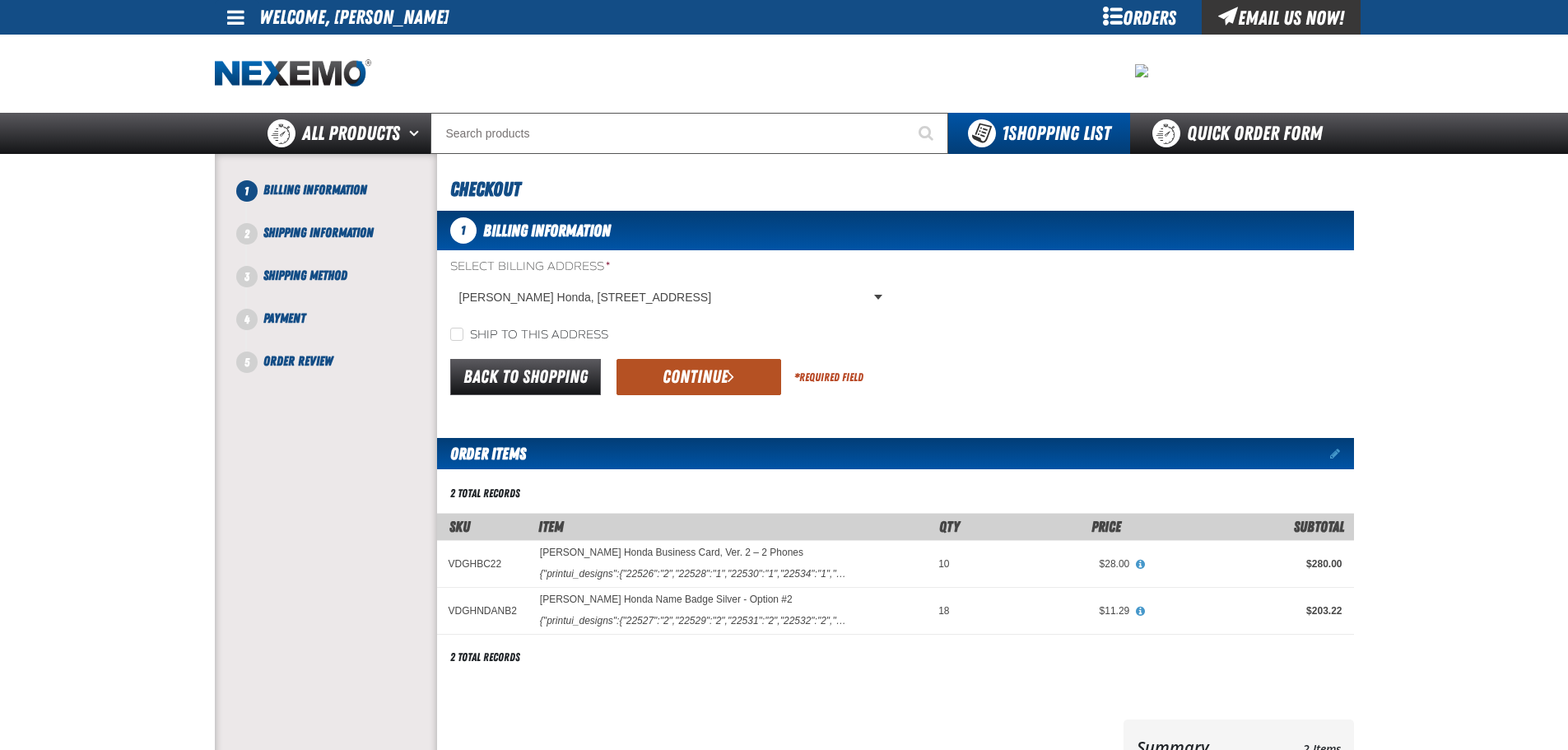
click at [668, 386] on button "Continue" at bounding box center [698, 377] width 165 height 36
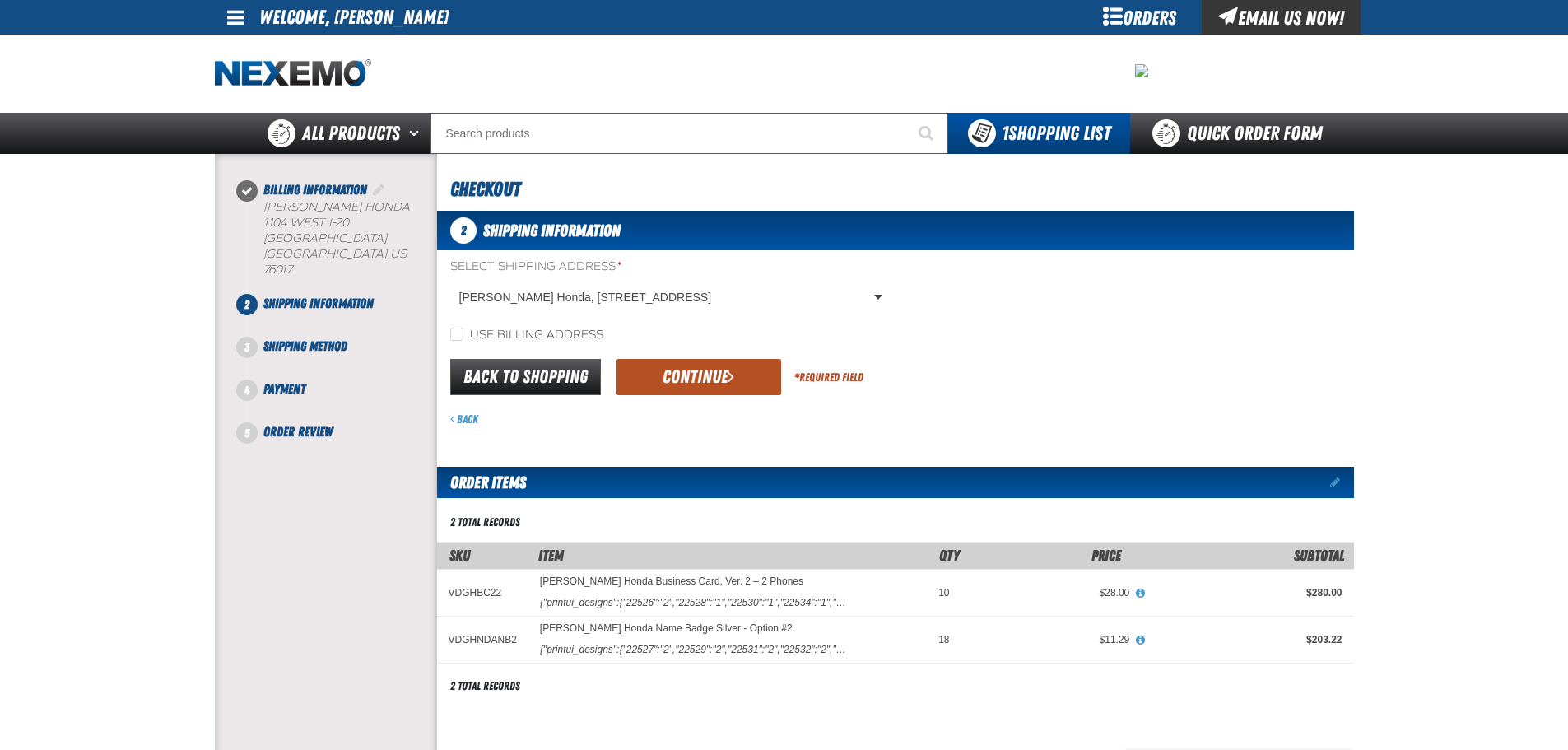
click at [774, 371] on button "Continue" at bounding box center [698, 377] width 165 height 36
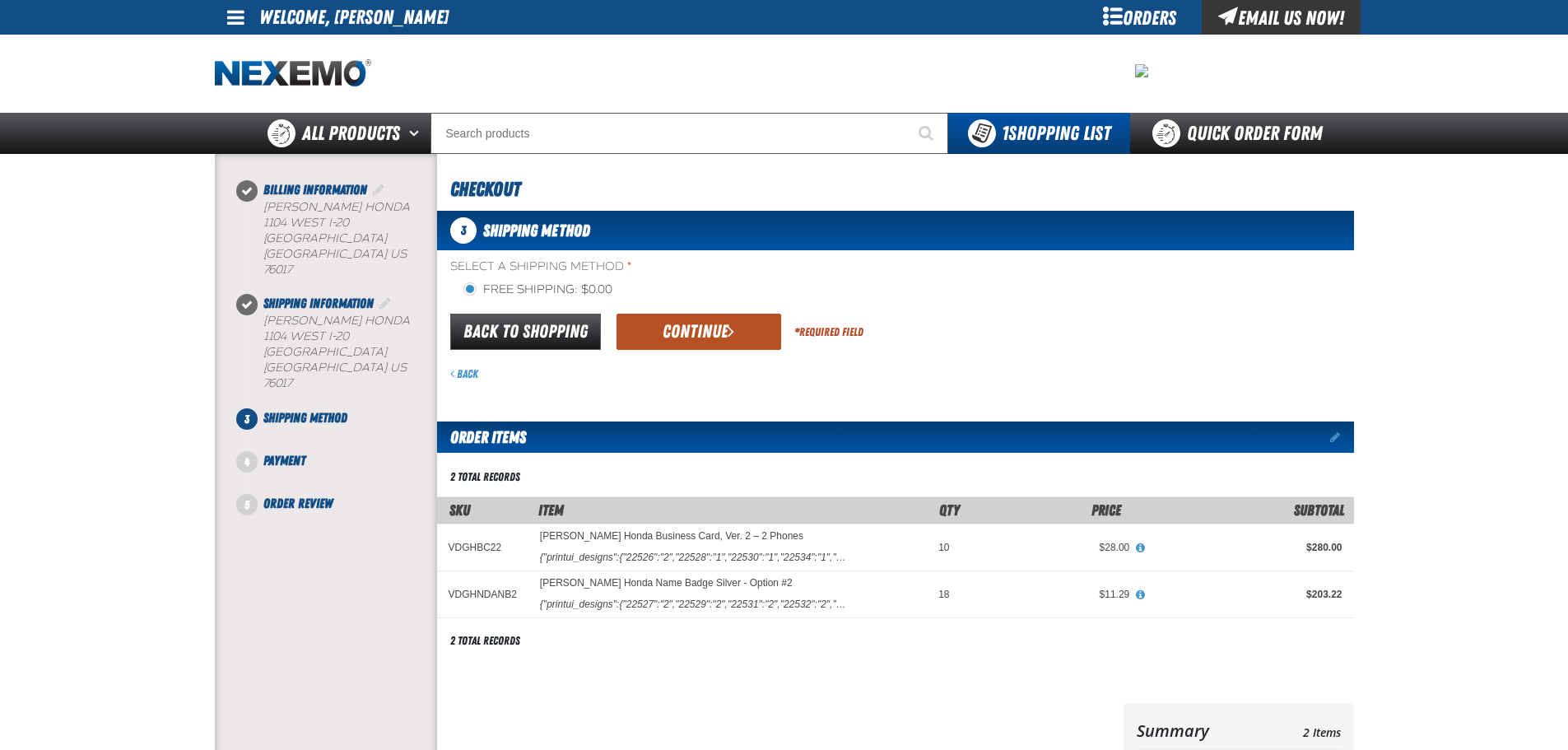
click at [744, 330] on button "Continue" at bounding box center [698, 332] width 165 height 36
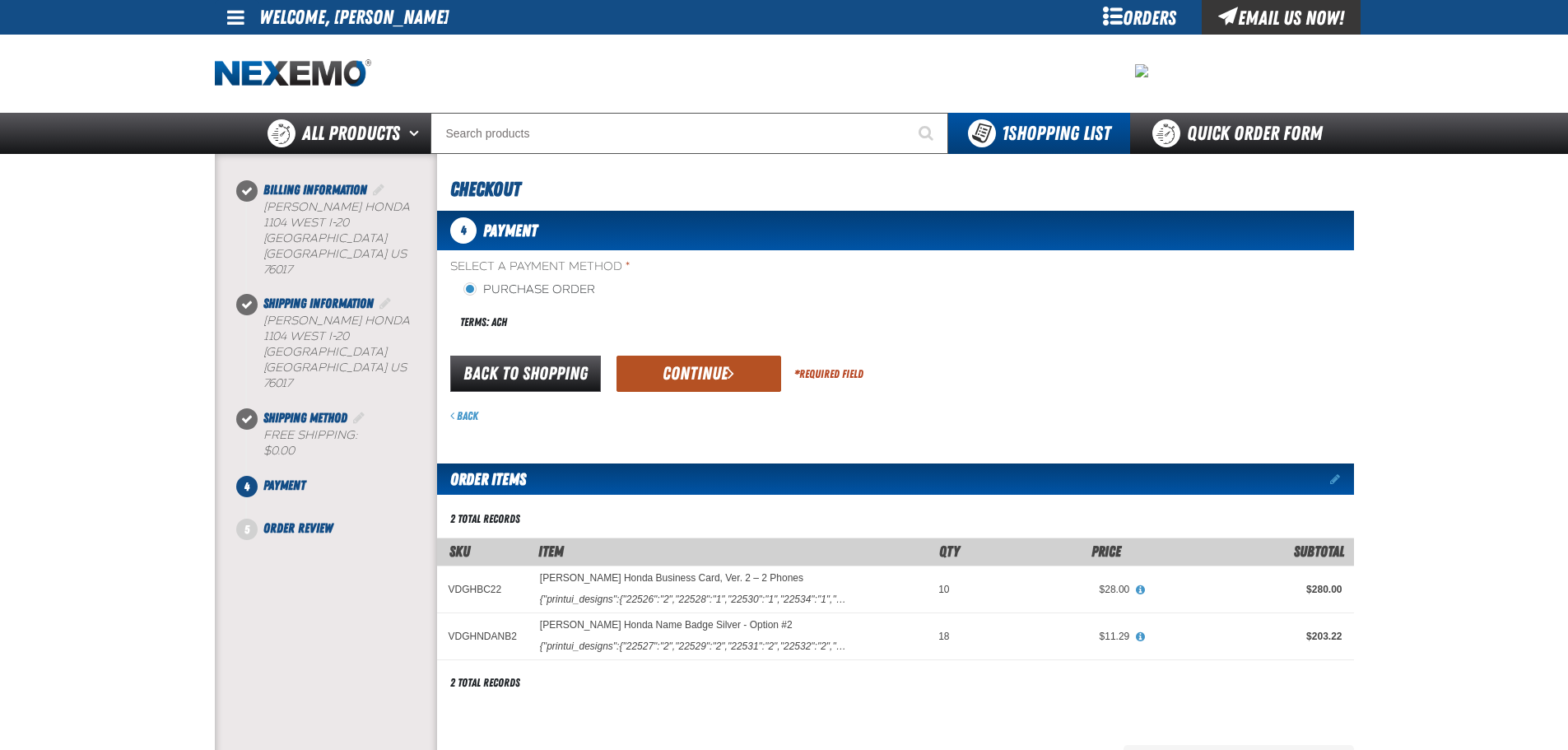
click at [748, 376] on button "Continue" at bounding box center [698, 373] width 165 height 36
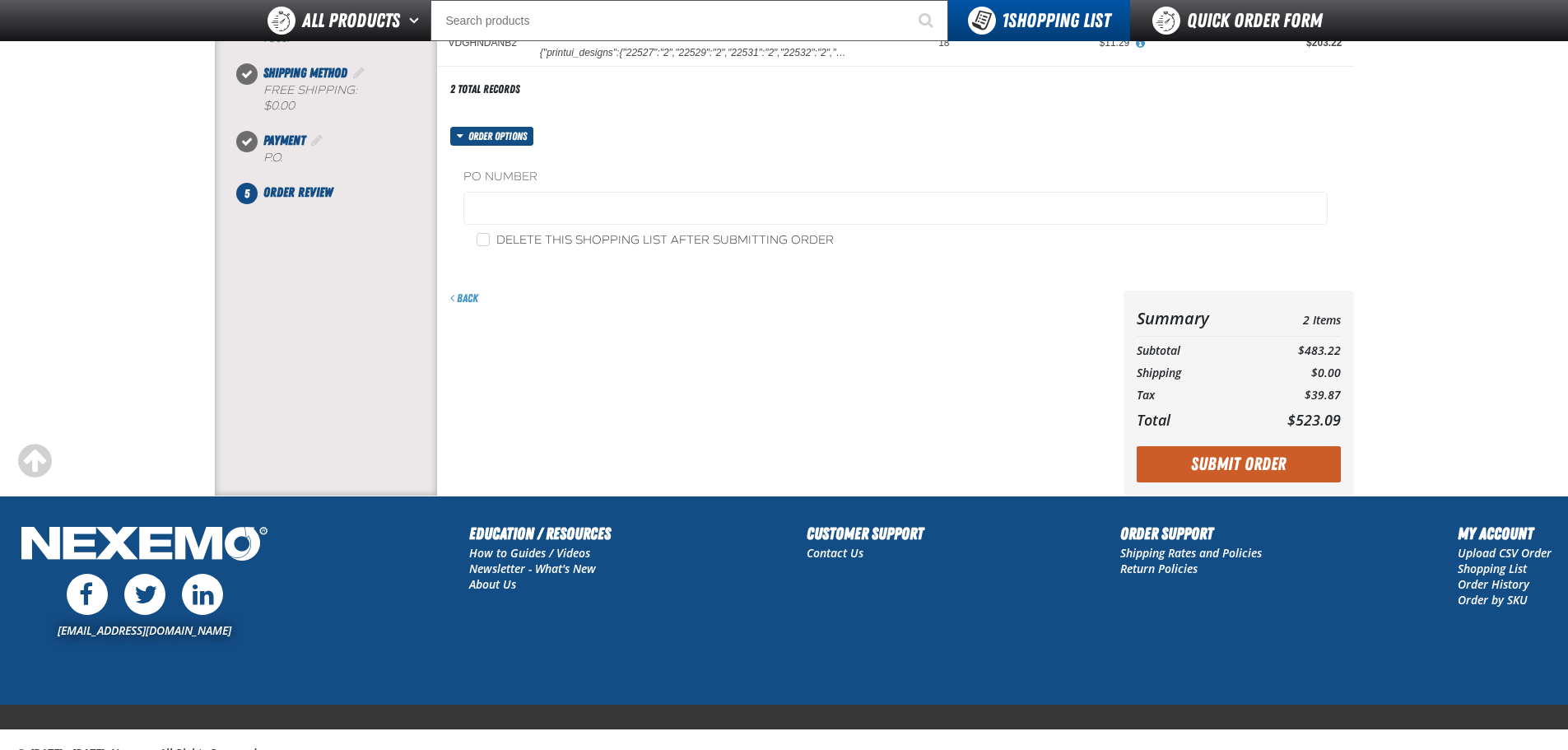
scroll to position [329, 0]
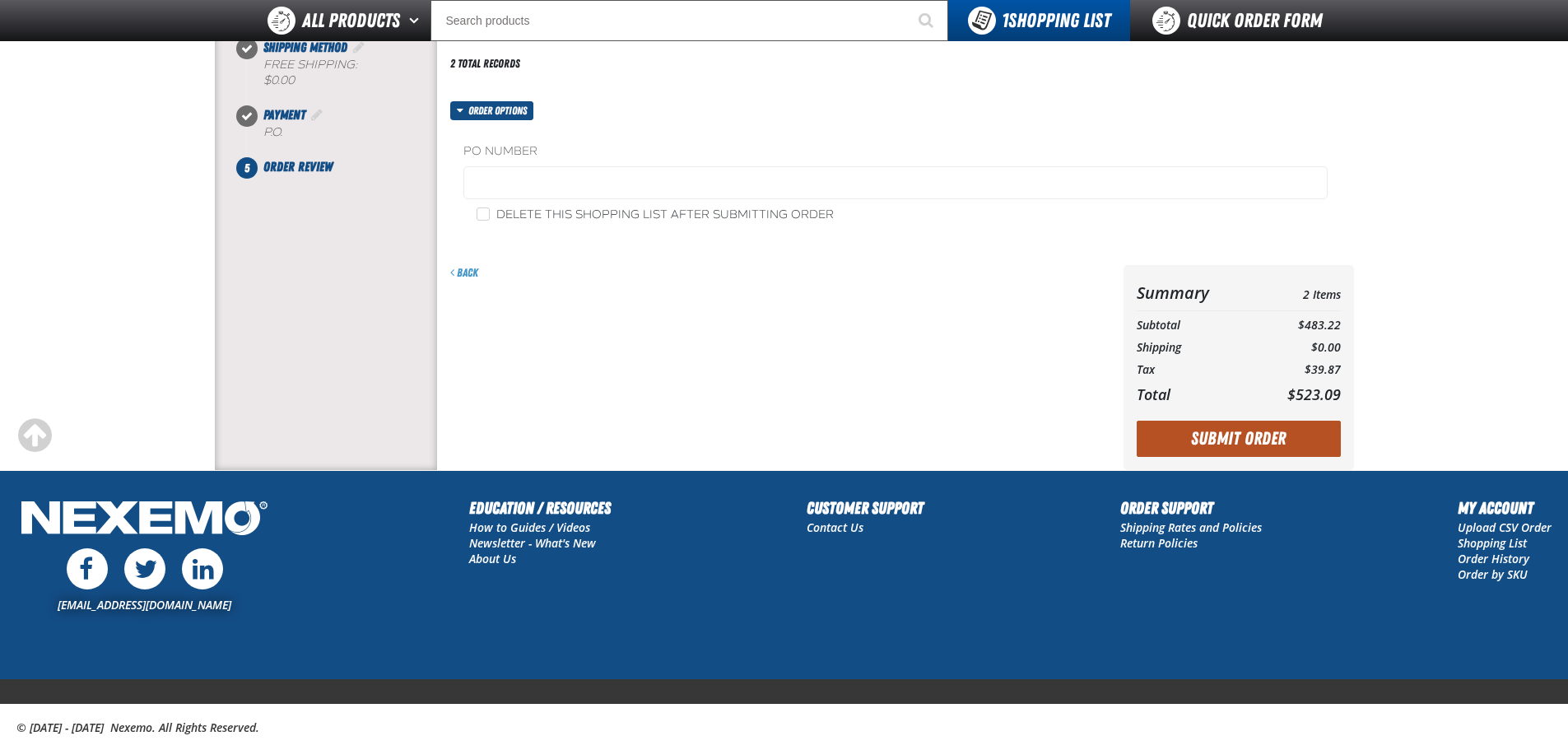
click at [1189, 428] on button "Submit Order" at bounding box center [1238, 439] width 204 height 36
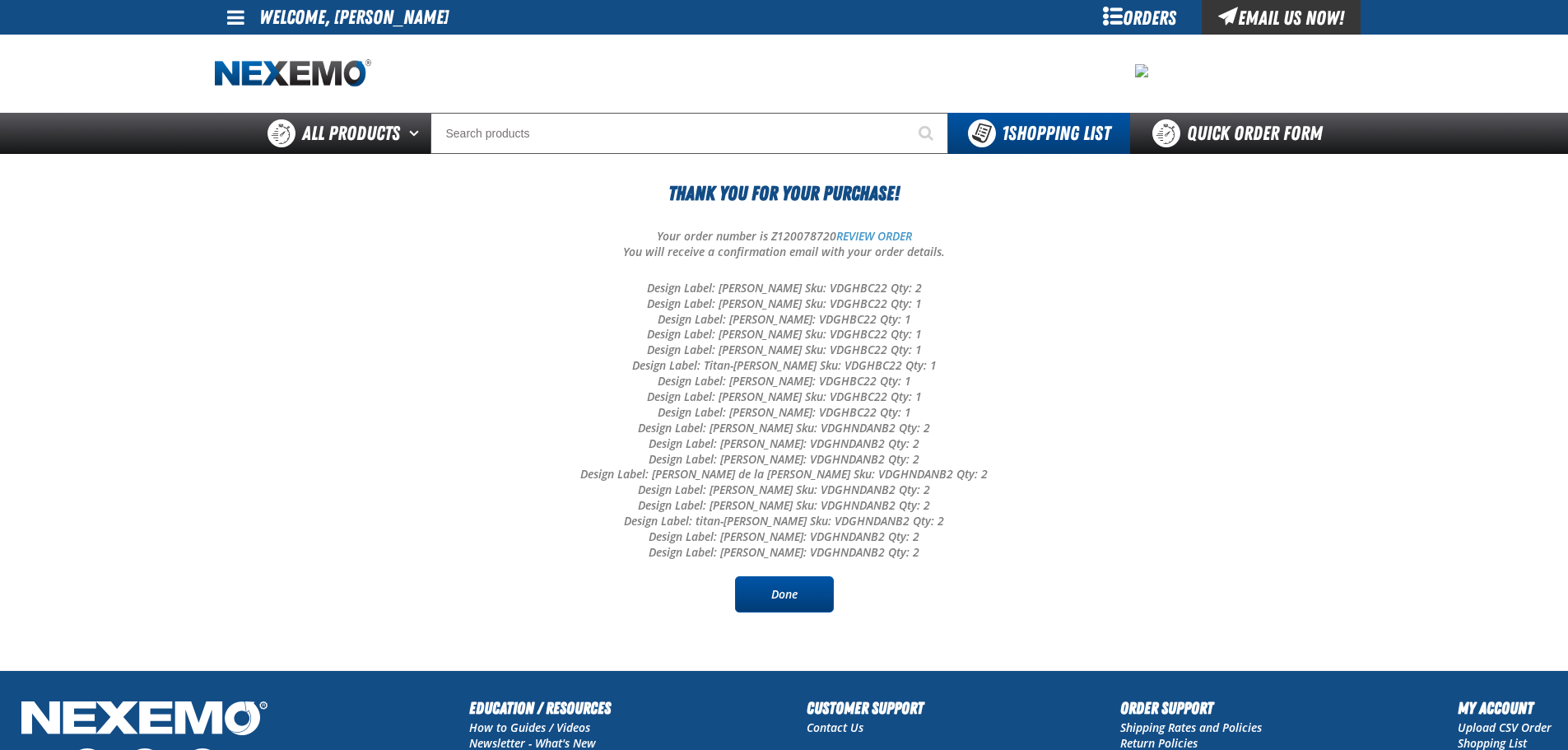
drag, startPoint x: 767, startPoint y: 605, endPoint x: 788, endPoint y: 611, distance: 21.8
click at [767, 605] on link "Done" at bounding box center [784, 594] width 99 height 36
